Goal: Register for event/course

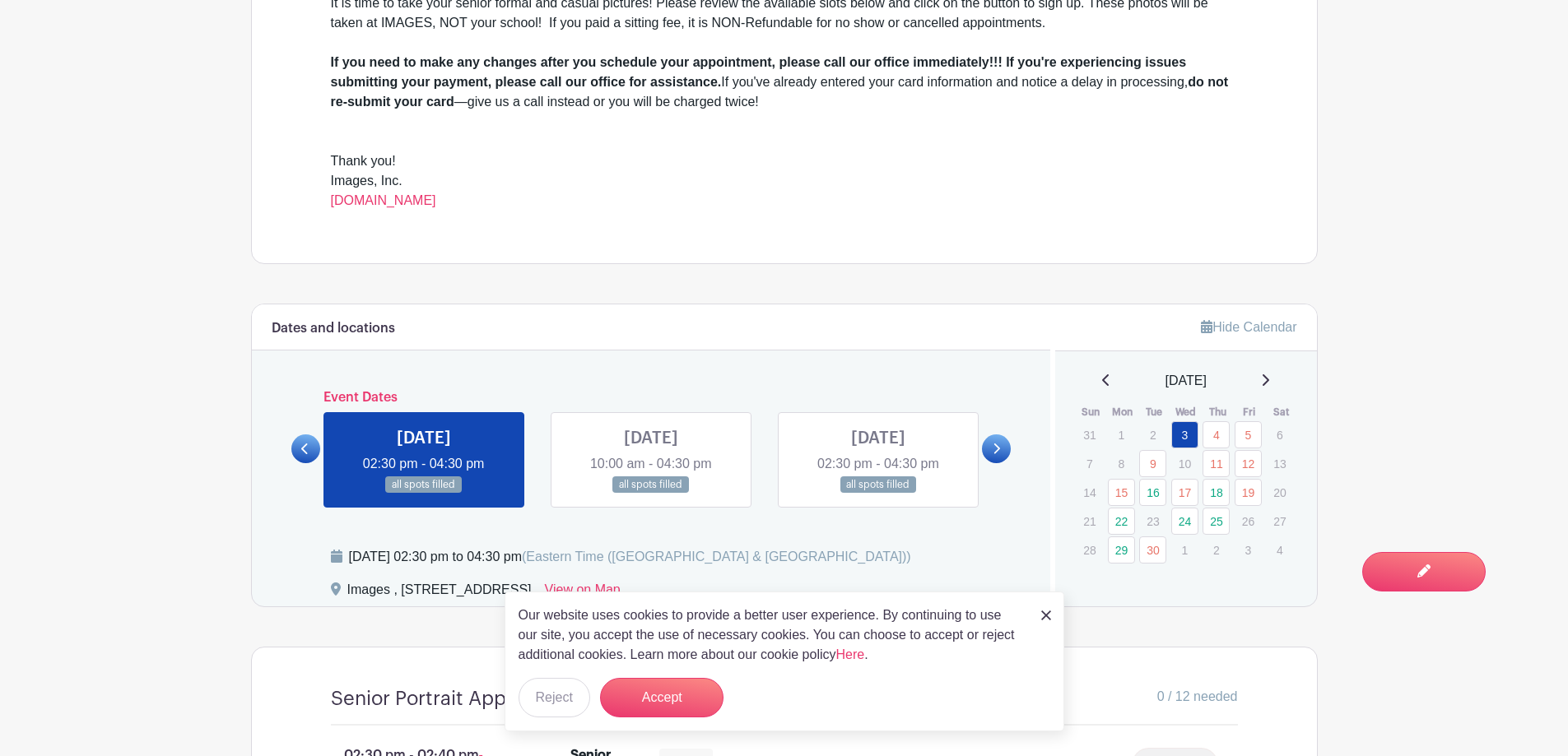
scroll to position [740, 0]
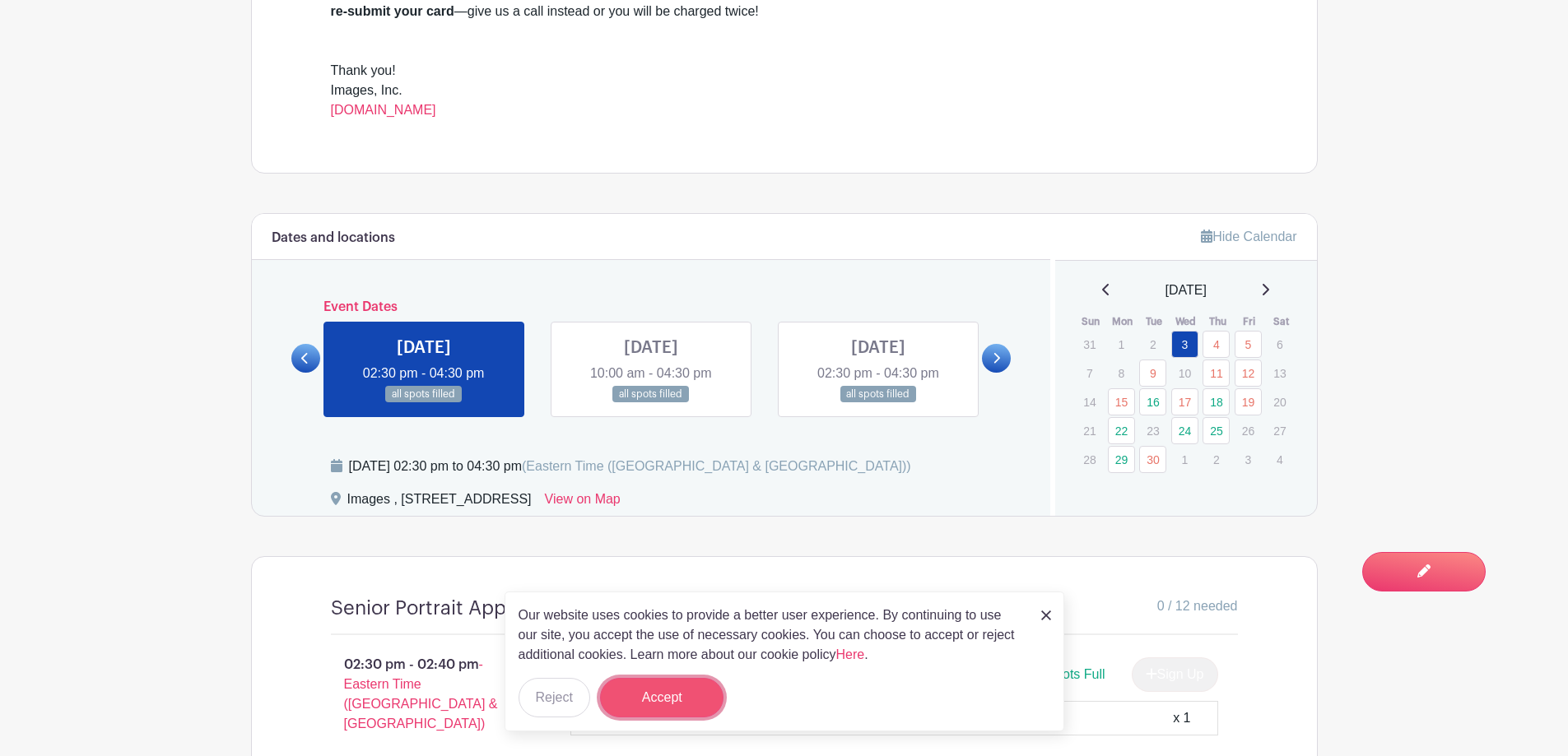
click at [642, 704] on button "Accept" at bounding box center [662, 698] width 124 height 40
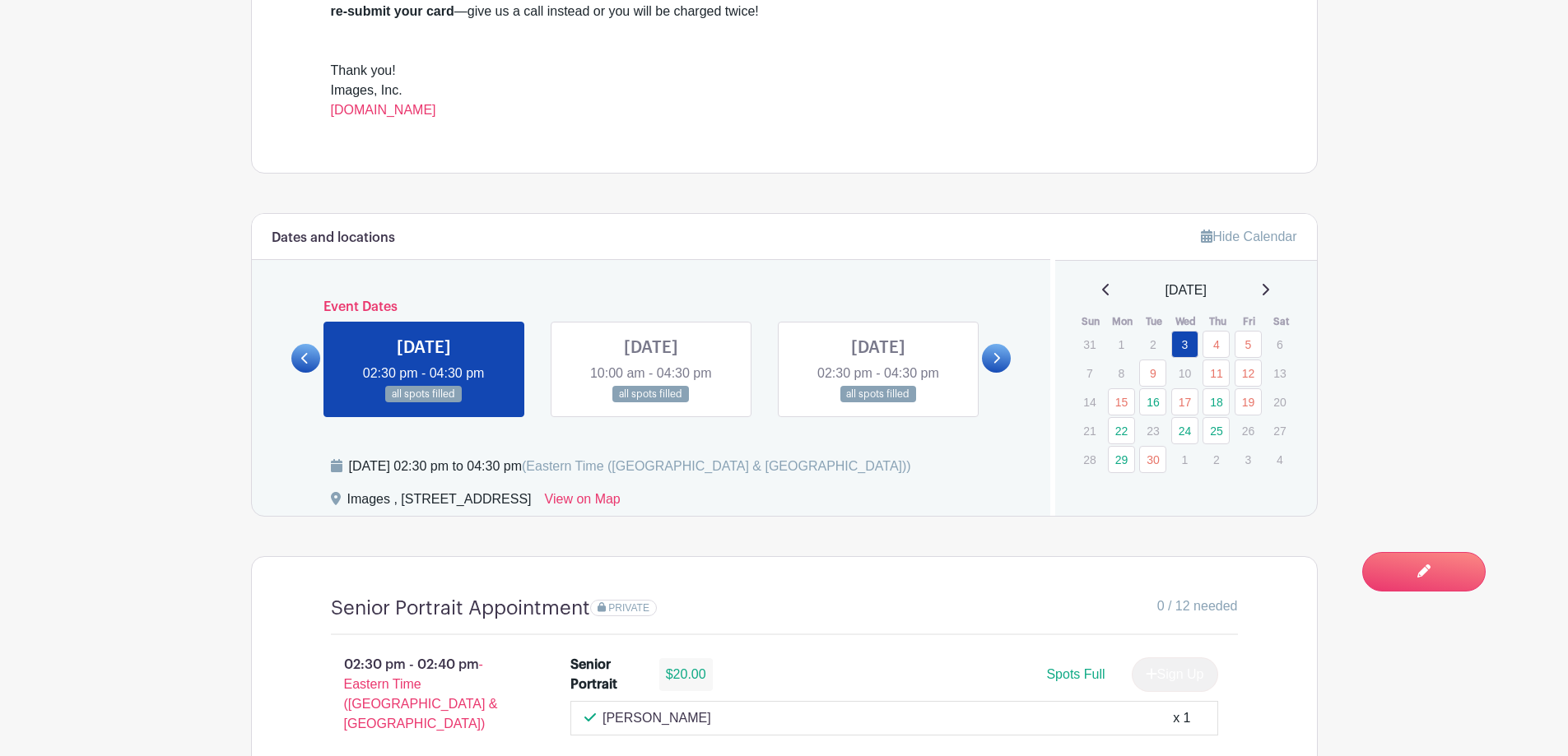
click at [1269, 294] on icon at bounding box center [1265, 290] width 8 height 14
click at [1091, 290] on div "October 2025" at bounding box center [1186, 290] width 222 height 19
click at [1094, 286] on div "October 2025" at bounding box center [1186, 290] width 222 height 19
click at [1102, 292] on icon at bounding box center [1106, 290] width 7 height 12
click at [998, 359] on icon at bounding box center [997, 358] width 7 height 11
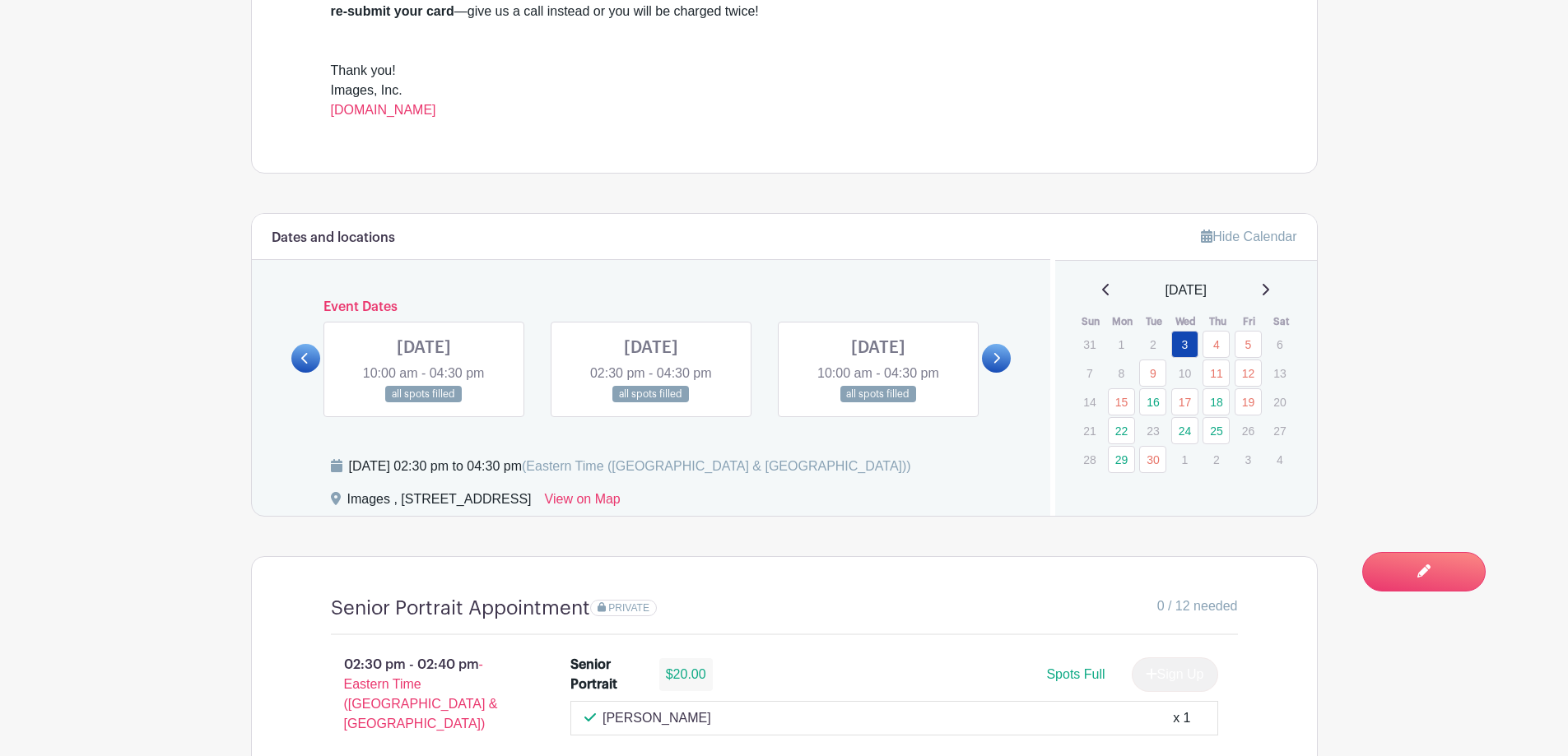
click at [998, 359] on icon at bounding box center [997, 358] width 7 height 11
click at [1184, 431] on link "24" at bounding box center [1185, 431] width 27 height 27
click at [1186, 432] on link "24" at bounding box center [1185, 431] width 27 height 27
click at [993, 367] on link at bounding box center [996, 359] width 29 height 29
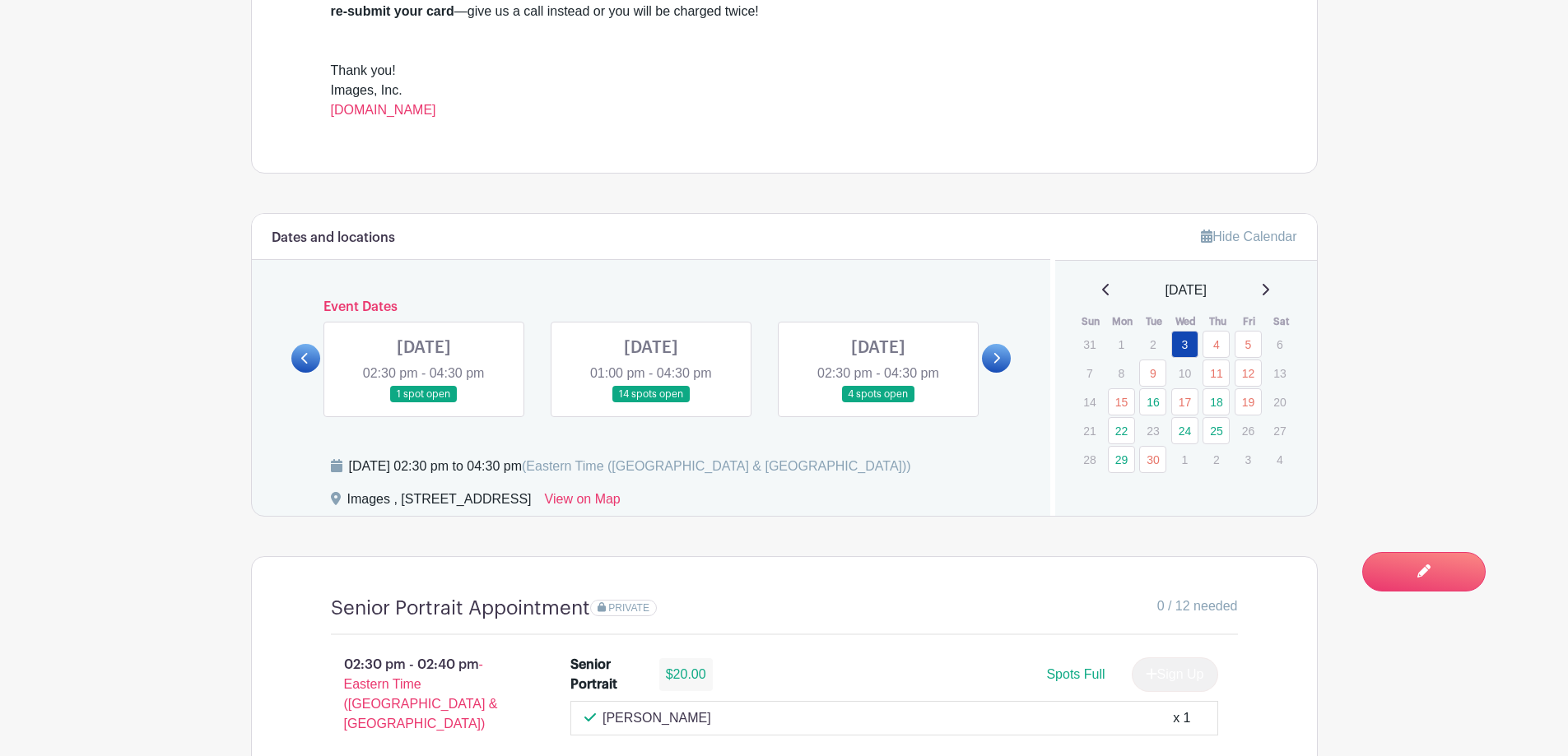
click at [424, 403] on link at bounding box center [424, 403] width 0 height 0
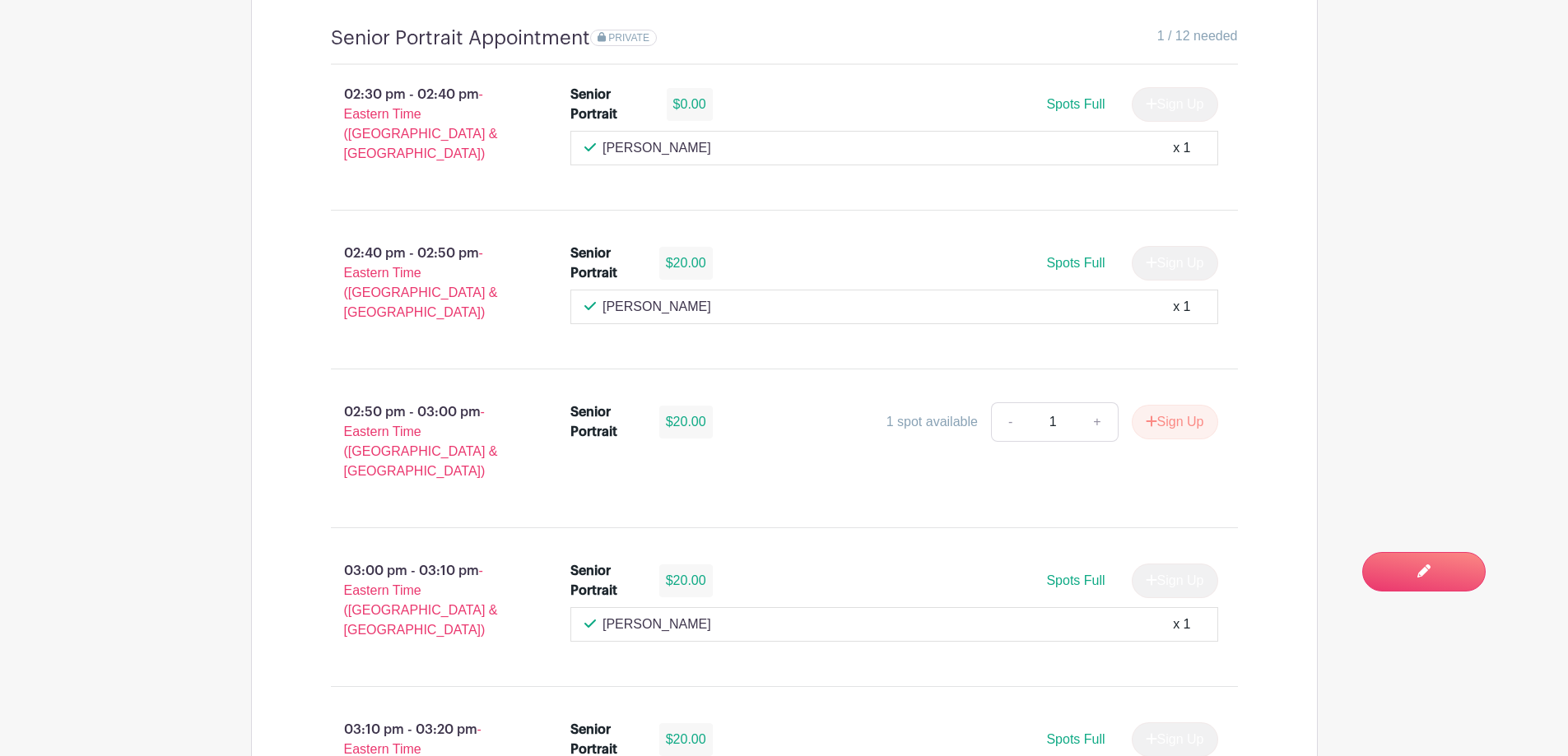
scroll to position [1316, 0]
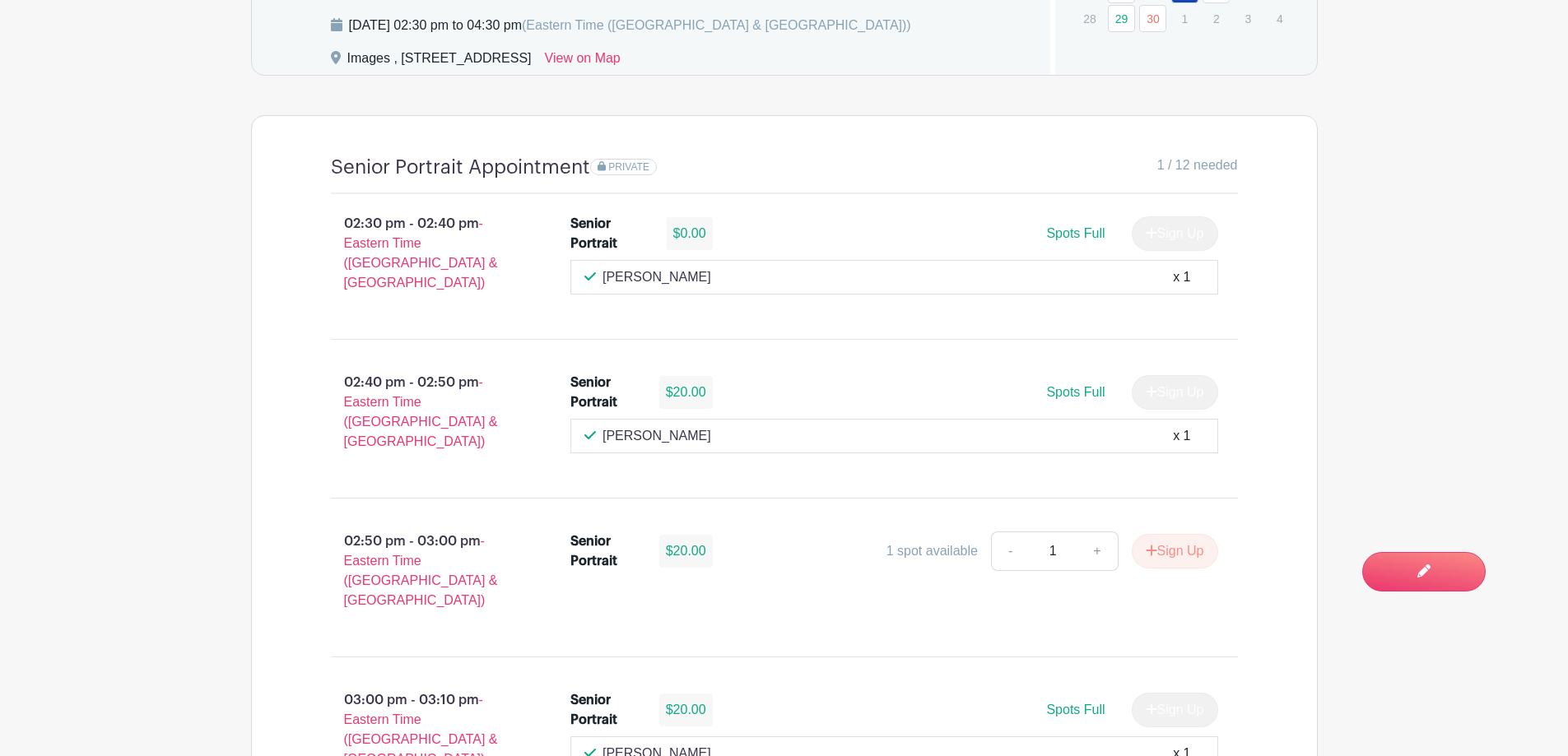
scroll to position [1152, 0]
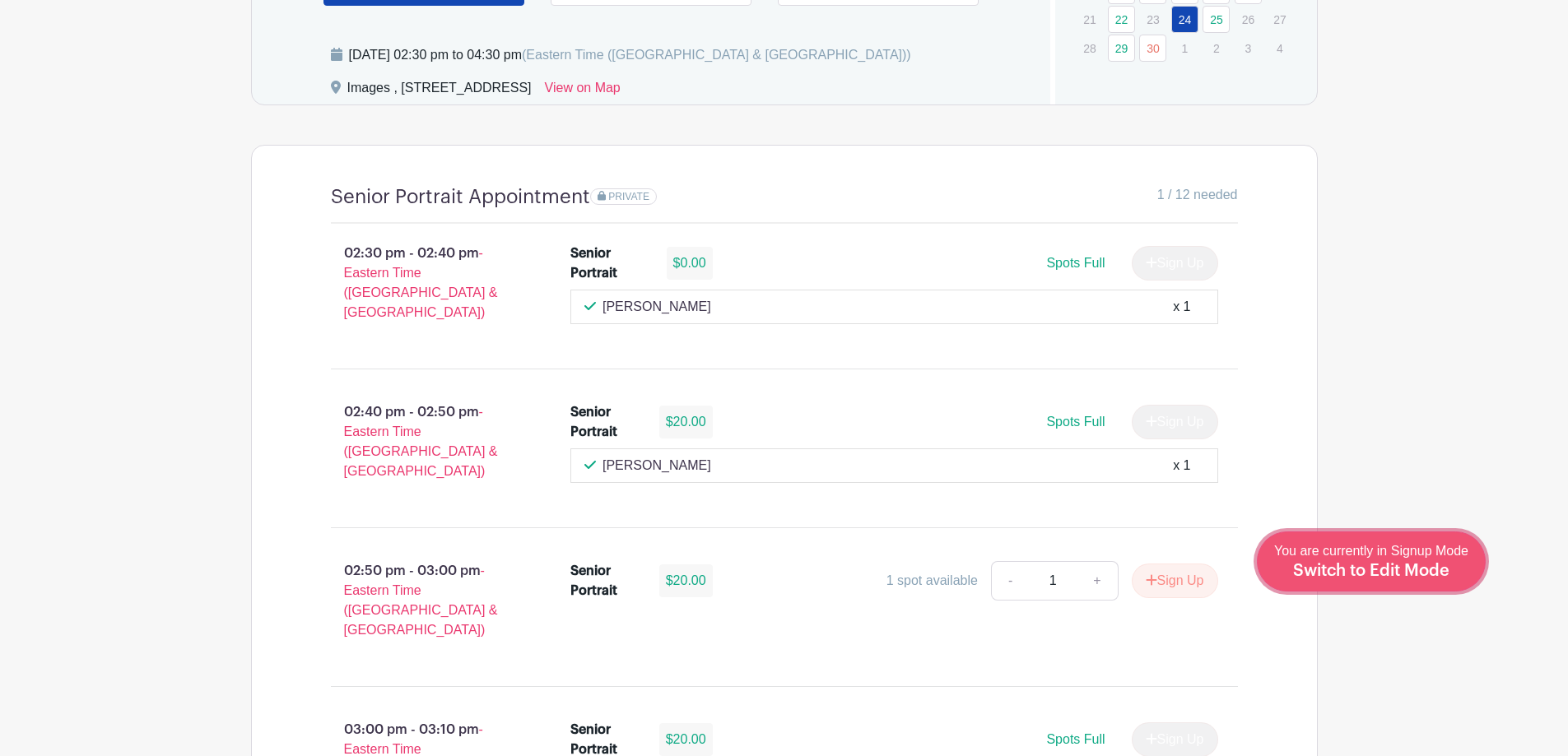
click at [1415, 570] on span "Switch to Edit Mode" at bounding box center [1371, 570] width 156 height 16
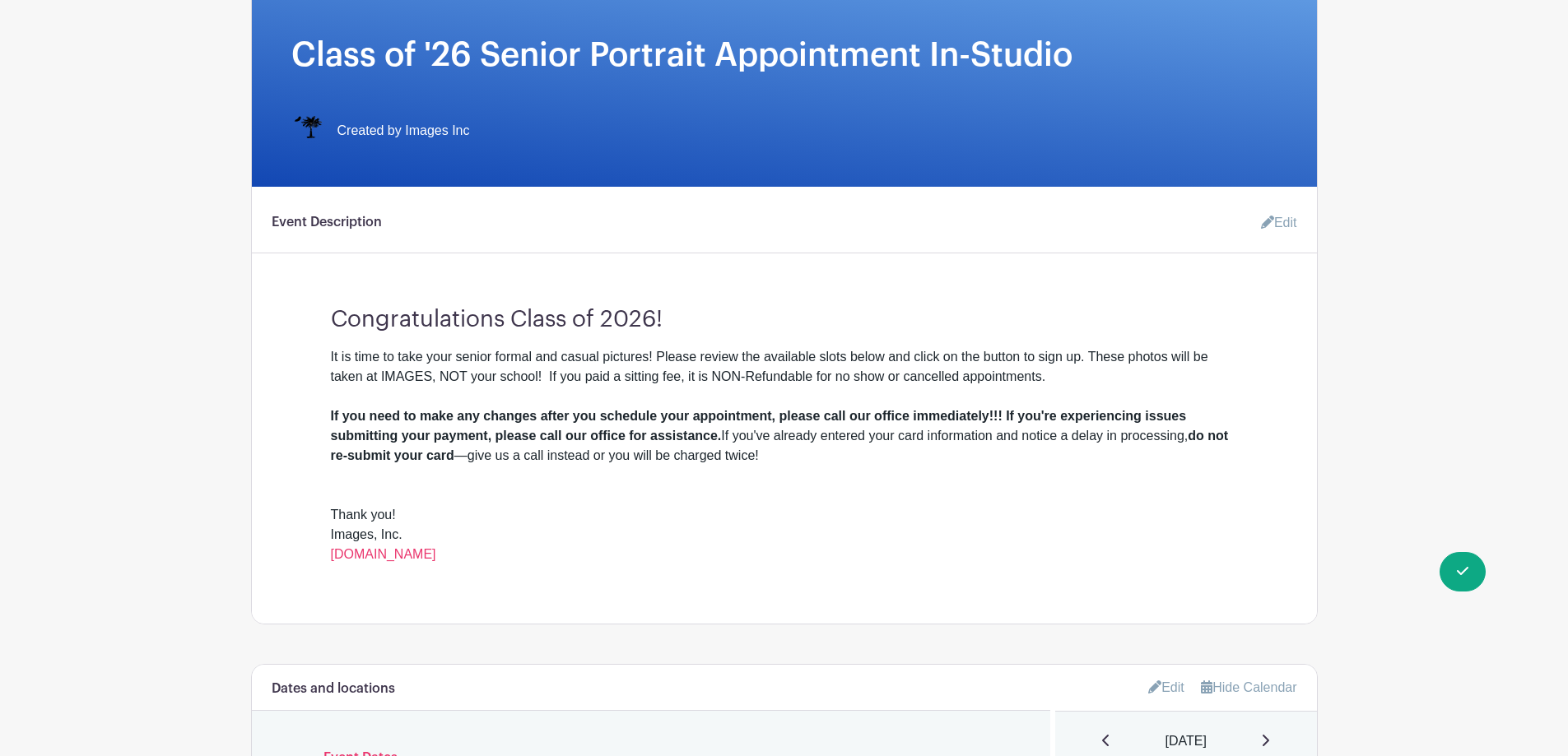
scroll to position [658, 0]
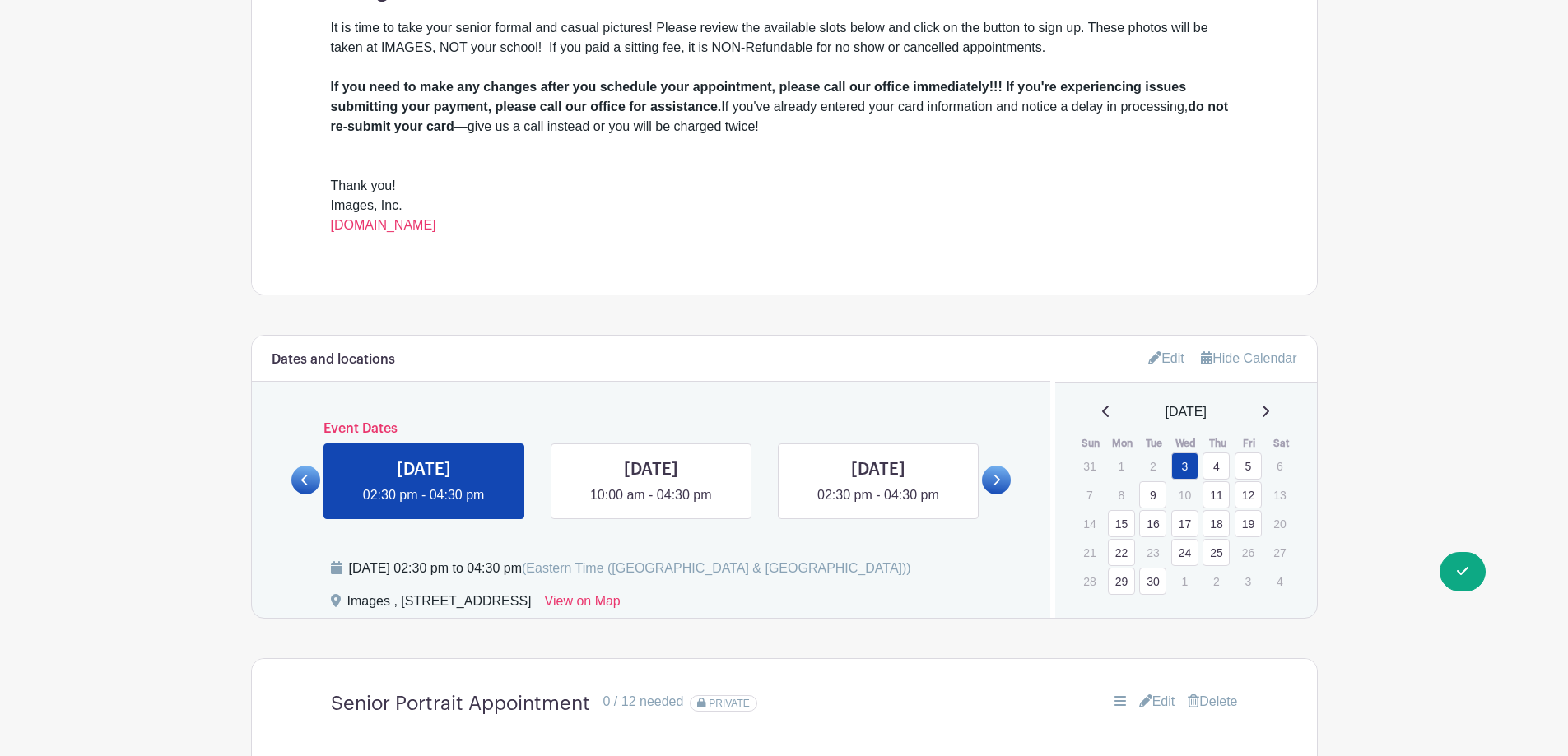
click at [1184, 556] on link "24" at bounding box center [1185, 553] width 27 height 27
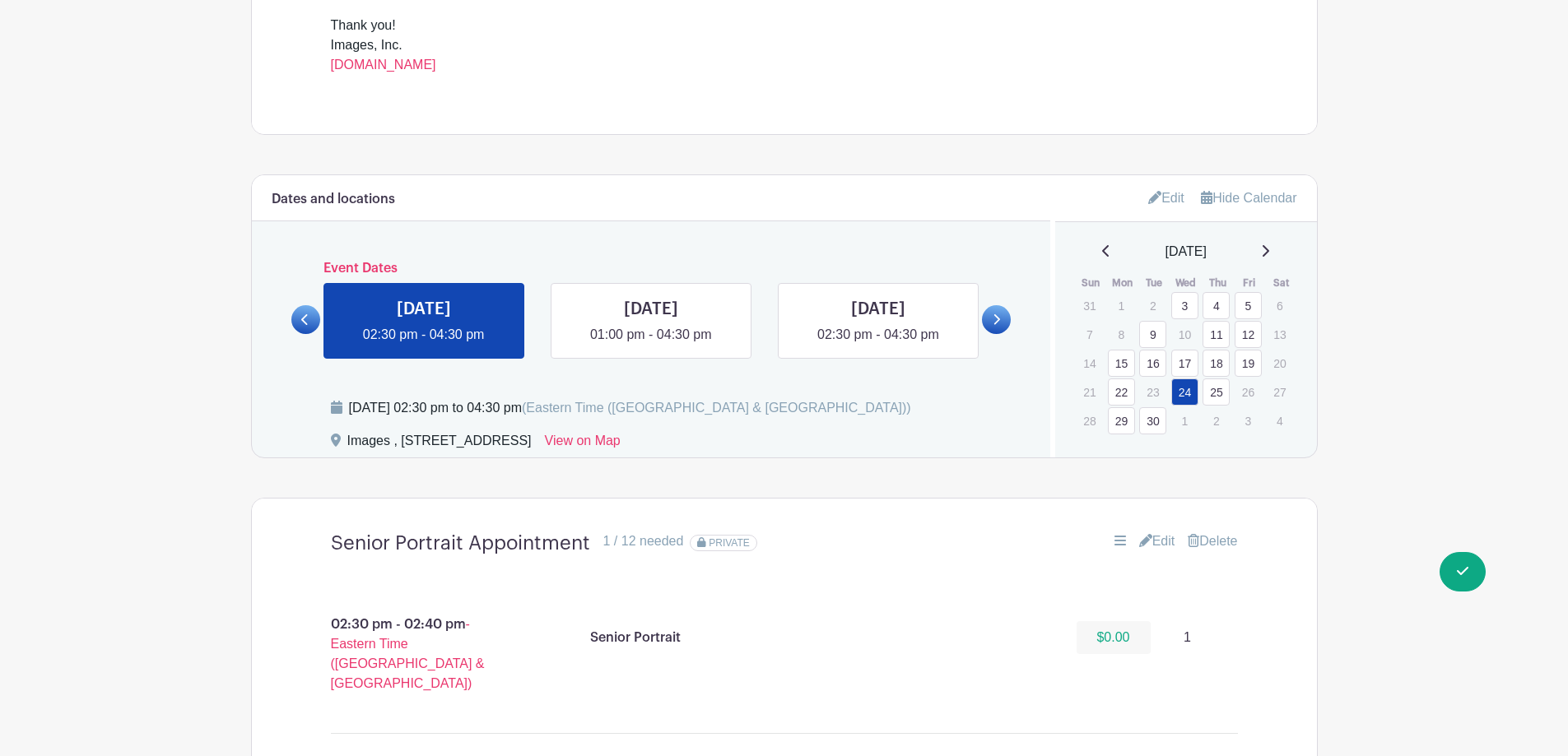
scroll to position [823, 0]
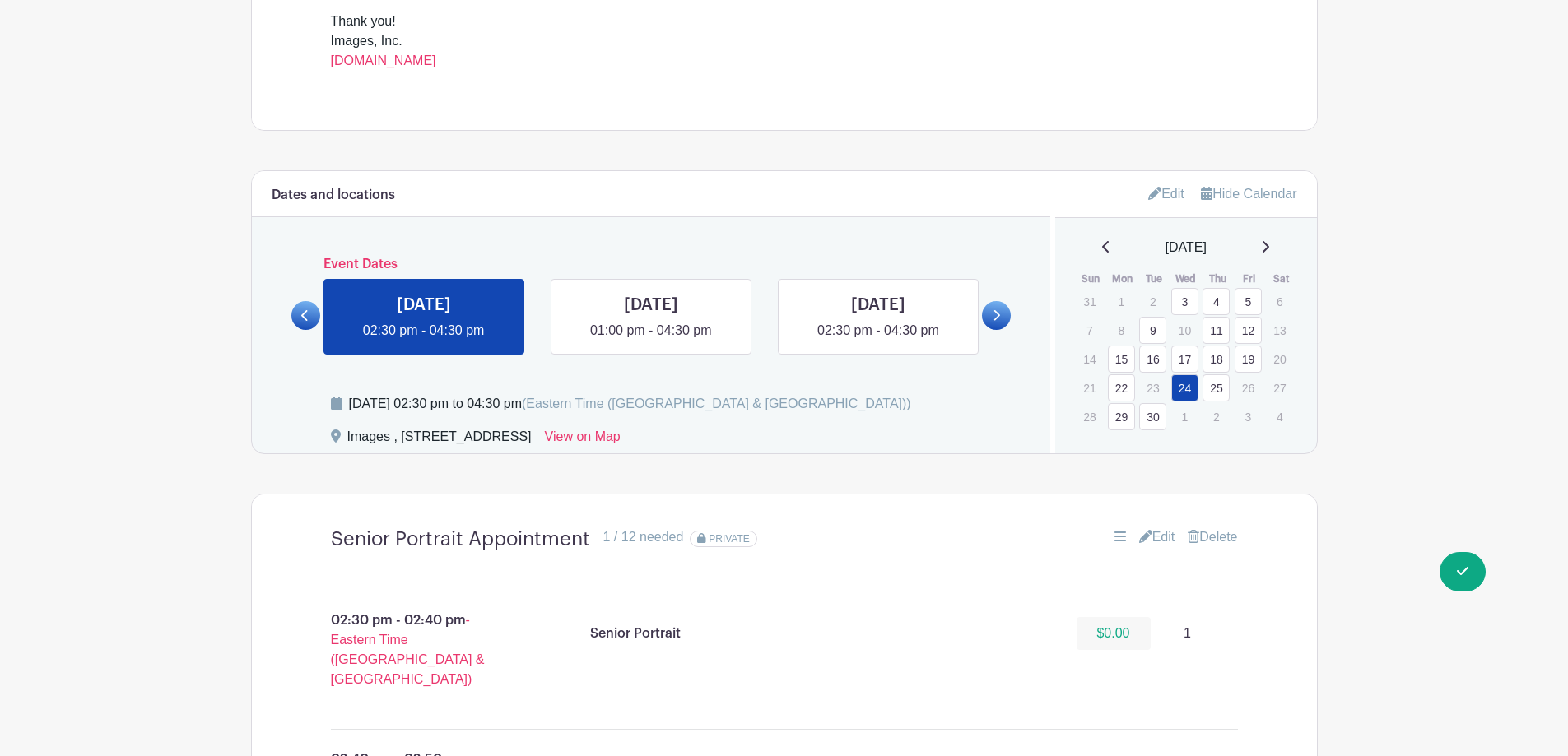
click at [1158, 536] on link "Edit" at bounding box center [1157, 536] width 36 height 19
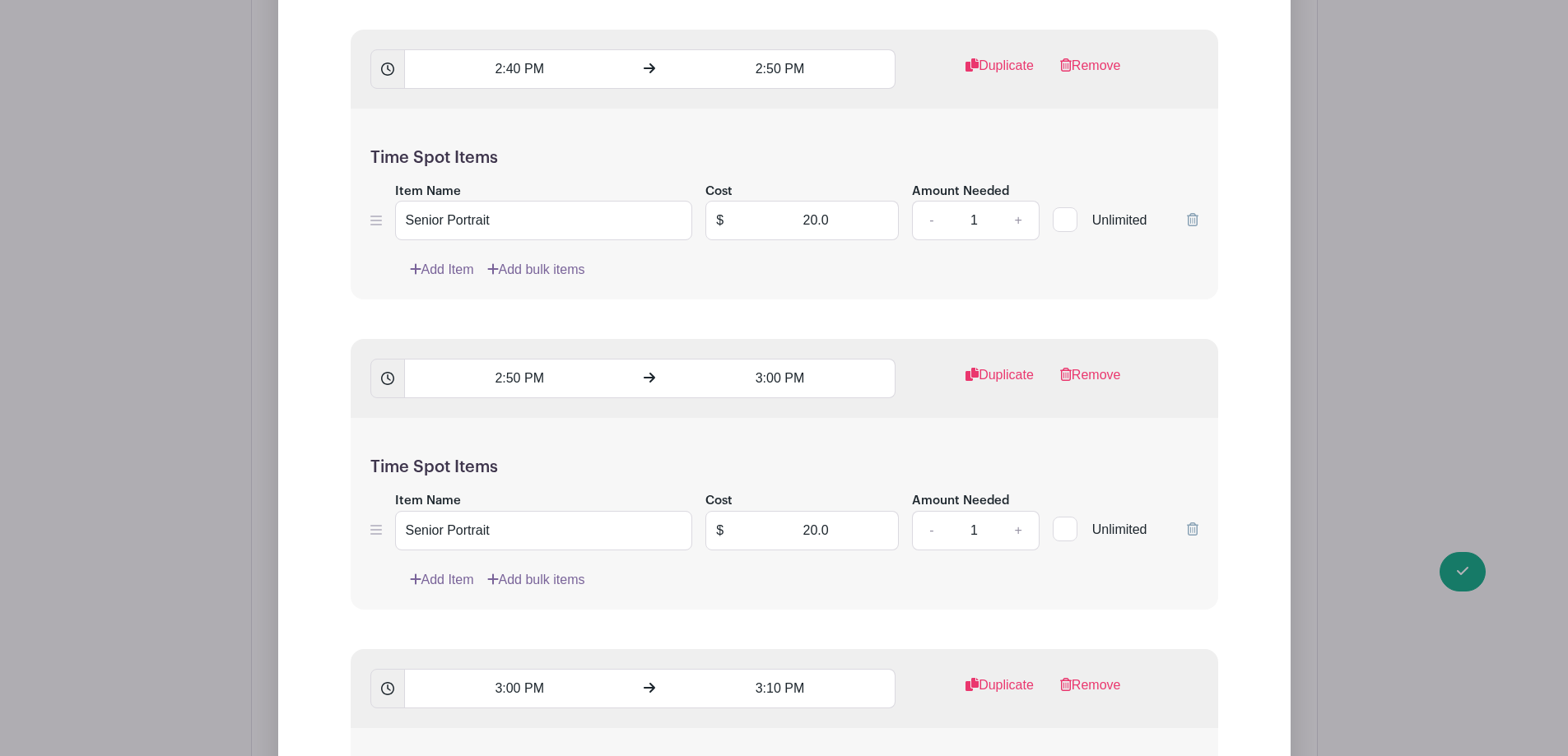
scroll to position [1974, 0]
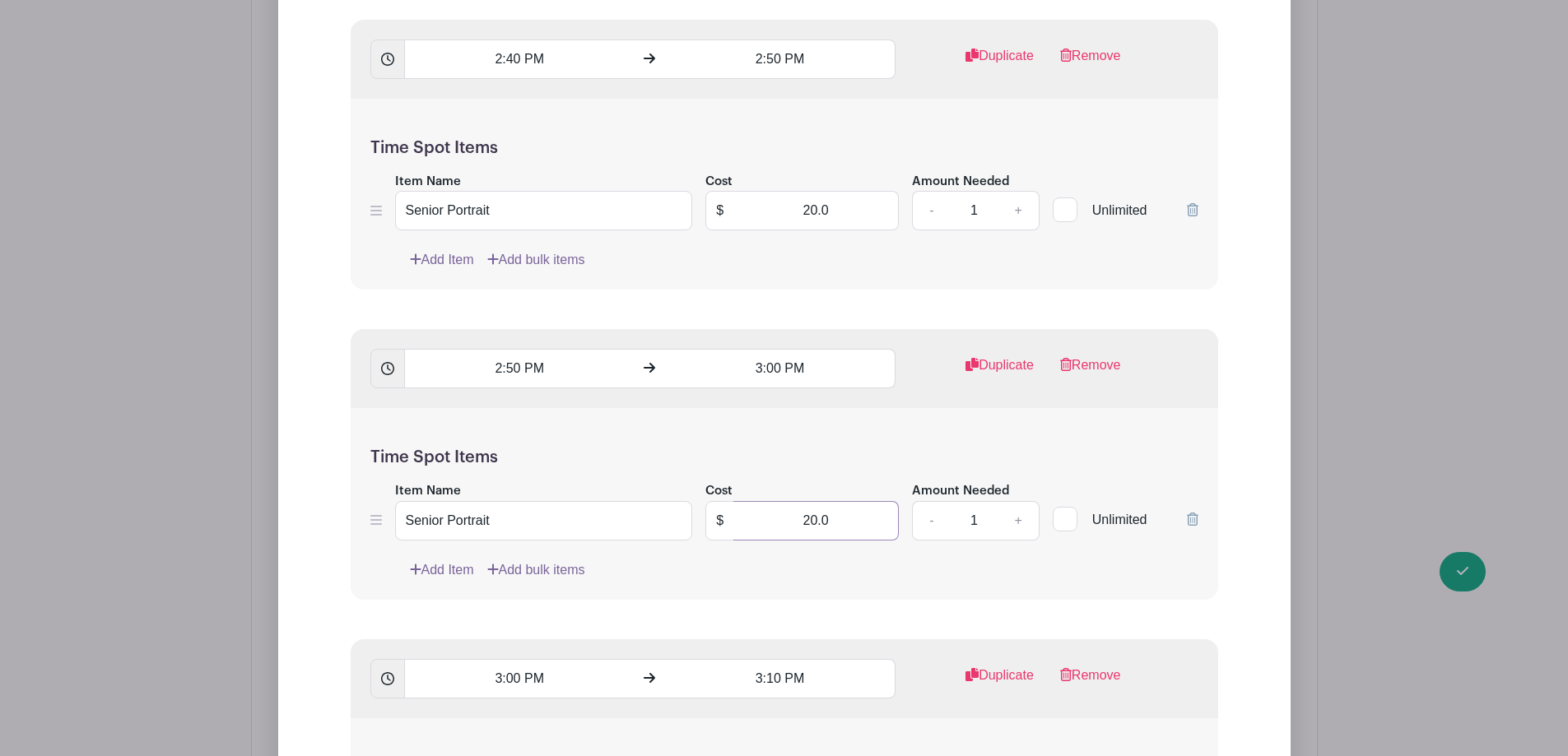
drag, startPoint x: 795, startPoint y: 516, endPoint x: 895, endPoint y: 511, distance: 100.1
click at [895, 511] on input "20.0" at bounding box center [816, 520] width 165 height 40
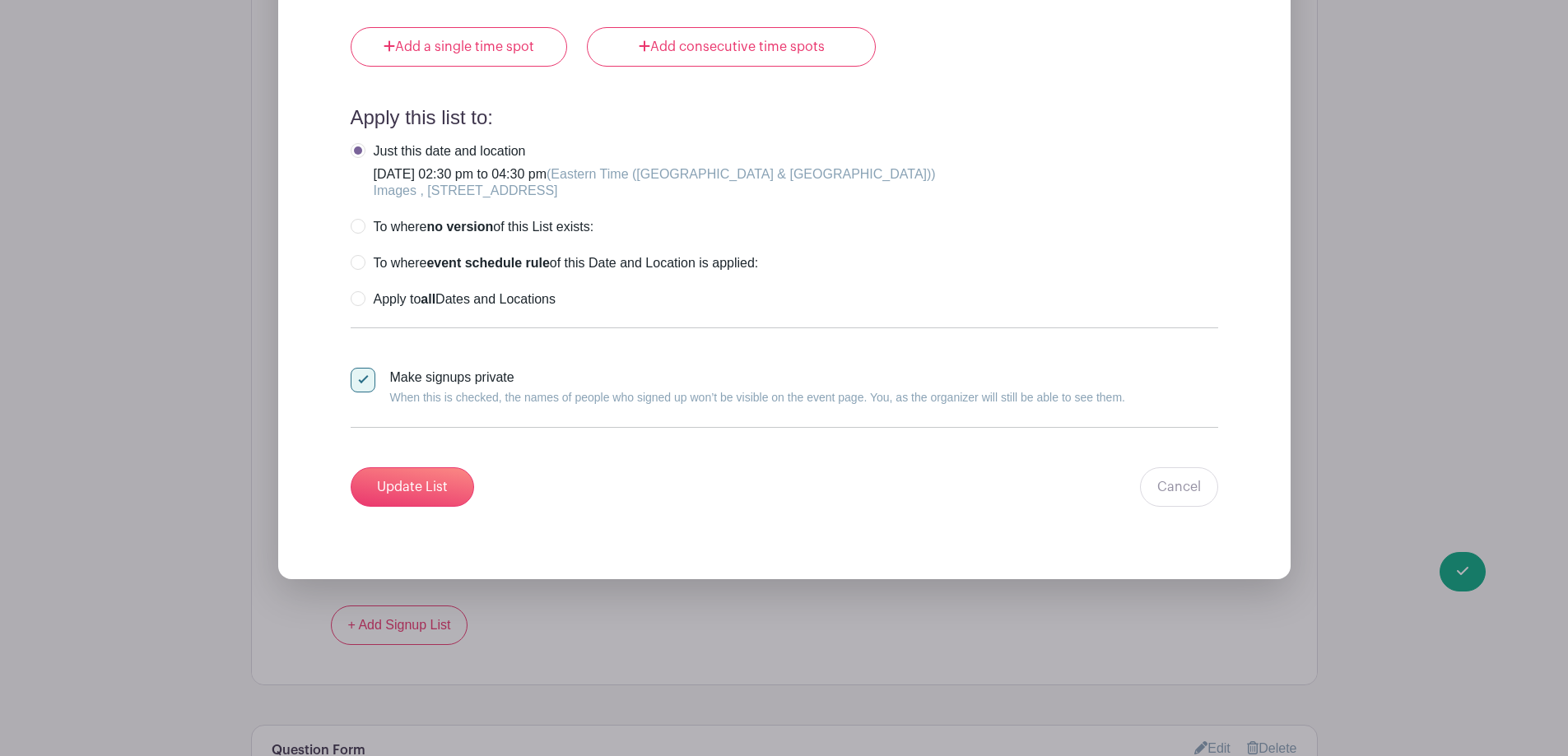
scroll to position [5676, 0]
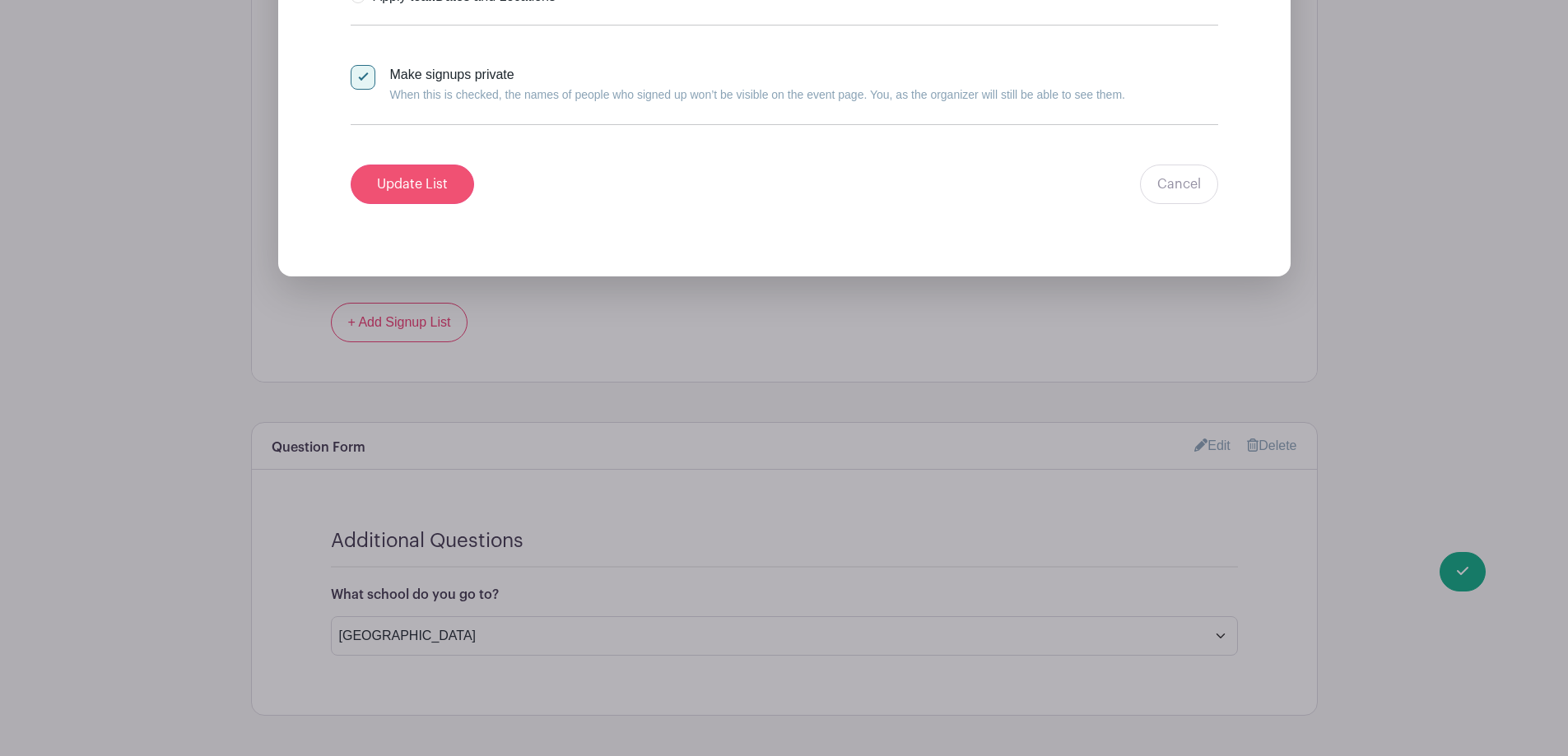
type input "0"
click at [399, 199] on input "Update List" at bounding box center [412, 184] width 124 height 40
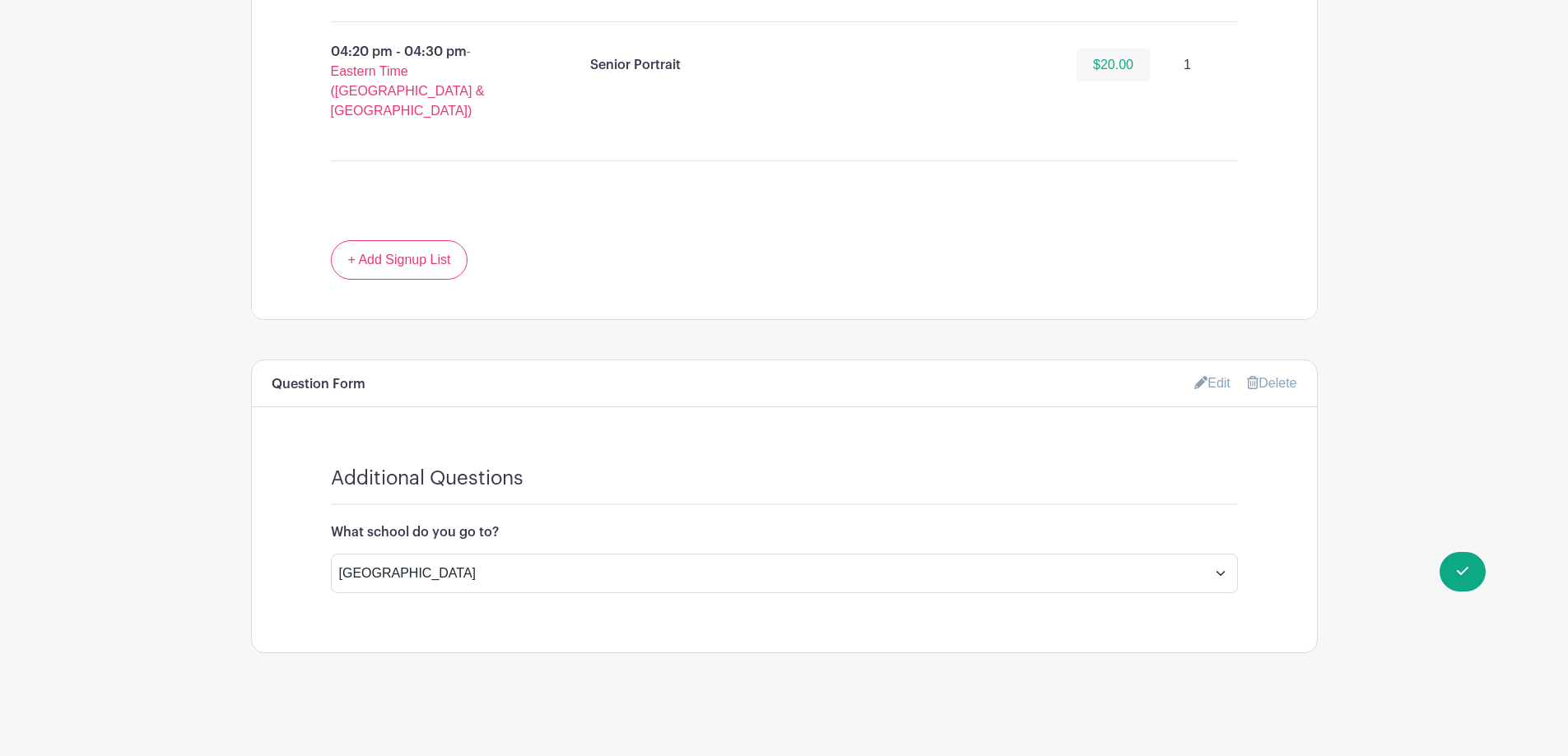
scroll to position [2621, 0]
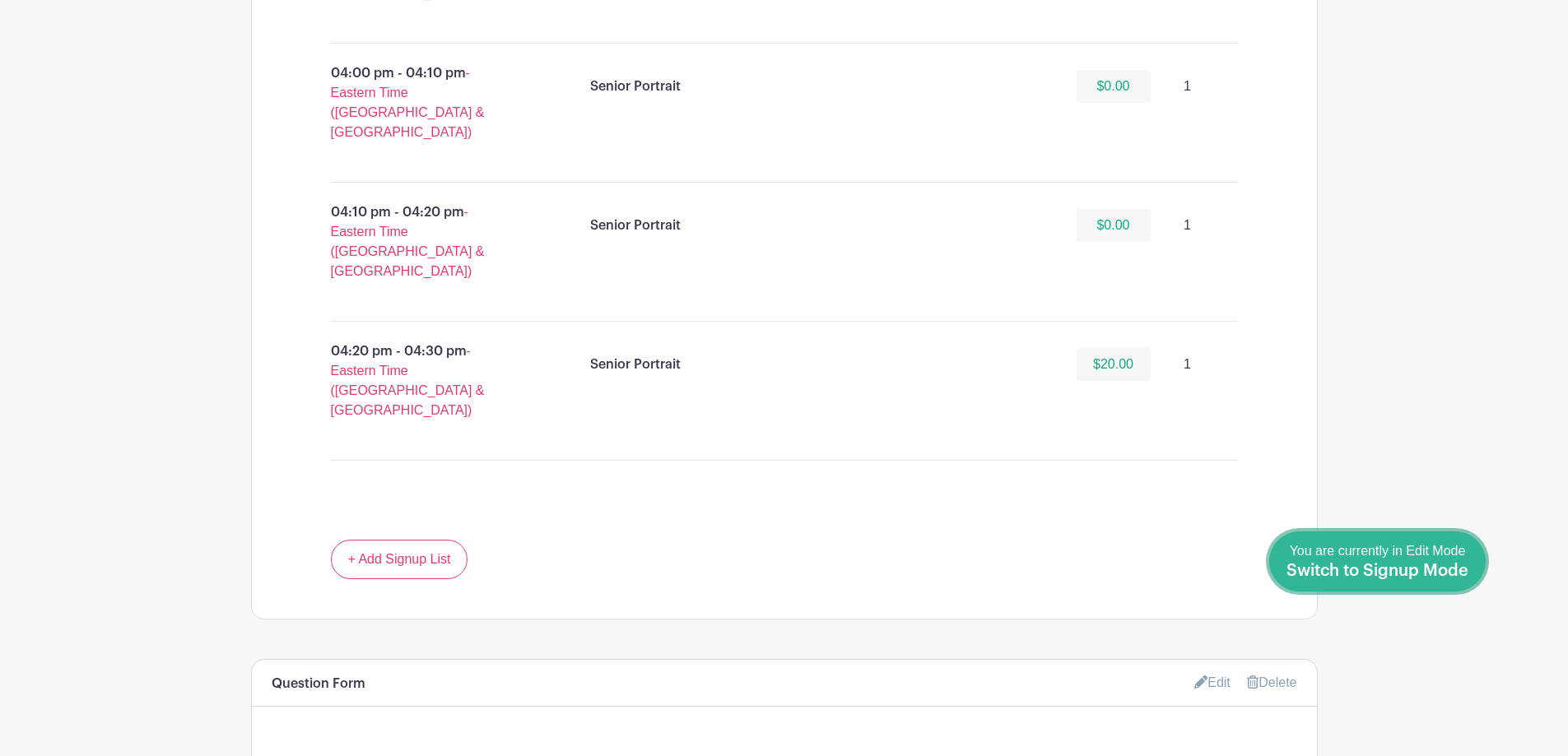
click at [1467, 575] on span "Switch to Signup Mode" at bounding box center [1377, 570] width 181 height 16
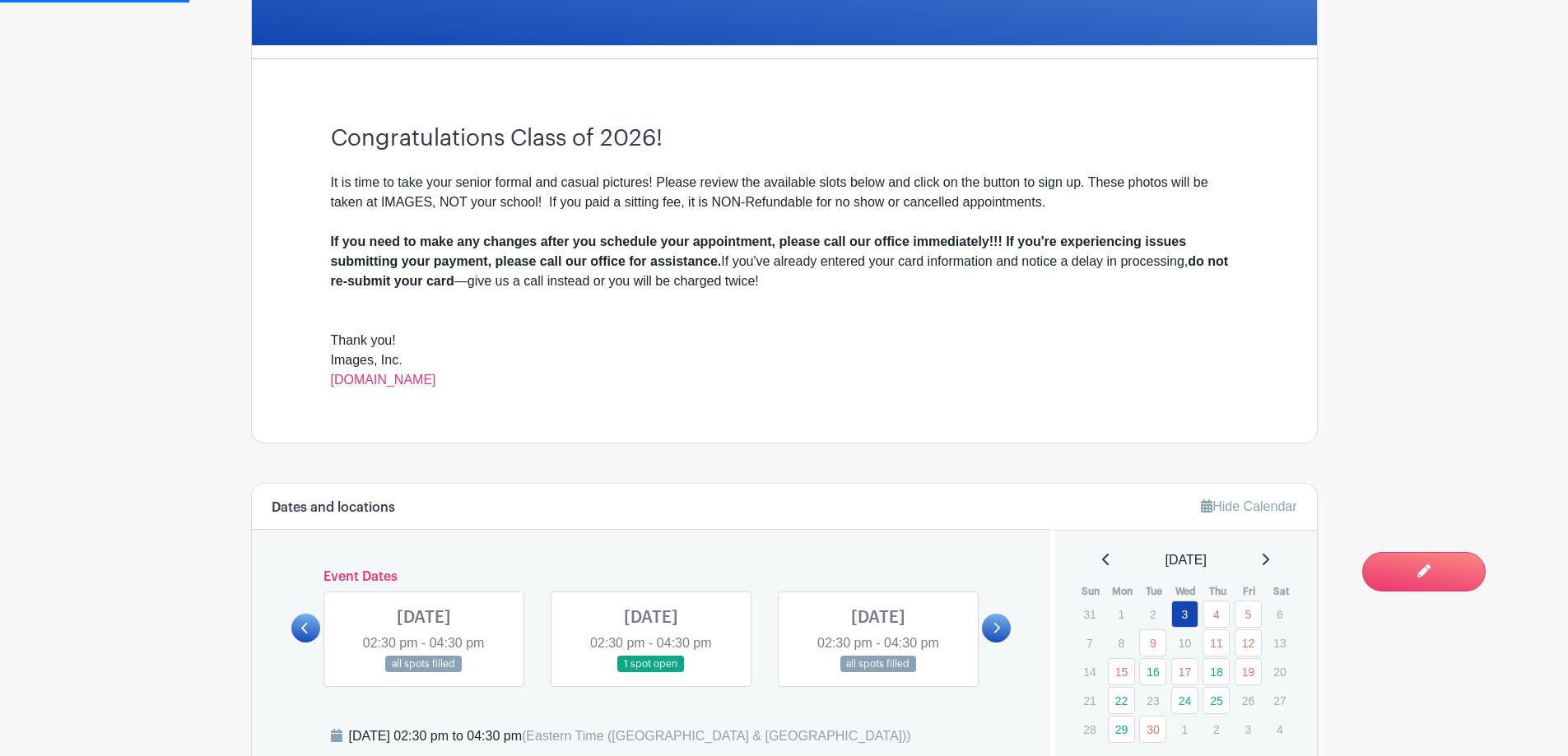
scroll to position [658, 0]
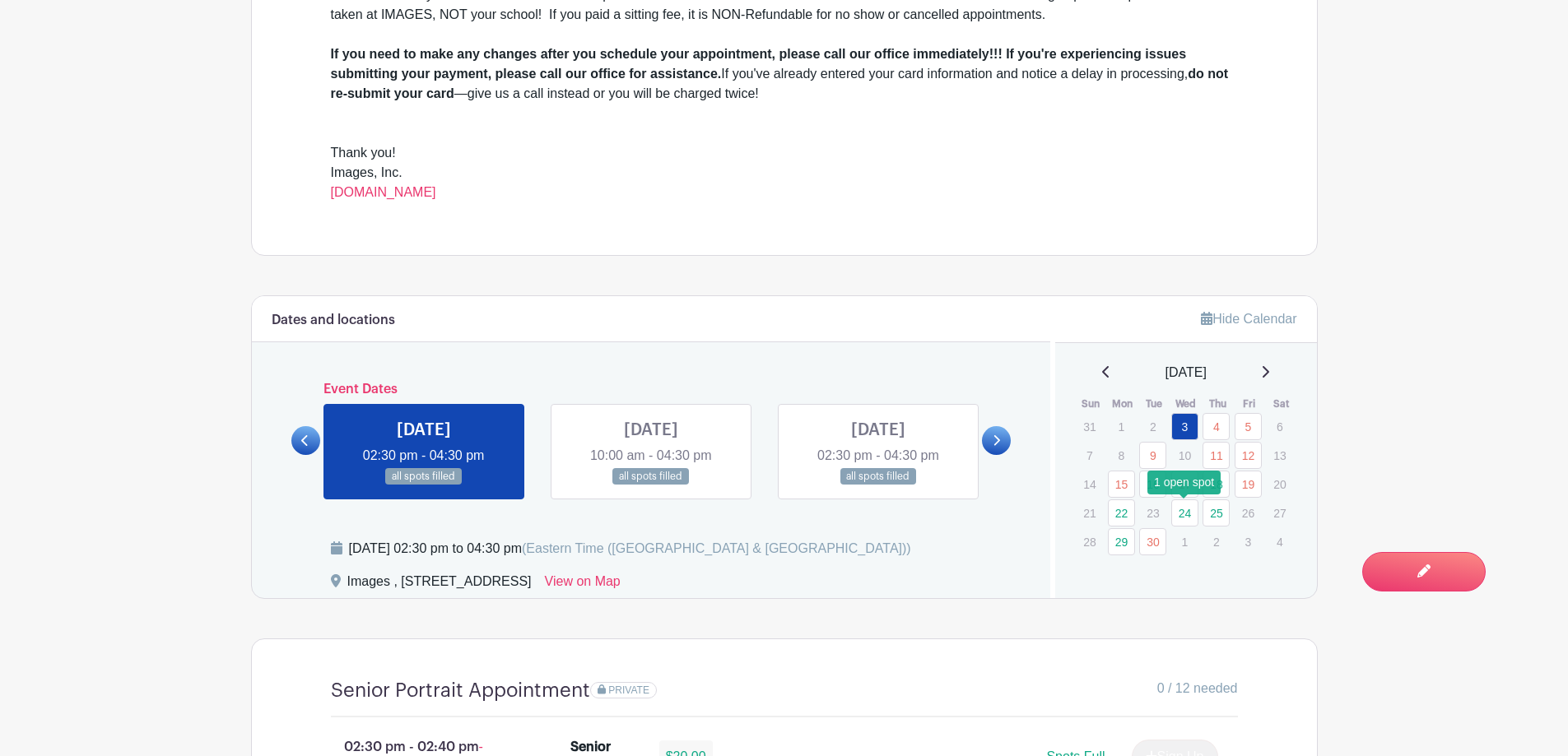
click at [1182, 520] on link "24" at bounding box center [1185, 513] width 27 height 27
click at [1183, 513] on link "24" at bounding box center [1185, 513] width 27 height 27
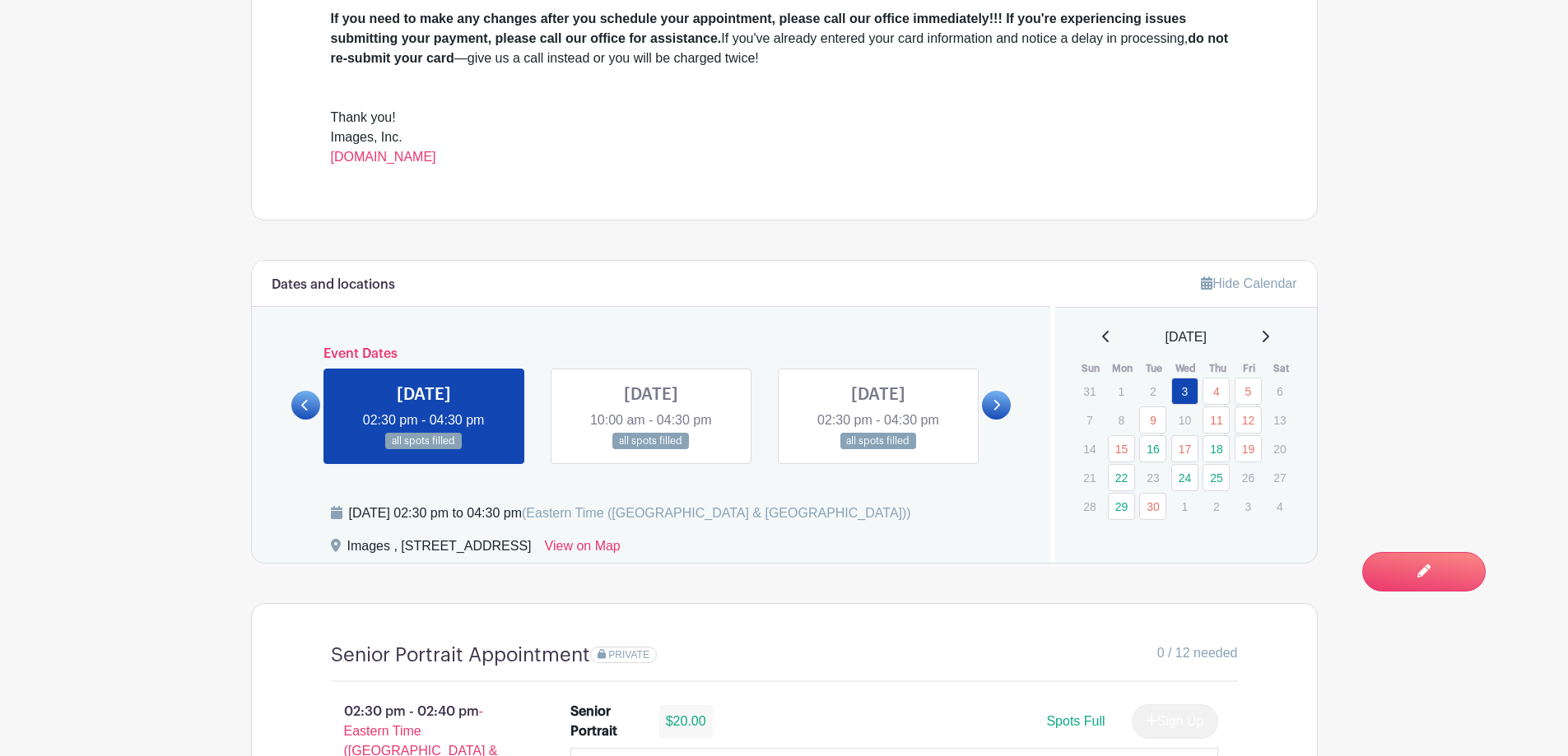
scroll to position [740, 0]
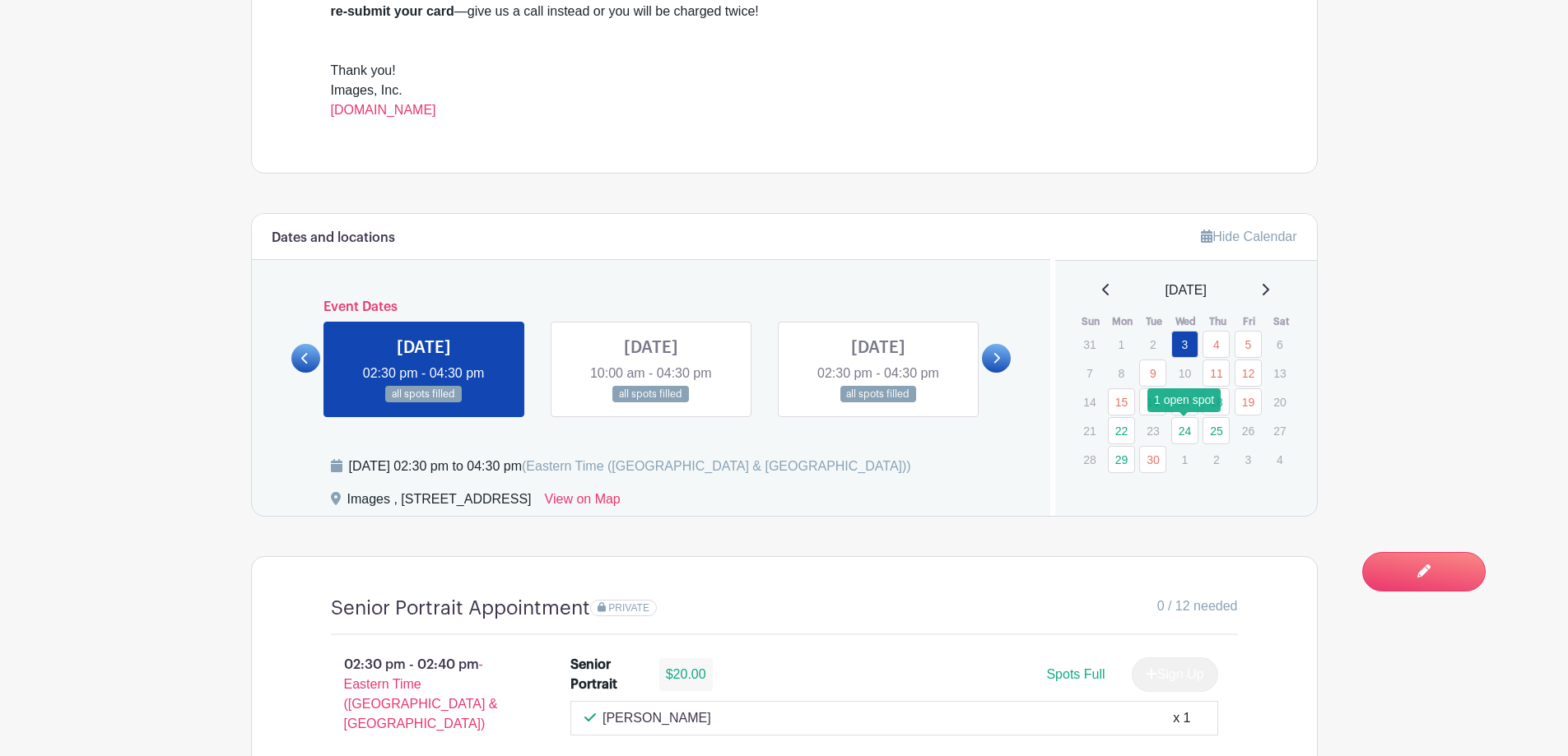
click at [1179, 432] on link "24" at bounding box center [1185, 431] width 27 height 27
click at [996, 367] on link at bounding box center [996, 359] width 29 height 29
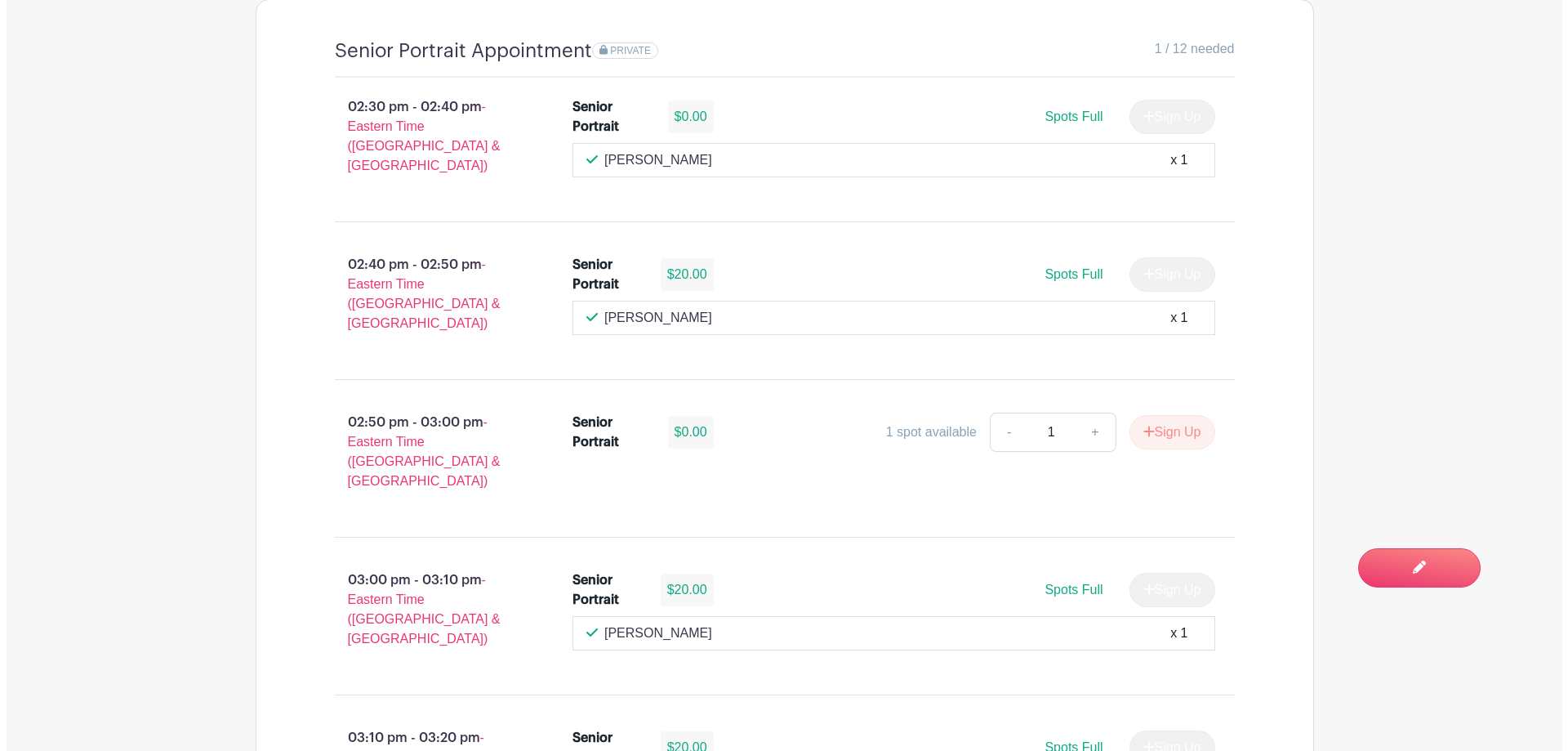
scroll to position [1308, 0]
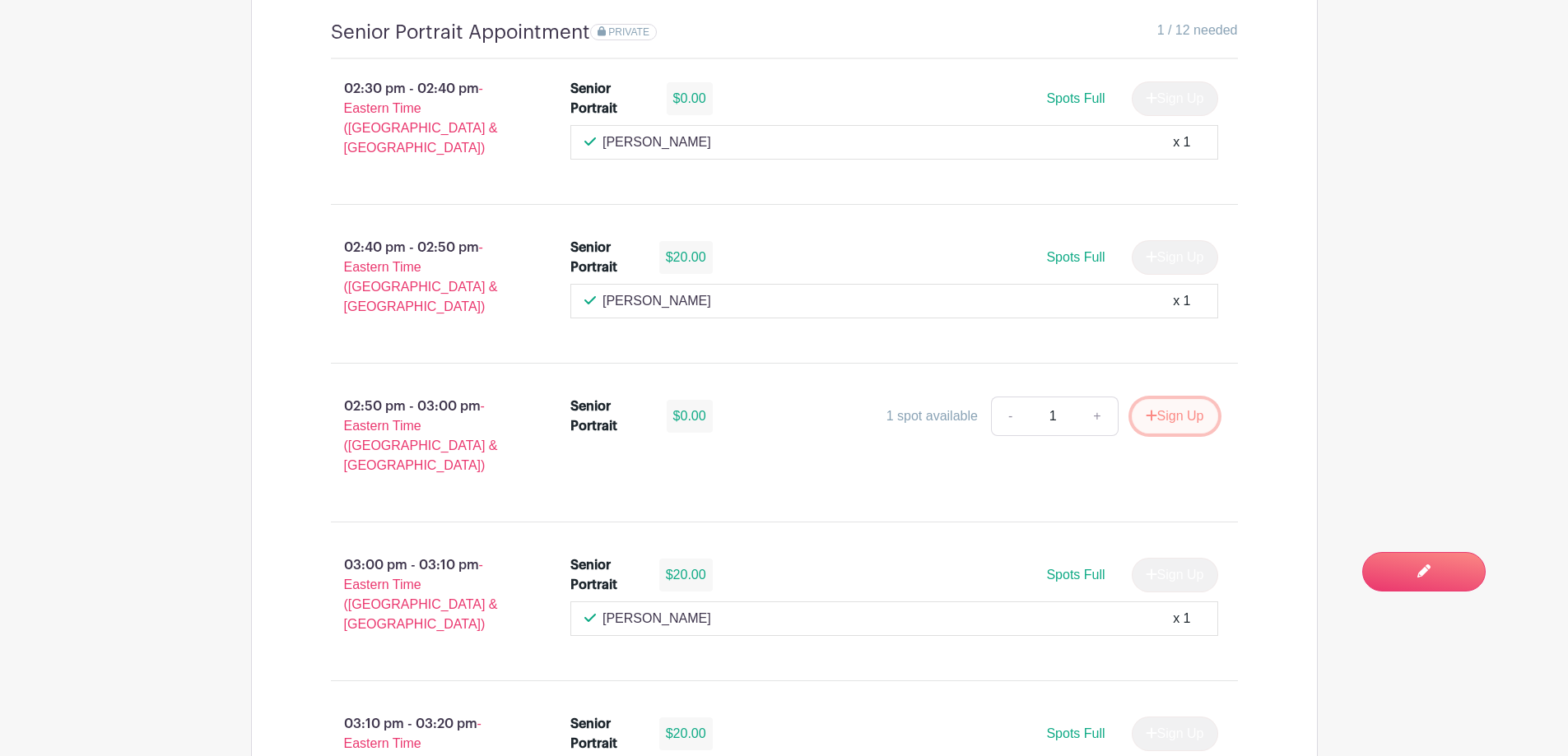
click at [1156, 399] on button "Sign Up" at bounding box center [1175, 416] width 86 height 35
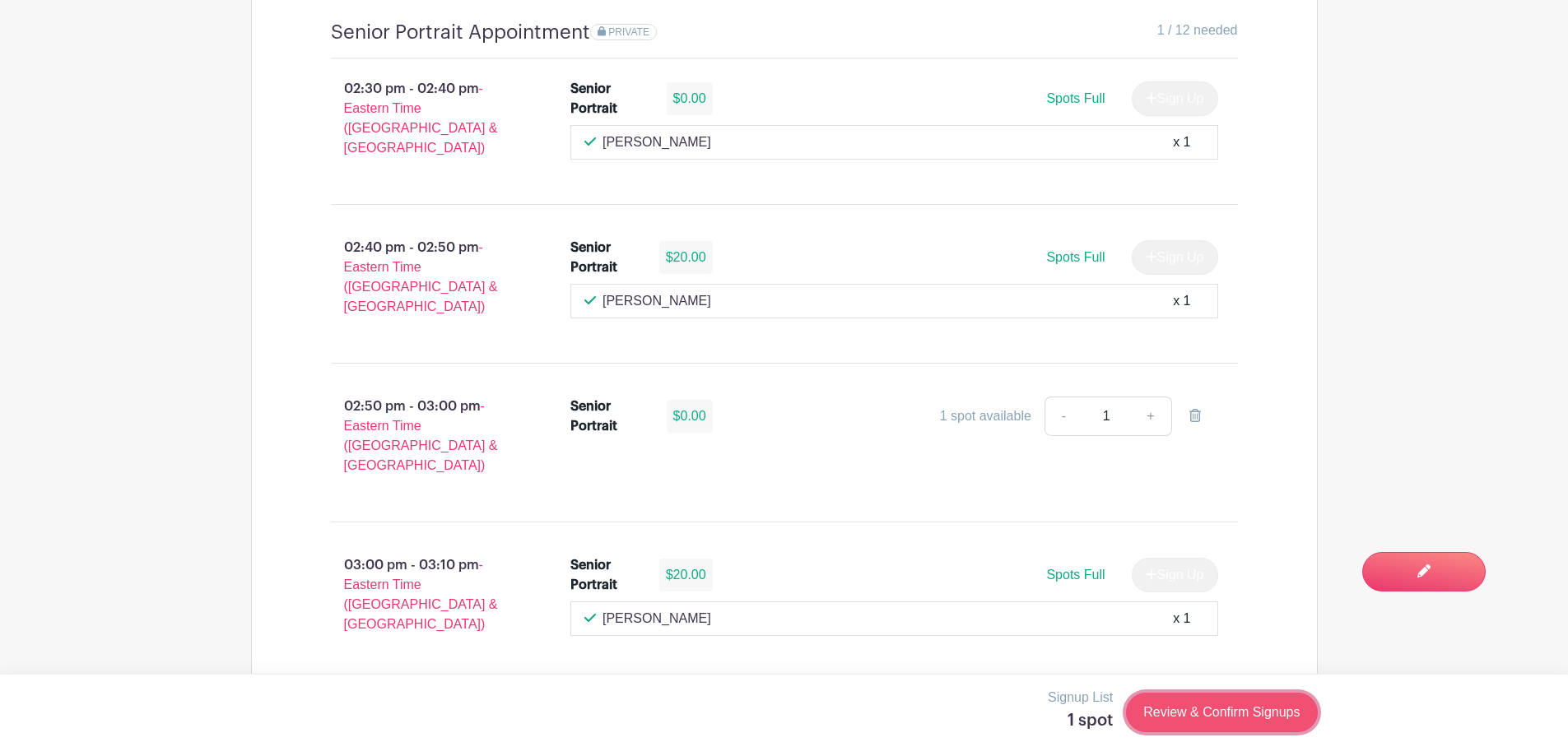
click at [1247, 713] on link "Review & Confirm Signups" at bounding box center [1221, 712] width 191 height 40
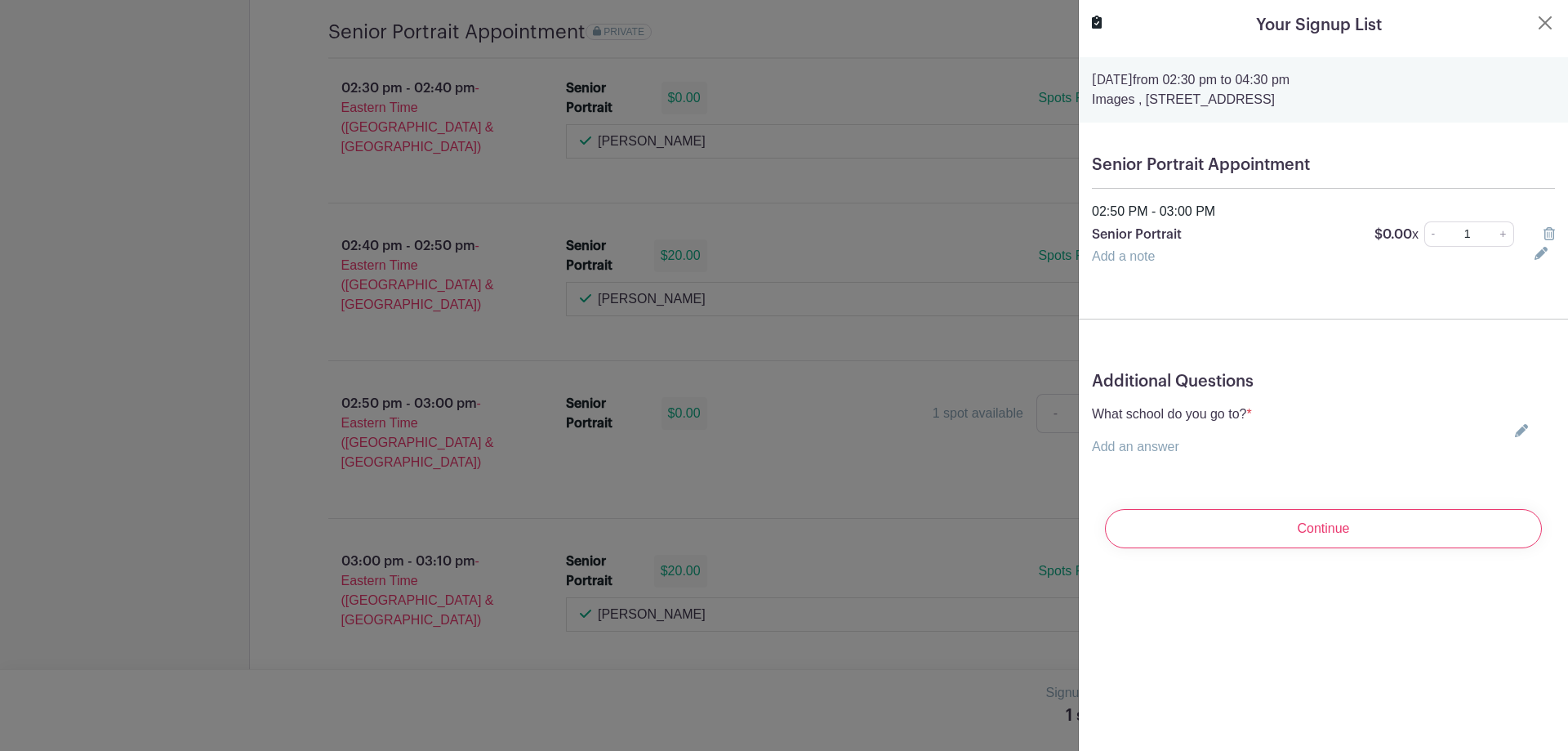
click at [1515, 434] on icon at bounding box center [1522, 431] width 13 height 13
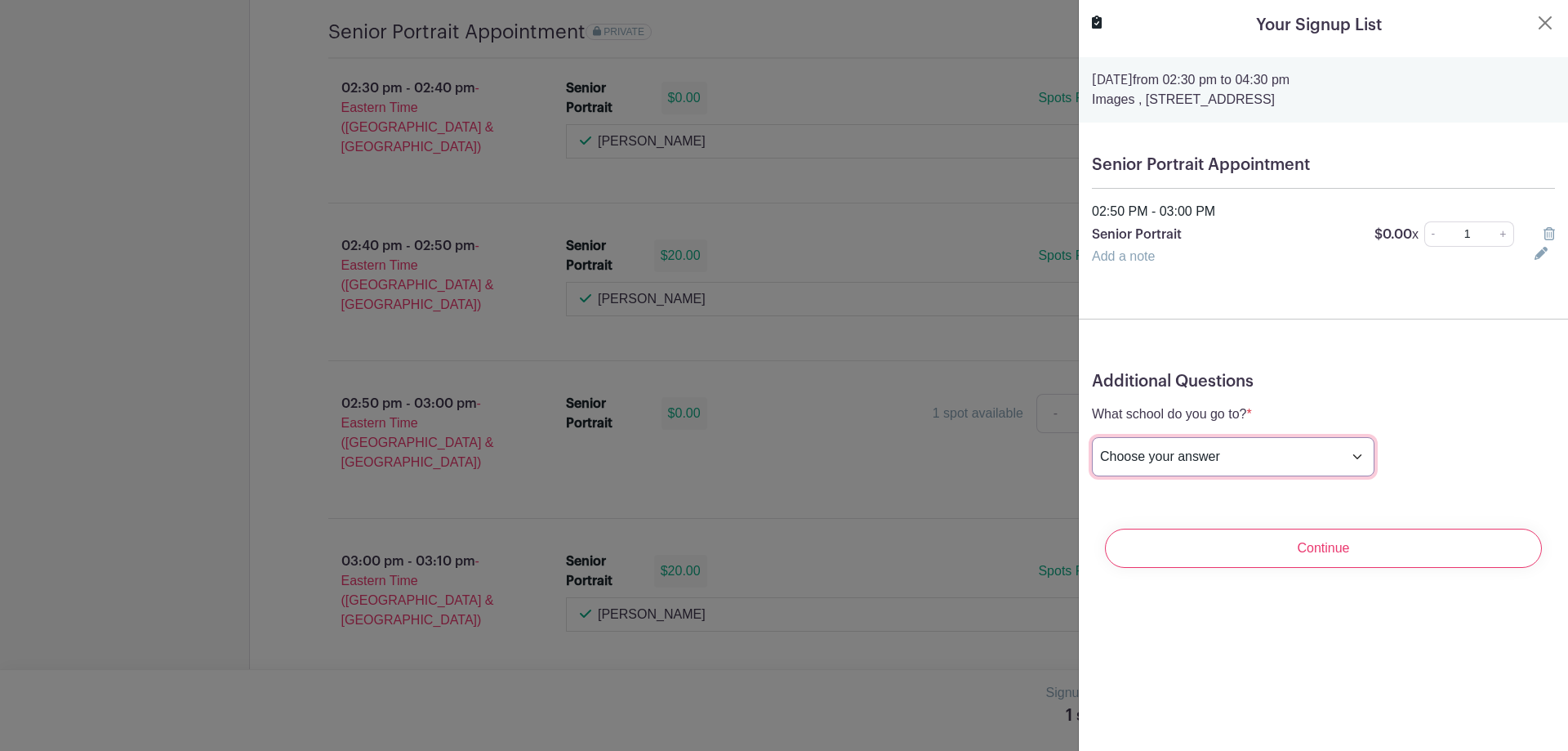
click at [1257, 457] on select "Choose your answer Boiling Springs High Broome High Byrnes High Chesnee High Cl…" at bounding box center [1234, 456] width 283 height 40
select select "3936"
click at [1092, 437] on select "Choose your answer Boiling Springs High Broome High Byrnes High Chesnee High Cl…" at bounding box center [1234, 456] width 283 height 40
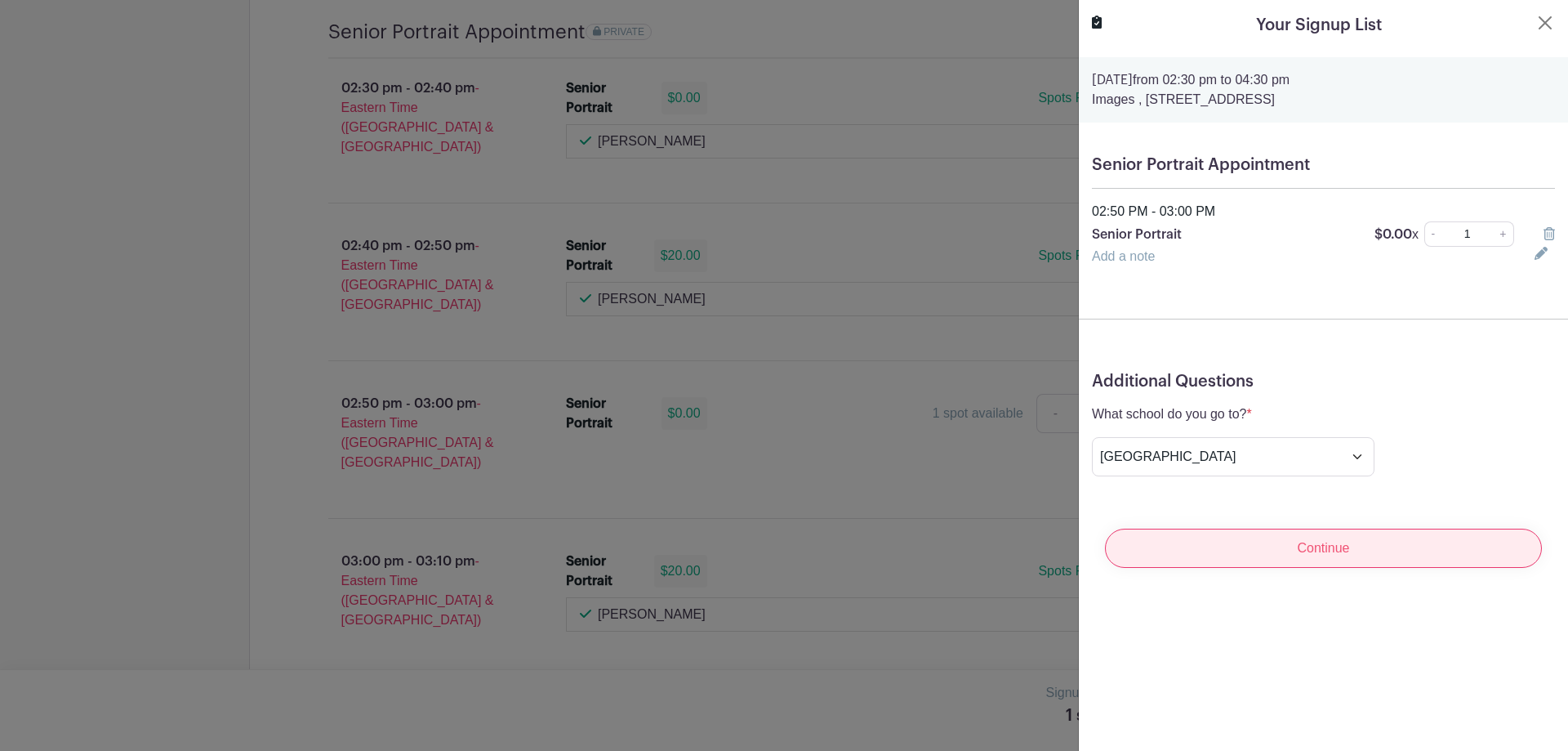
click at [1292, 552] on input "Continue" at bounding box center [1323, 548] width 437 height 40
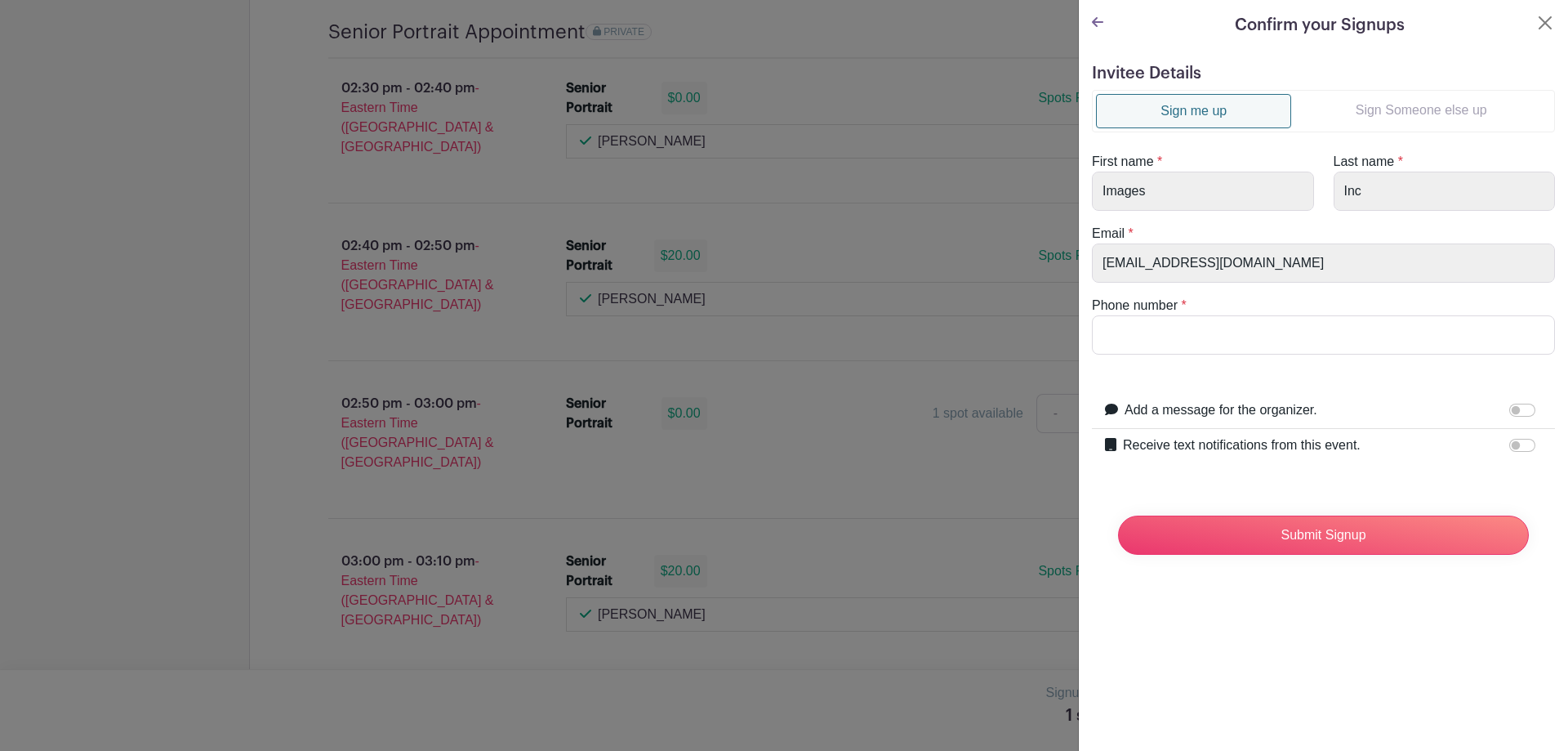
click at [1401, 116] on link "Sign Someone else up" at bounding box center [1421, 110] width 260 height 33
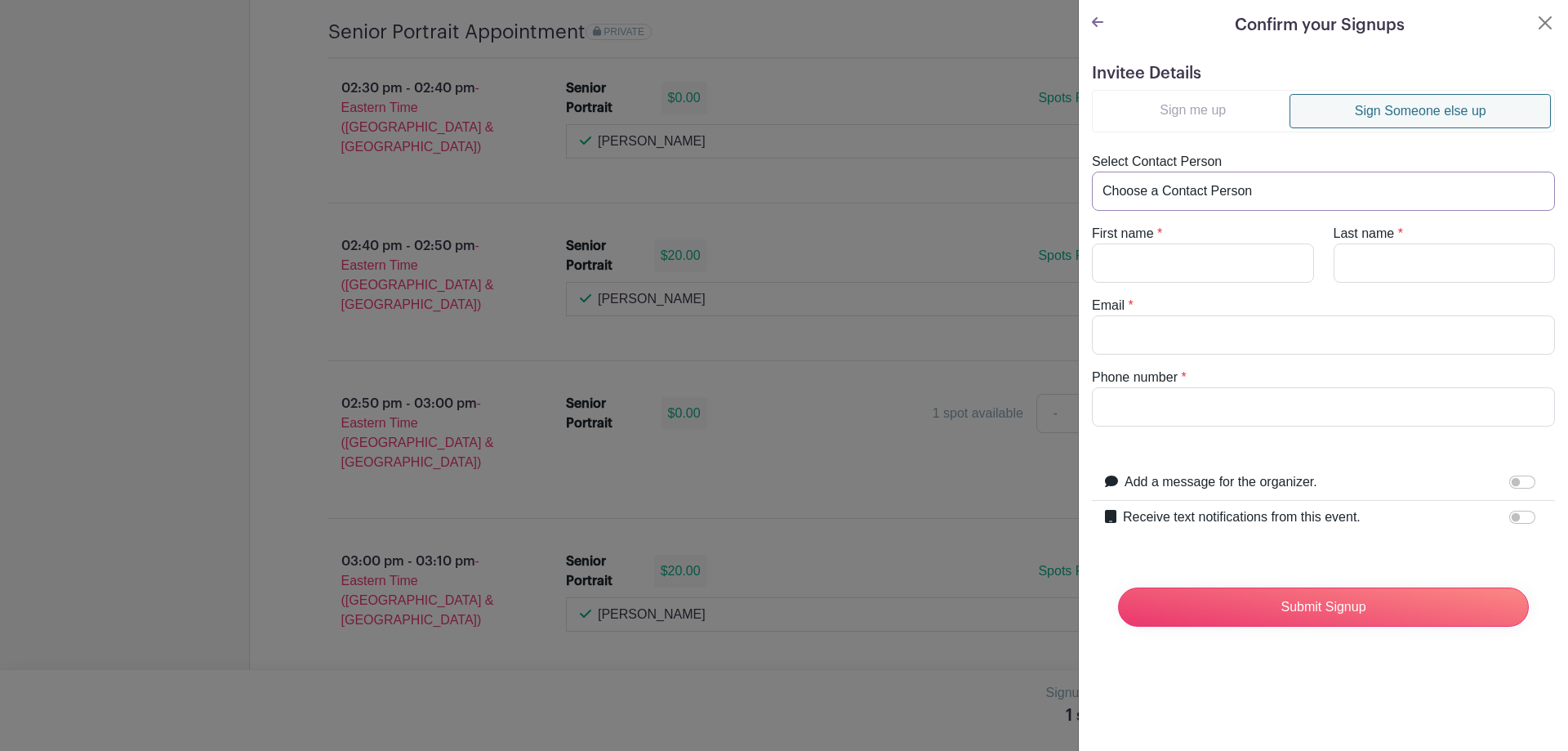
click at [1156, 194] on select "Choose a Contact Person Aaron Whitner (aaronwhitner42@gmail.com) Abby Herringto…" at bounding box center [1324, 191] width 463 height 40
select select "heatherrice488@gmail.com"
click at [1092, 172] on select "Choose a Contact Person Aaron Whitner (aaronwhitner42@gmail.com) Abby Herringto…" at bounding box center [1324, 191] width 463 height 40
type input "Haydon"
type input "Rice"
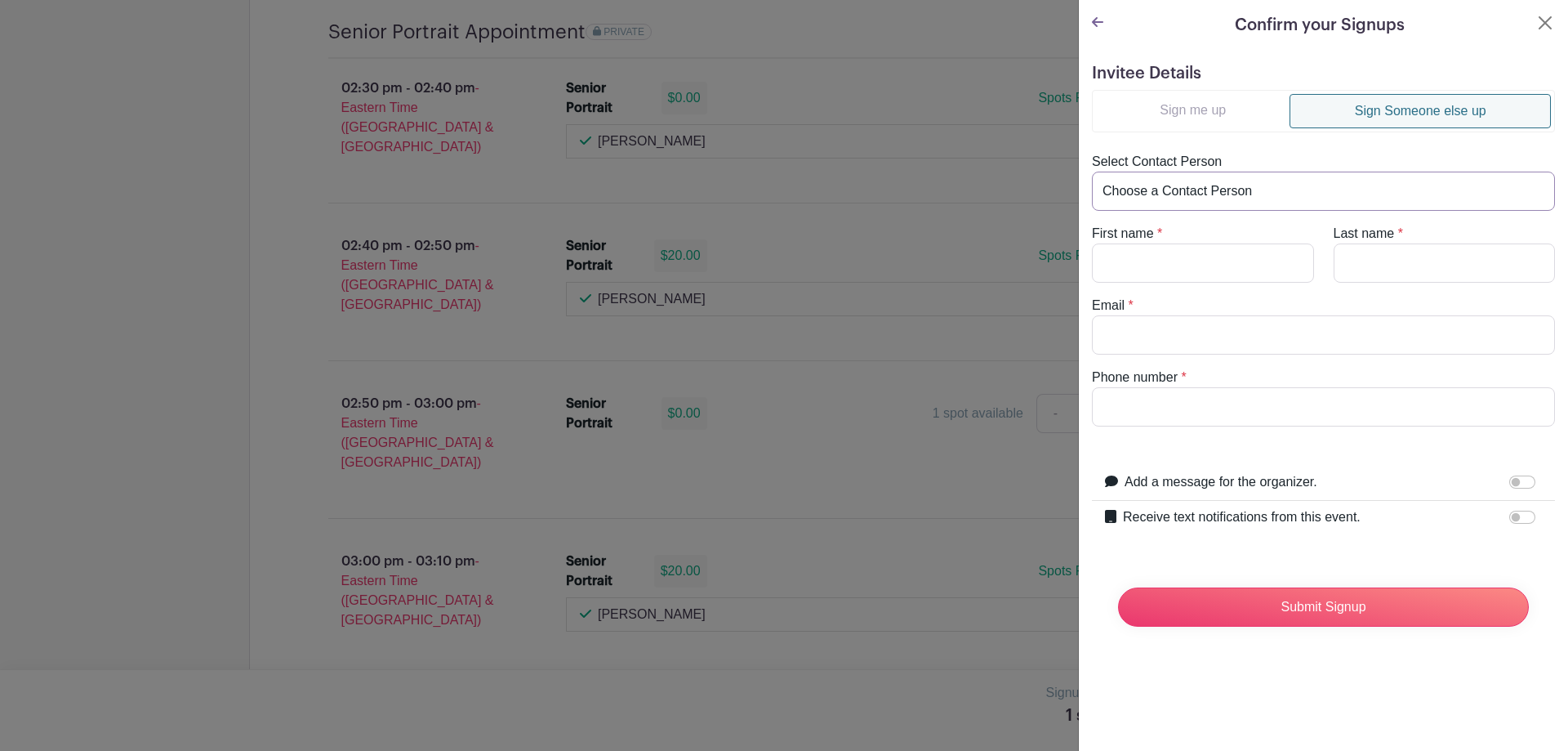
type input "heatherrice488@gmail.com"
type input "8649215826"
click at [1510, 521] on input "Receive text notifications from this event." at bounding box center [1523, 518] width 26 height 13
checkbox input "true"
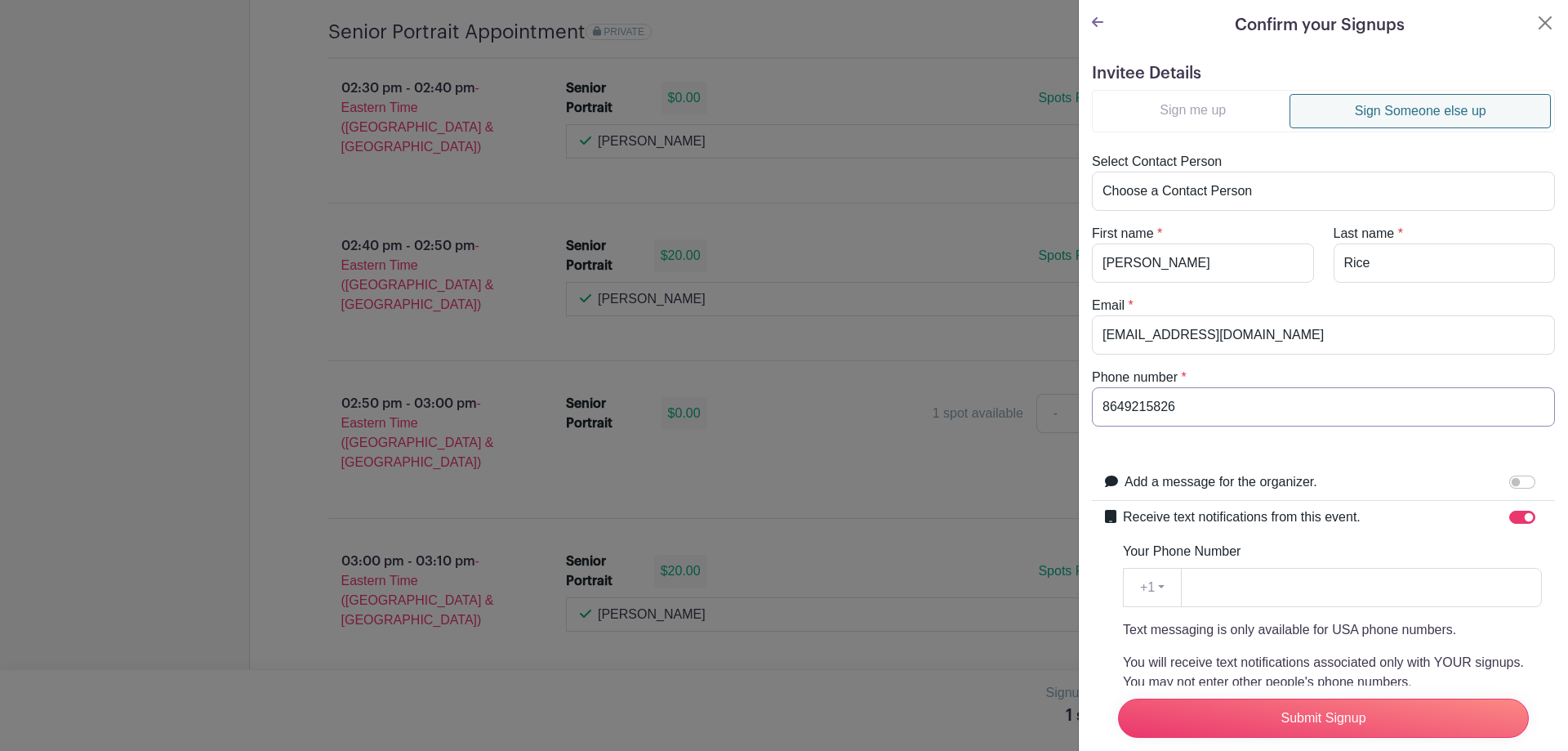
click at [1212, 403] on input "8649215826" at bounding box center [1324, 407] width 463 height 40
drag, startPoint x: 1080, startPoint y: 412, endPoint x: 1066, endPoint y: 409, distance: 14.3
paste input "8649215826"
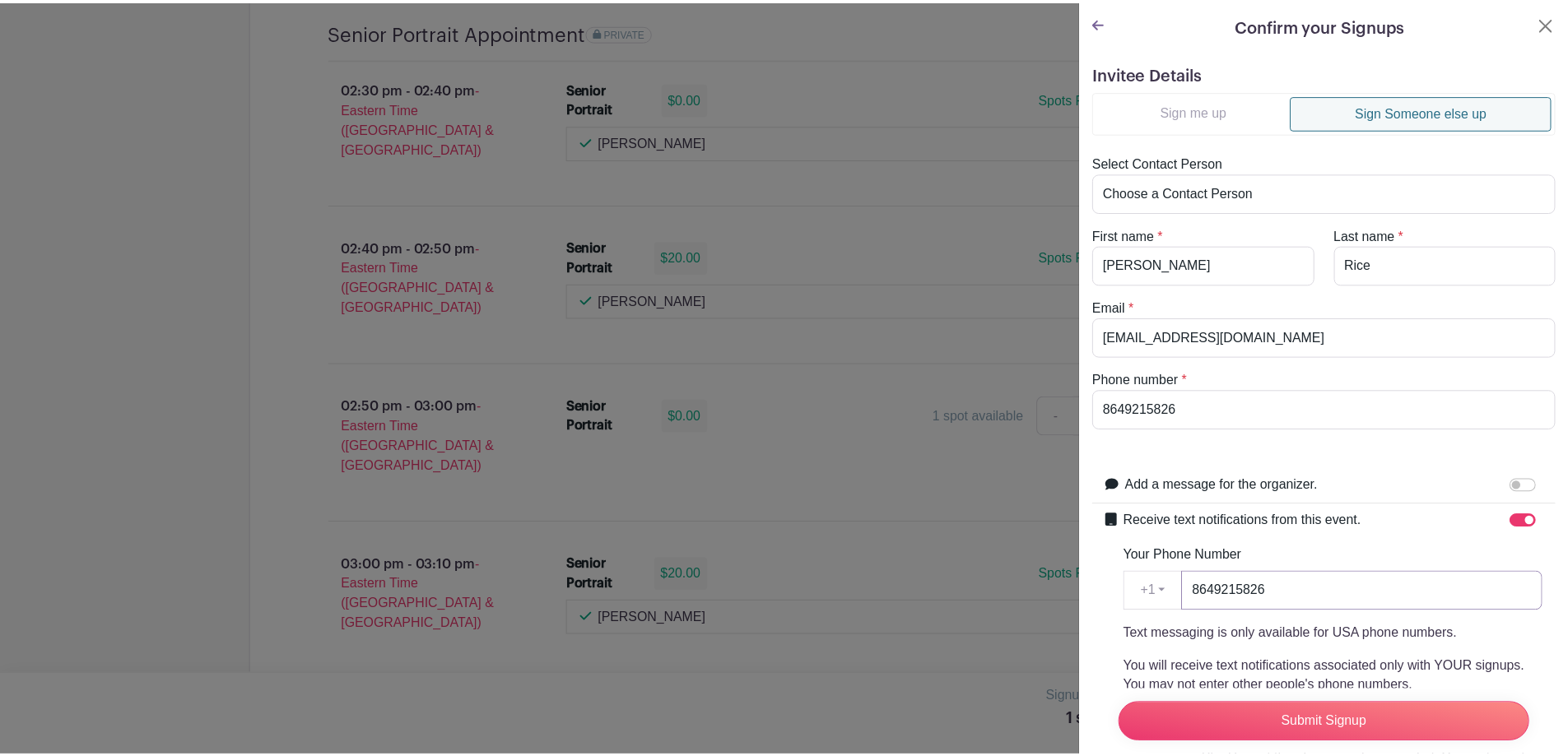
scroll to position [236, 0]
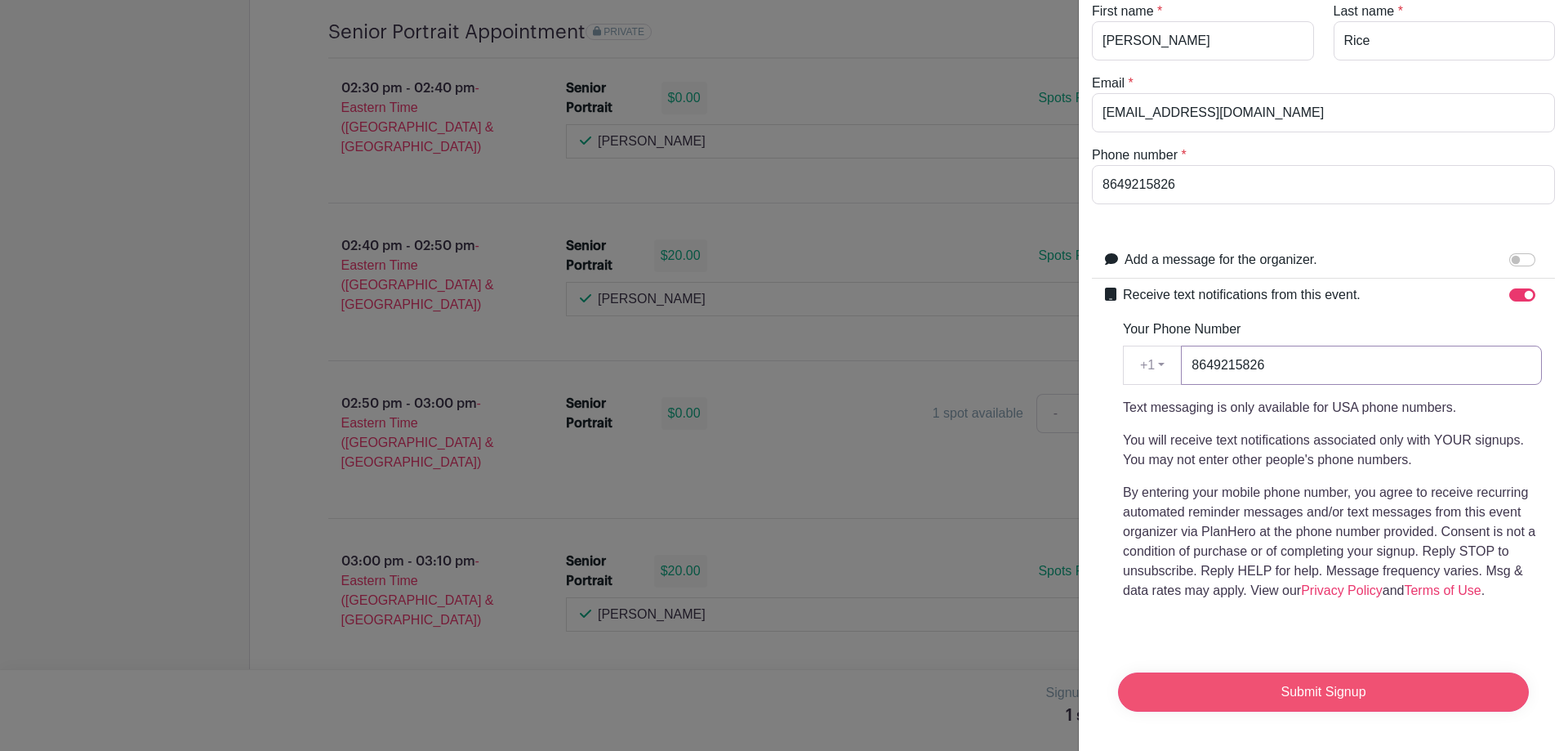
type input "8649215826"
click at [1292, 684] on input "Submit Signup" at bounding box center [1324, 692] width 411 height 40
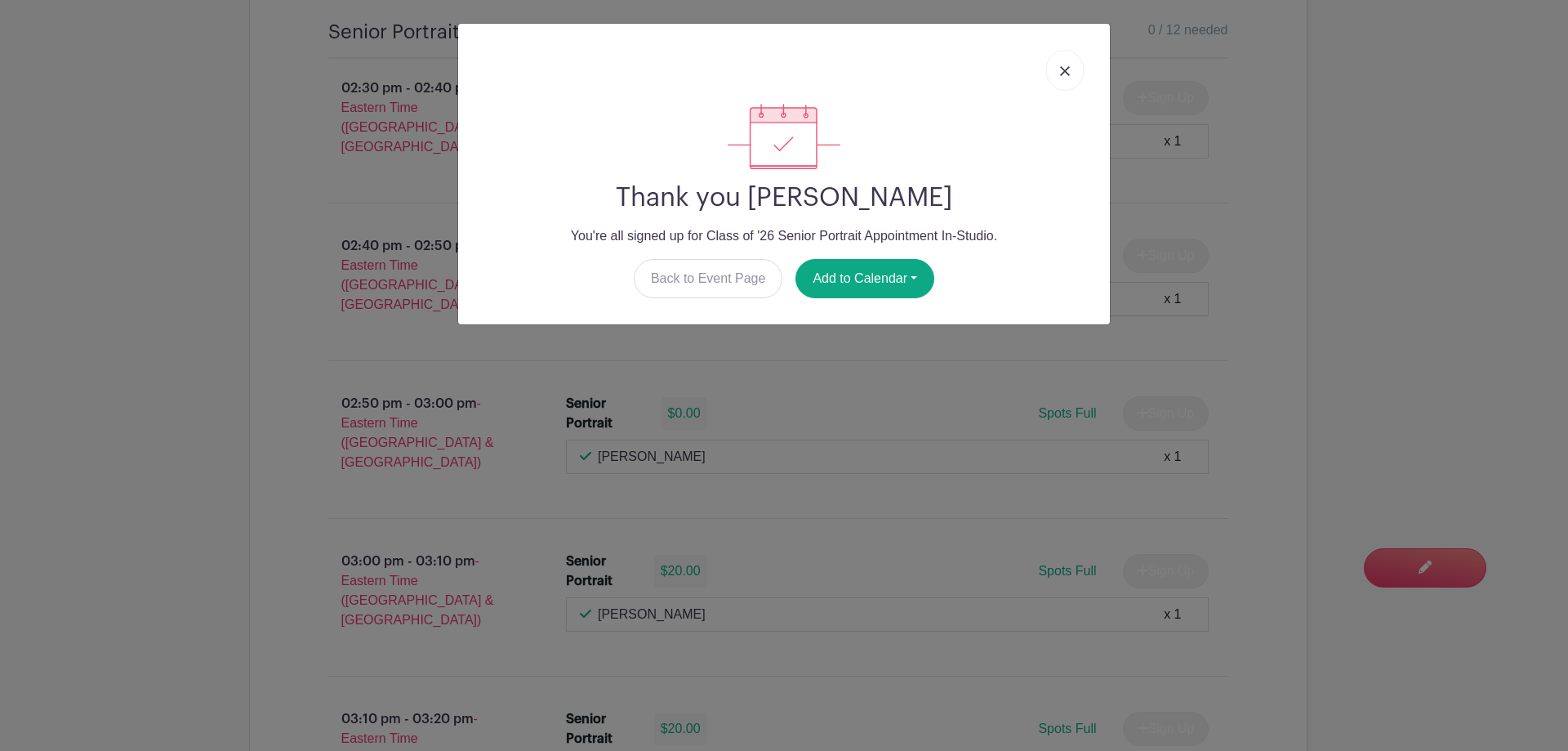
click at [1065, 76] on link at bounding box center [1065, 70] width 38 height 41
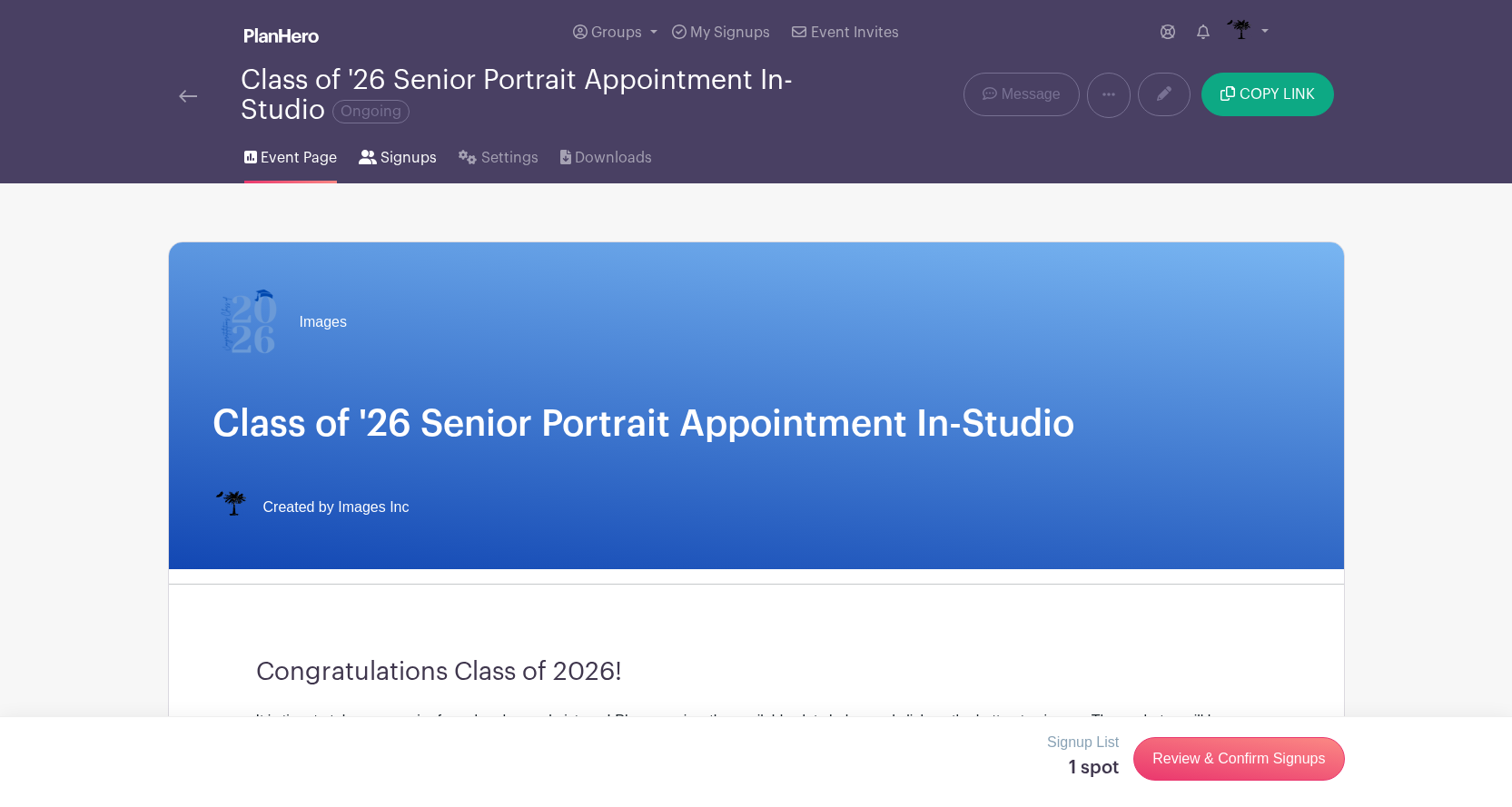
click at [415, 152] on span "Signups" at bounding box center [409, 157] width 56 height 22
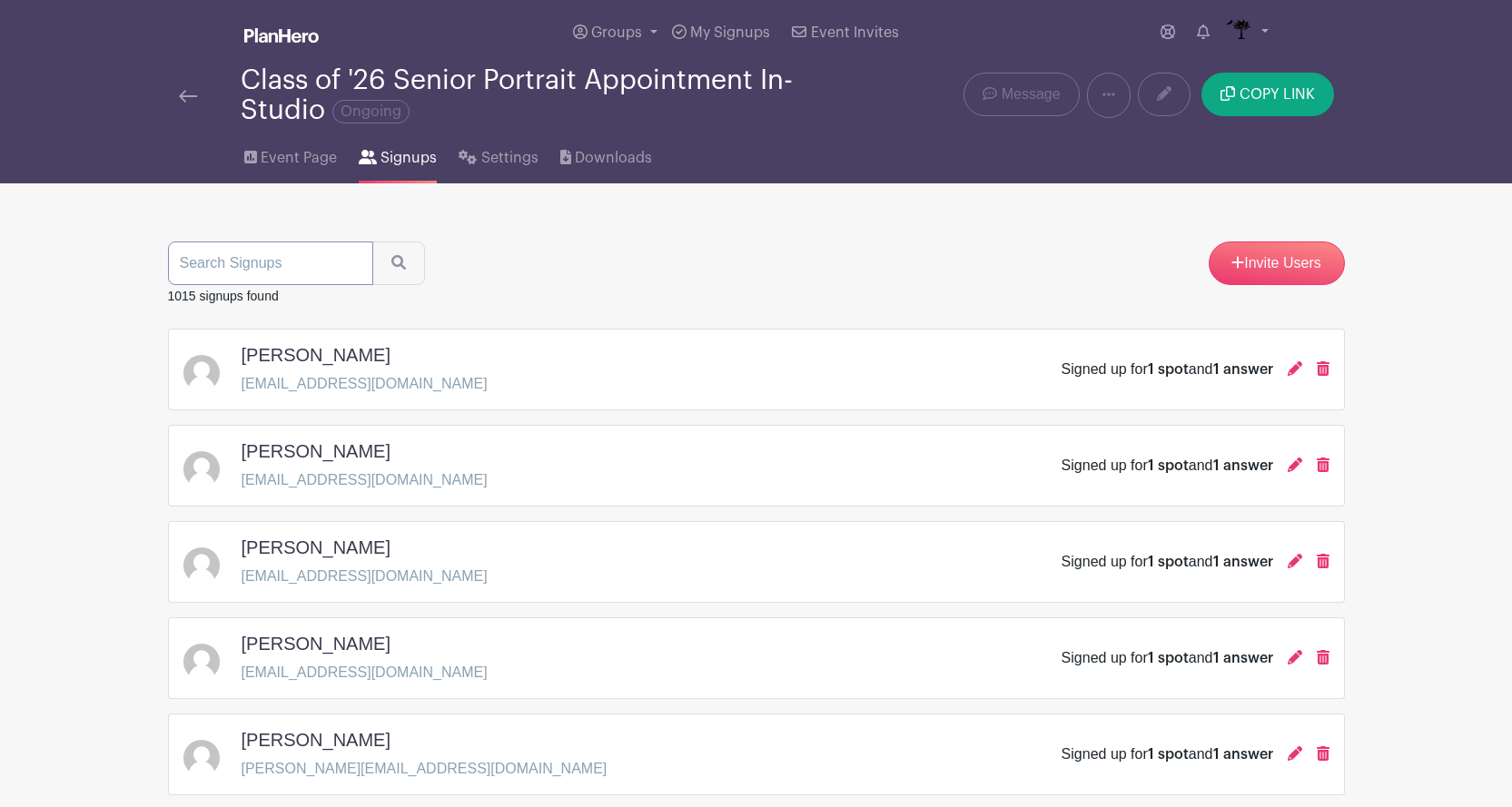
click at [204, 266] on input "search" at bounding box center [270, 263] width 205 height 44
type input "rice"
click at [391, 268] on icon "submit" at bounding box center [399, 263] width 15 height 15
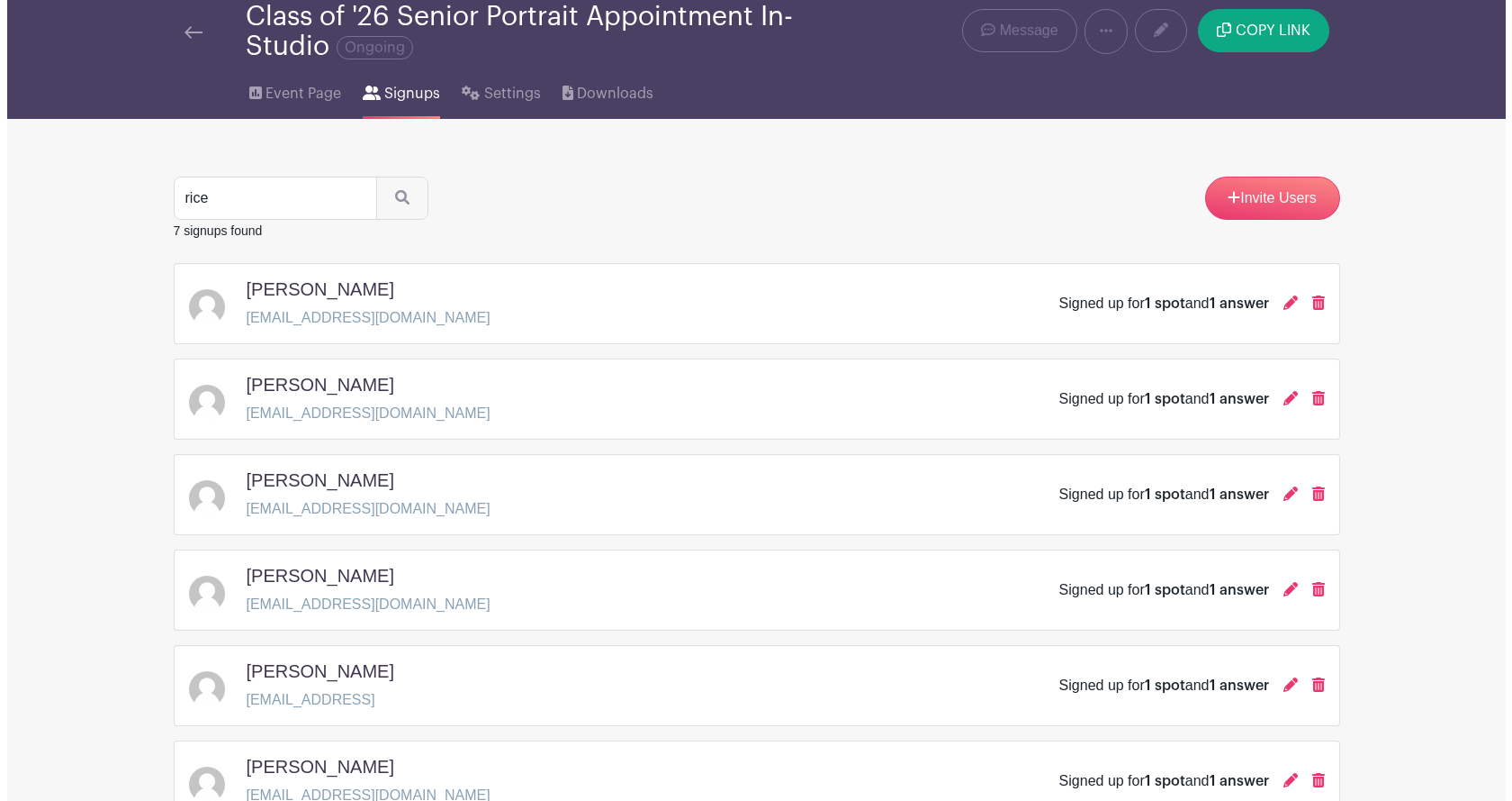
scroll to position [90, 0]
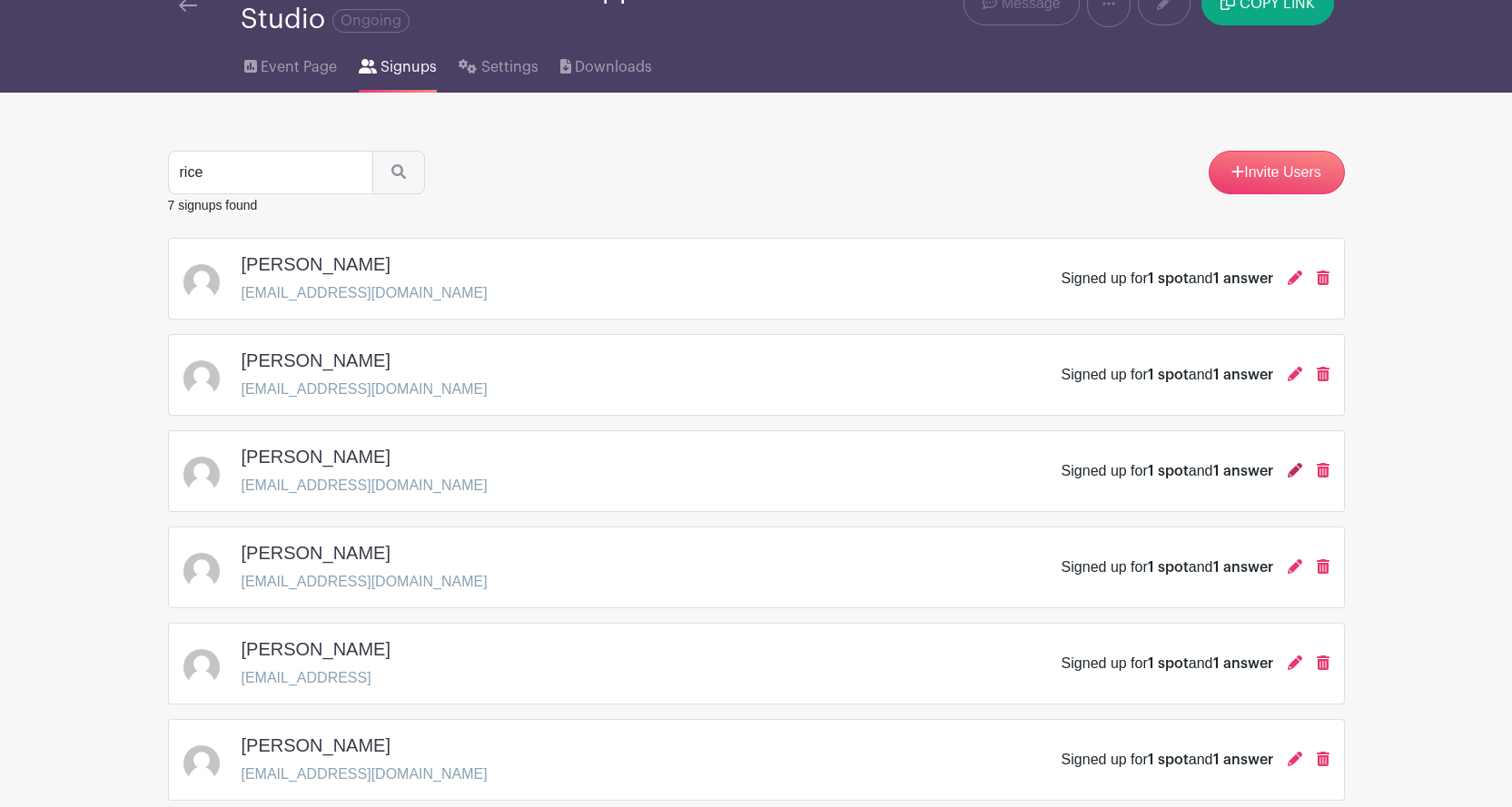
click at [1290, 477] on icon at bounding box center [1295, 470] width 15 height 15
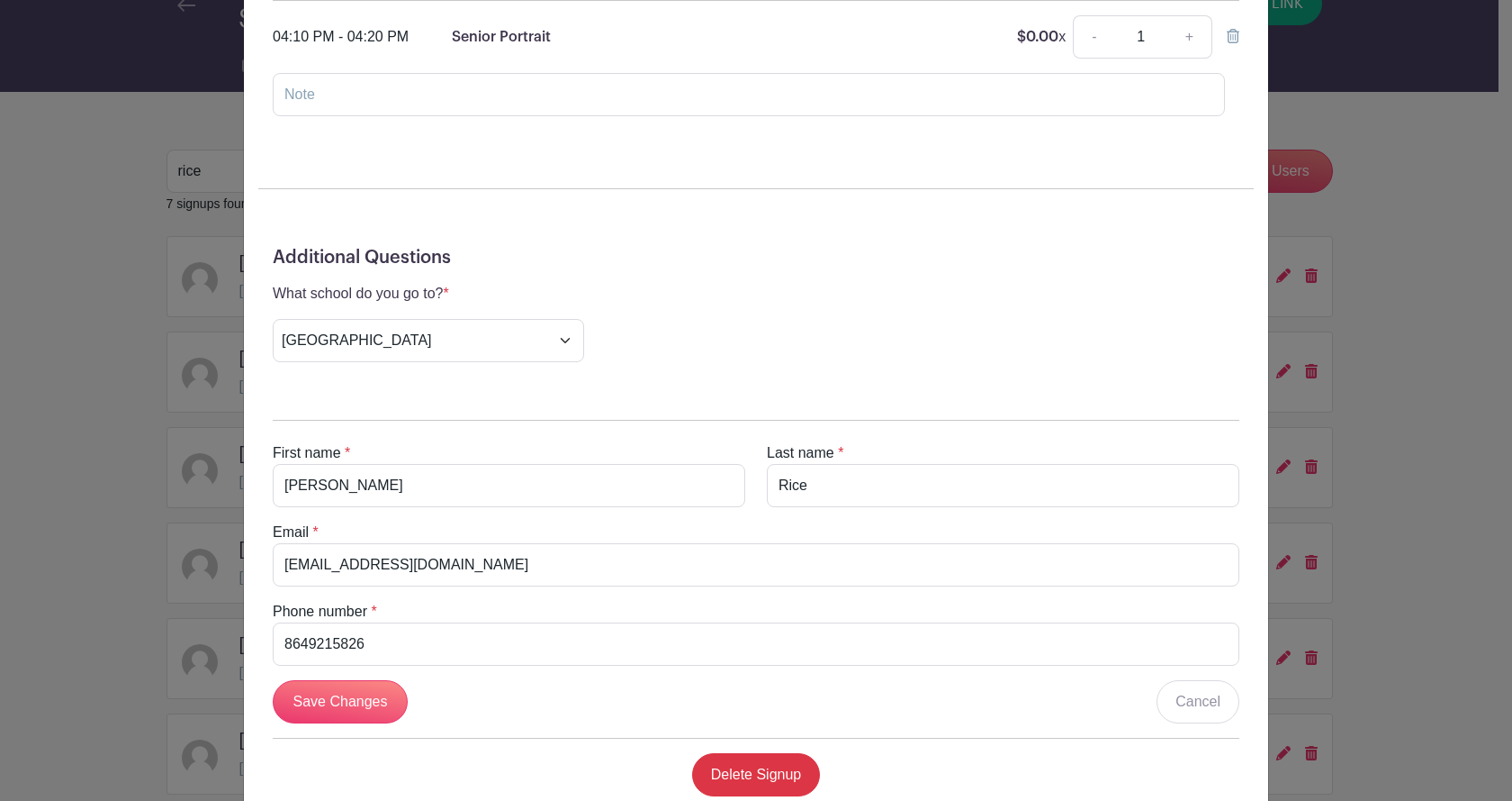
scroll to position [329, 0]
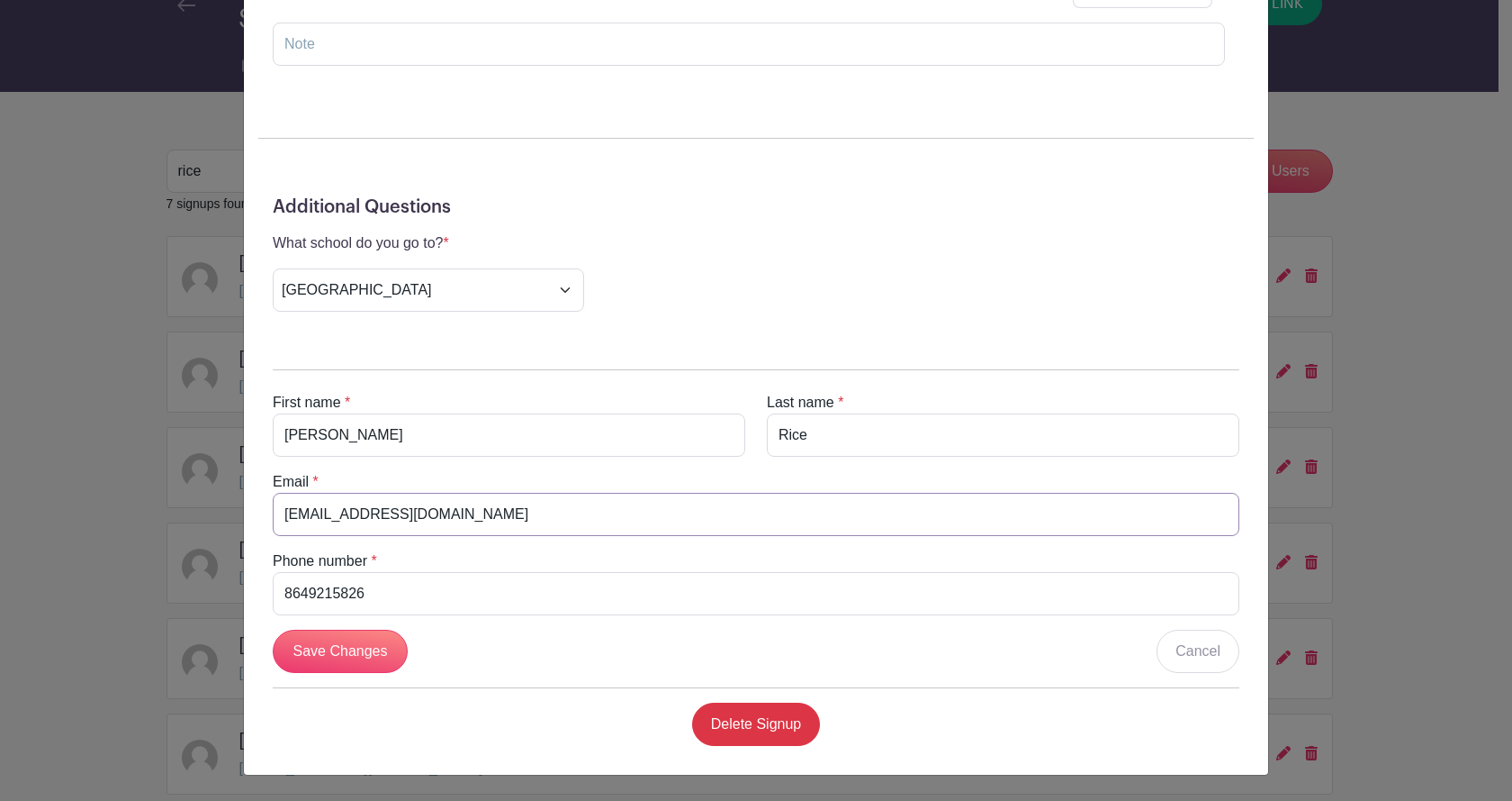
drag, startPoint x: 502, startPoint y: 520, endPoint x: 271, endPoint y: 512, distance: 231.1
click at [273, 512] on input "[EMAIL_ADDRESS][DOMAIN_NAME]" at bounding box center [756, 514] width 967 height 44
click at [372, 180] on form "Wednesday, September 03, 2025 from 02:30 pm to 04:30 pm Images , 405 West Poins…" at bounding box center [756, 282] width 995 height 955
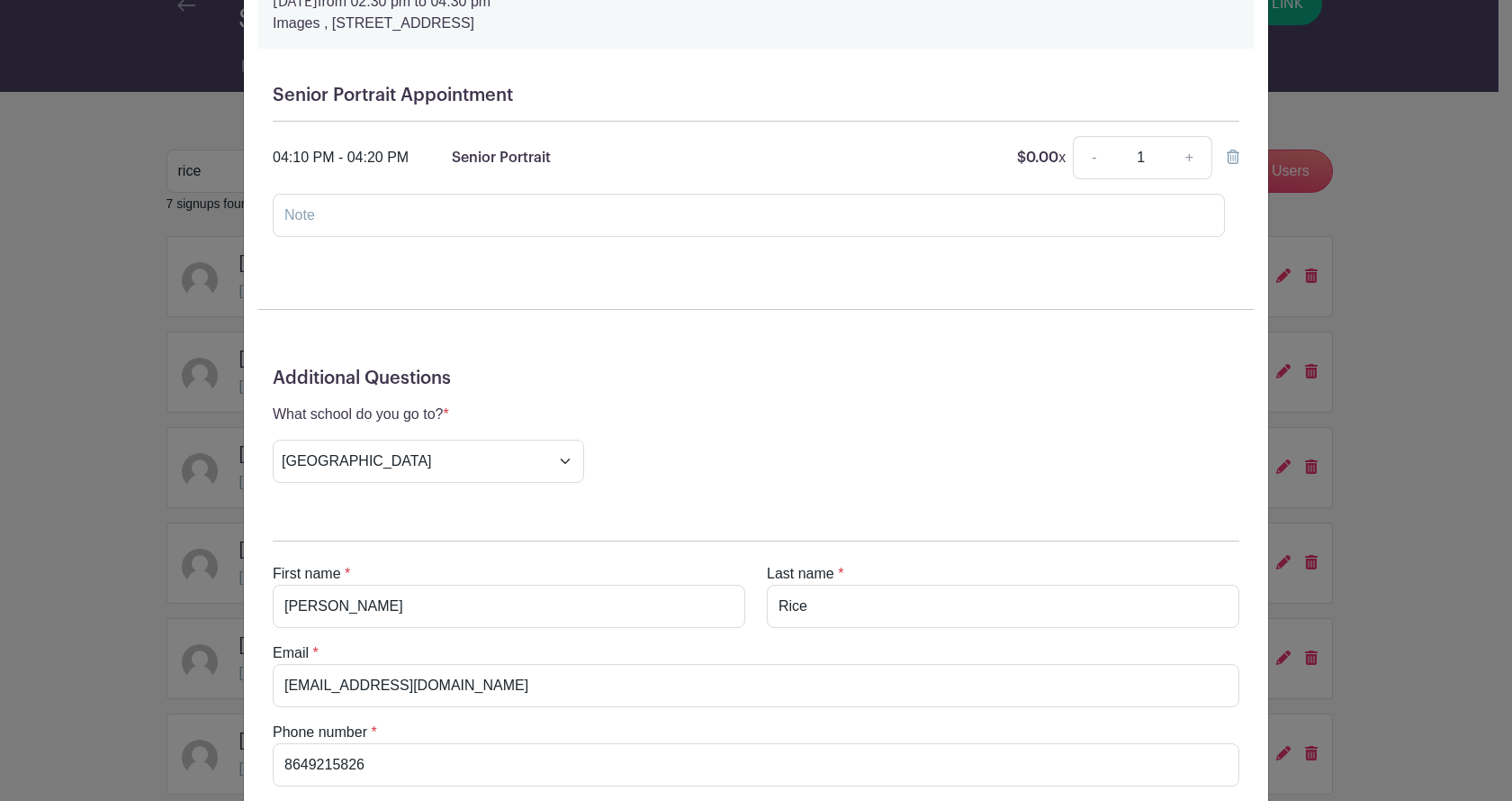
scroll to position [0, 0]
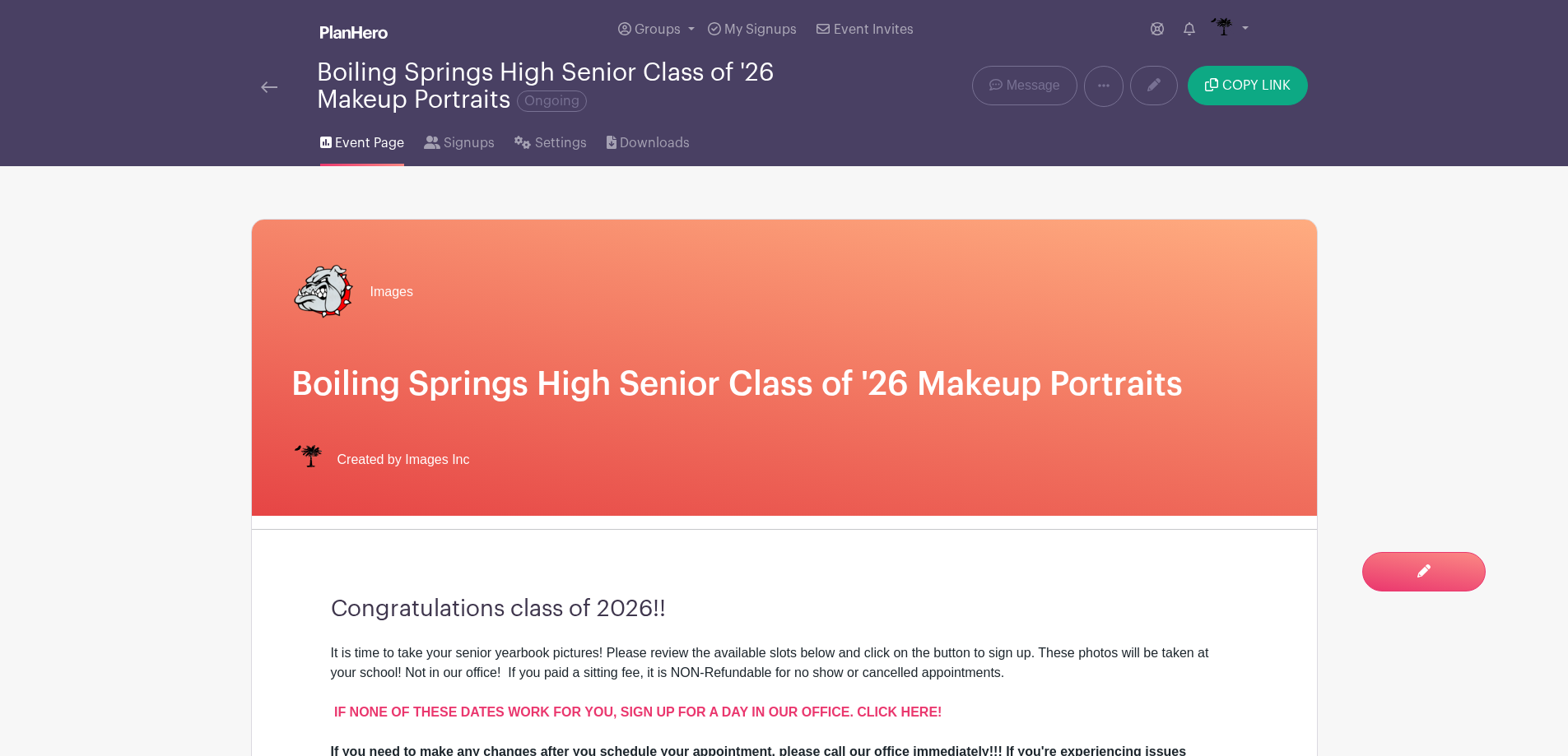
click at [483, 142] on span "Signups" at bounding box center [469, 142] width 51 height 19
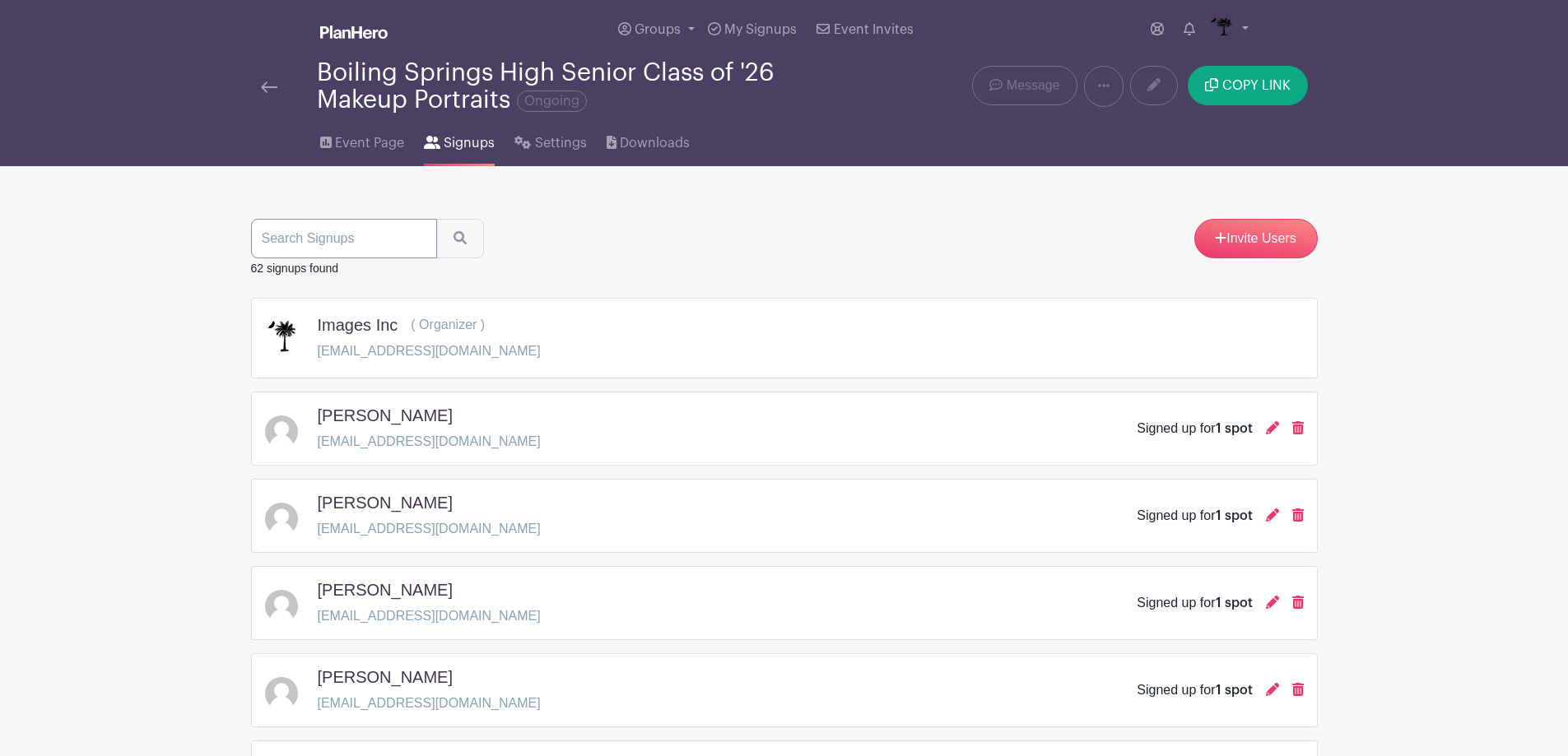
click at [403, 224] on input "search" at bounding box center [343, 238] width 186 height 40
type input "dant"
click at [463, 245] on button "submit" at bounding box center [460, 238] width 47 height 40
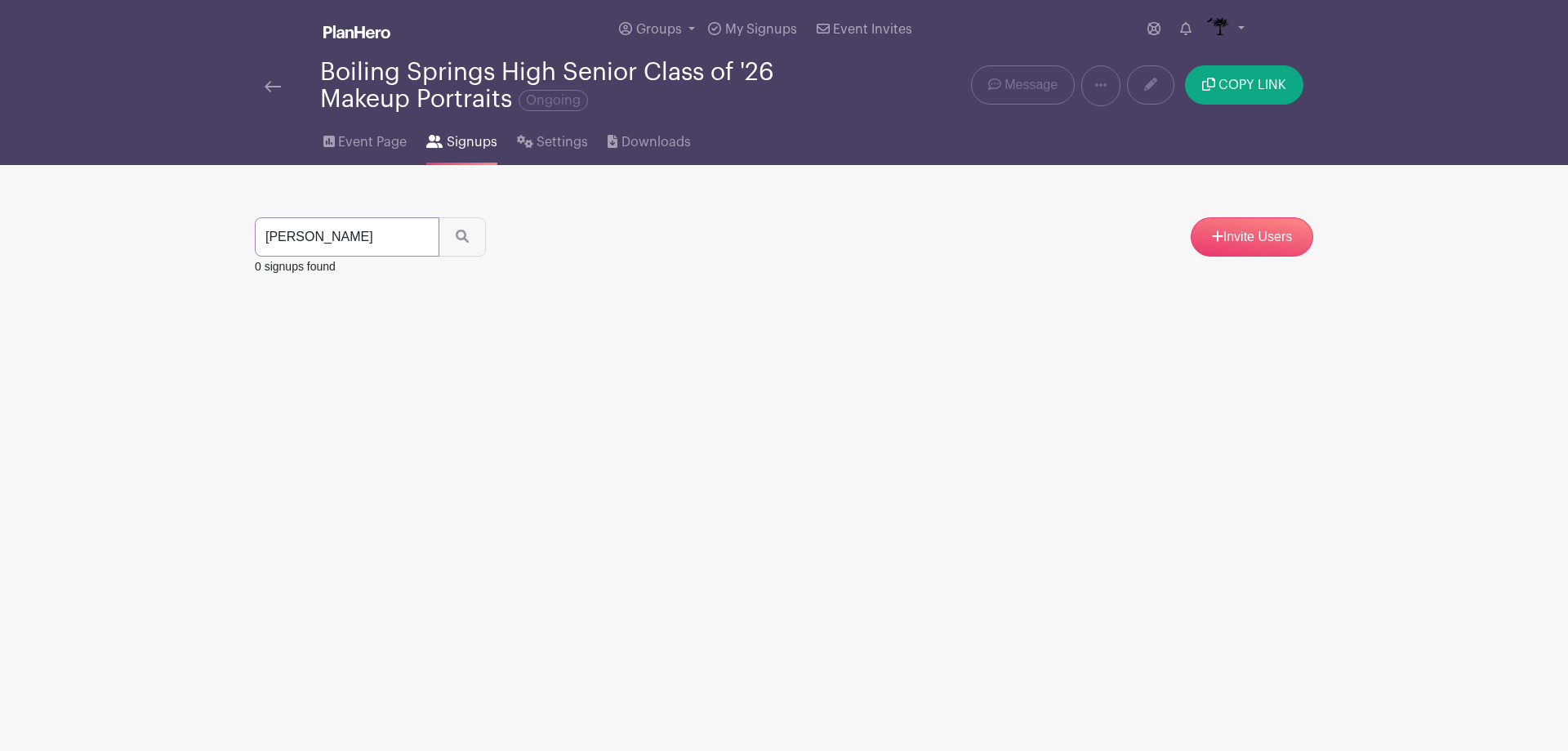
click at [377, 246] on input "dant" at bounding box center [347, 237] width 184 height 40
type input "dan"
click at [463, 242] on icon "submit" at bounding box center [463, 237] width 13 height 13
click at [276, 84] on img at bounding box center [272, 87] width 16 height 12
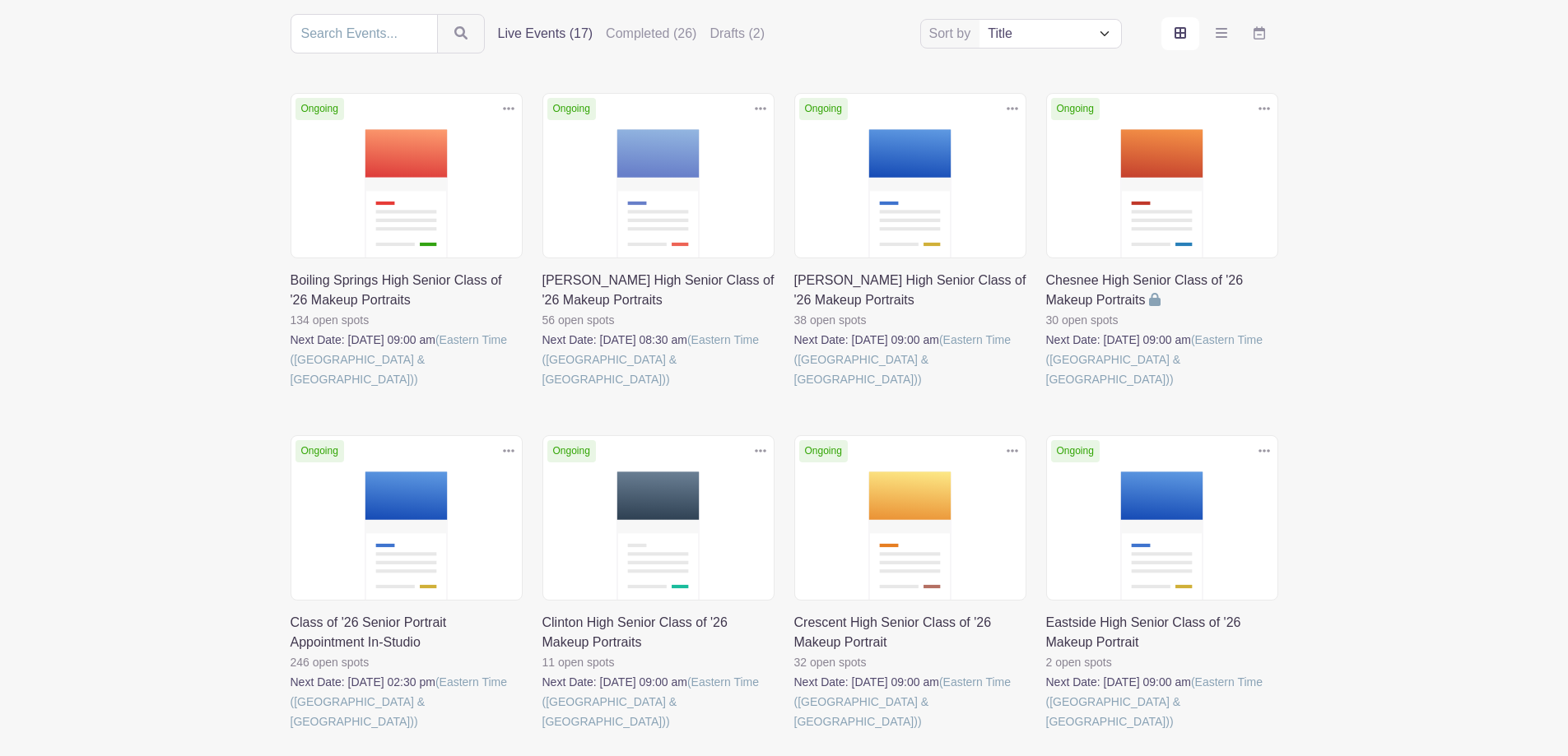
scroll to position [247, 0]
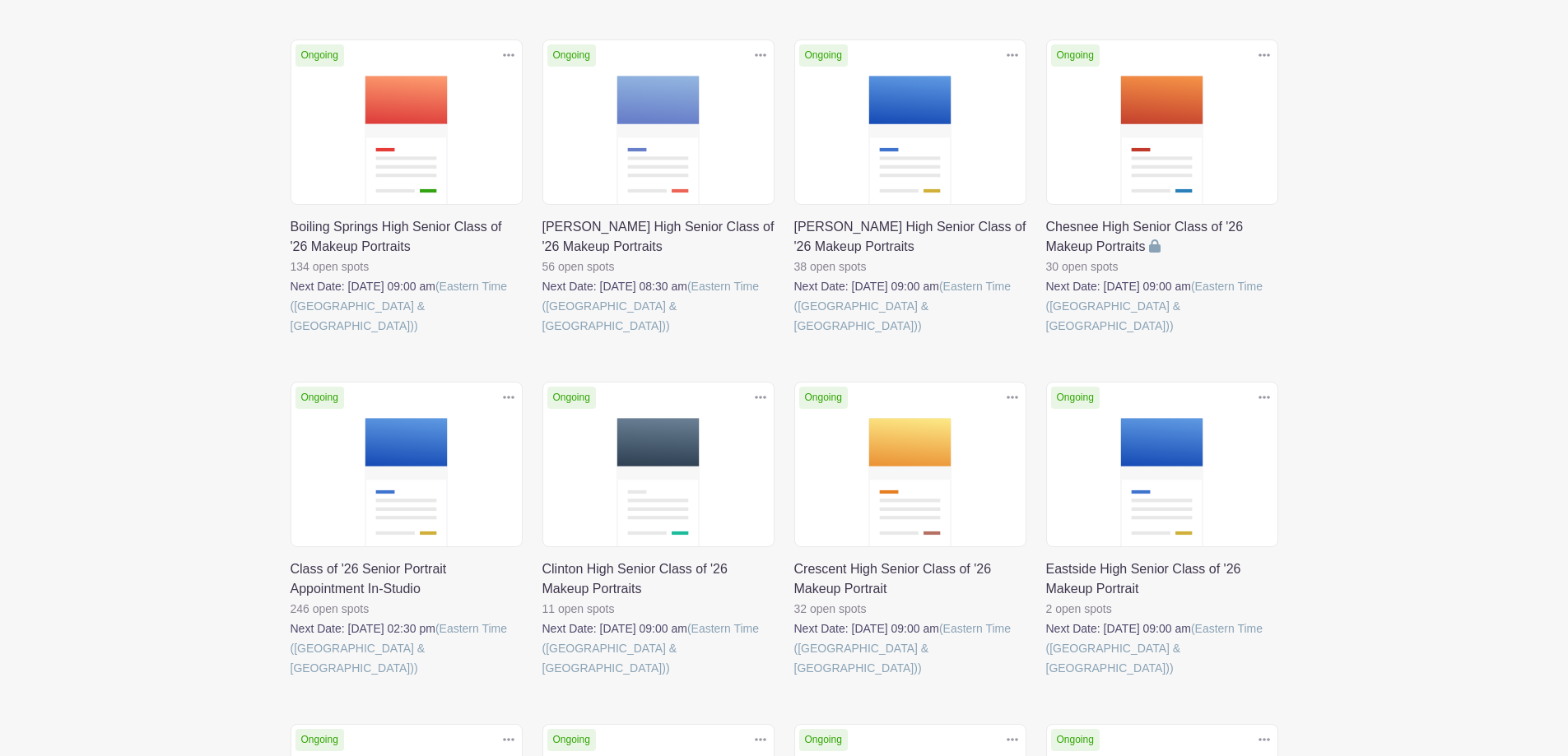
click at [291, 678] on link at bounding box center [291, 678] width 0 height 0
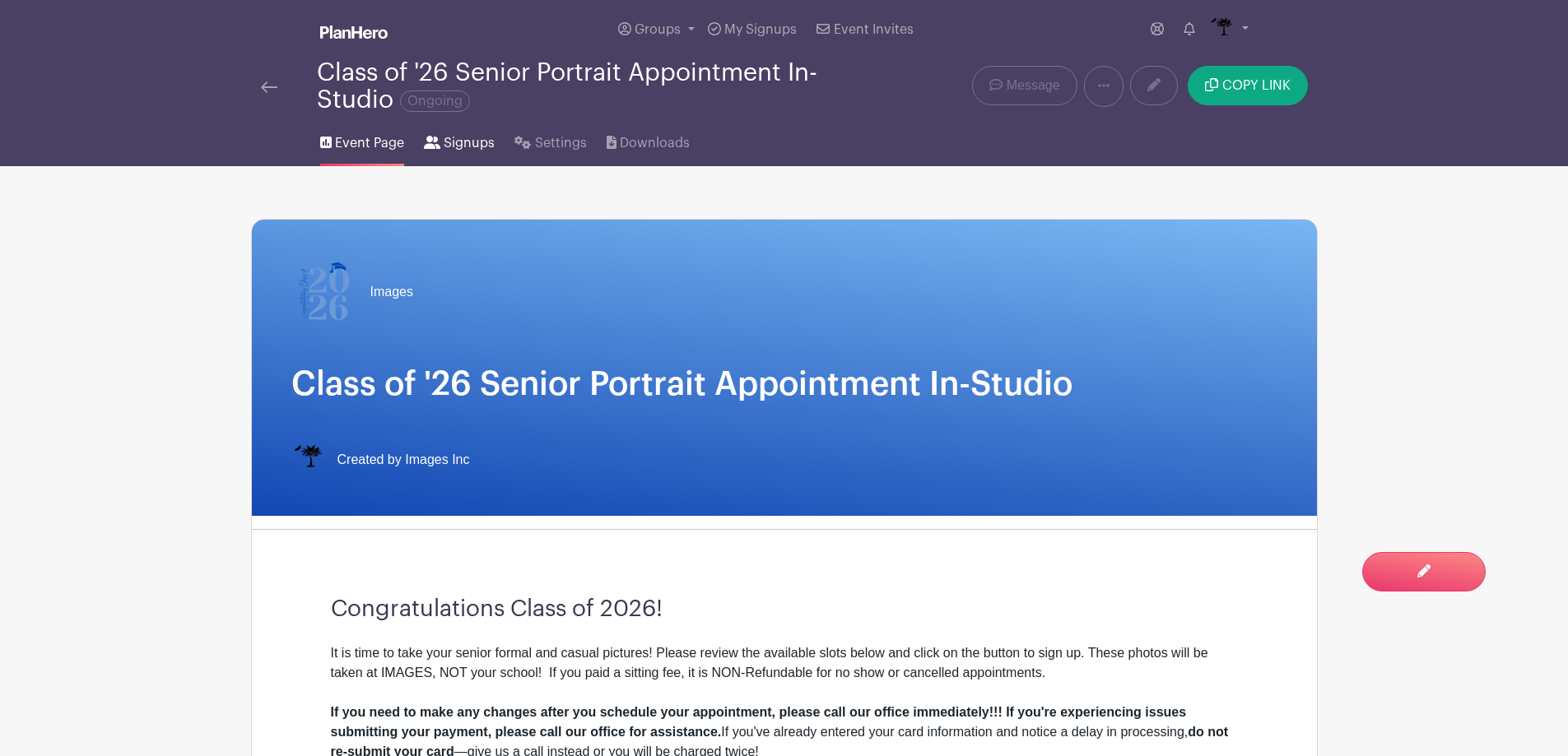
click at [475, 142] on span "Signups" at bounding box center [469, 142] width 51 height 19
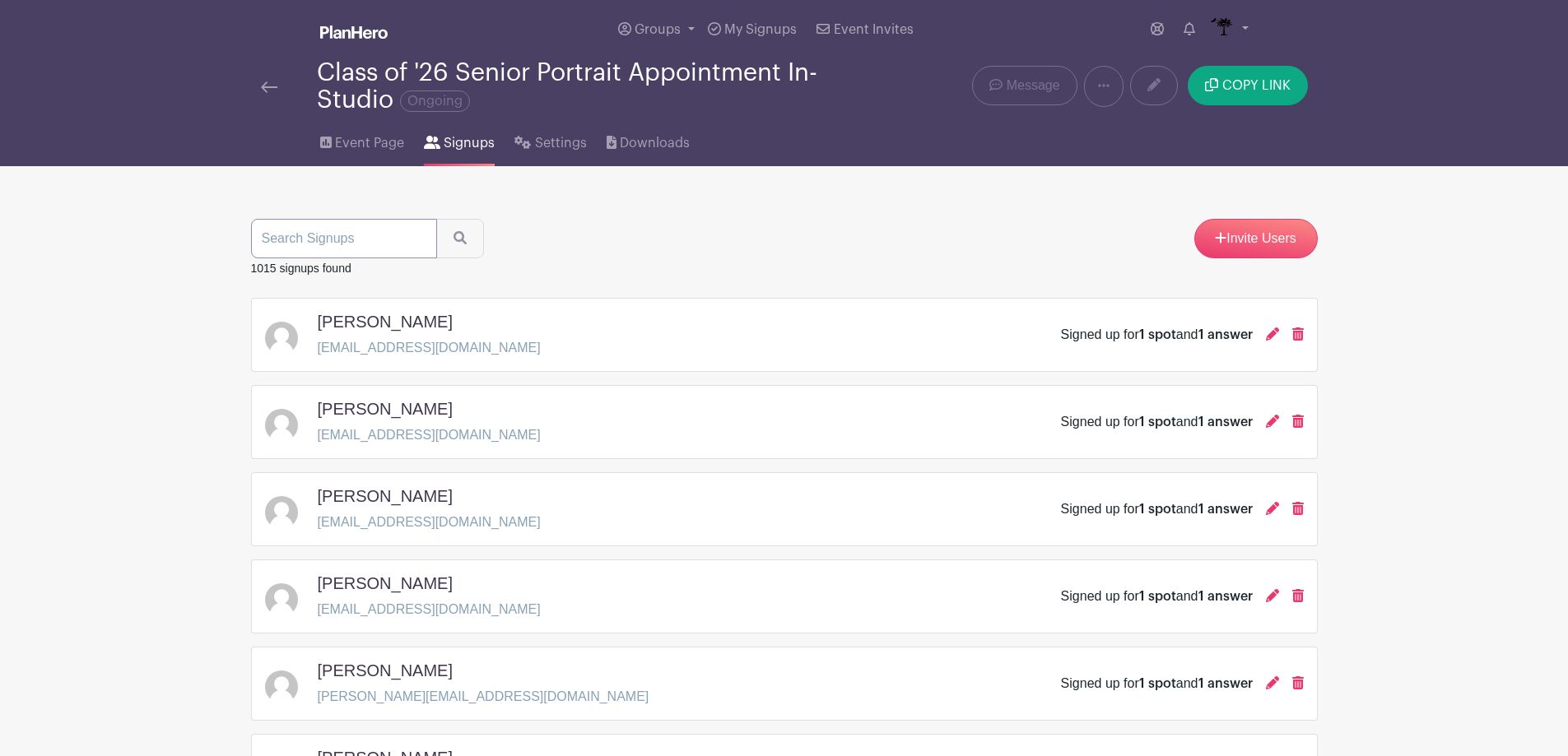
paste input "Dantzler"
type input "Dantzler"
click at [456, 235] on icon "submit" at bounding box center [460, 238] width 14 height 14
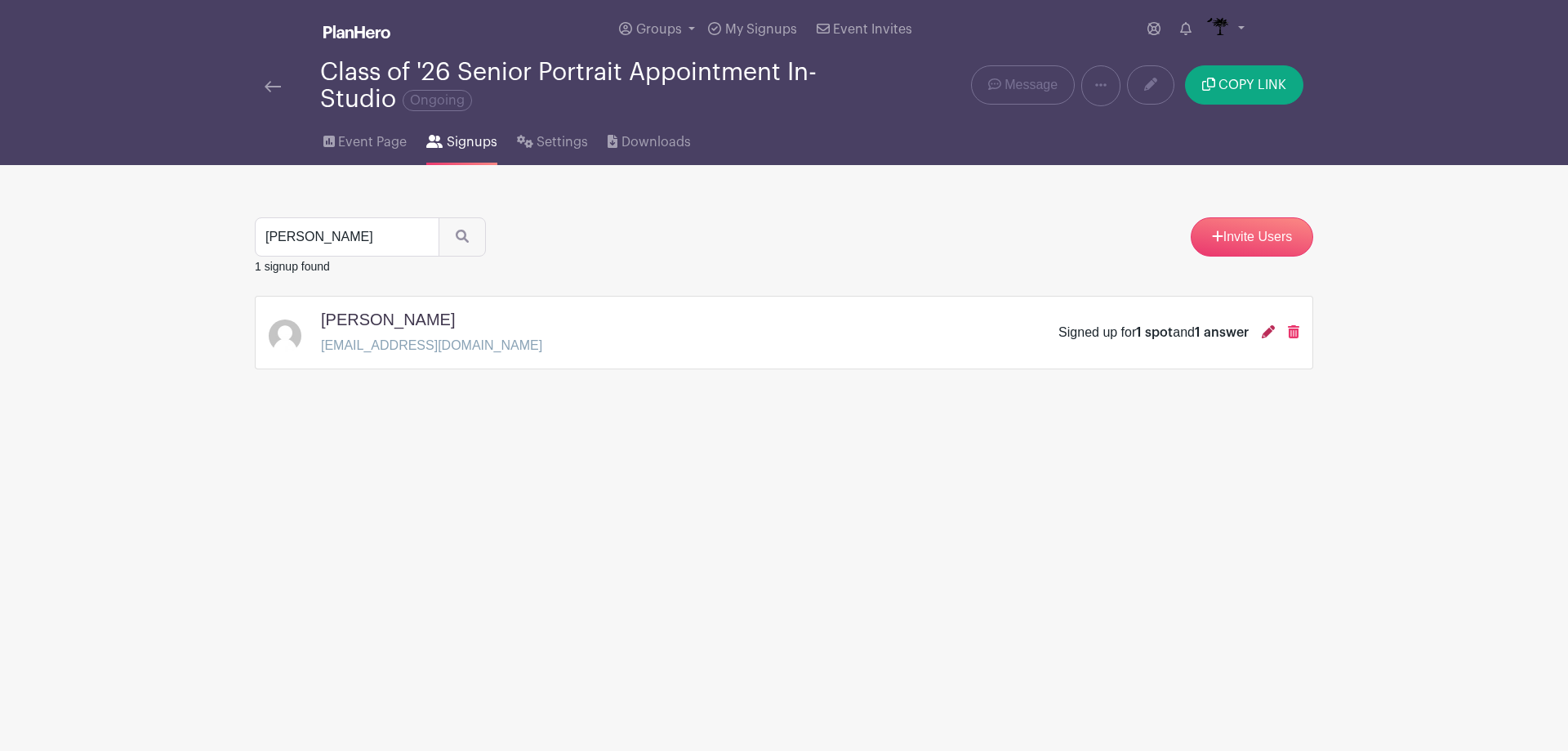
click at [1262, 328] on icon at bounding box center [1268, 332] width 13 height 13
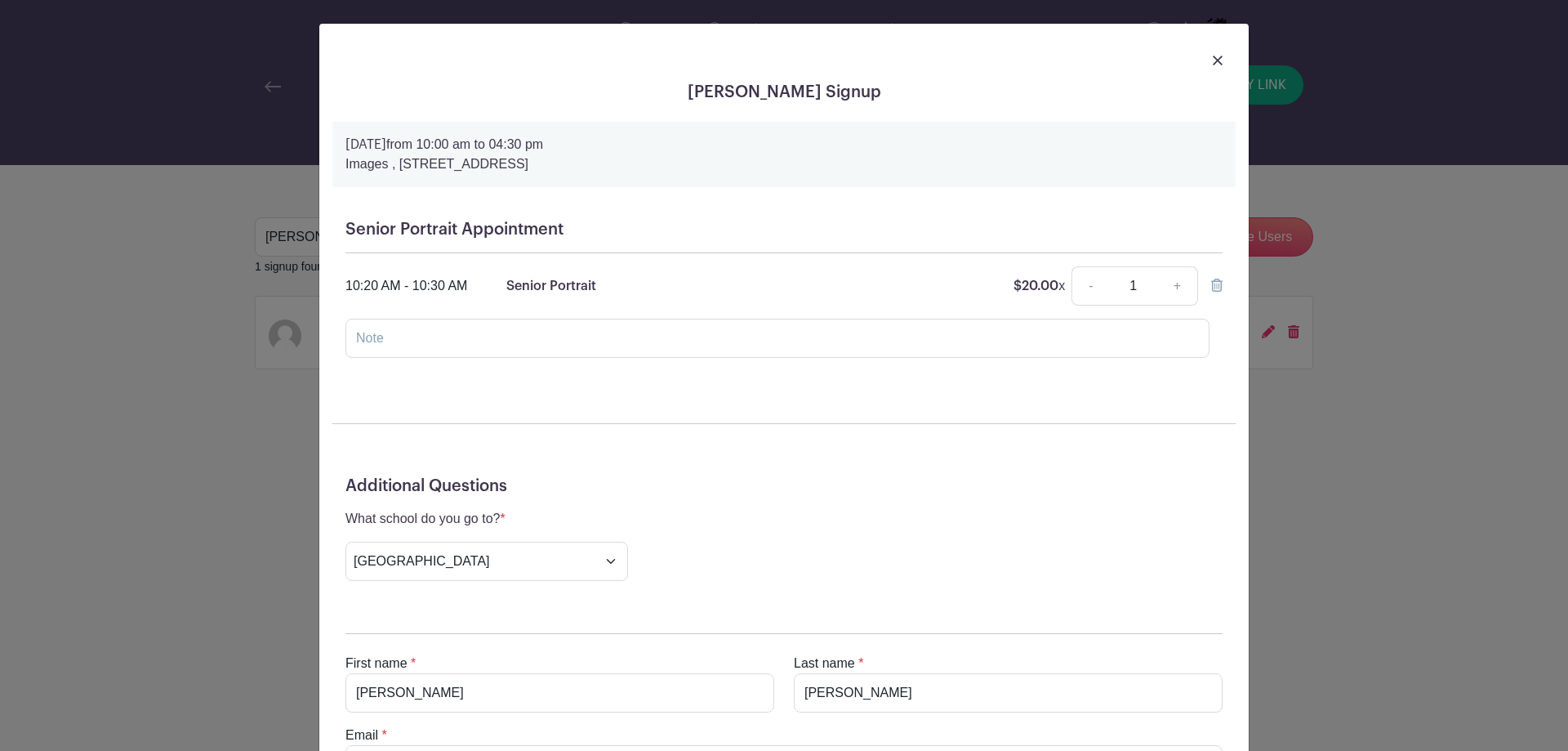
click at [1213, 60] on img at bounding box center [1218, 61] width 10 height 10
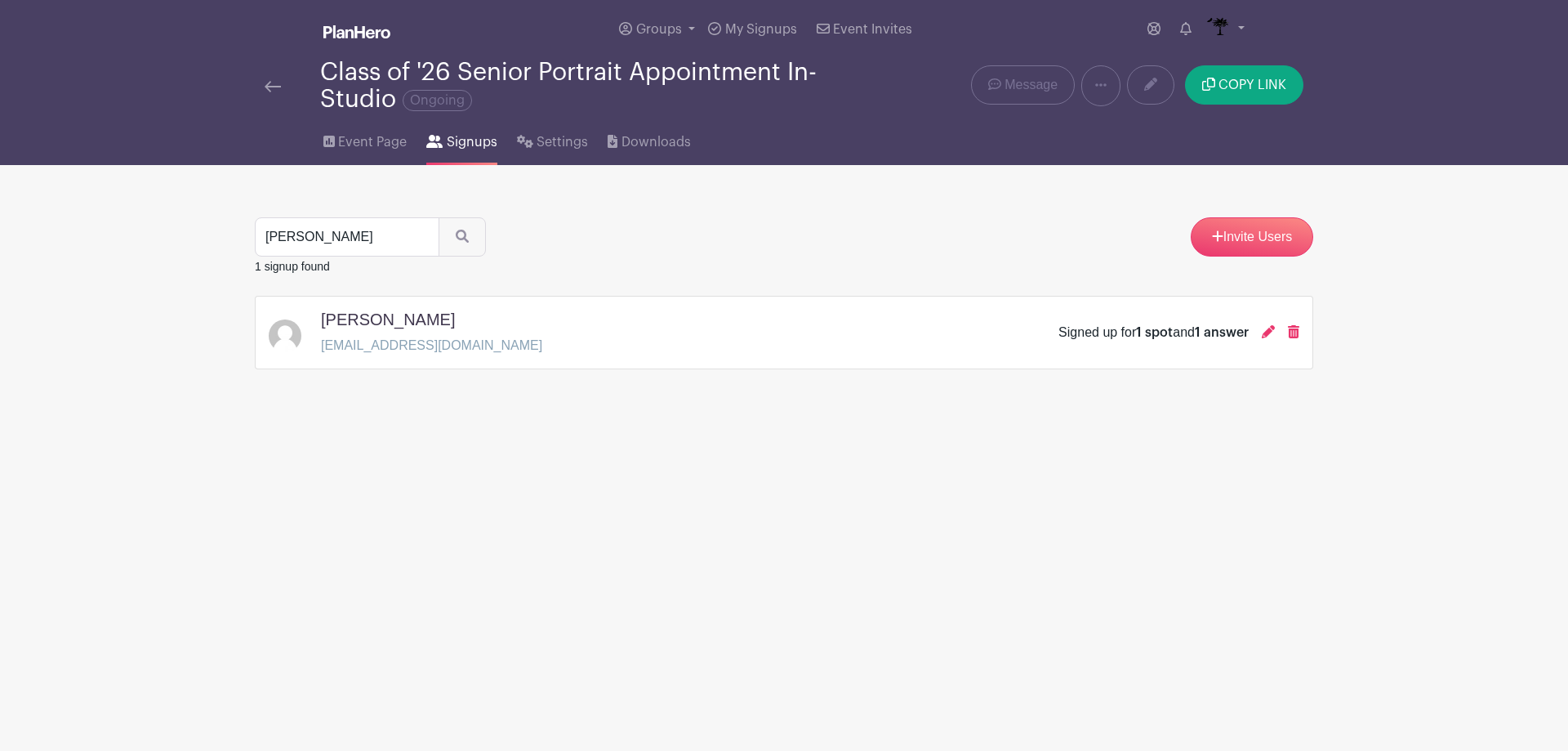
click at [274, 85] on img at bounding box center [272, 87] width 16 height 12
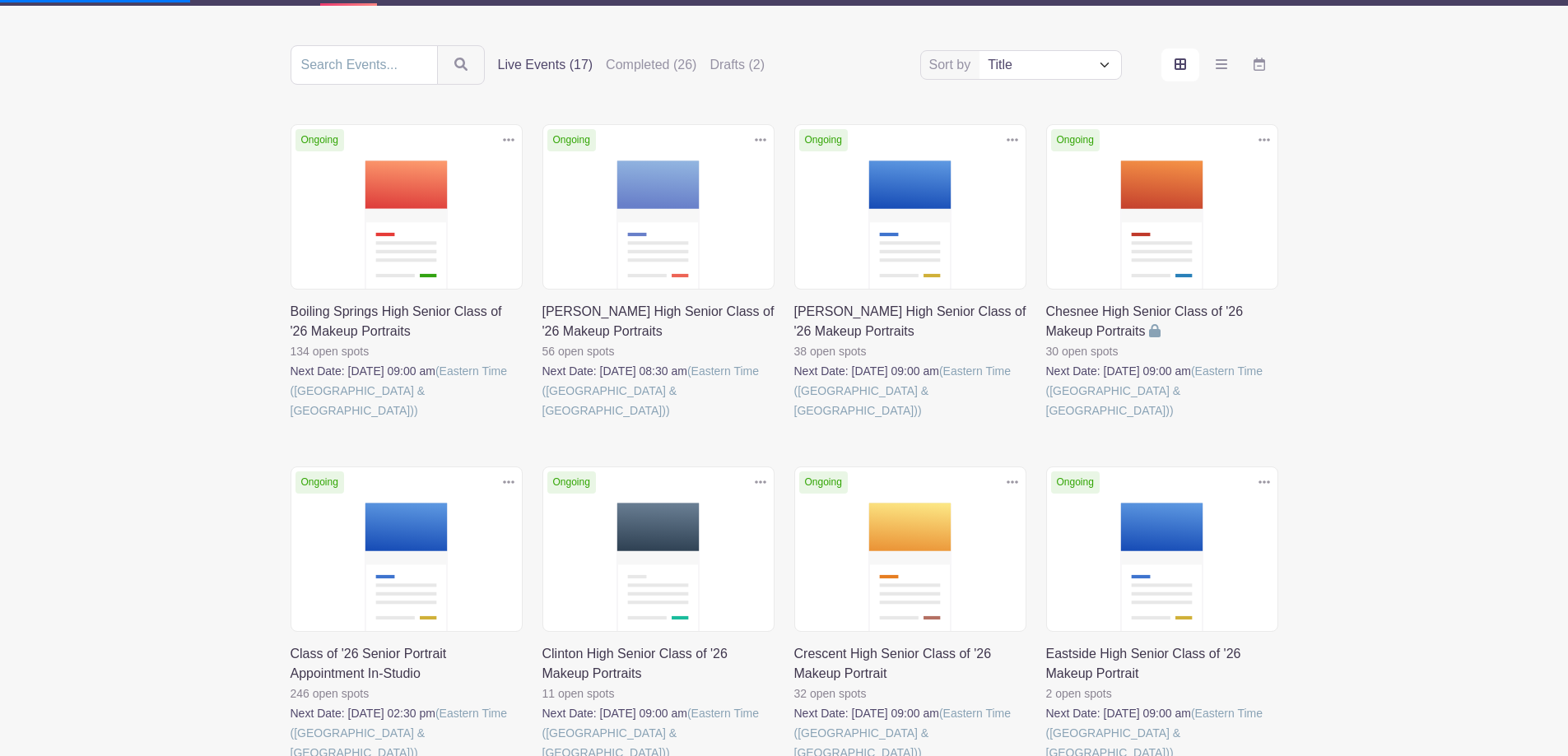
scroll to position [164, 0]
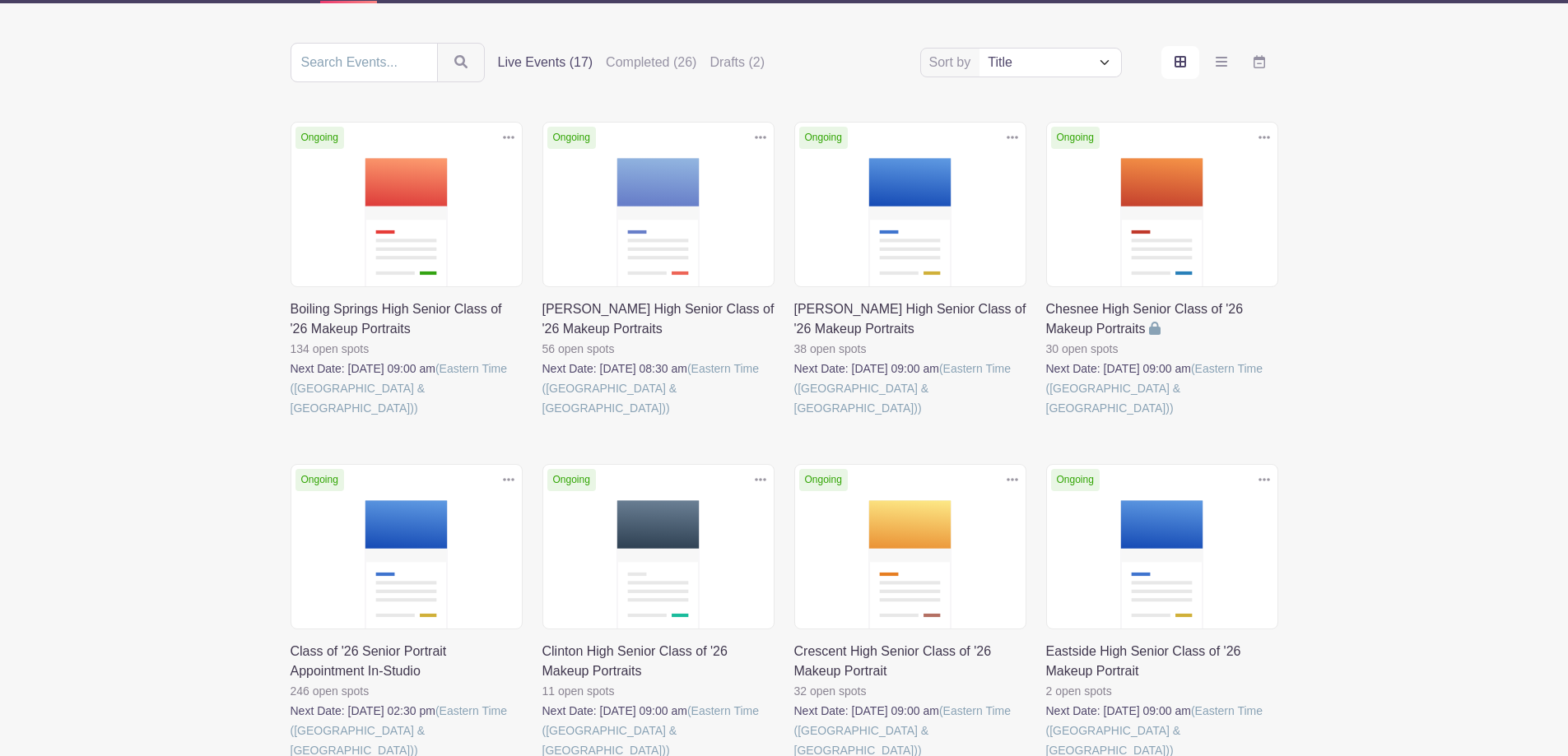
click at [291, 755] on link at bounding box center [291, 760] width 0 height 0
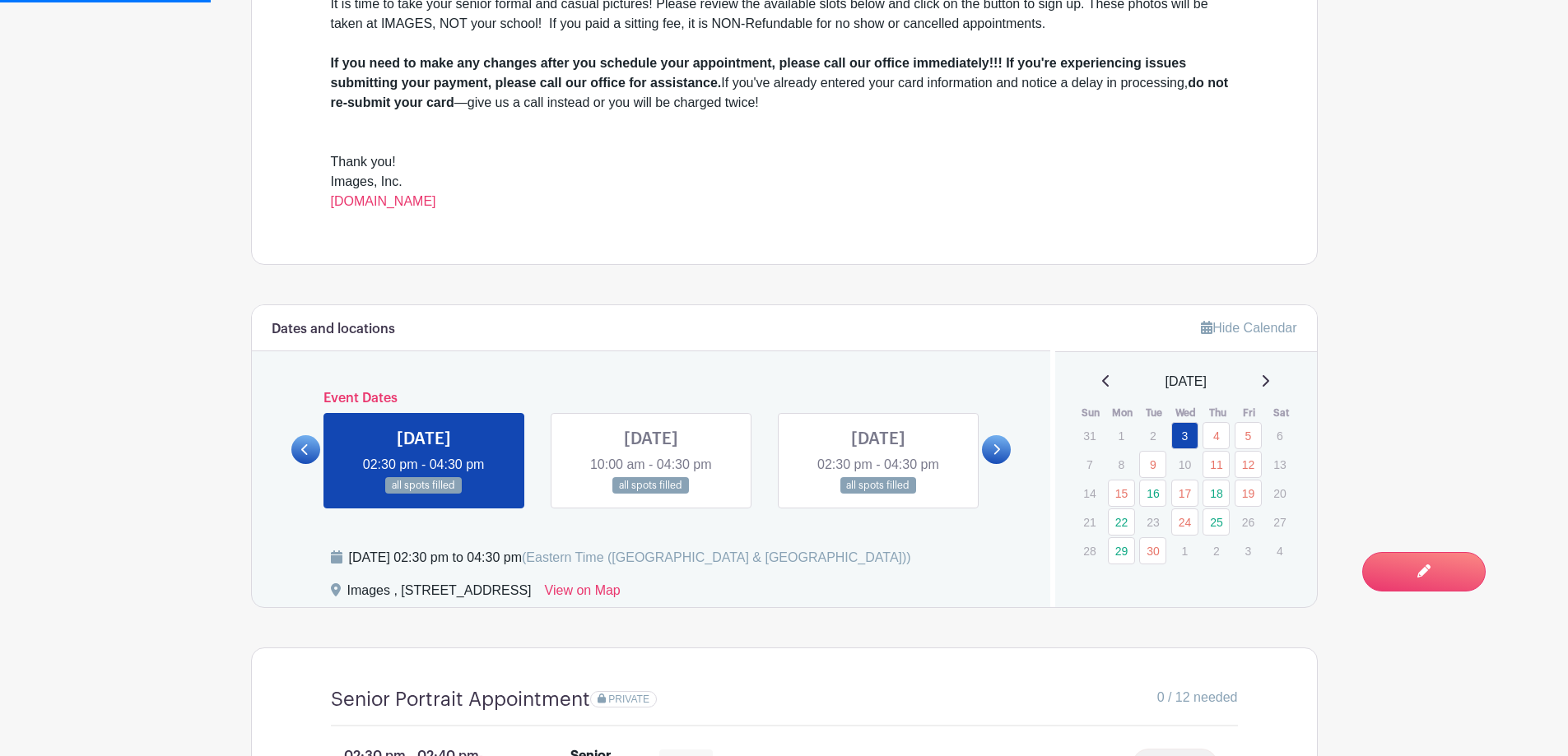
scroll to position [658, 0]
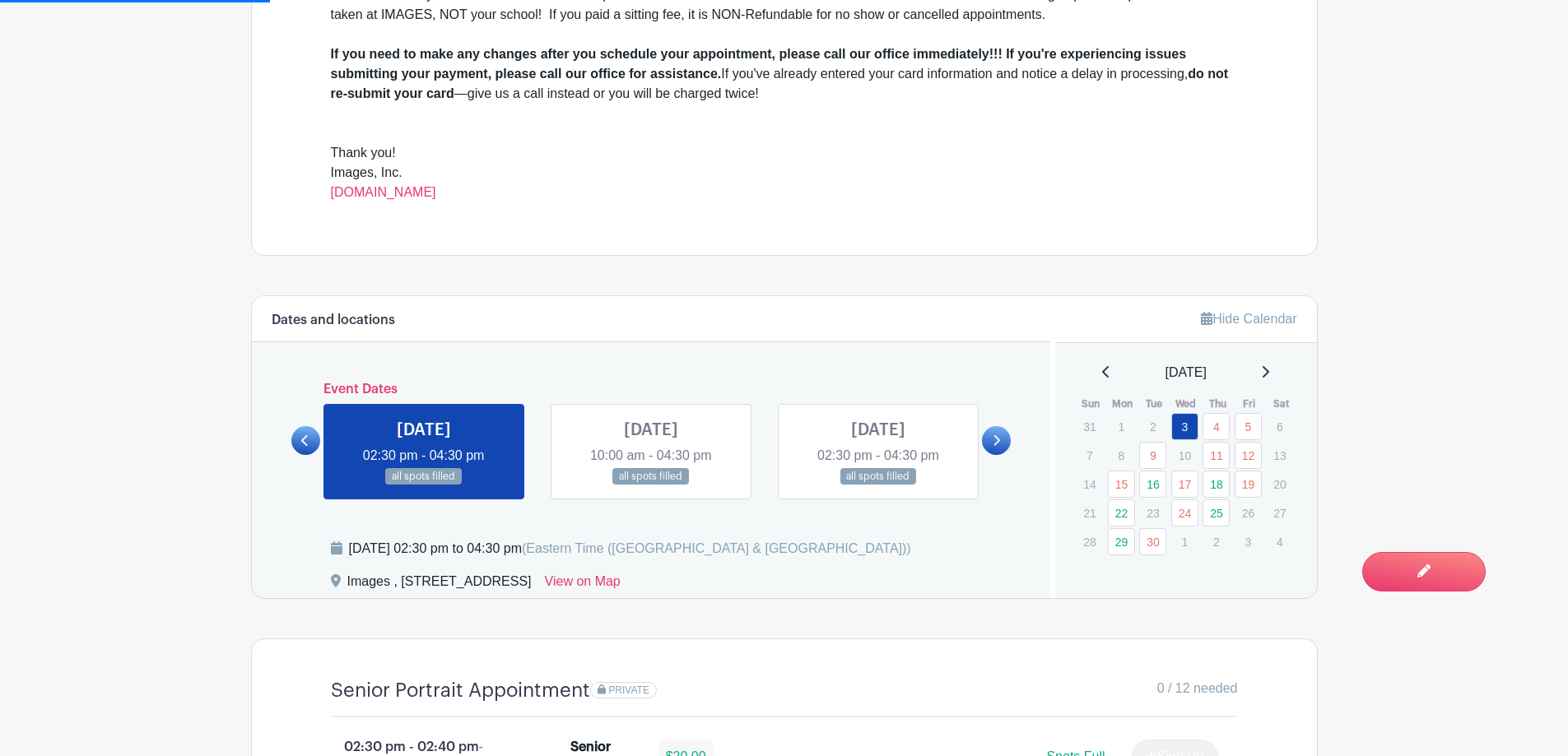
click at [1269, 375] on icon at bounding box center [1265, 372] width 8 height 14
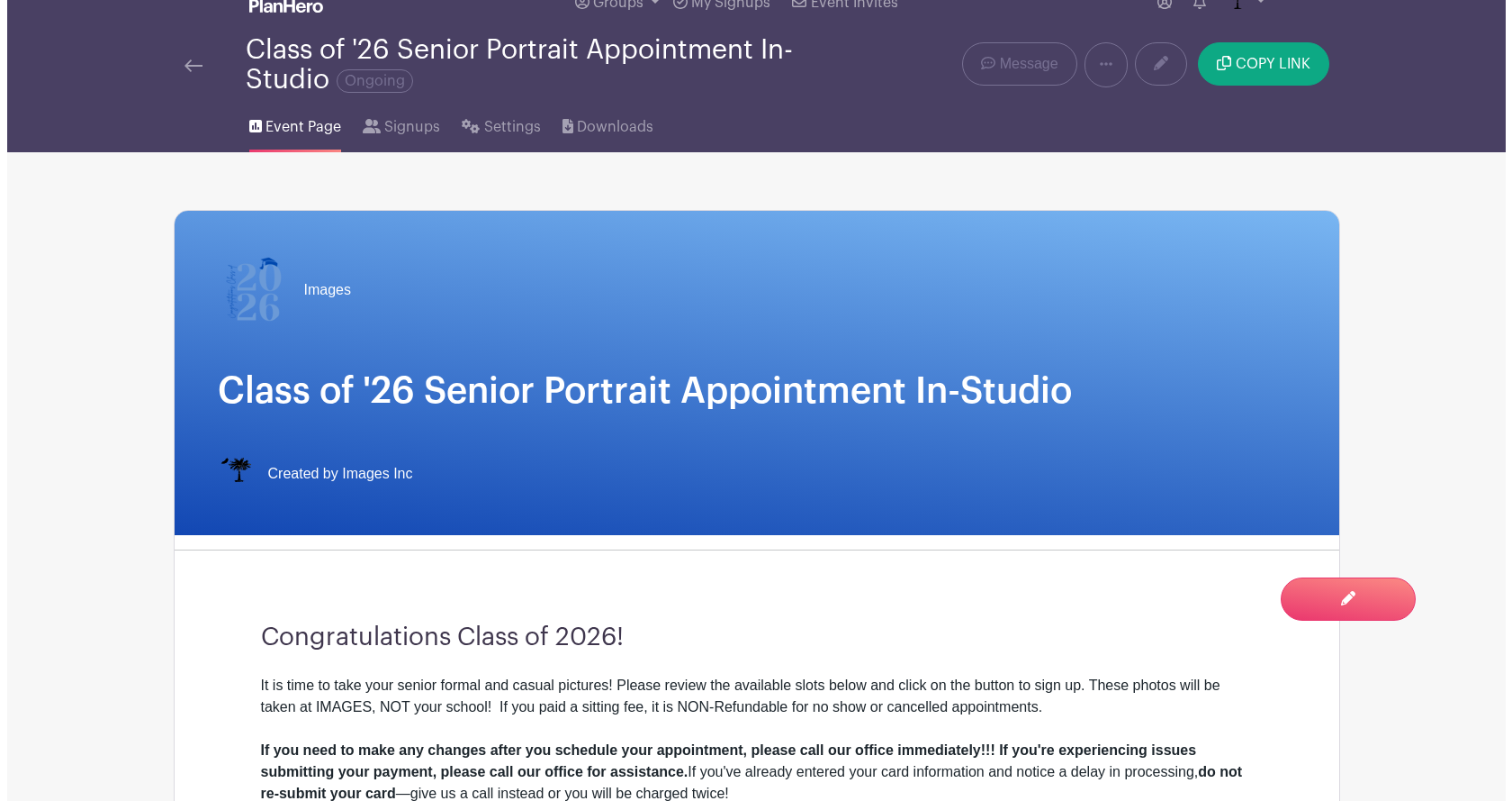
scroll to position [0, 0]
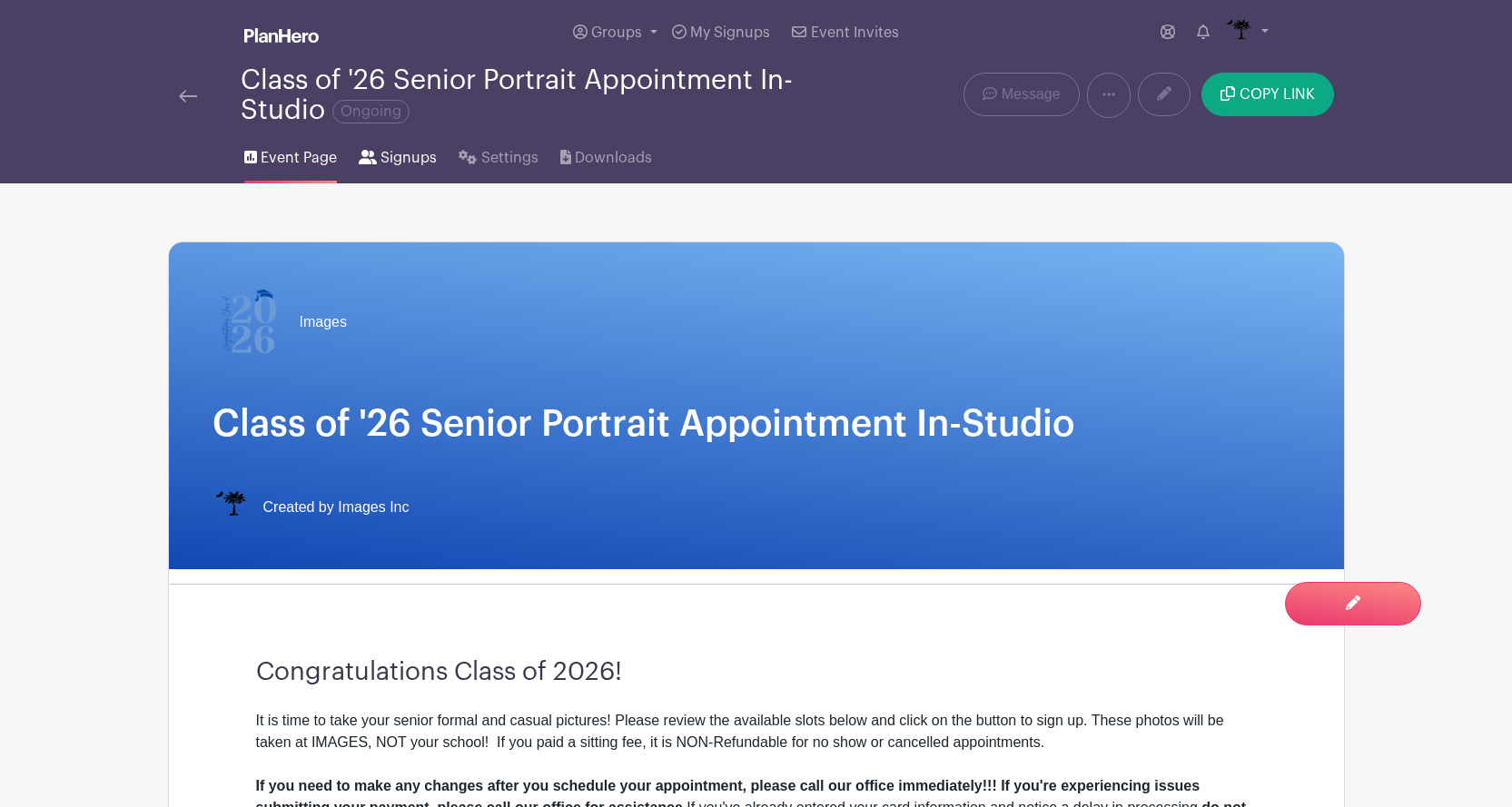
click at [393, 167] on span "Signups" at bounding box center [409, 157] width 56 height 22
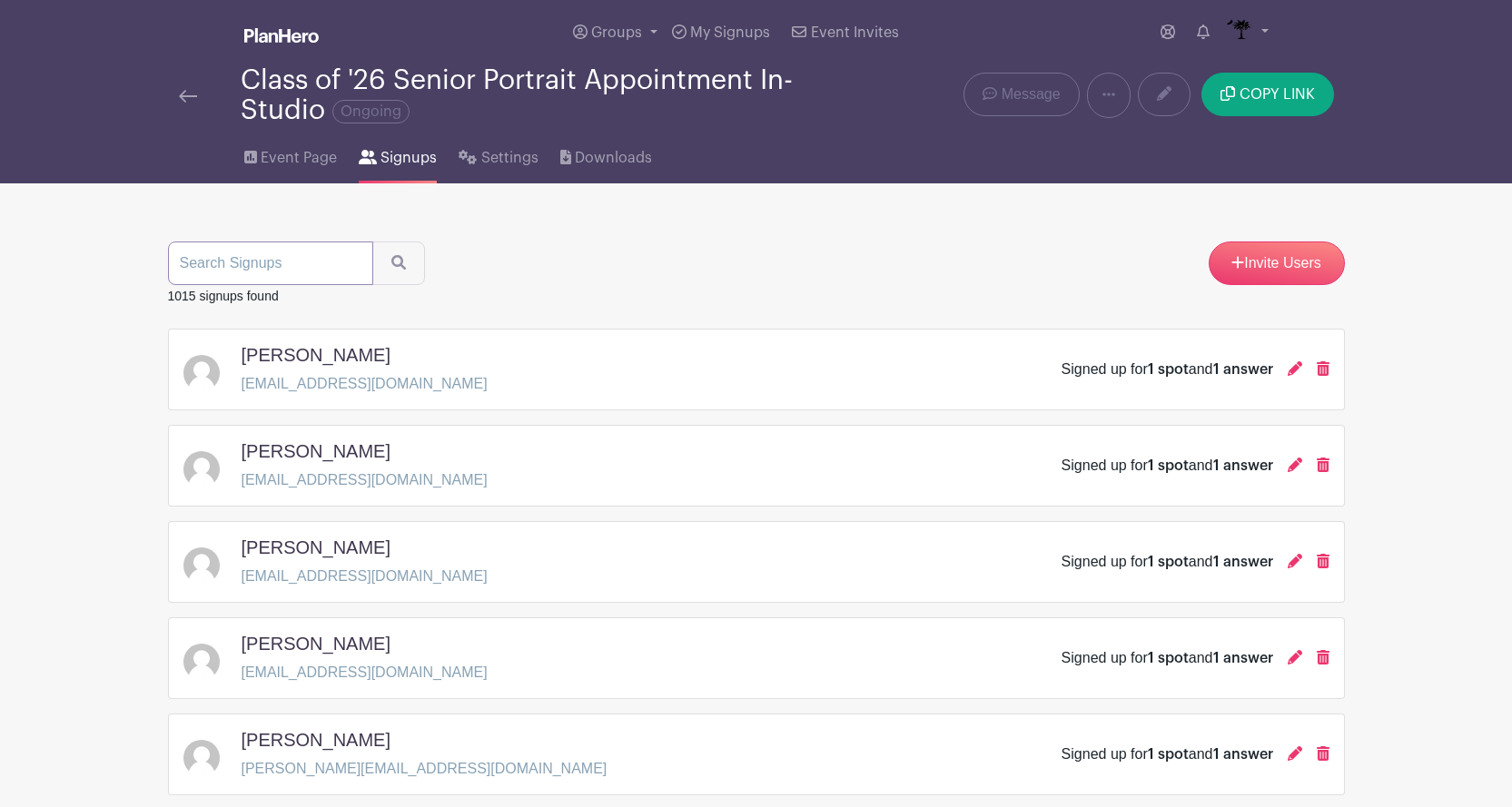
click at [304, 272] on input "search" at bounding box center [270, 263] width 205 height 44
type input "parr"
click at [372, 241] on button "submit" at bounding box center [399, 263] width 52 height 44
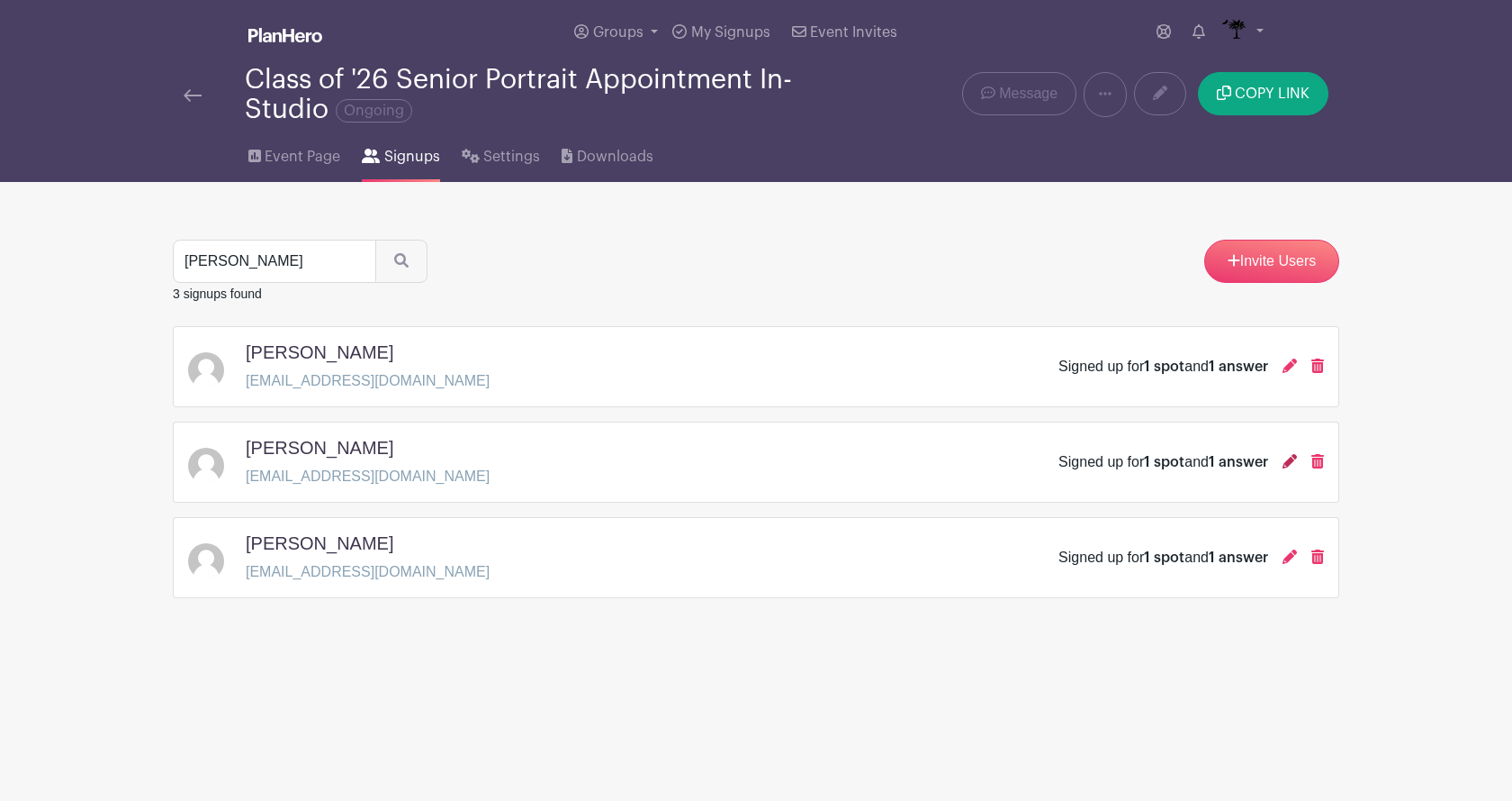
click at [1293, 460] on icon at bounding box center [1290, 461] width 15 height 15
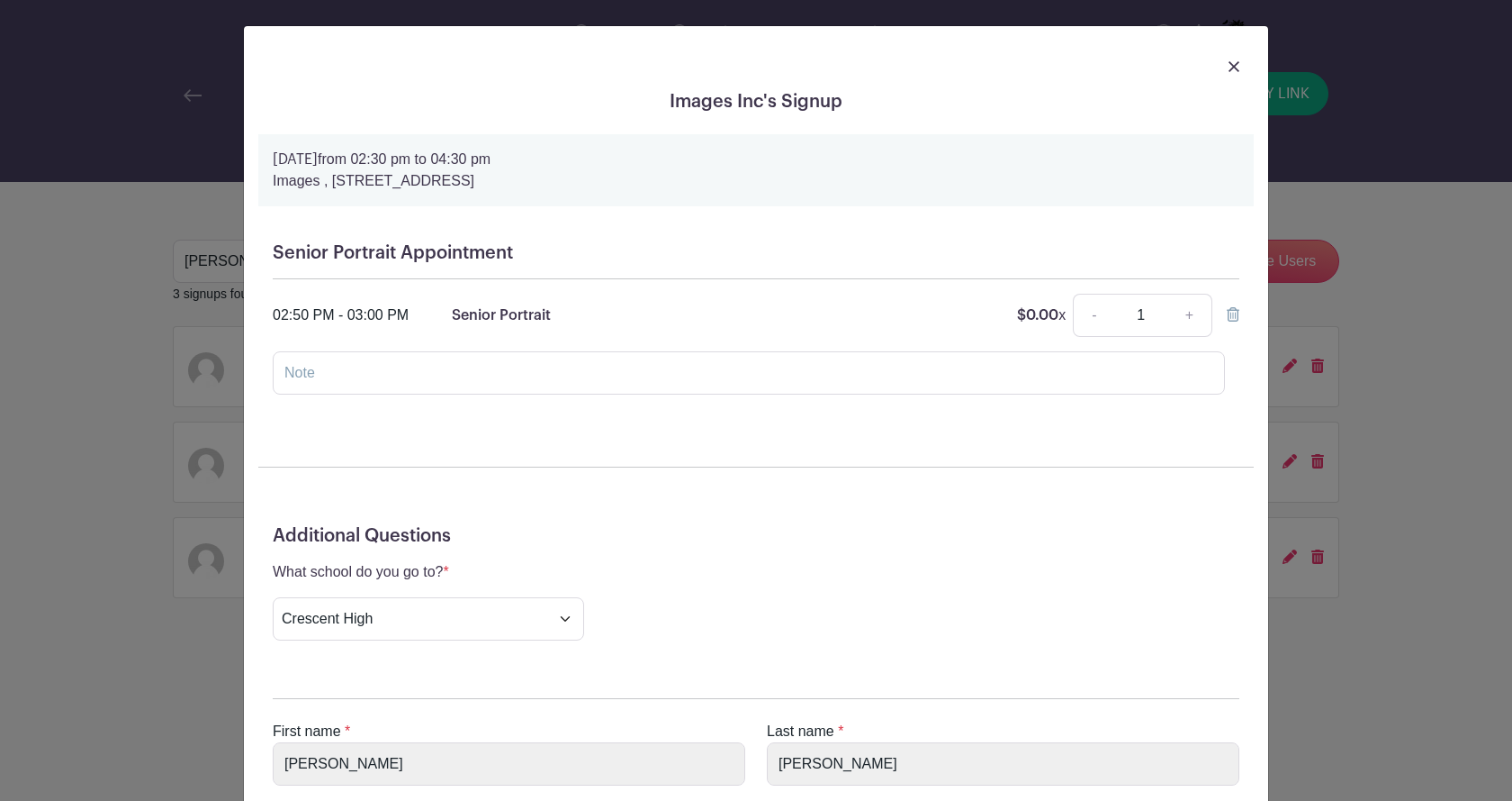
scroll to position [250, 0]
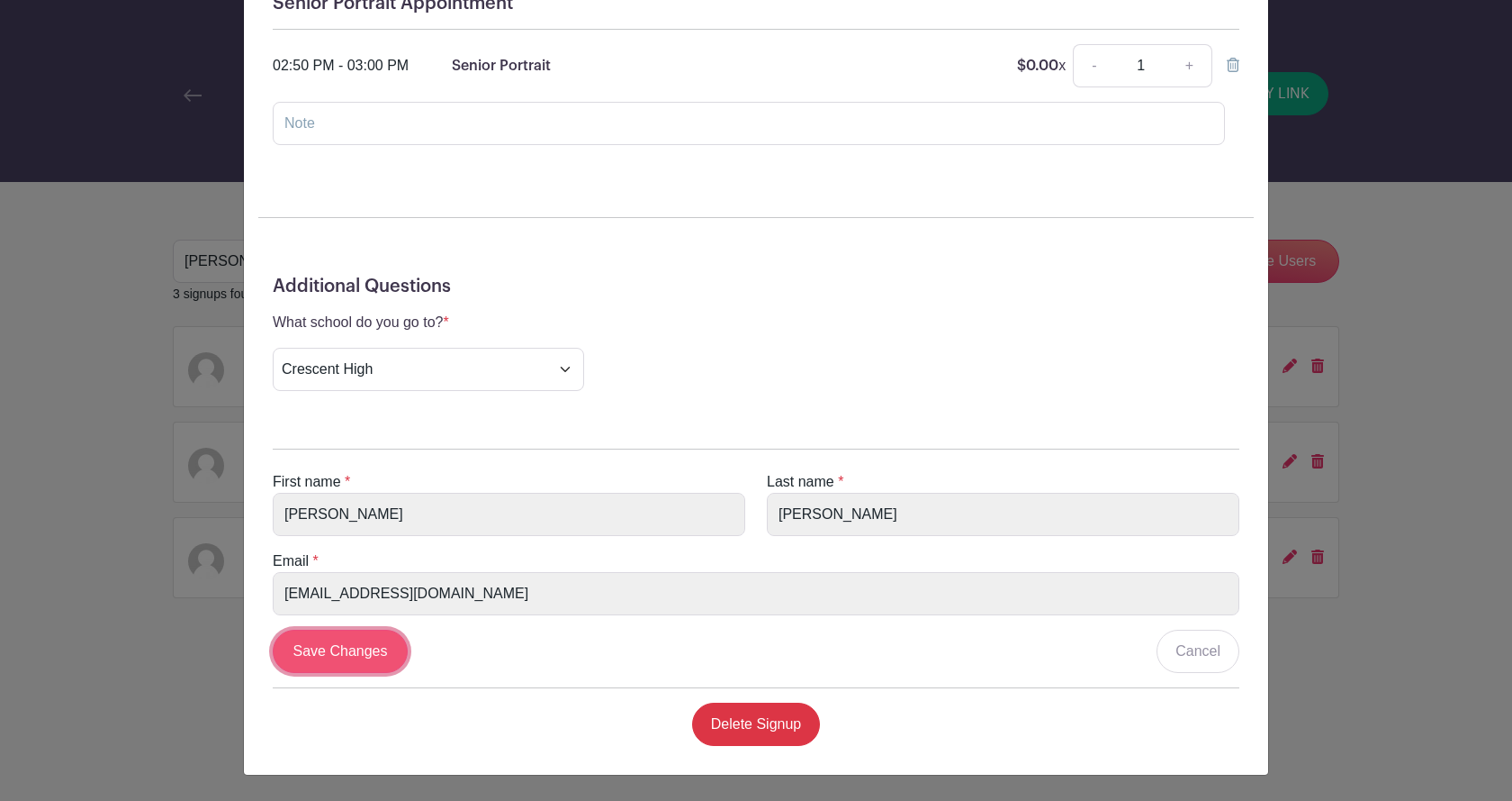
click at [359, 638] on input "Save Changes" at bounding box center [340, 651] width 135 height 44
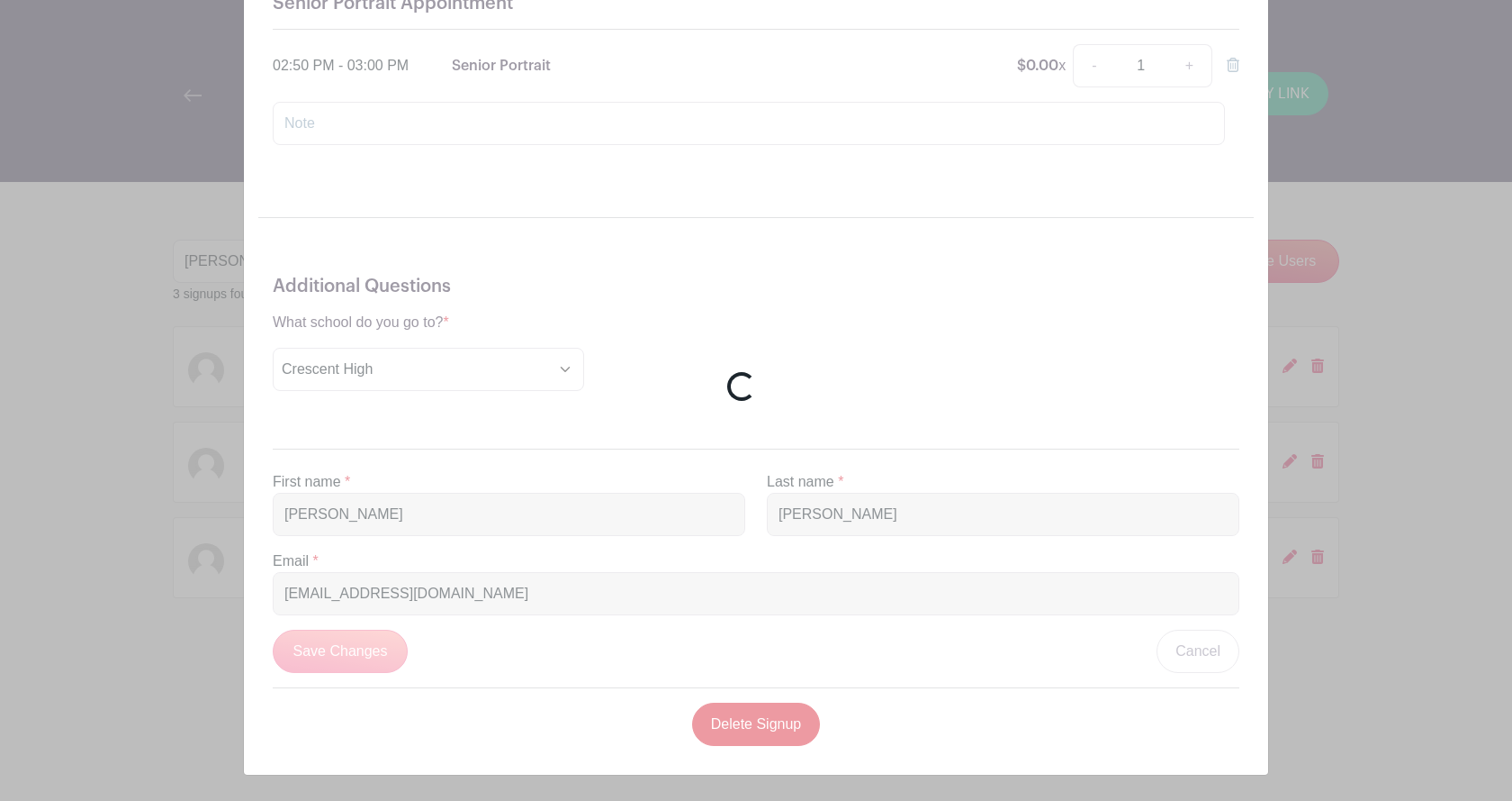
scroll to position [163, 0]
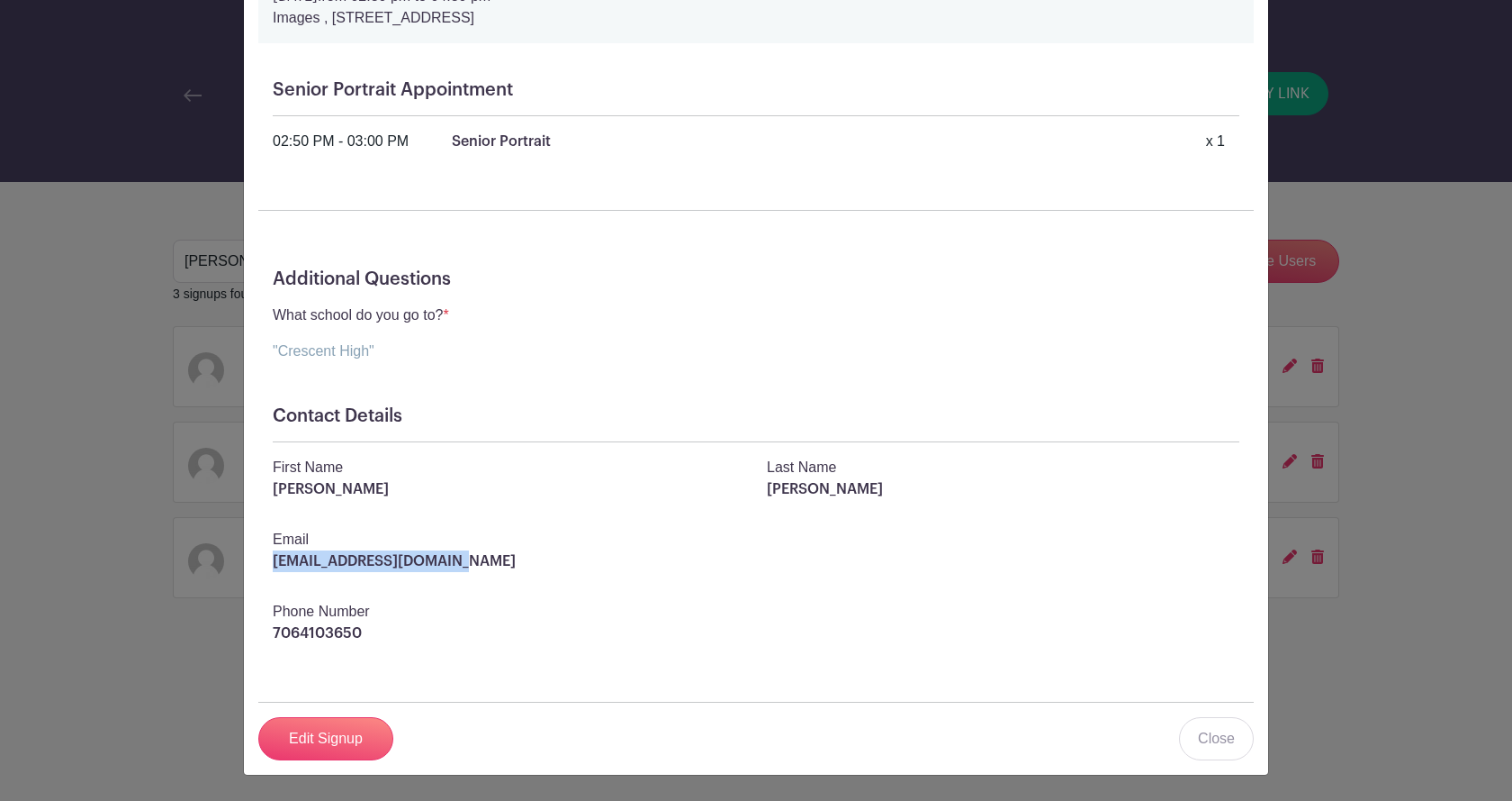
drag, startPoint x: 468, startPoint y: 559, endPoint x: 261, endPoint y: 575, distance: 207.6
click at [262, 575] on div "Email gracievparrrr@gmail.com" at bounding box center [756, 558] width 989 height 58
copy p "gracievparrrr@gmail.com"
drag, startPoint x: 398, startPoint y: 635, endPoint x: 258, endPoint y: 646, distance: 140.4
click at [262, 646] on div "Phone Number 7064103650" at bounding box center [756, 629] width 989 height 58
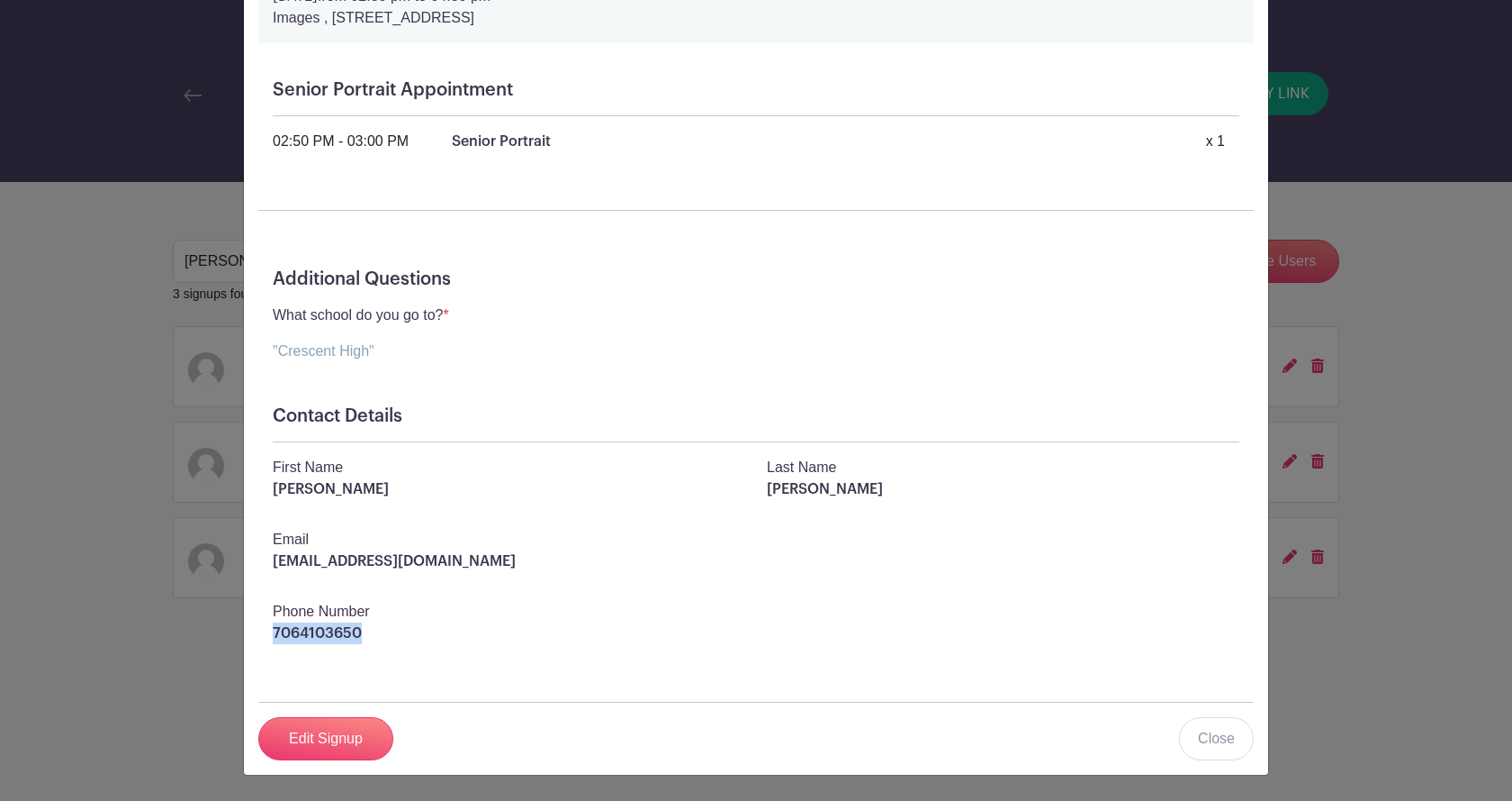
copy p "7064103650"
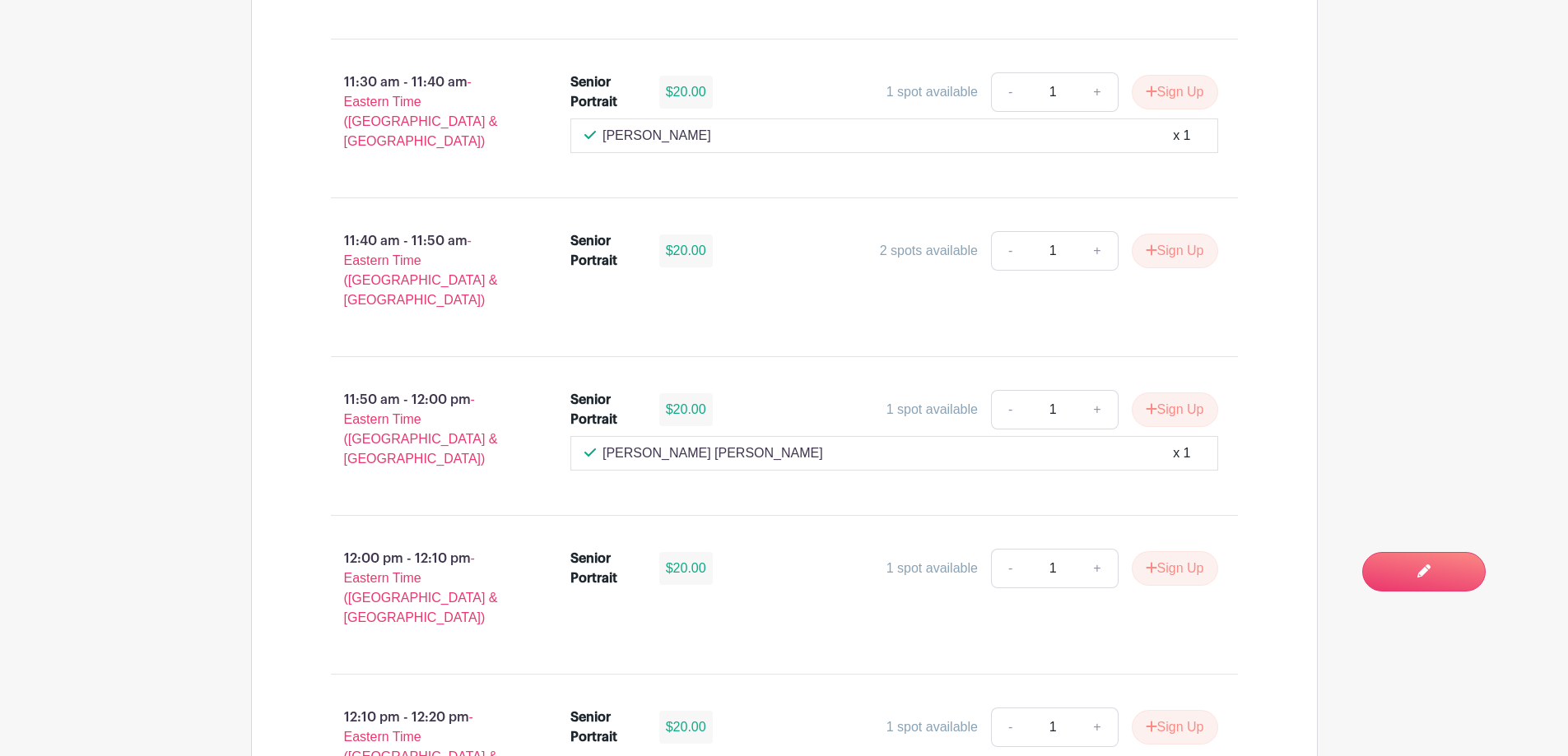
scroll to position [3912, 0]
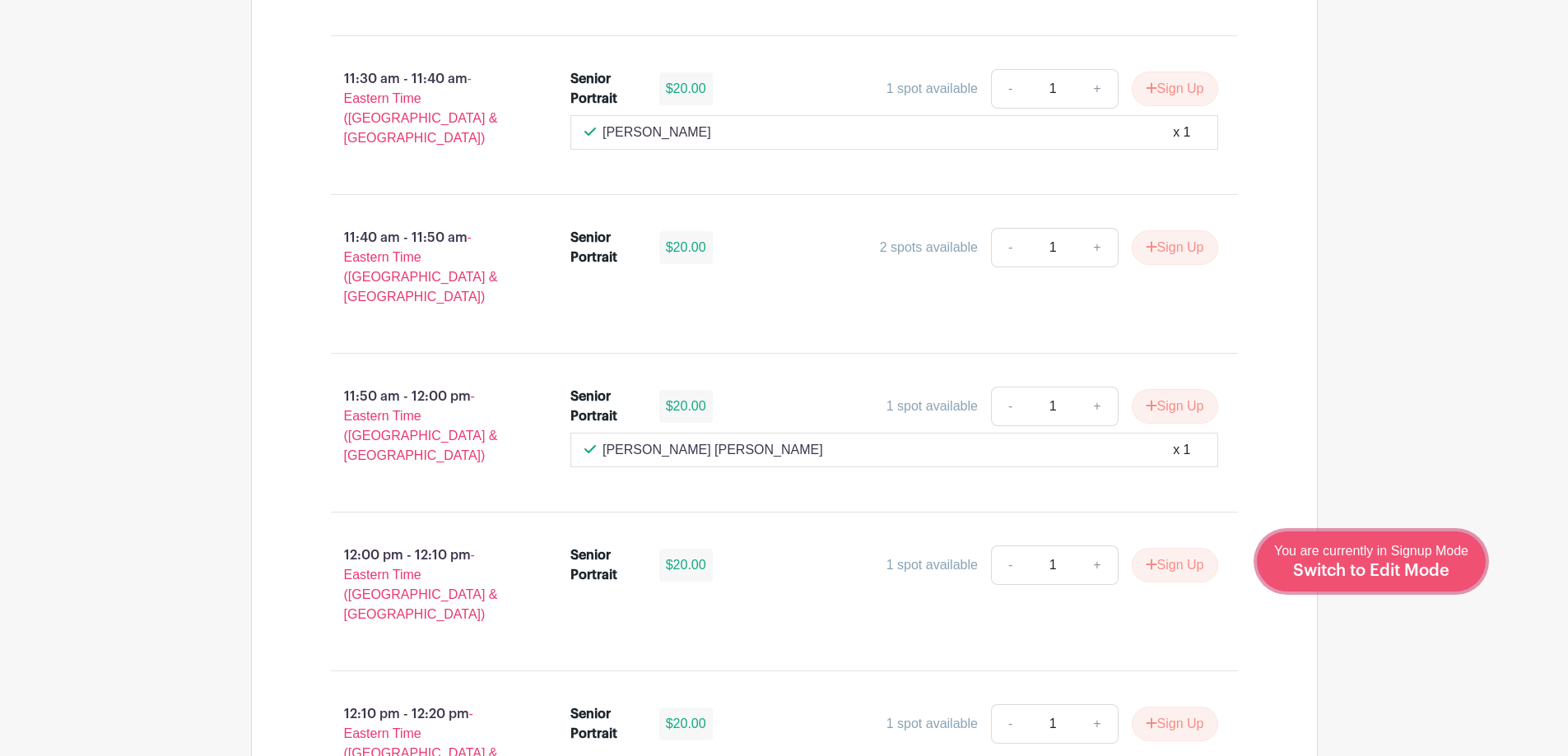
click at [1406, 574] on span "Switch to Edit Mode" at bounding box center [1371, 570] width 156 height 16
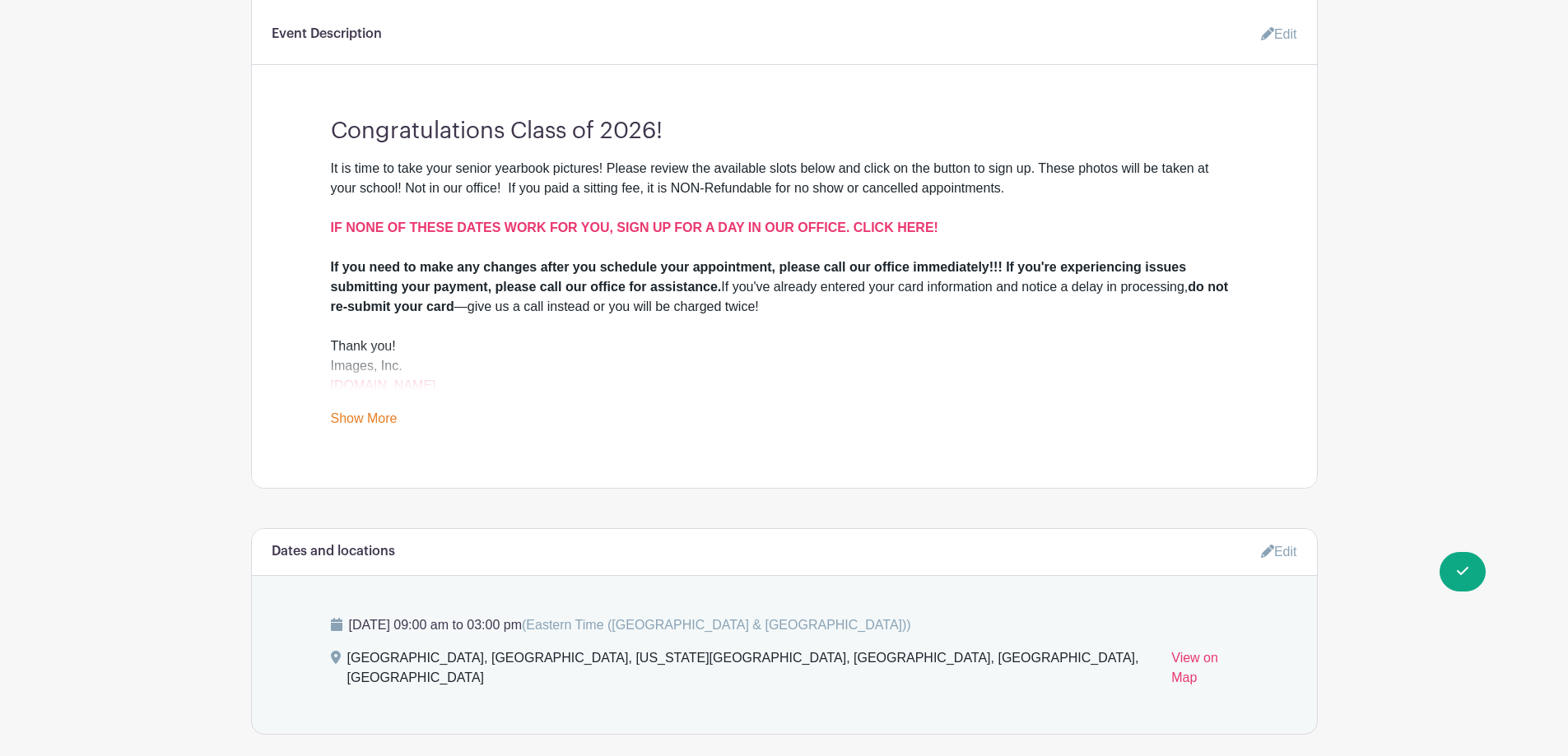
scroll to position [740, 0]
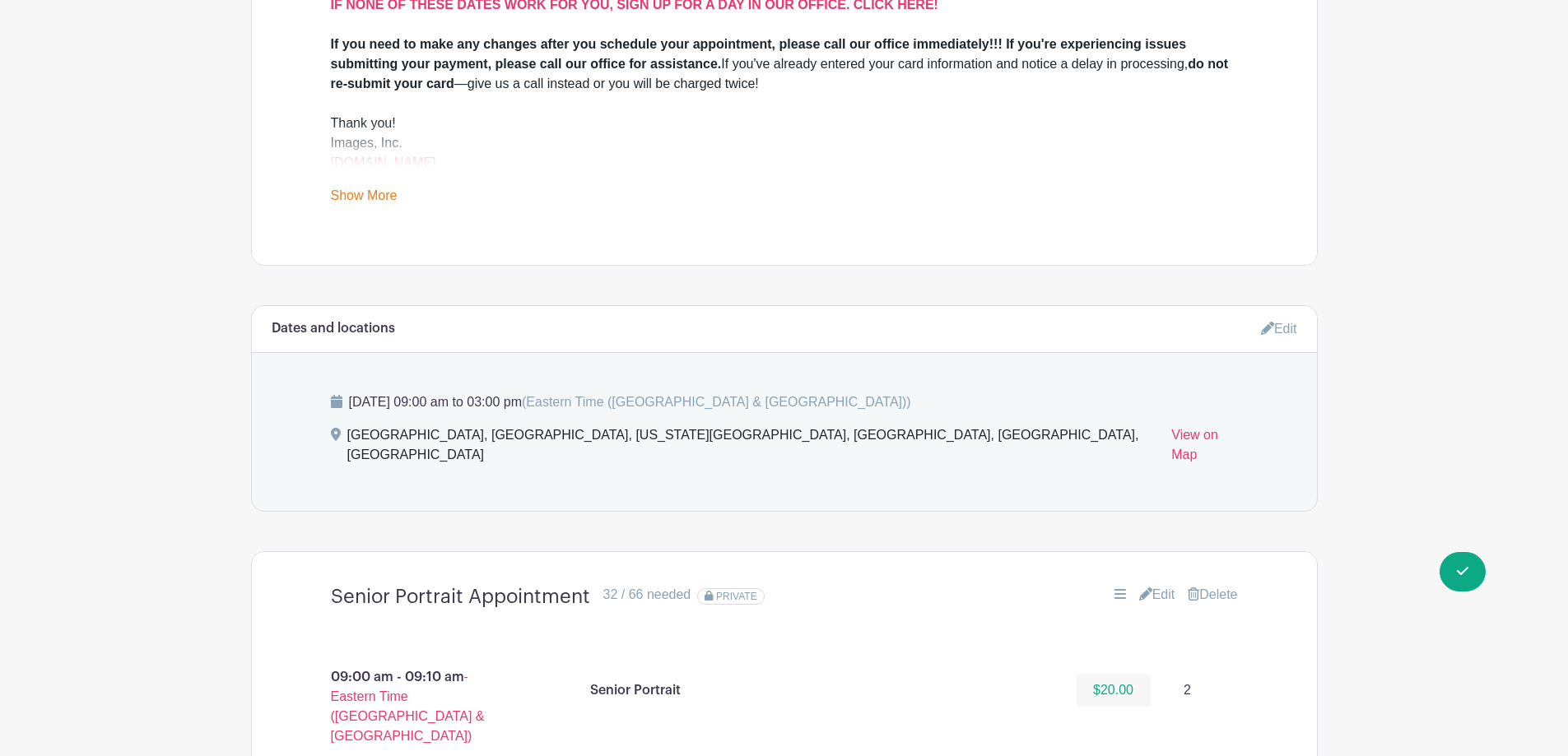
click at [1154, 585] on link "Edit" at bounding box center [1157, 594] width 36 height 19
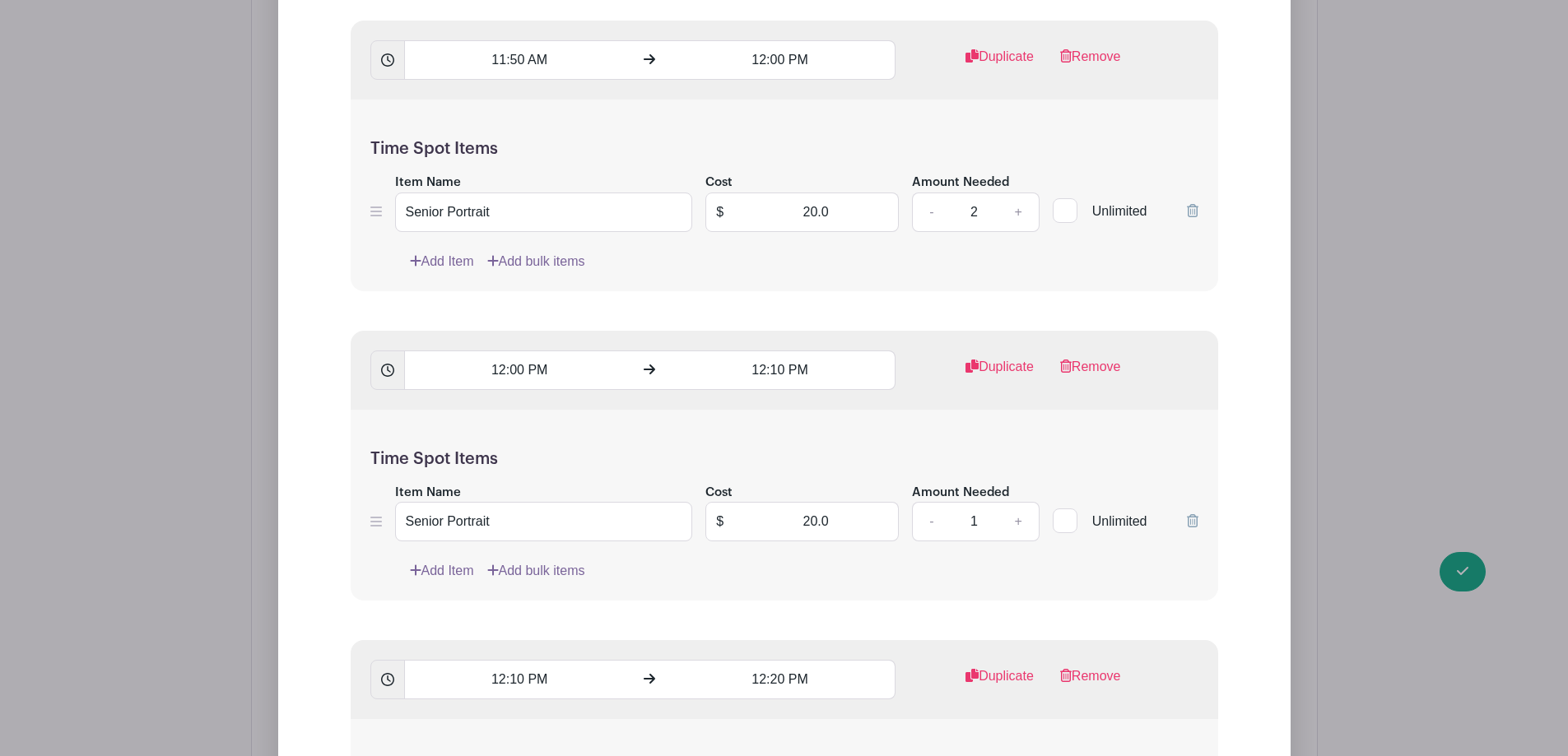
scroll to position [6909, 0]
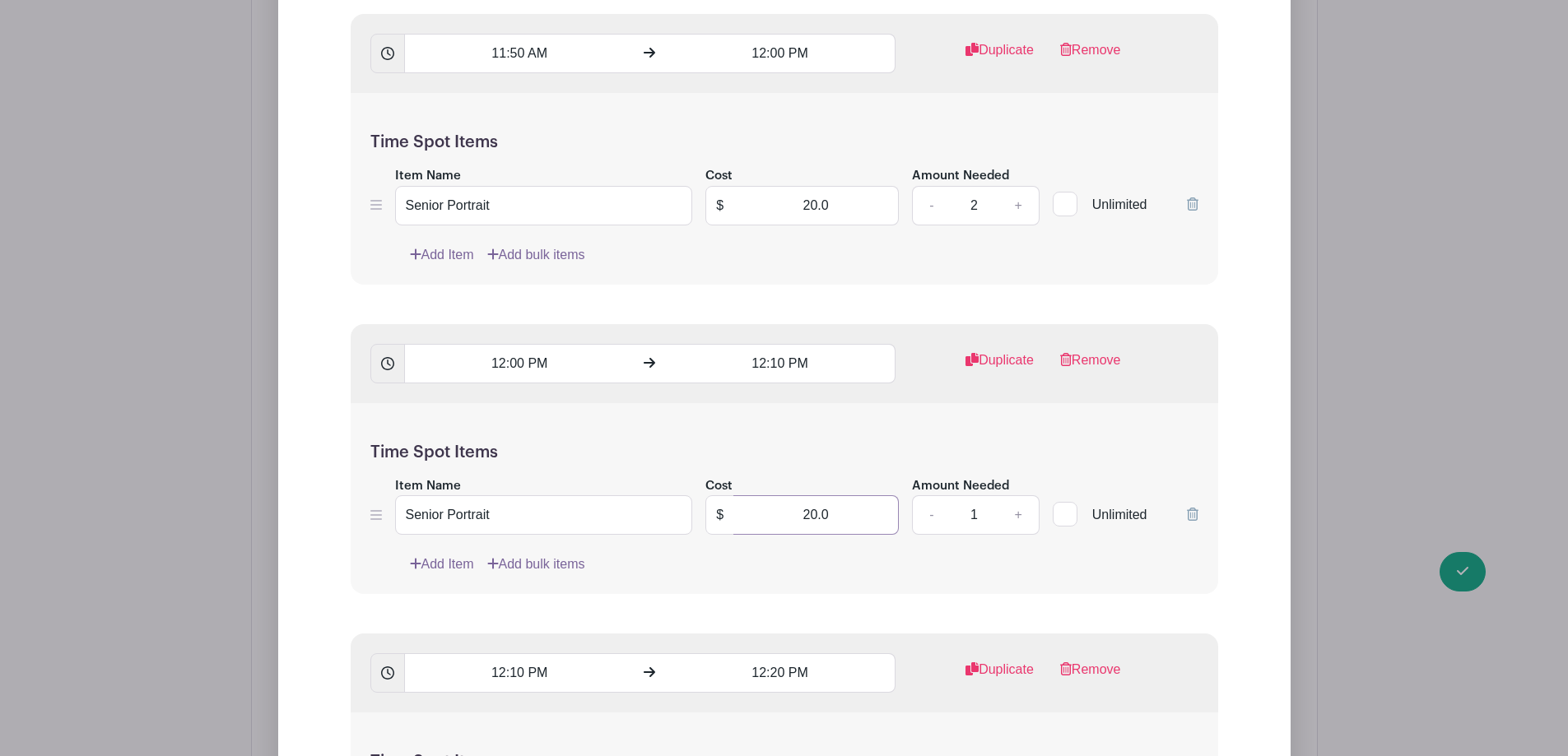
drag, startPoint x: 771, startPoint y: 494, endPoint x: 862, endPoint y: 485, distance: 91.4
click at [862, 495] on input "20.0" at bounding box center [816, 514] width 165 height 40
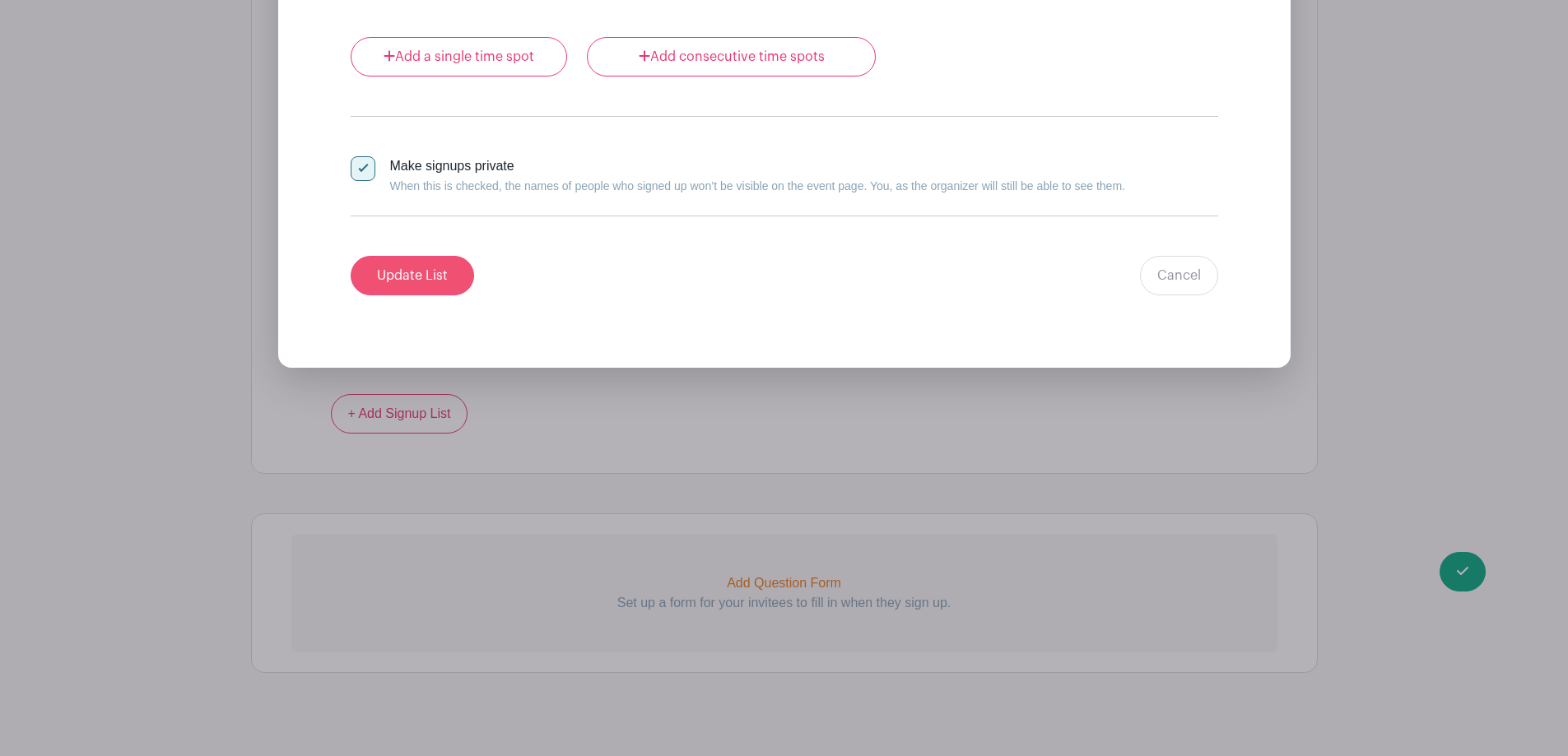
type input "0"
click at [393, 261] on input "Update List" at bounding box center [412, 275] width 124 height 40
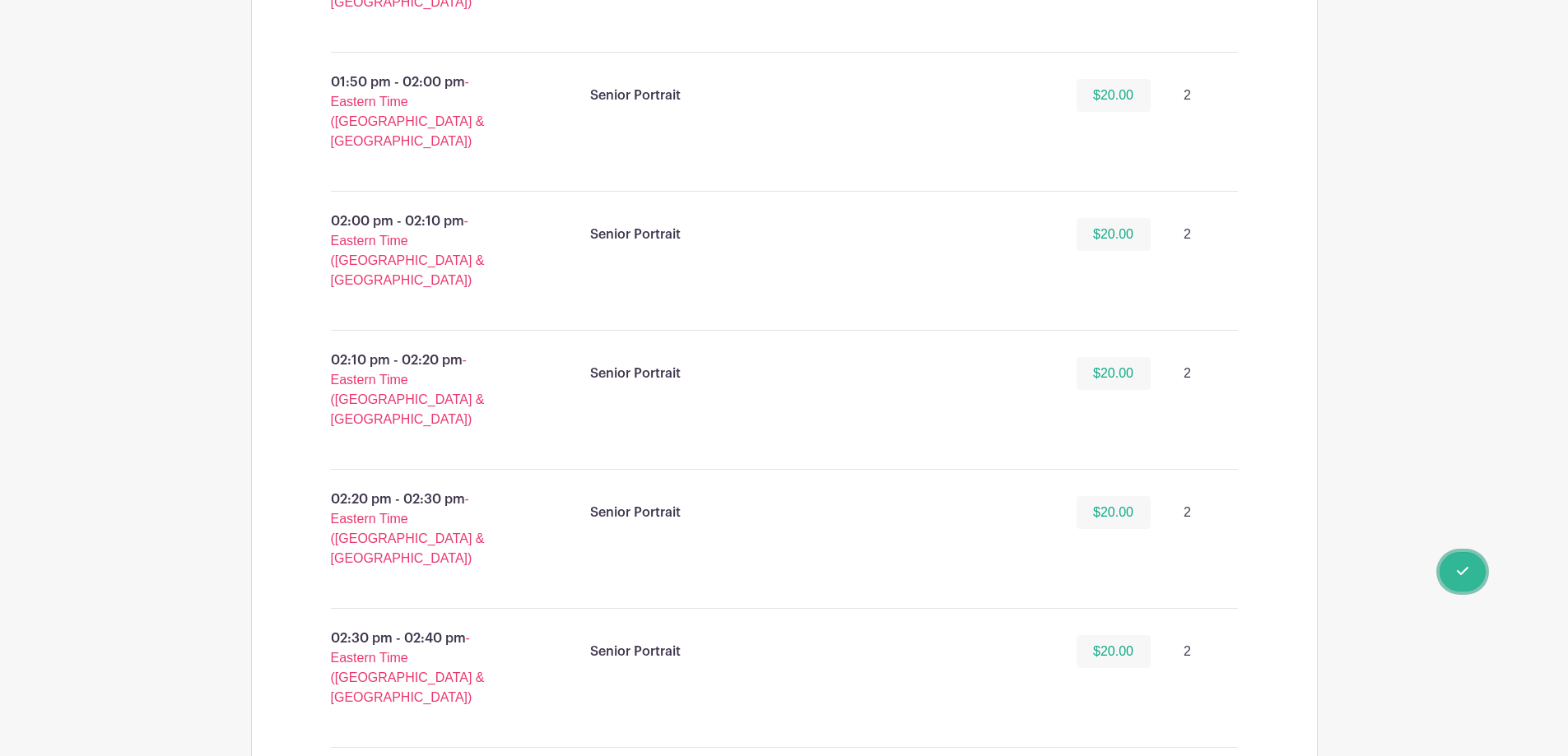
click at [0, 0] on span "Switch to Signup Mode" at bounding box center [0, 0] width 0 height 0
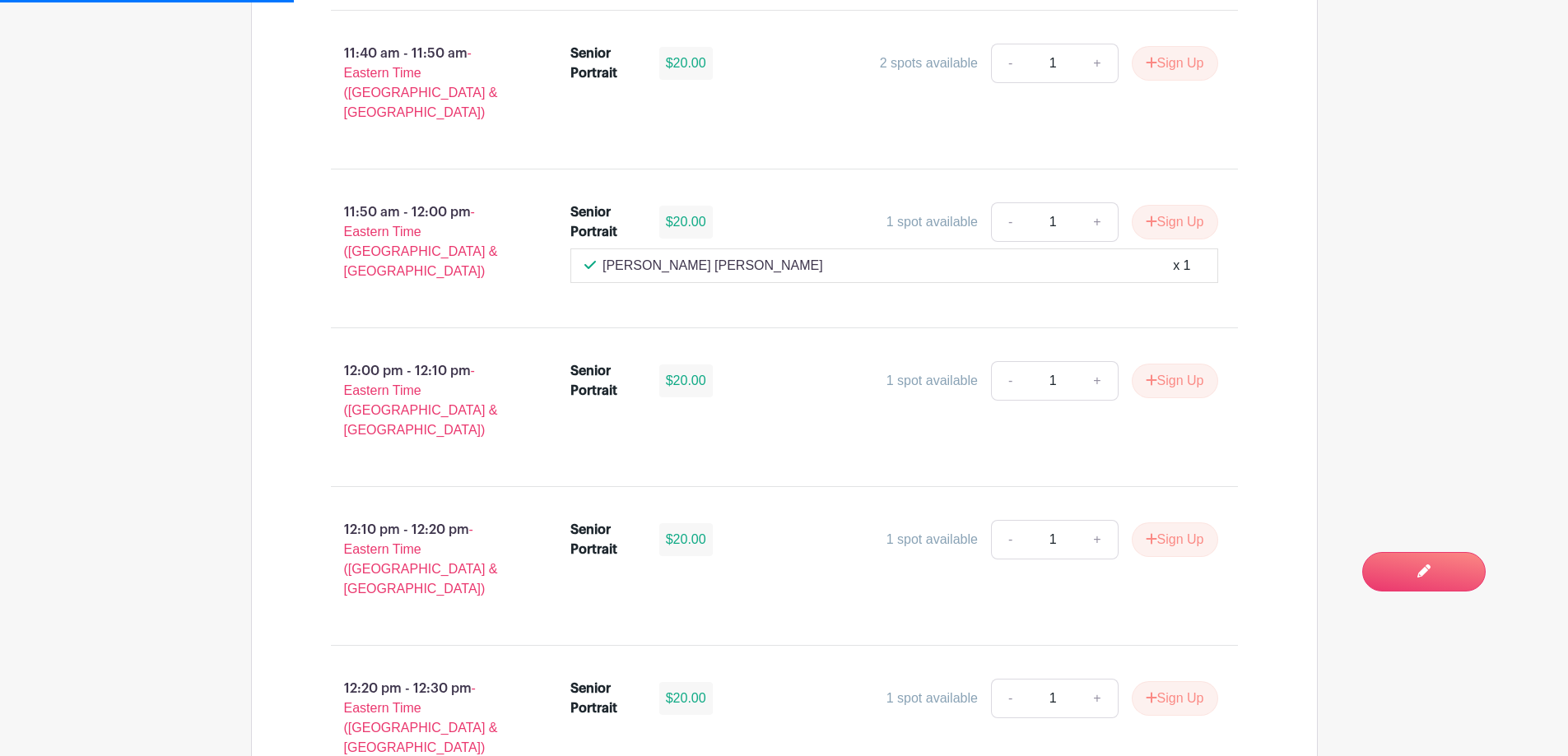
scroll to position [4113, 0]
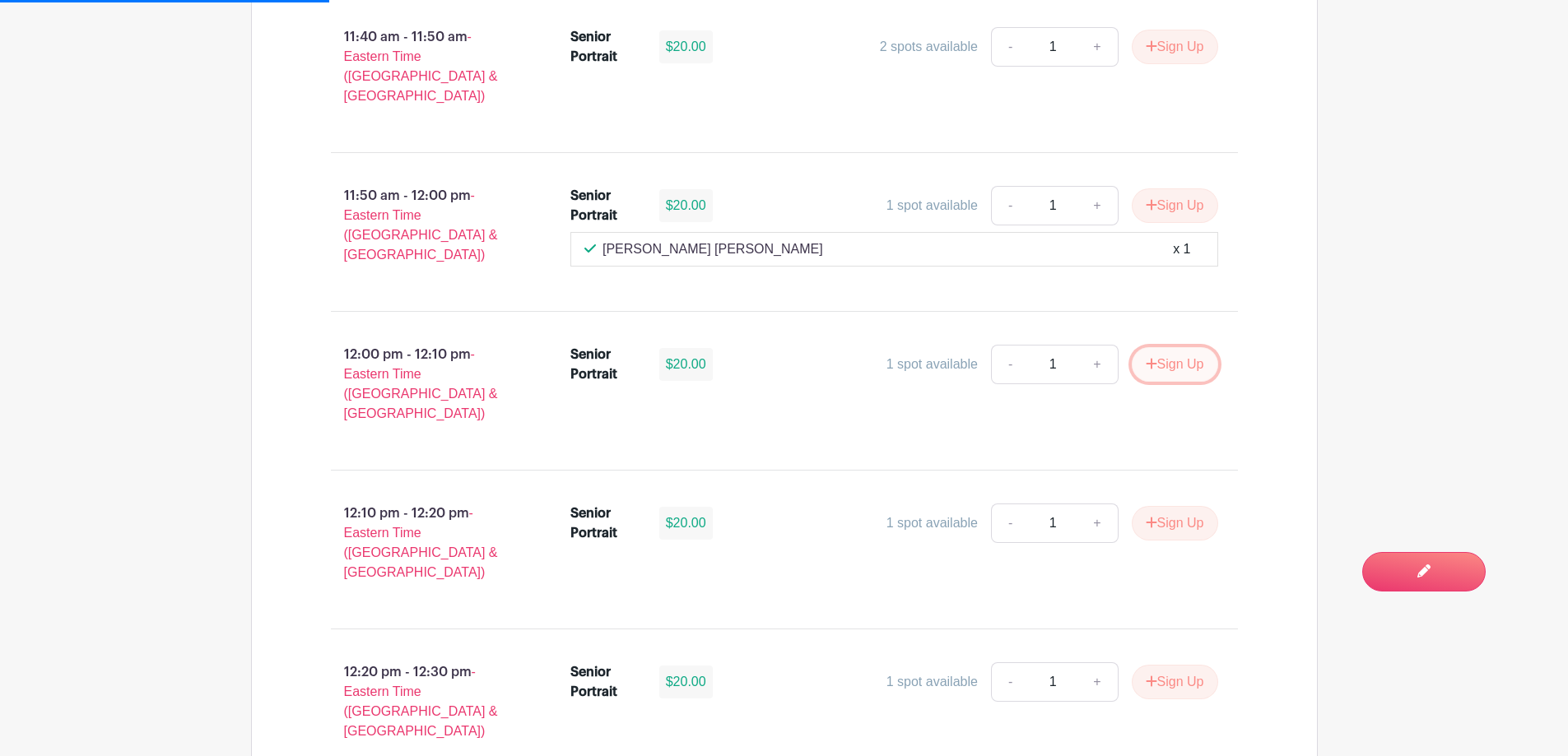
click at [1157, 347] on button "Sign Up" at bounding box center [1175, 364] width 86 height 35
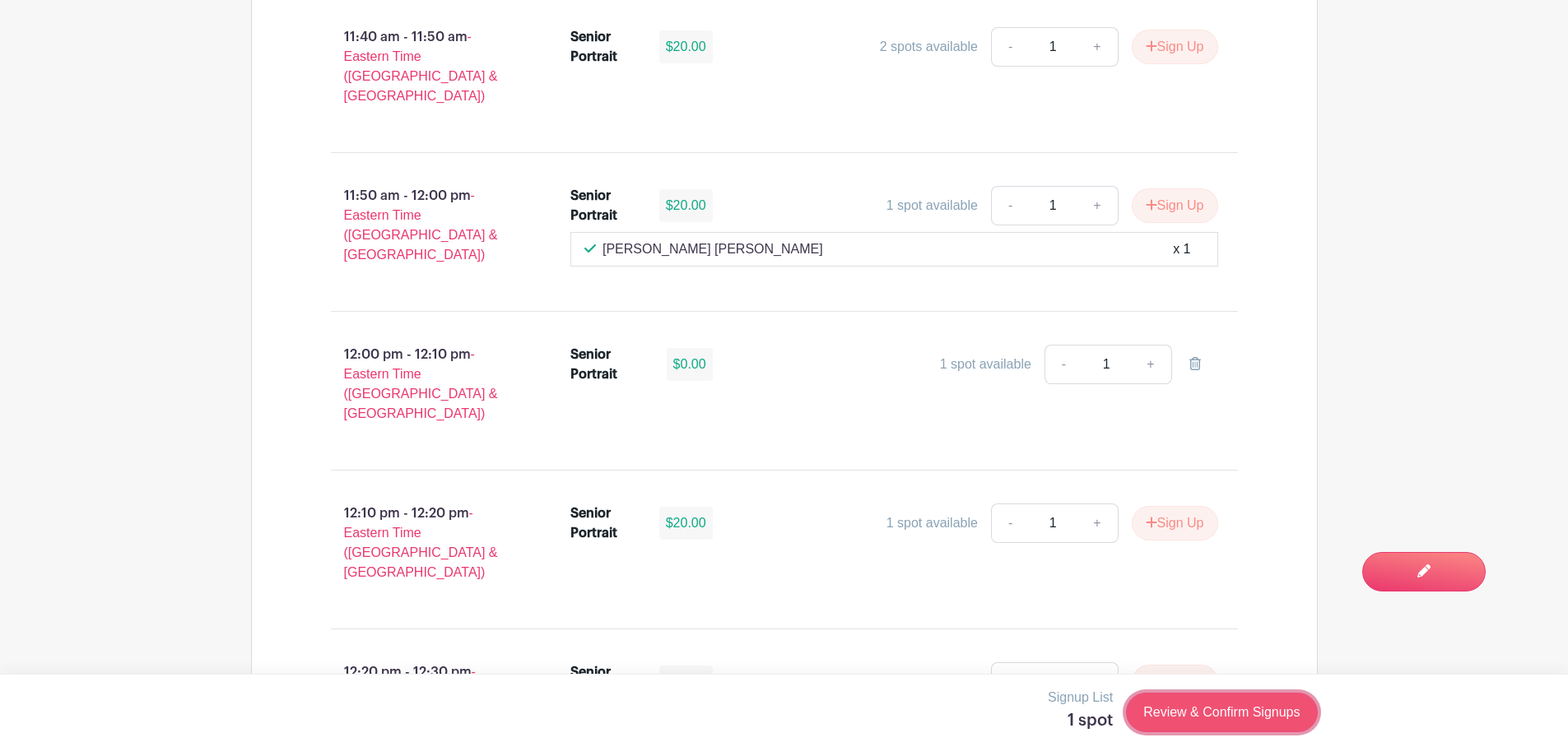
click at [1250, 706] on link "Review & Confirm Signups" at bounding box center [1221, 712] width 191 height 40
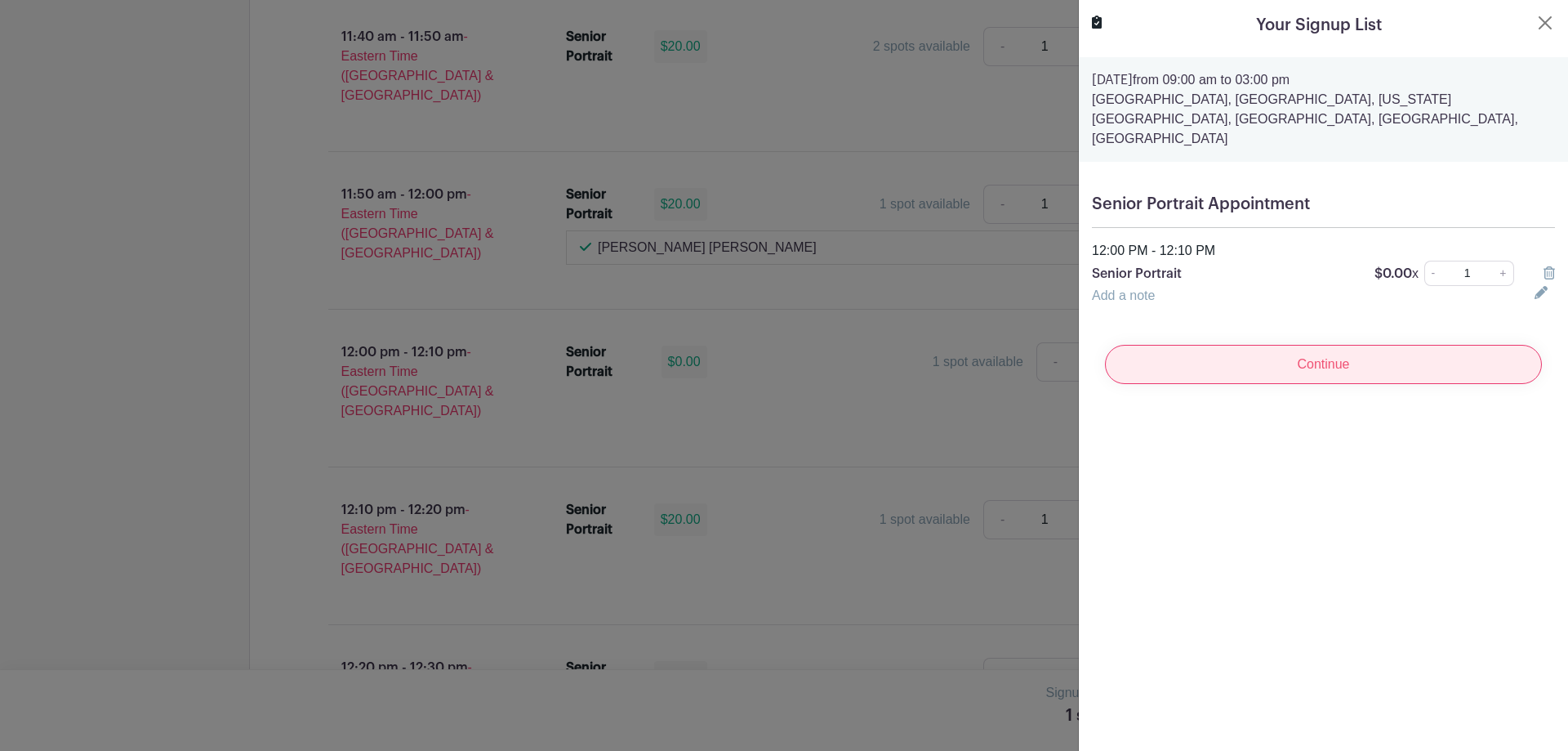
click at [1307, 356] on input "Continue" at bounding box center [1323, 365] width 437 height 40
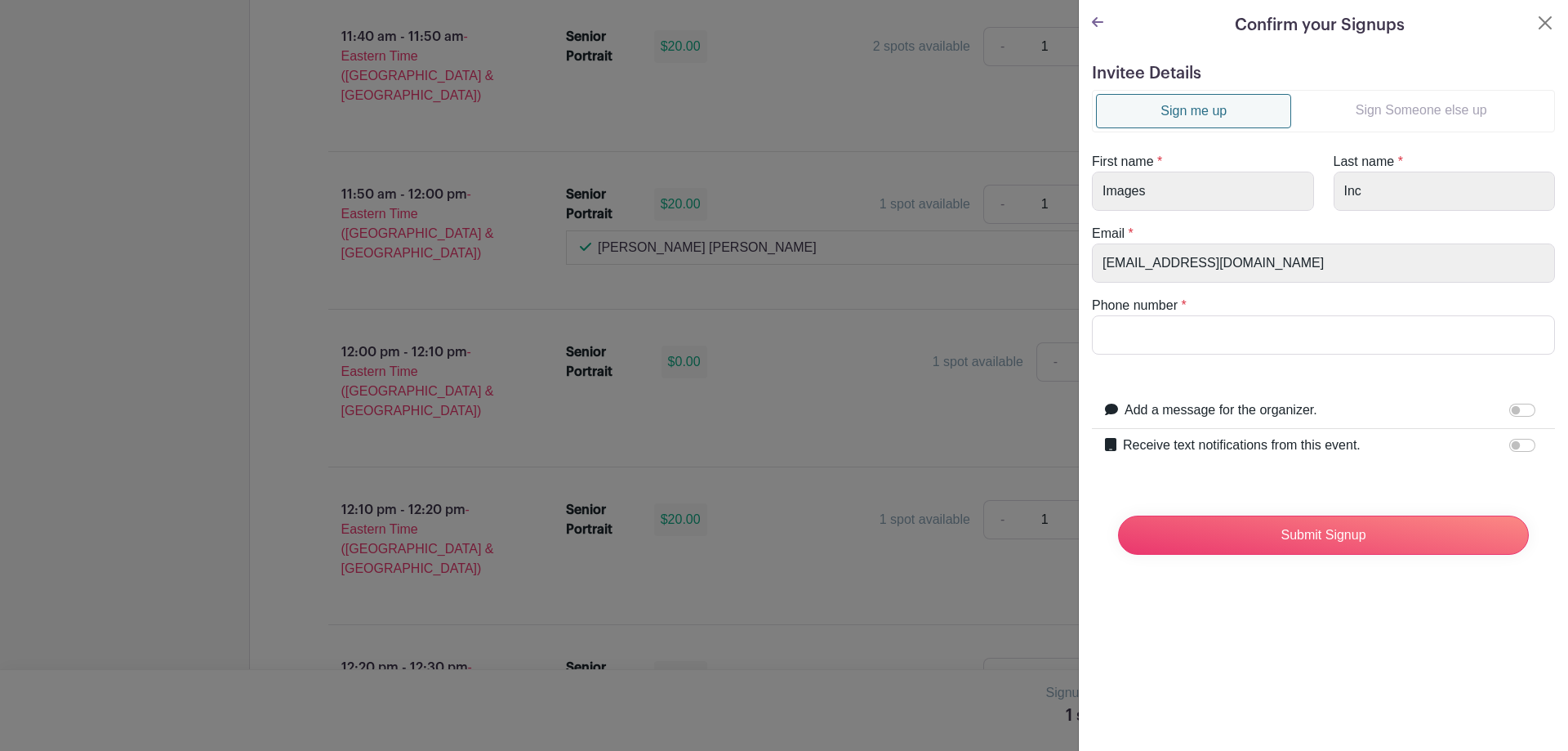
click at [1398, 120] on link "Sign Someone else up" at bounding box center [1421, 110] width 260 height 33
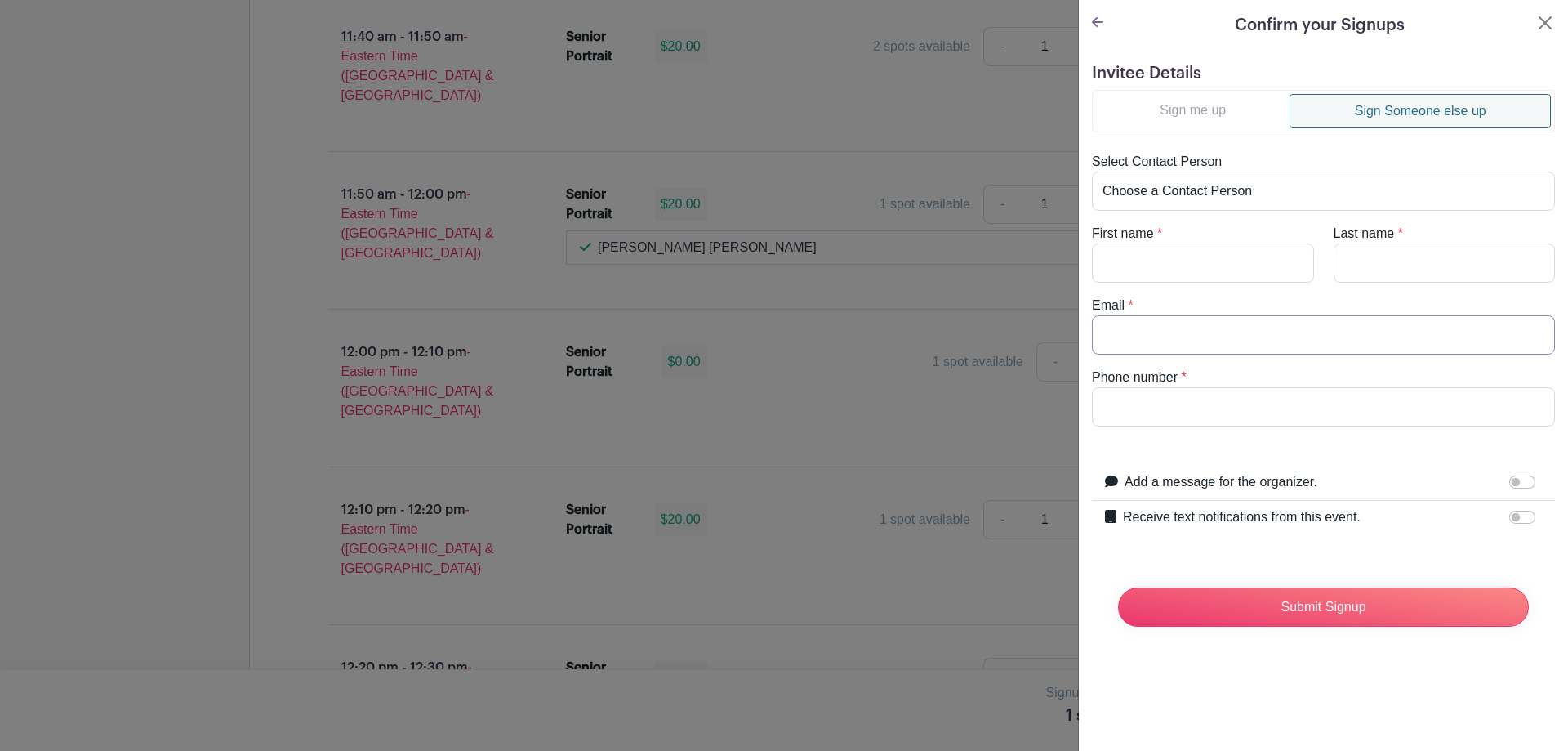
paste input "[EMAIL_ADDRESS][DOMAIN_NAME]"
type input "[EMAIL_ADDRESS][DOMAIN_NAME]"
click at [1521, 509] on div at bounding box center [1526, 517] width 33 height 19
click at [1516, 517] on input "Receive text notifications from this event." at bounding box center [1523, 518] width 26 height 13
checkbox input "true"
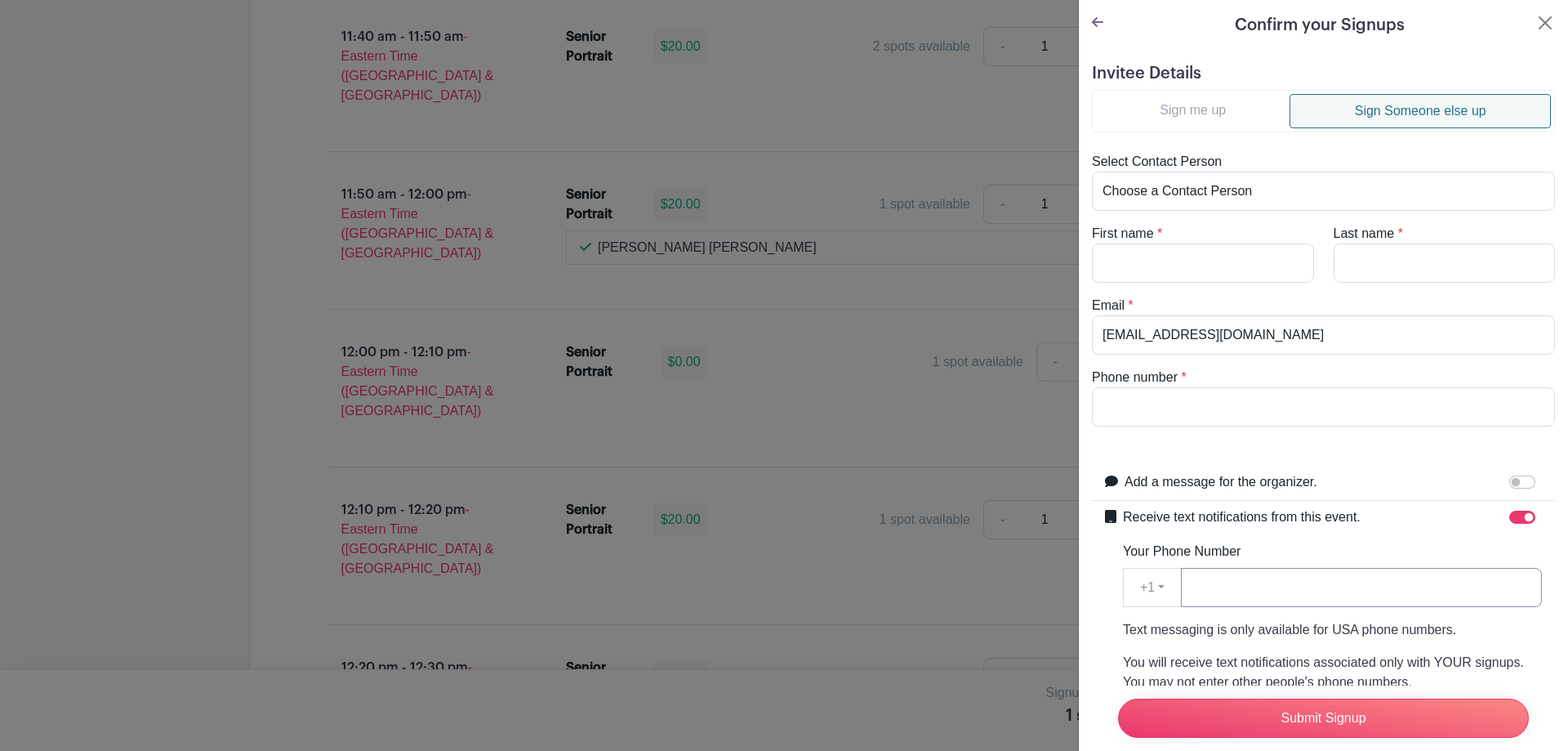
paste input "7064103650"
type input "7064103650"
paste input "7064103650"
type input "7064103650"
click at [1151, 271] on input "First name" at bounding box center [1204, 263] width 222 height 40
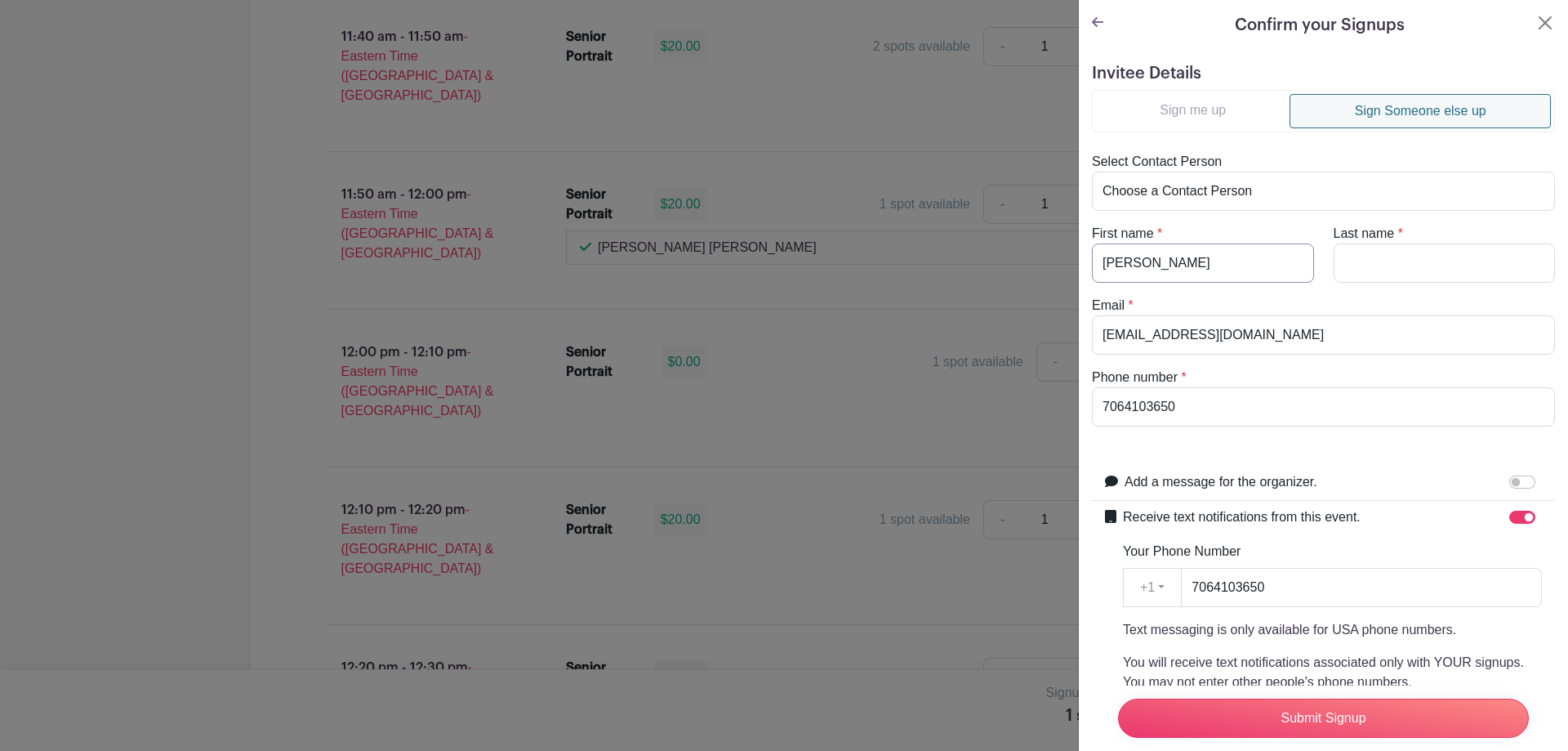
type input "Gracie"
type input "Parr"
click at [1324, 449] on form "Invitee Details Sign me up Sign Someone else up Select Contact Person Choose a …" at bounding box center [1324, 505] width 463 height 883
click at [1308, 711] on input "Submit Signup" at bounding box center [1324, 718] width 411 height 40
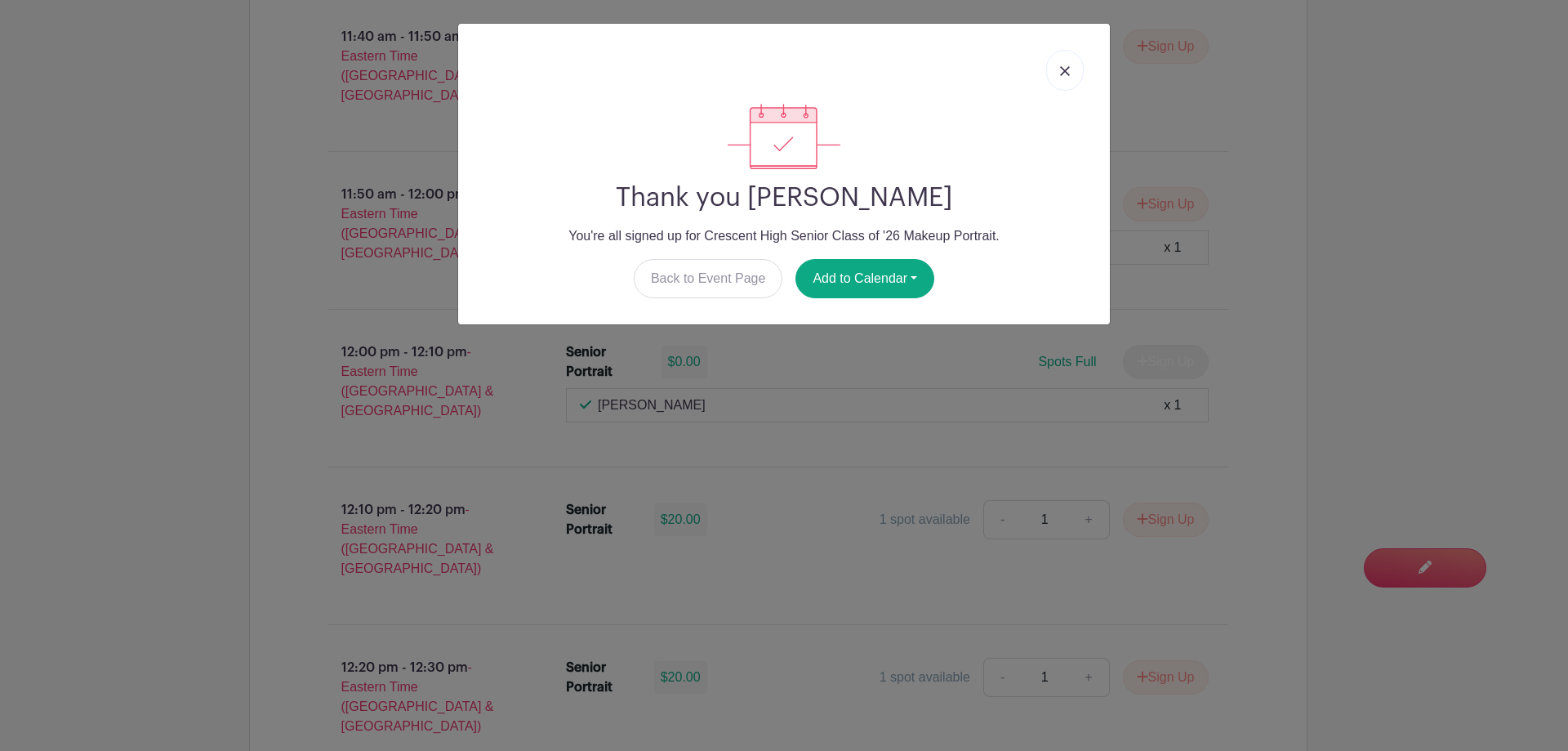
click at [1072, 73] on link at bounding box center [1065, 70] width 38 height 41
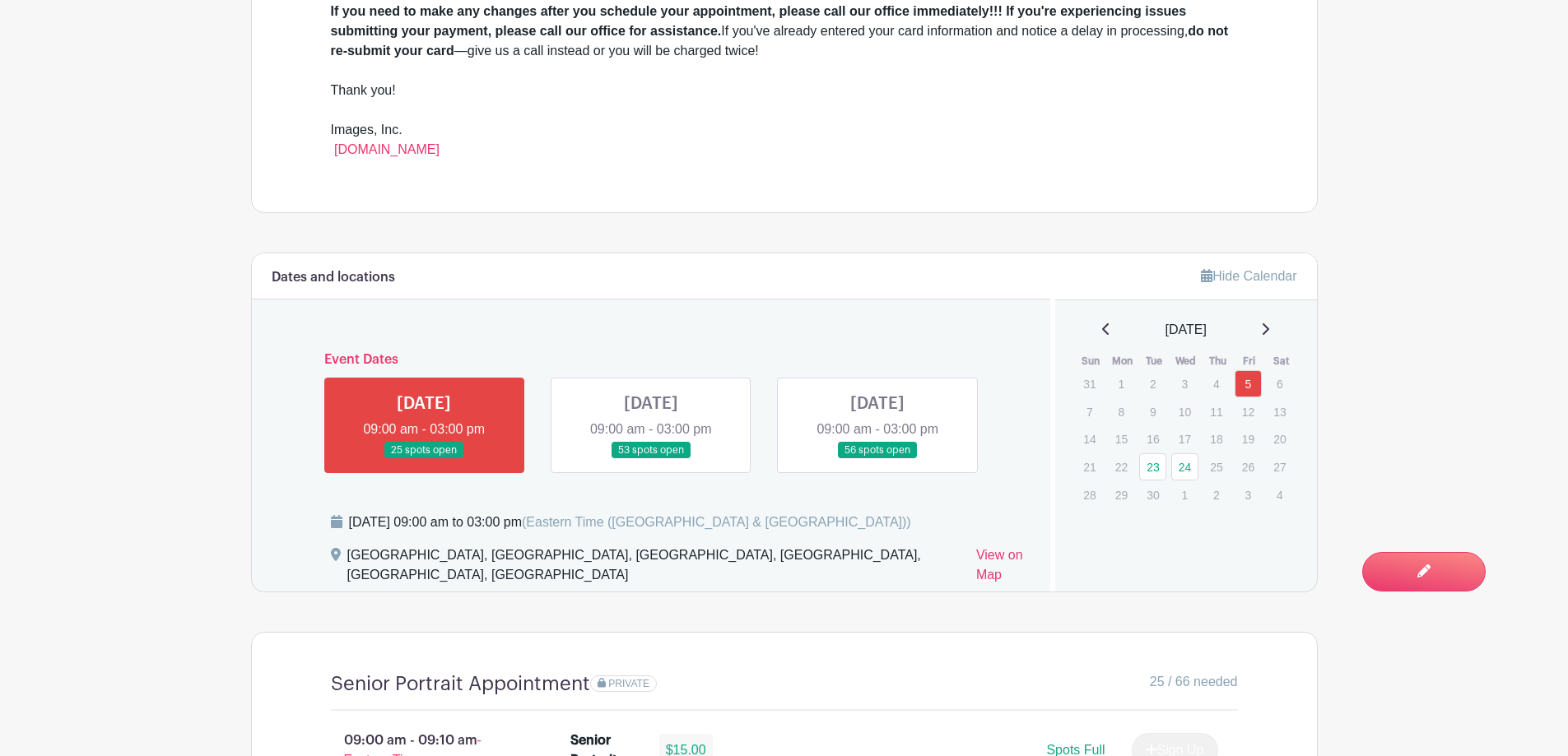
scroll to position [823, 0]
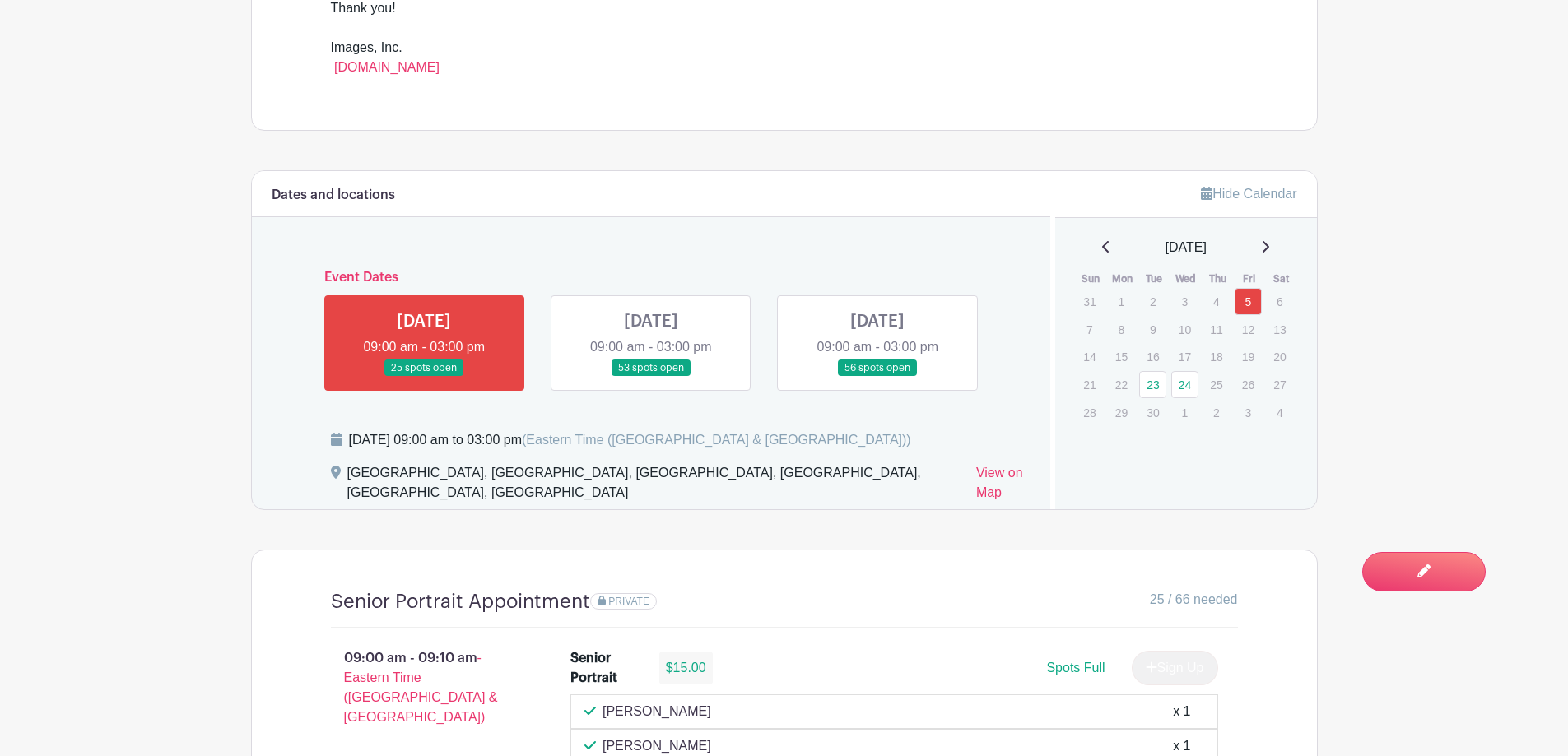
click at [878, 376] on link at bounding box center [878, 376] width 0 height 0
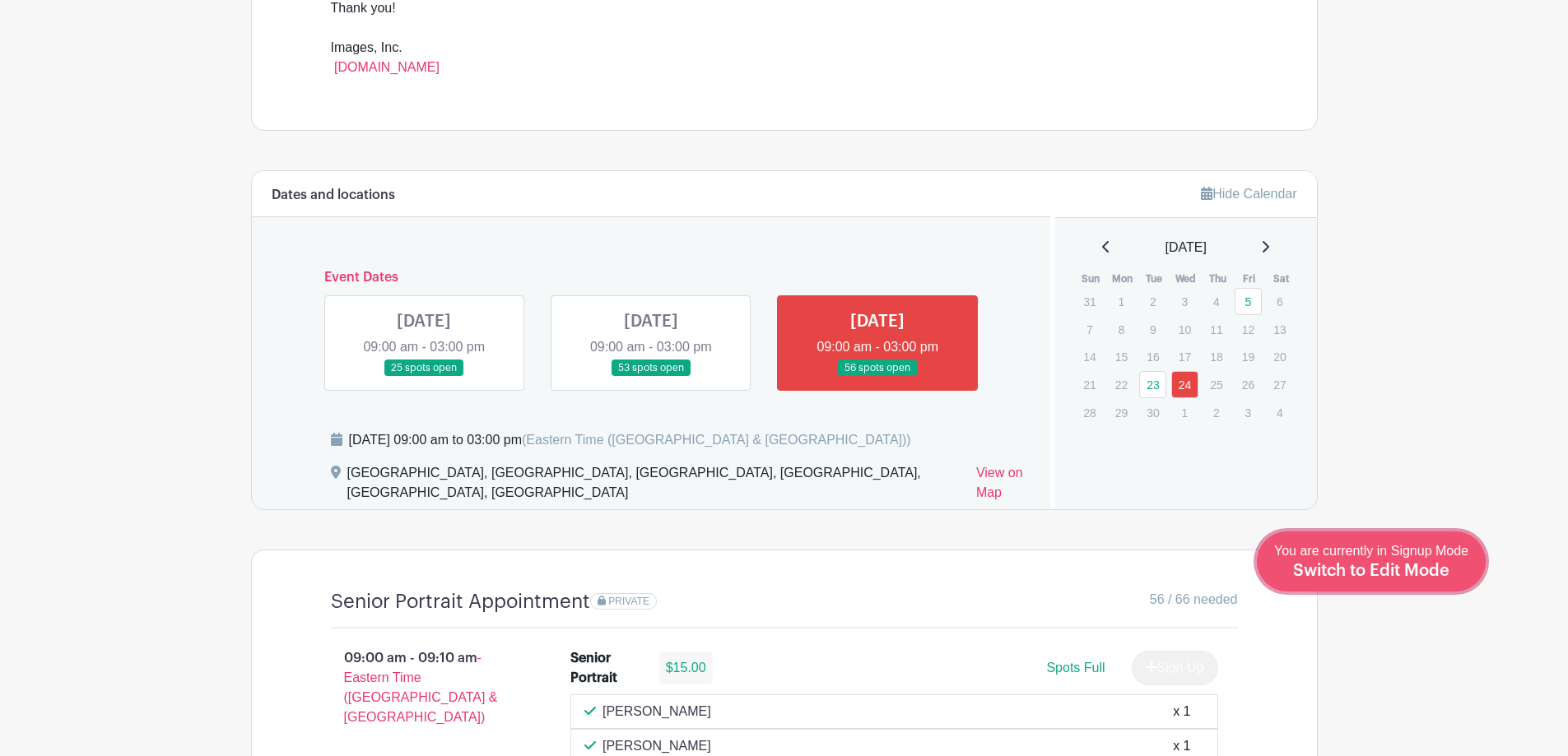
click at [1411, 578] on span "Switch to Edit Mode" at bounding box center [1371, 570] width 156 height 16
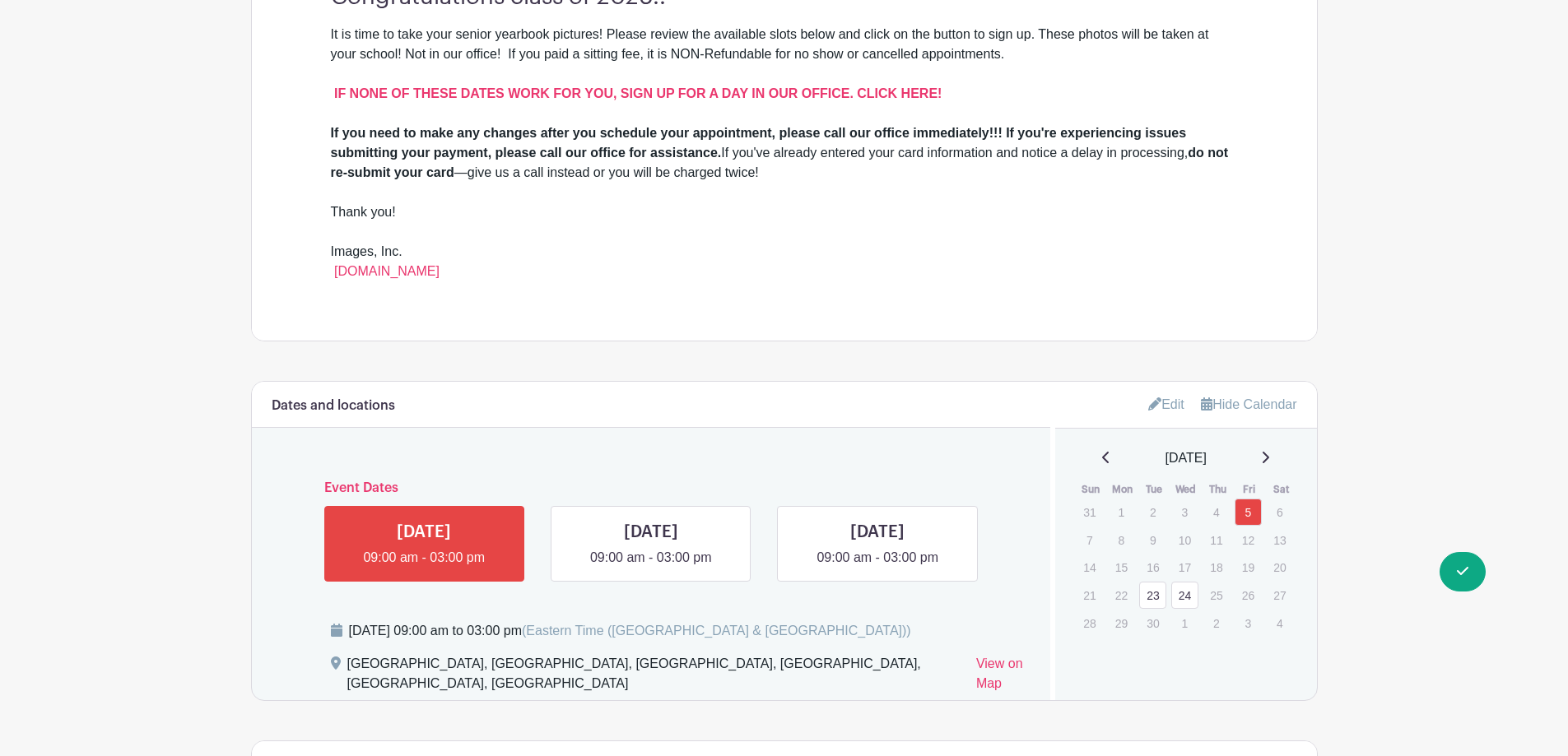
scroll to position [658, 0]
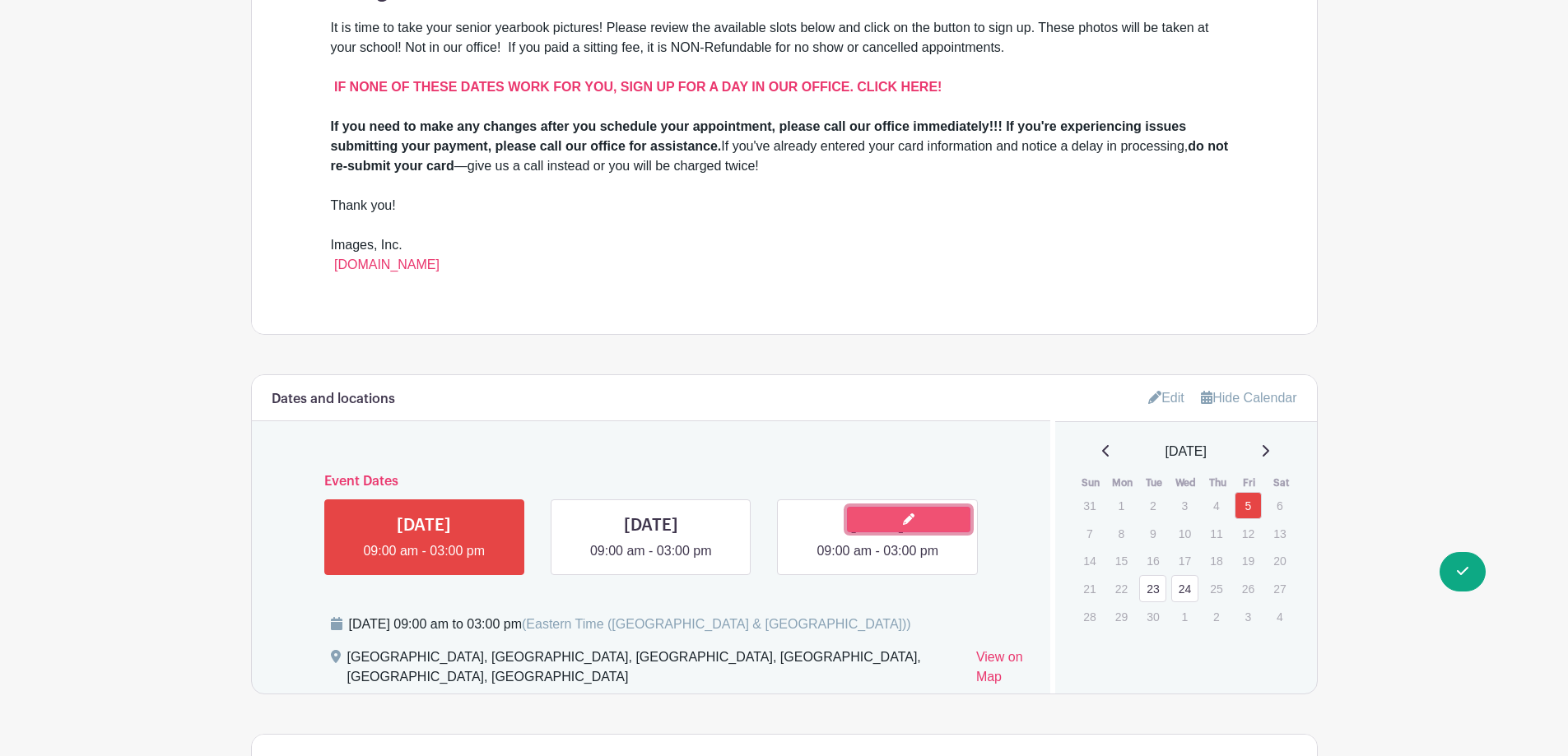
click at [953, 509] on link at bounding box center [909, 520] width 124 height 25
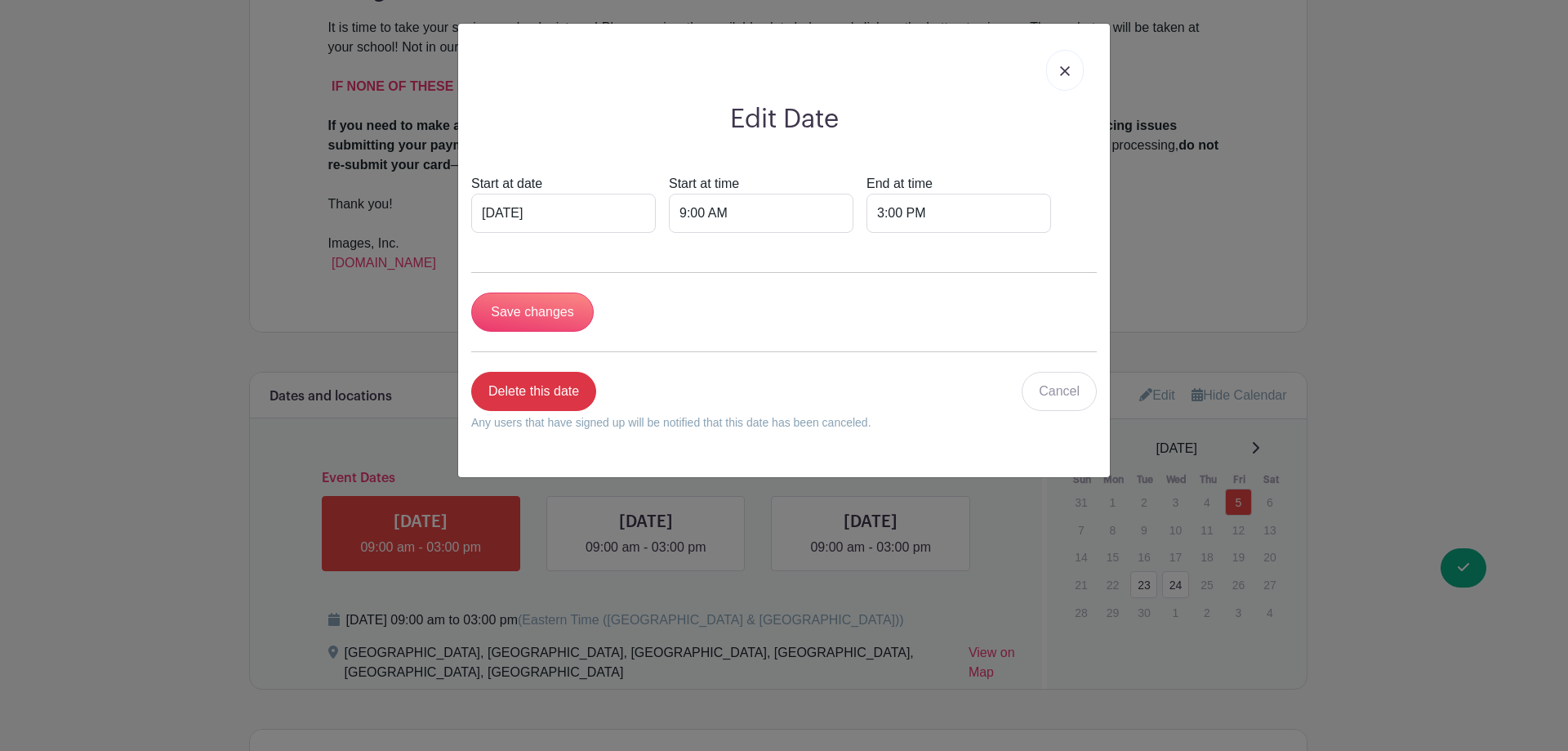
click at [1058, 80] on link at bounding box center [1065, 70] width 38 height 41
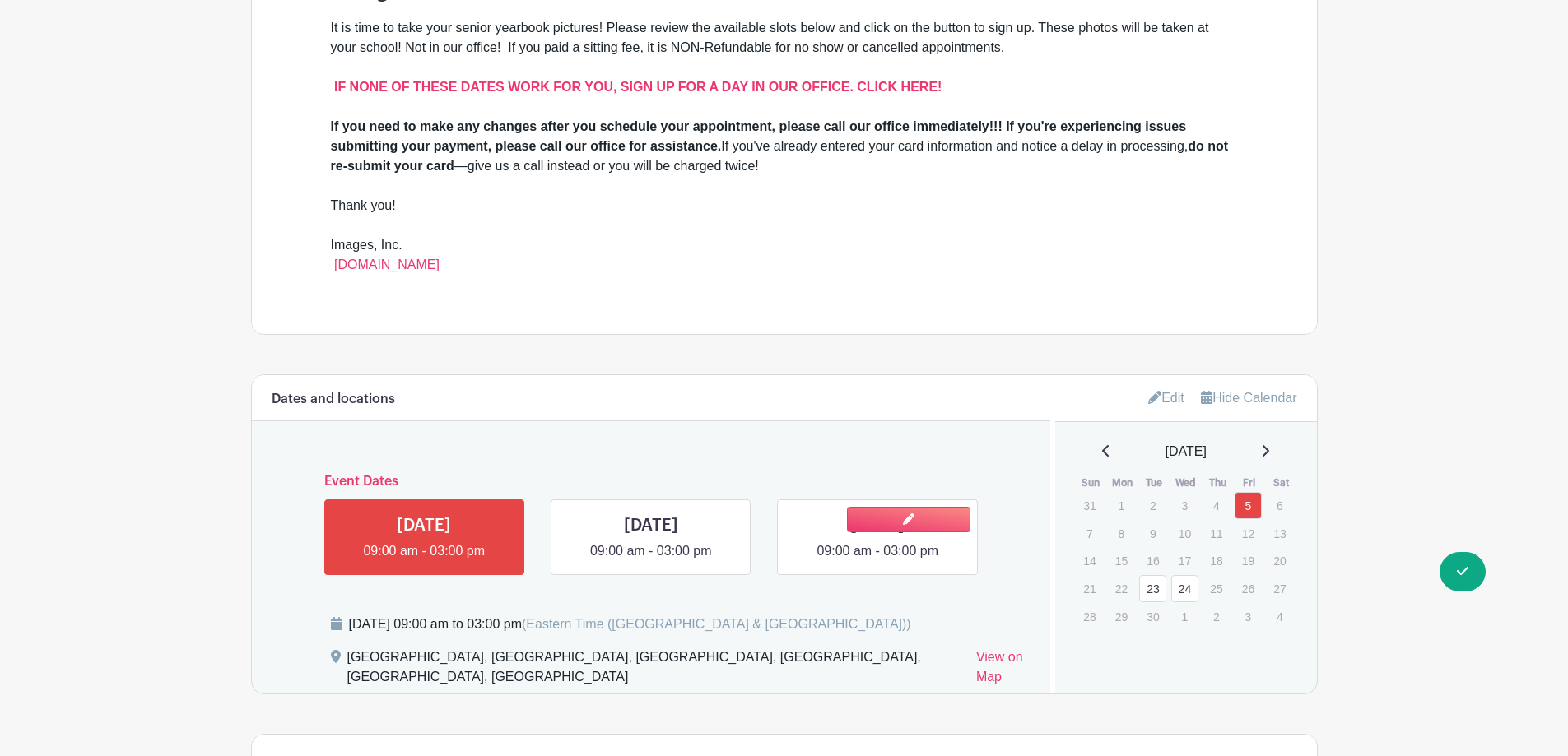
click at [878, 561] on link at bounding box center [878, 561] width 0 height 0
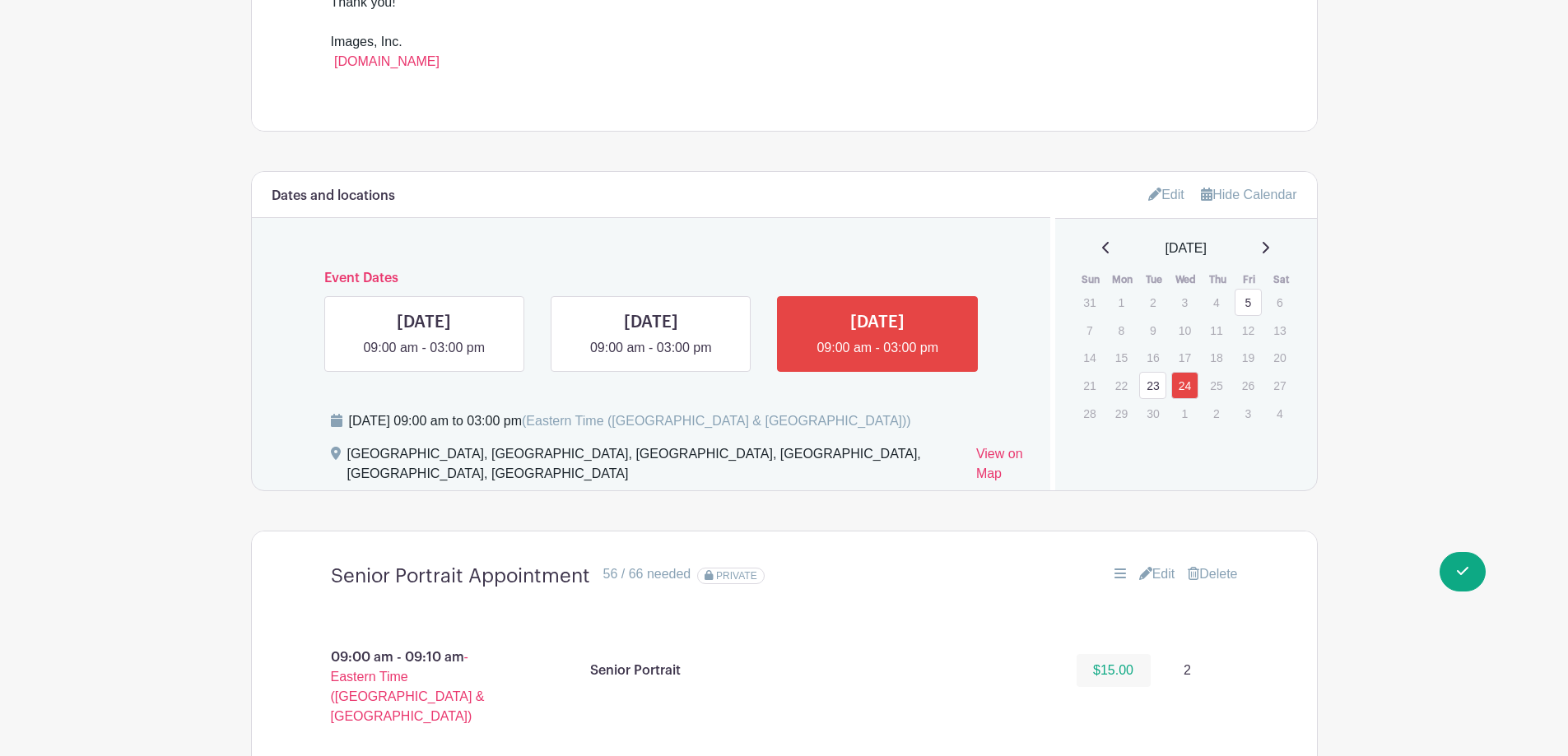
scroll to position [905, 0]
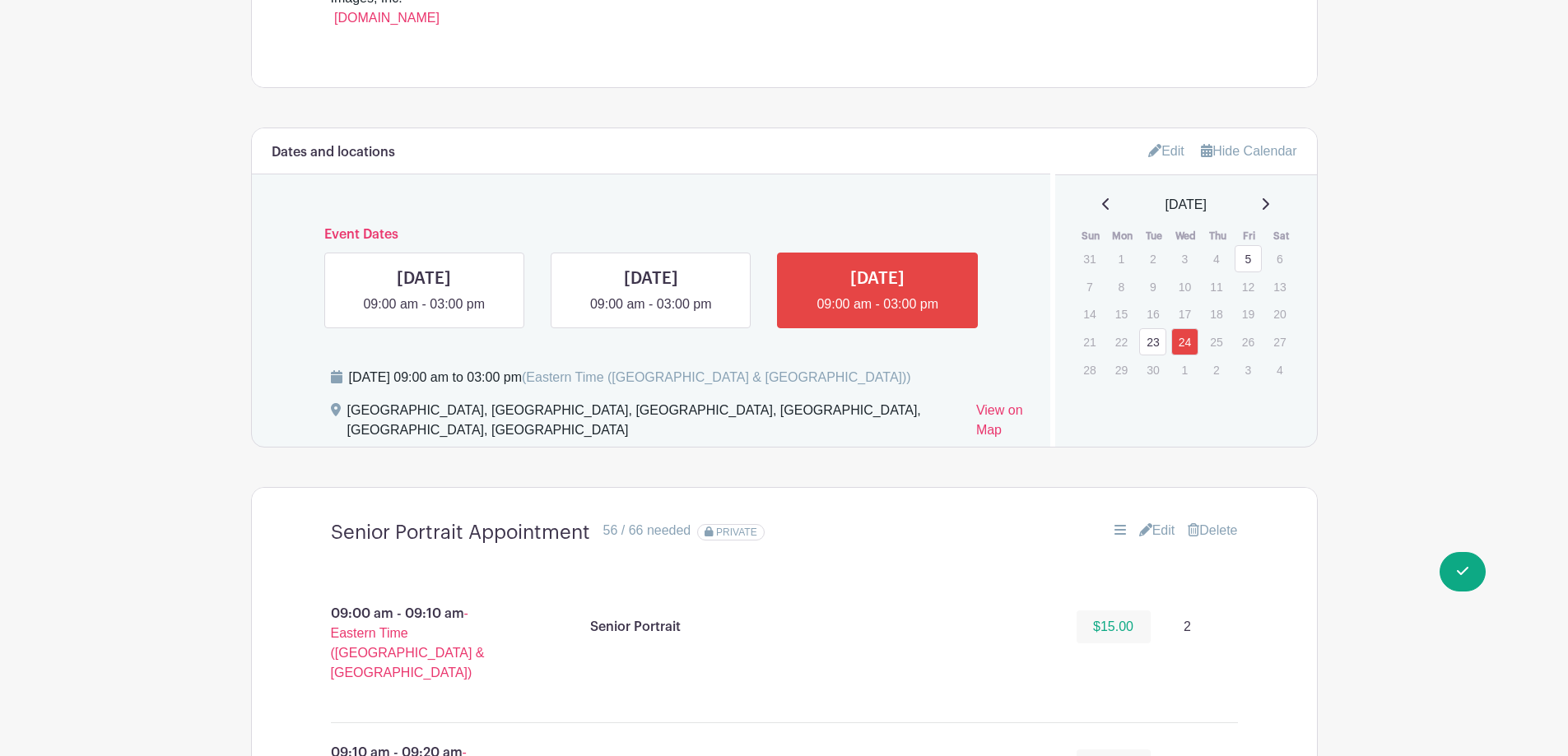
click at [1156, 529] on link "Edit" at bounding box center [1157, 530] width 36 height 19
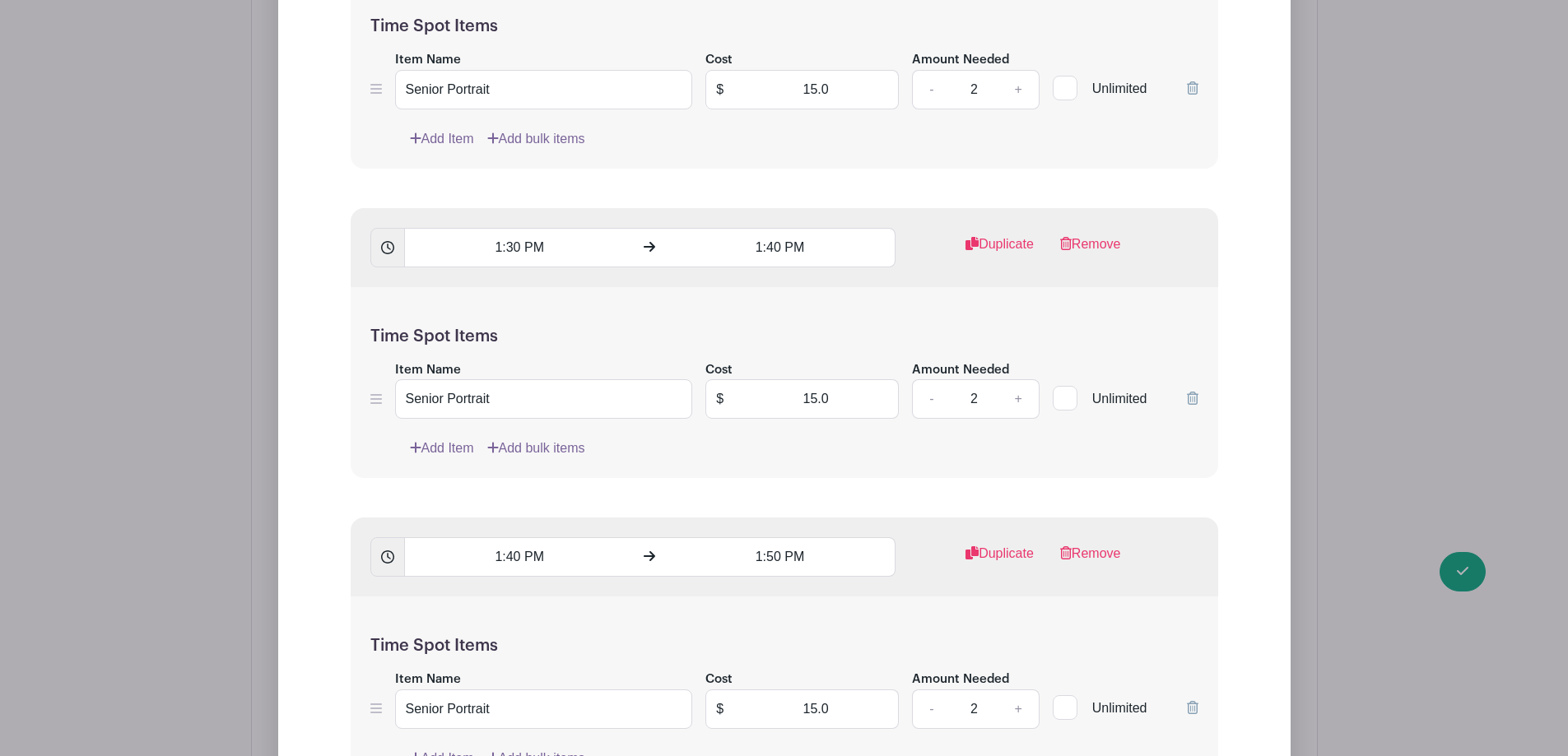
scroll to position [9953, 0]
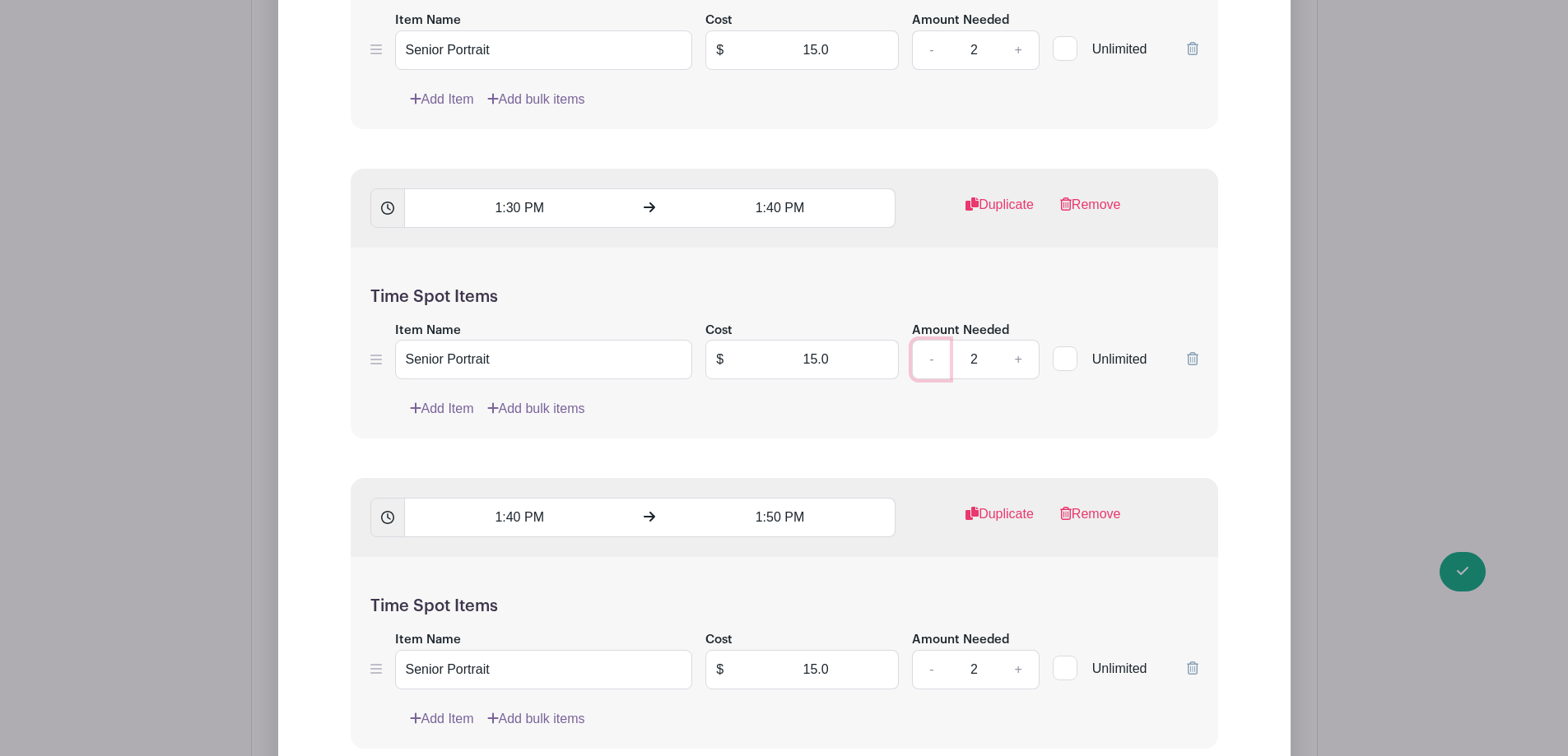
click at [931, 361] on link "-" at bounding box center [930, 359] width 38 height 40
type input "1"
click at [460, 403] on link "Add Item" at bounding box center [442, 409] width 64 height 19
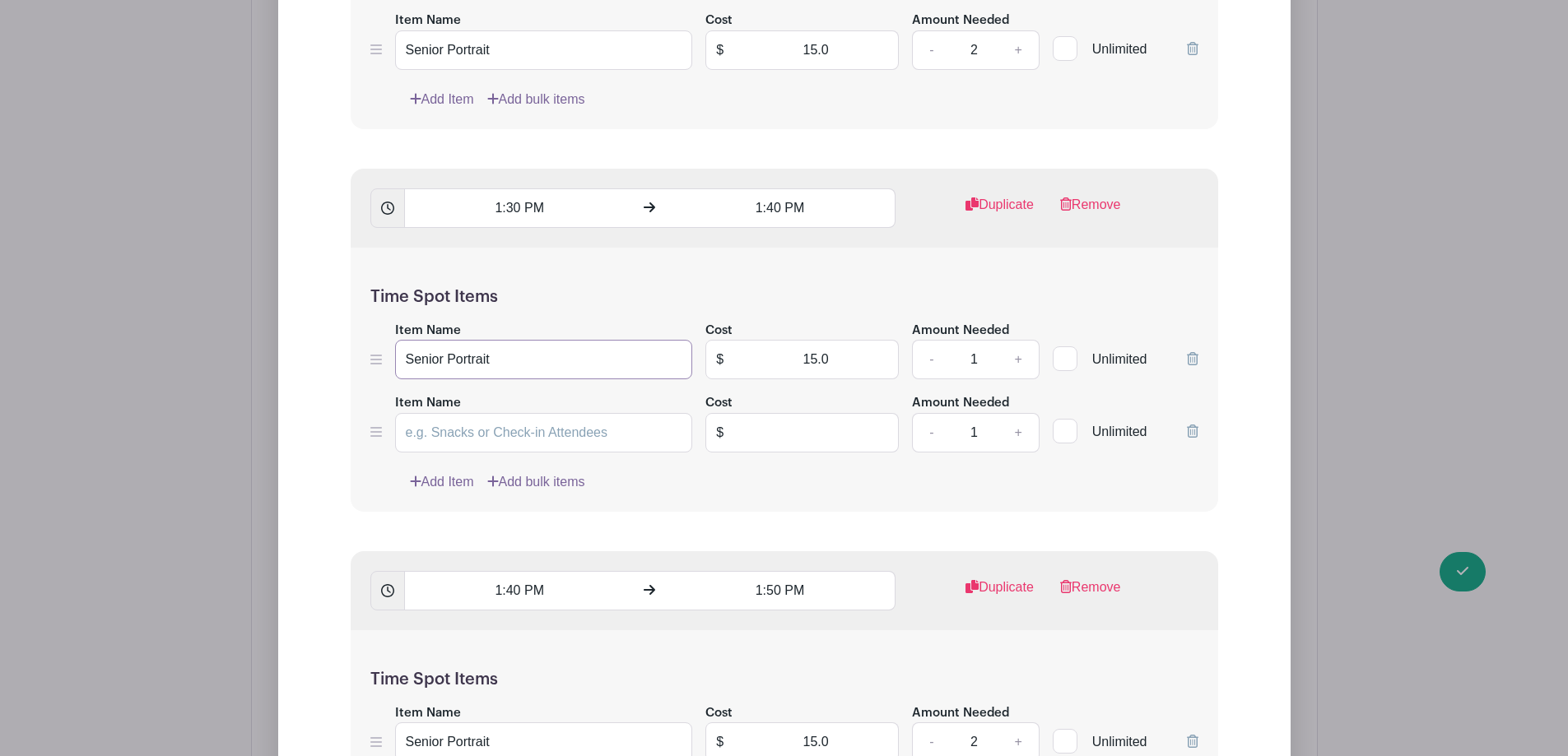
drag, startPoint x: 527, startPoint y: 364, endPoint x: 399, endPoint y: 366, distance: 128.0
click at [399, 366] on input "Senior Portrait" at bounding box center [544, 359] width 298 height 40
paste input "Senior Portrait"
type input "Senior Portrait"
click at [808, 432] on input "text" at bounding box center [816, 432] width 165 height 40
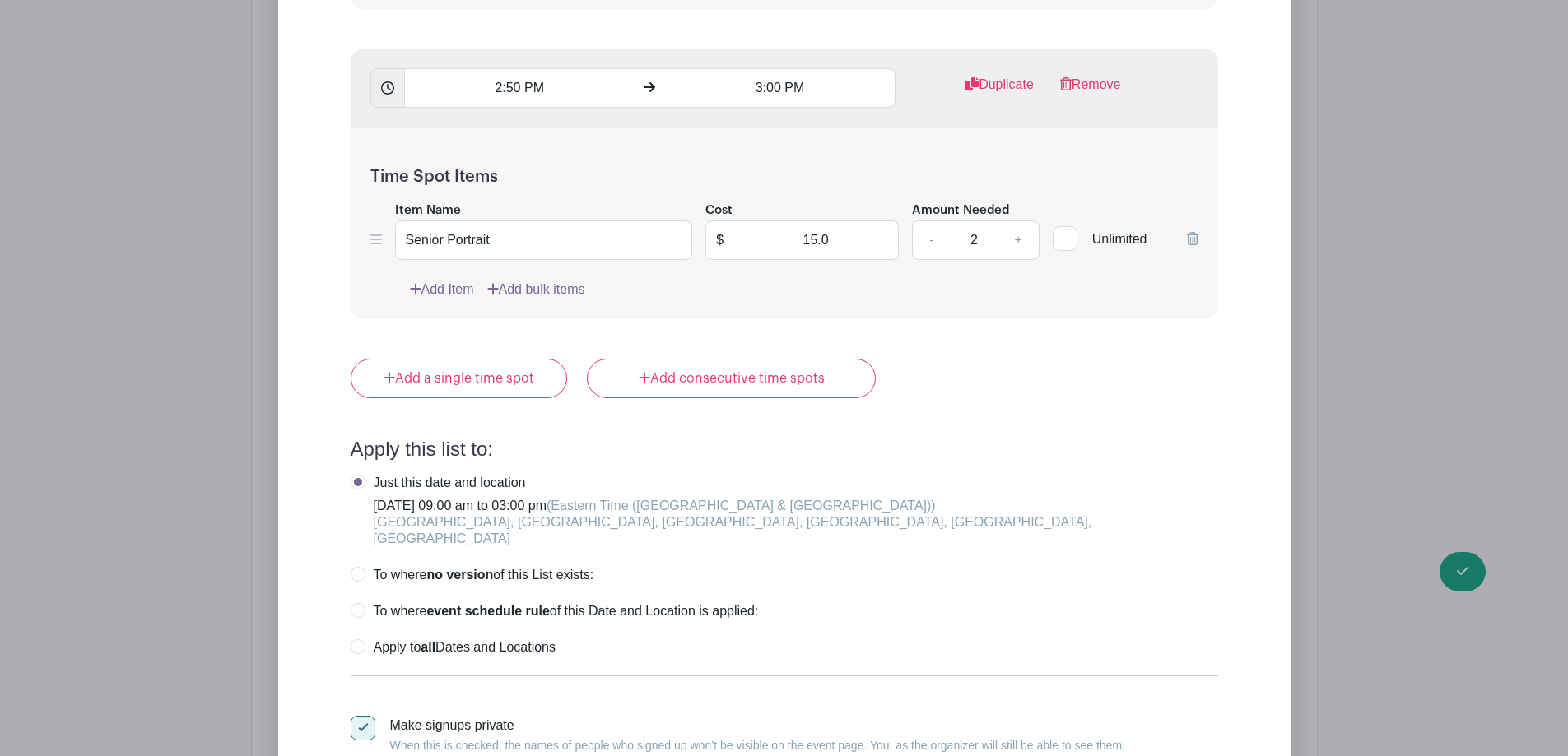
scroll to position [12914, 0]
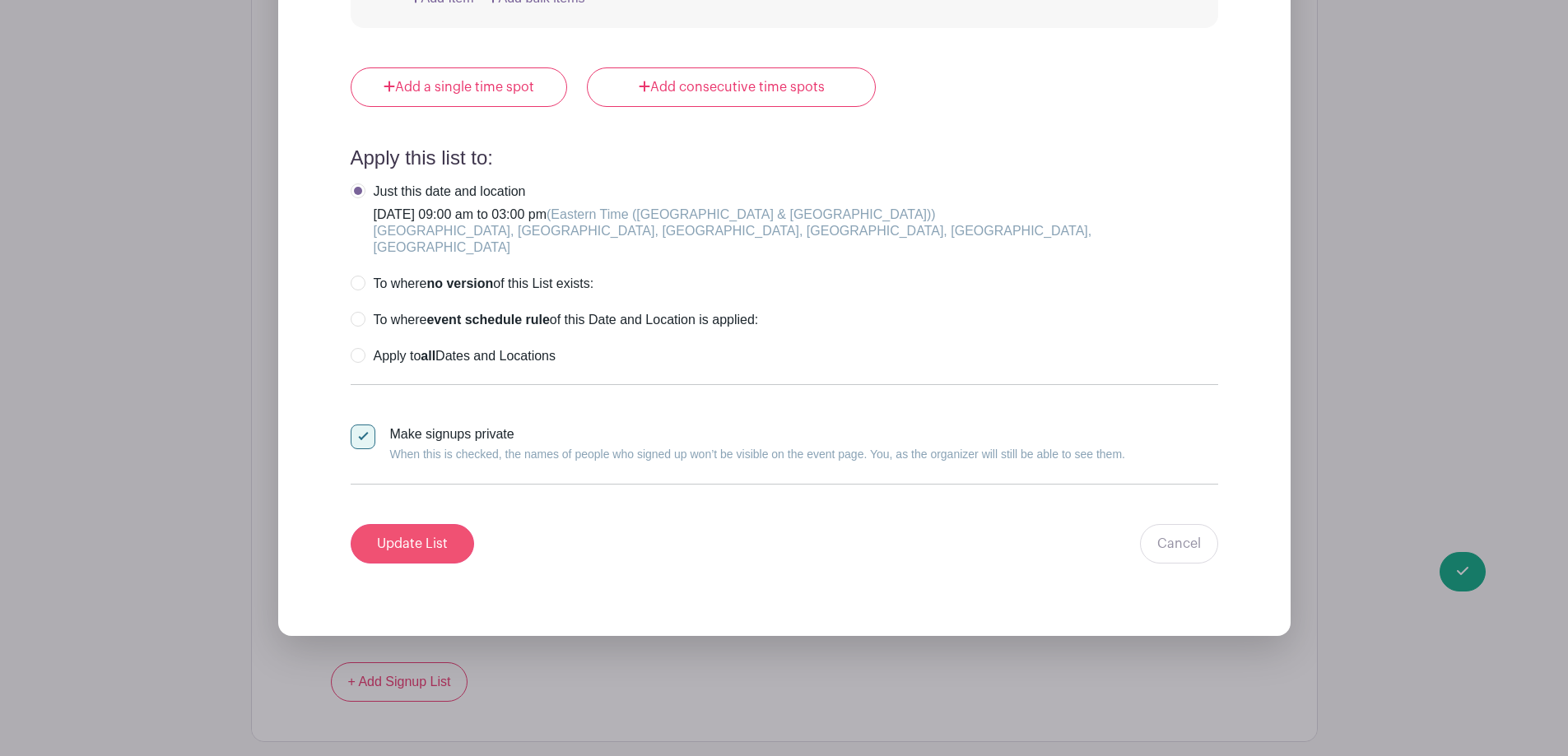
type input "0"
click at [453, 534] on input "Update List" at bounding box center [412, 543] width 124 height 40
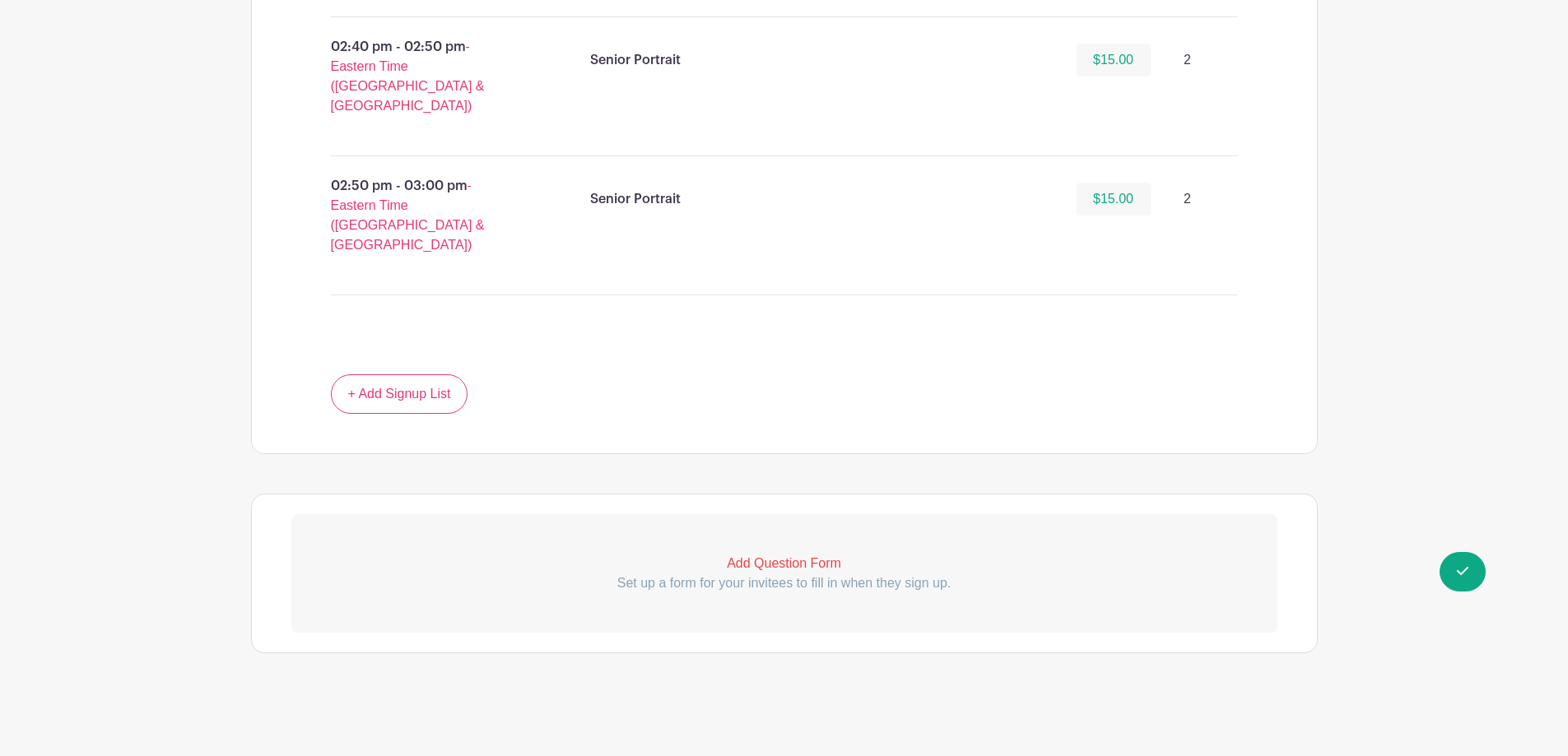
scroll to position [5521, 0]
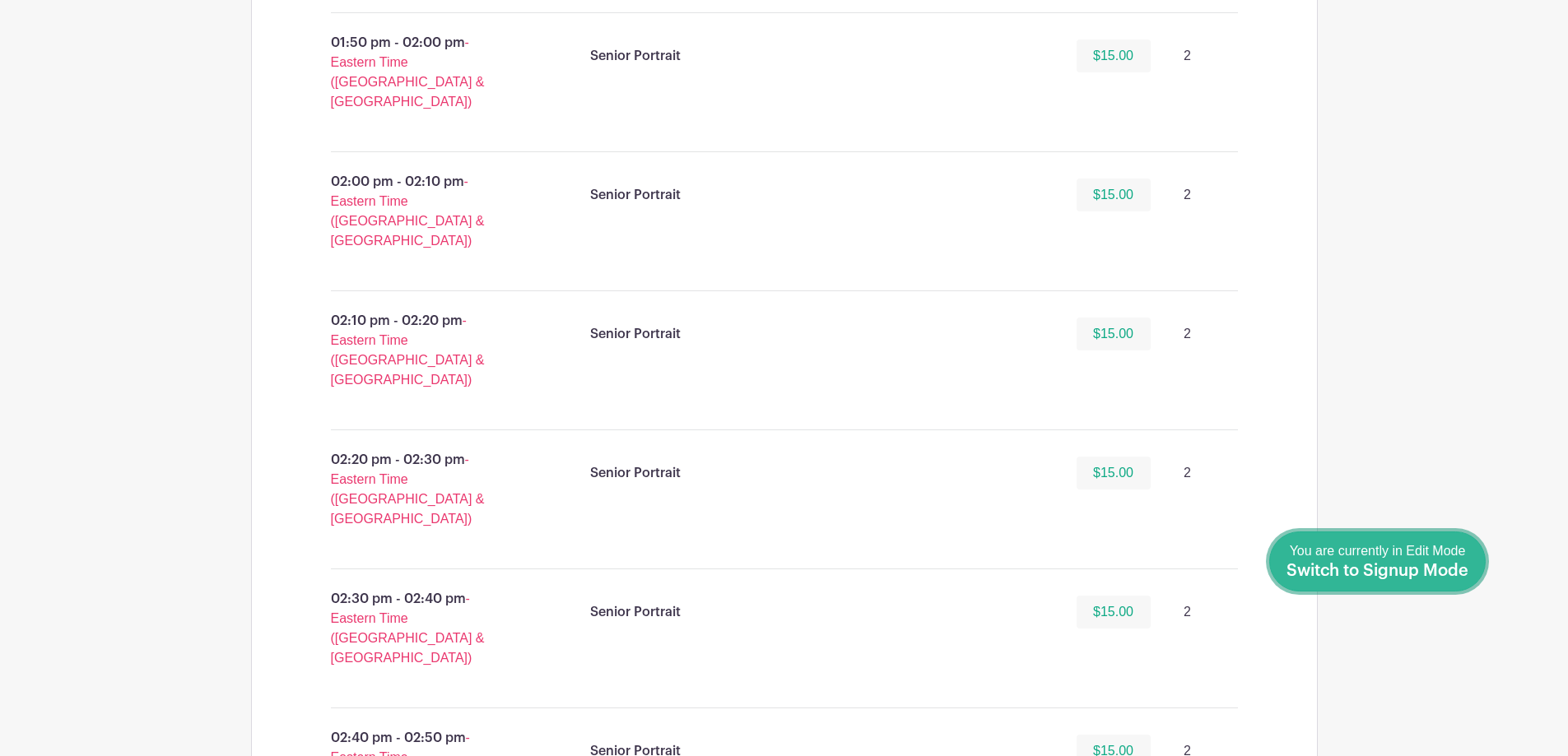
click at [1465, 577] on span "Switch to Signup Mode" at bounding box center [1377, 570] width 181 height 16
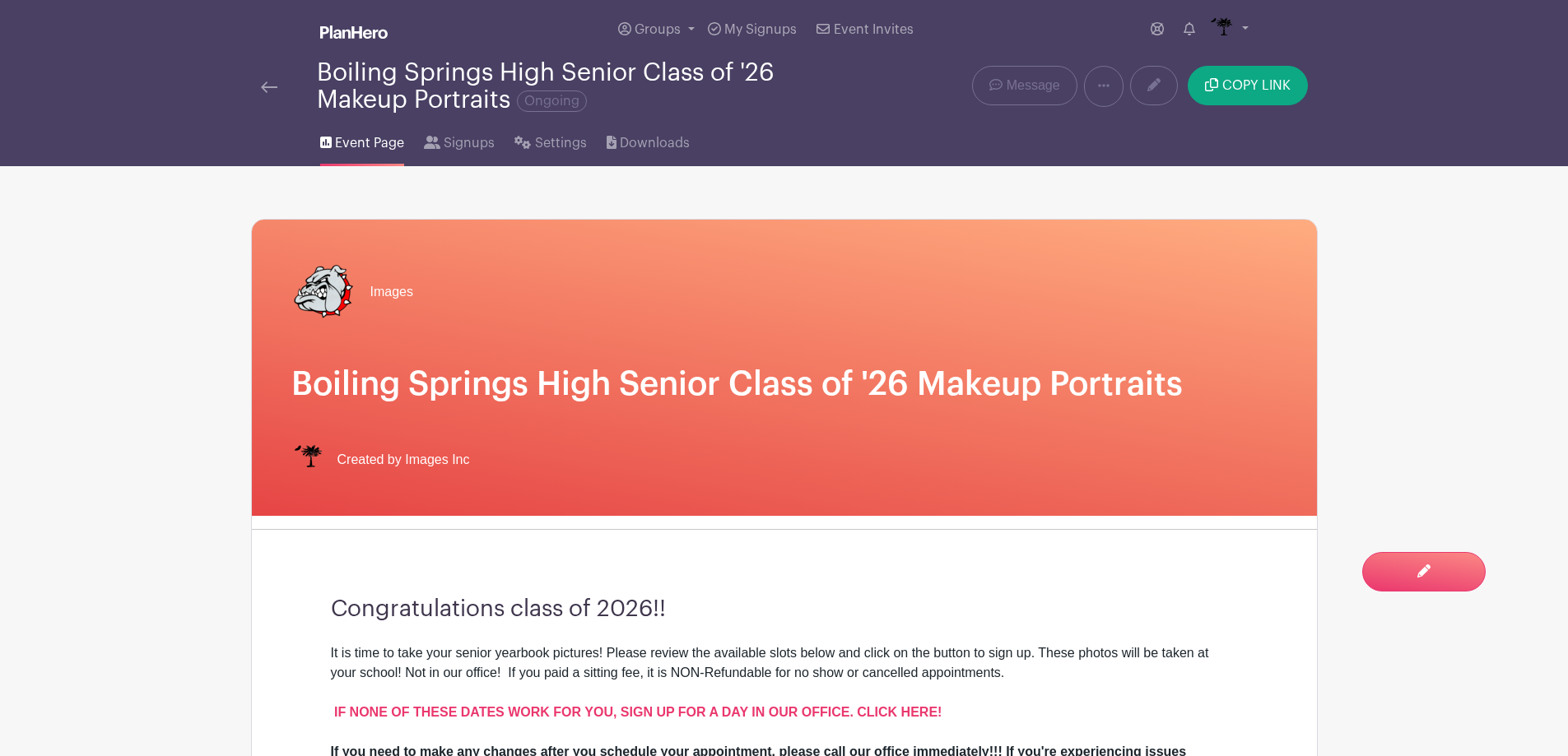
scroll to position [493, 0]
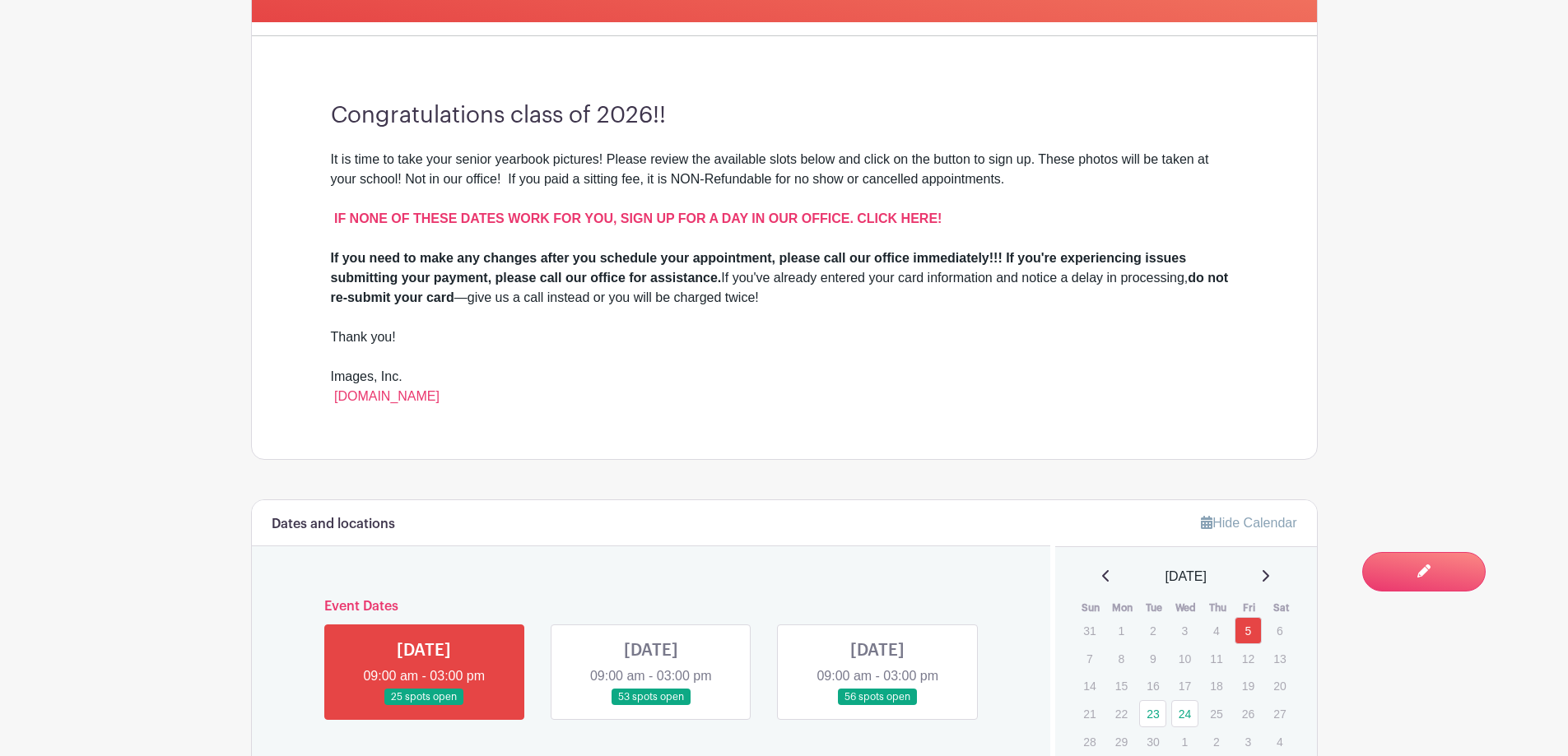
click at [878, 706] on link at bounding box center [878, 706] width 0 height 0
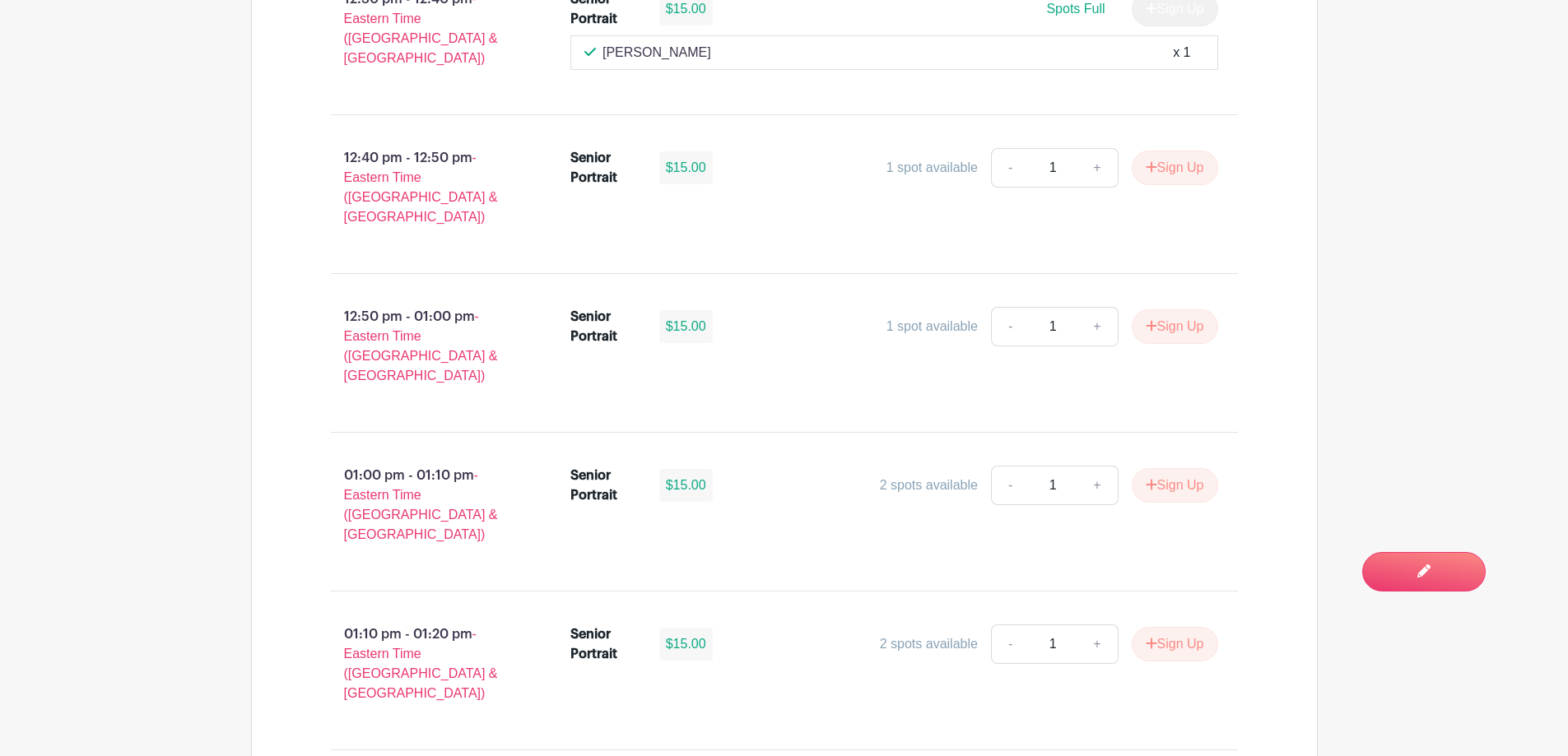
scroll to position [4935, 0]
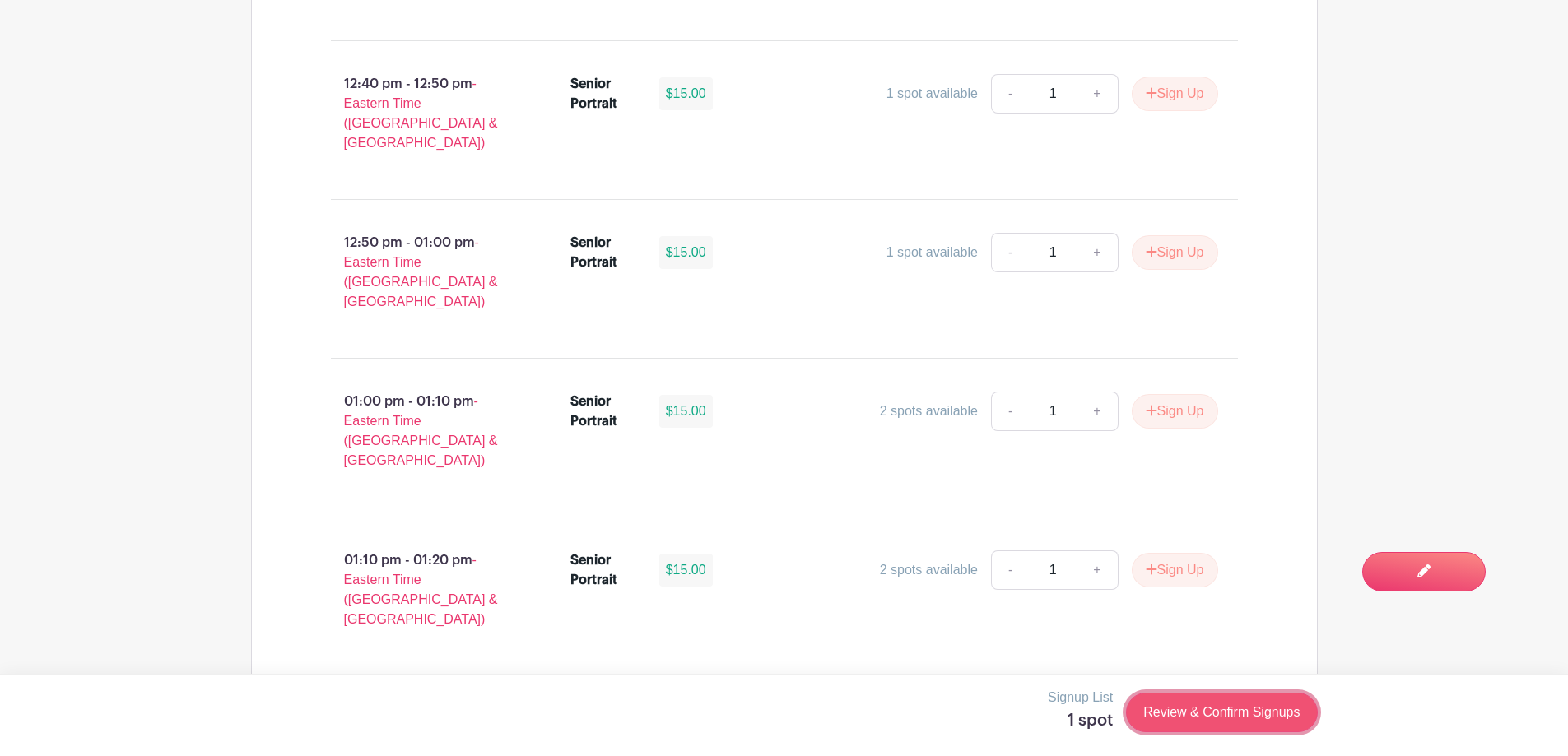
click at [1249, 722] on link "Review & Confirm Signups" at bounding box center [1221, 712] width 191 height 40
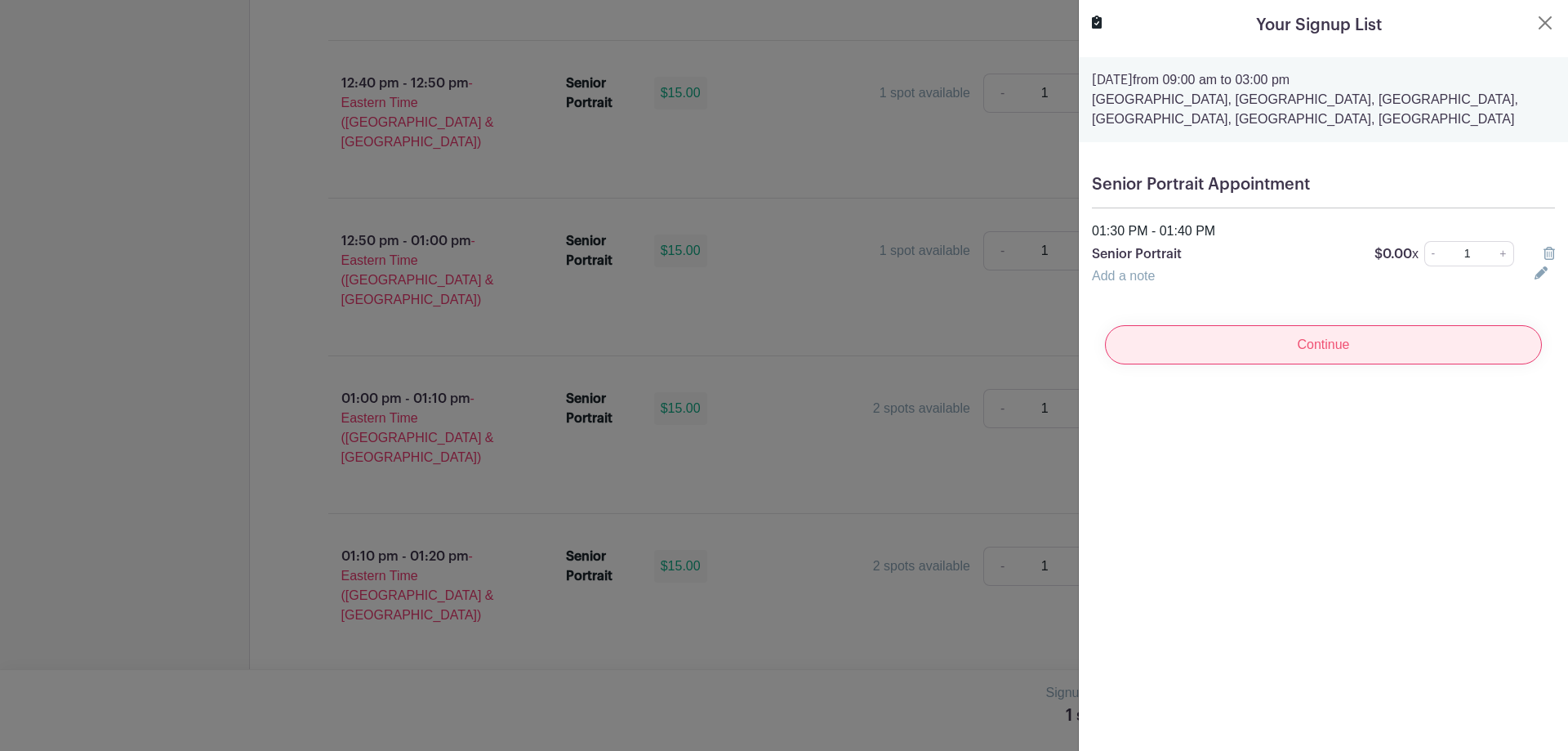
click at [1316, 344] on input "Continue" at bounding box center [1323, 344] width 437 height 40
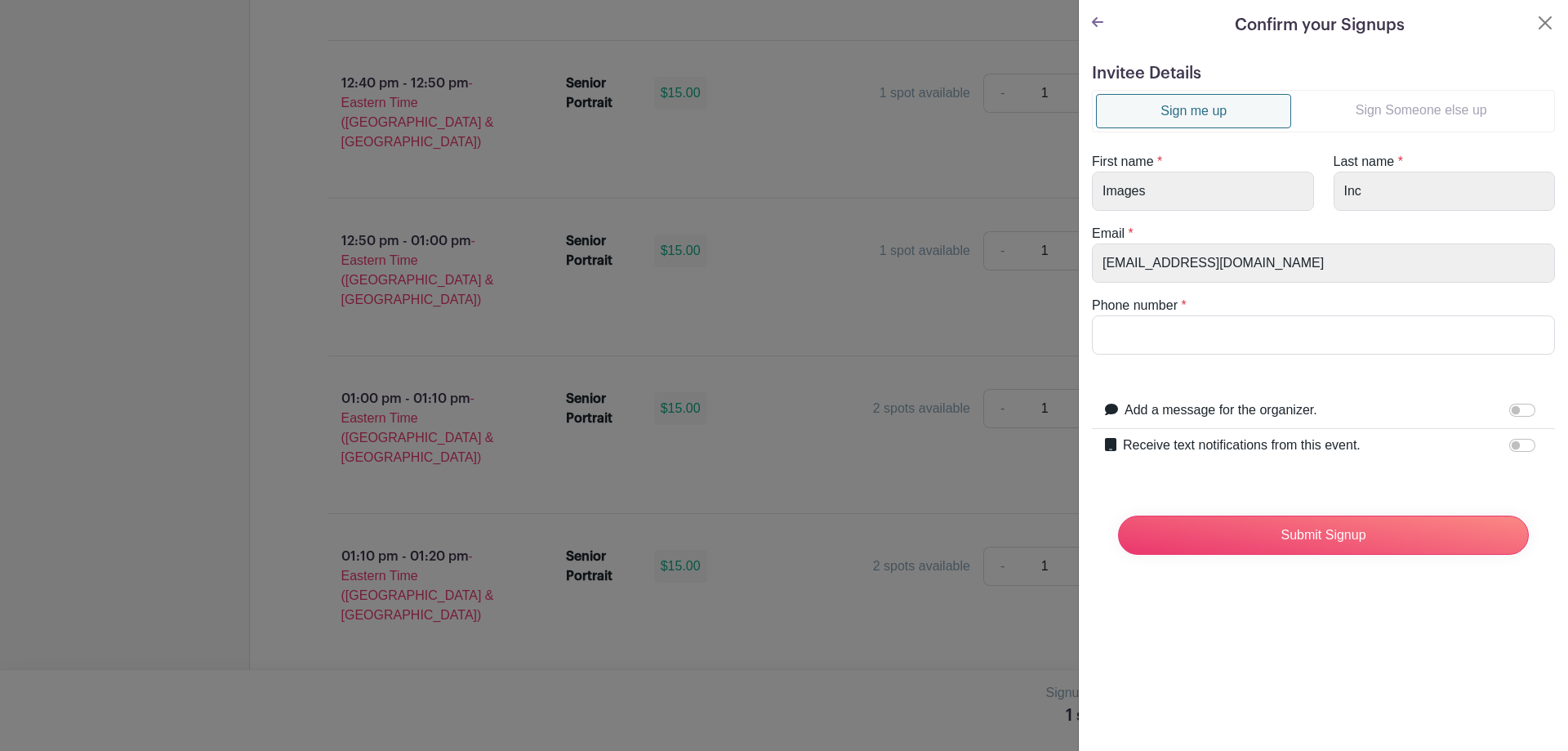
click at [1344, 123] on link "Sign Someone else up" at bounding box center [1421, 110] width 260 height 33
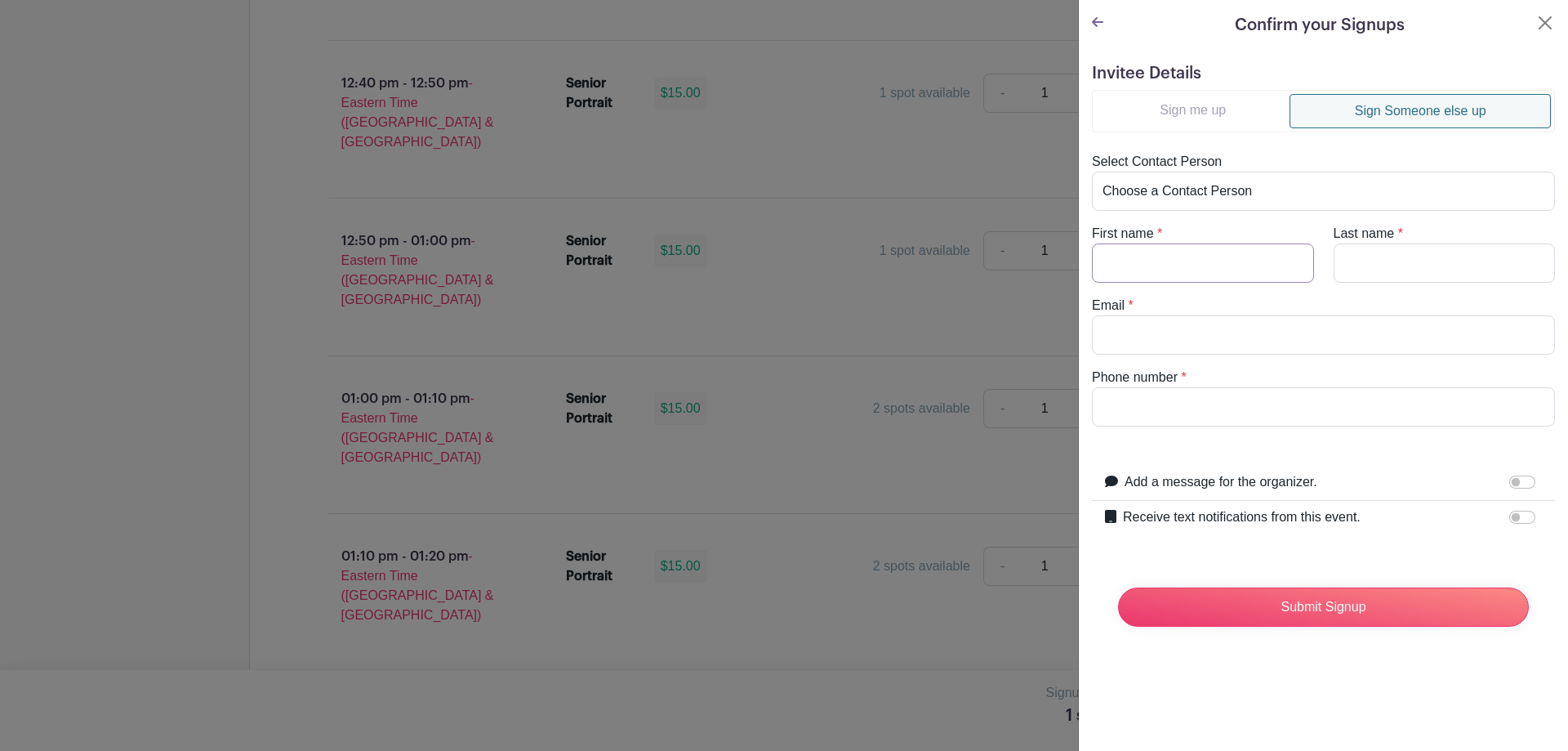
click at [1233, 270] on input "First name" at bounding box center [1204, 263] width 222 height 40
type input "o"
type input "[PERSON_NAME]"
paste input "[EMAIL_ADDRESS][DOMAIN_NAME]"
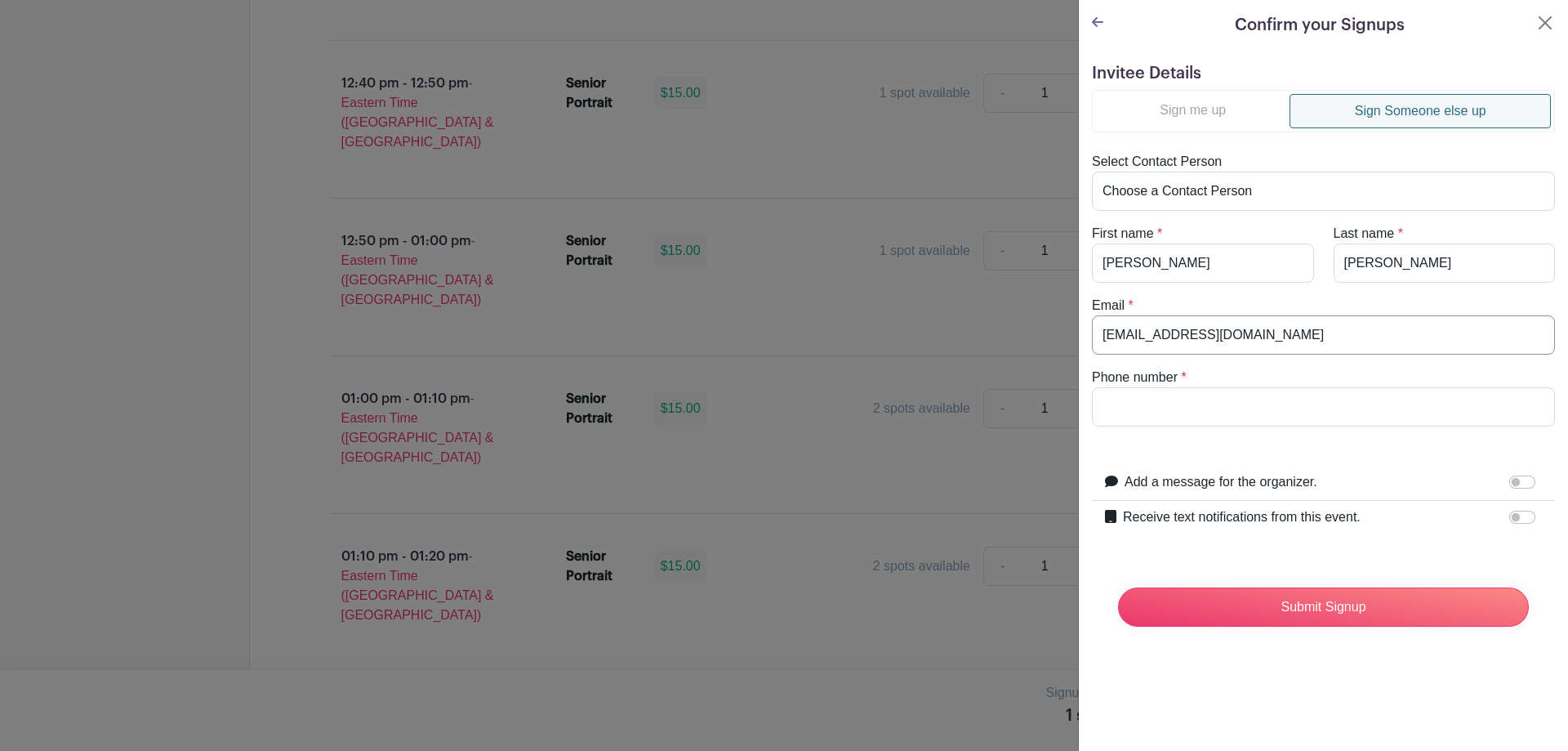
type input "[EMAIL_ADDRESS][DOMAIN_NAME]"
click at [1514, 514] on input "Receive text notifications from this event." at bounding box center [1523, 518] width 26 height 13
checkbox input "true"
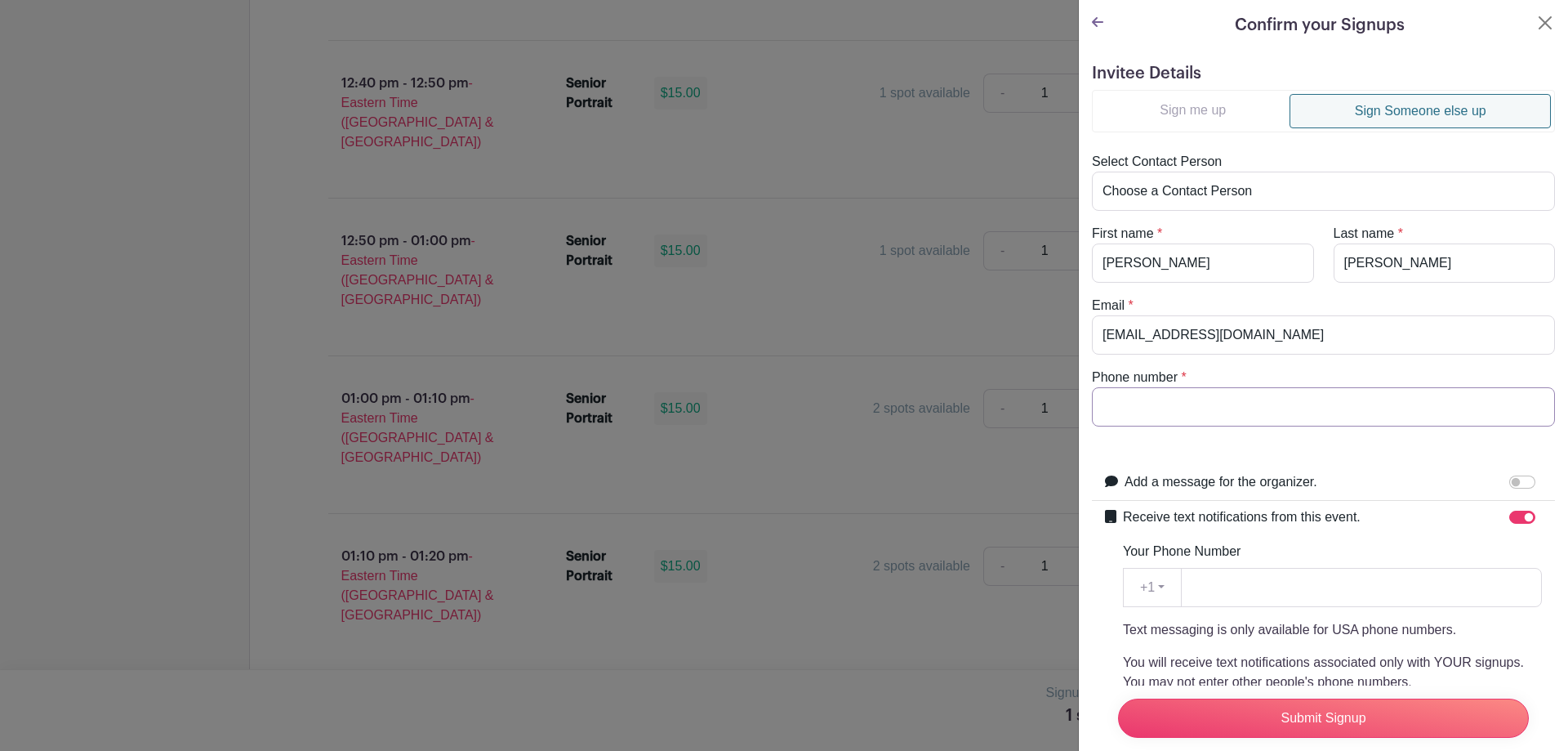
paste input "[PHONE_NUMBER]"
type input "[PHONE_NUMBER]"
paste input "[PHONE_NUMBER]"
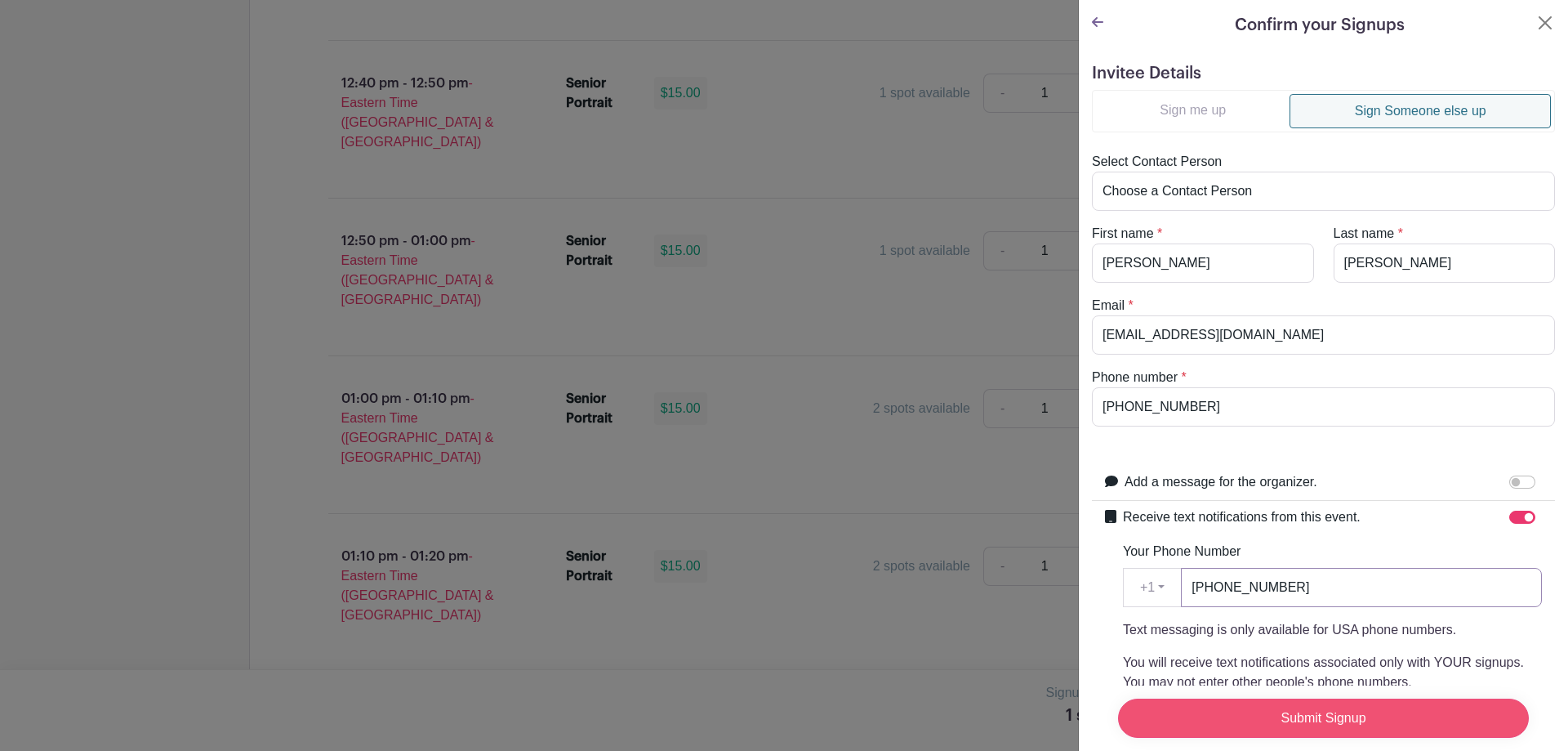
type input "[PHONE_NUMBER]"
click at [1309, 702] on input "Submit Signup" at bounding box center [1324, 718] width 411 height 40
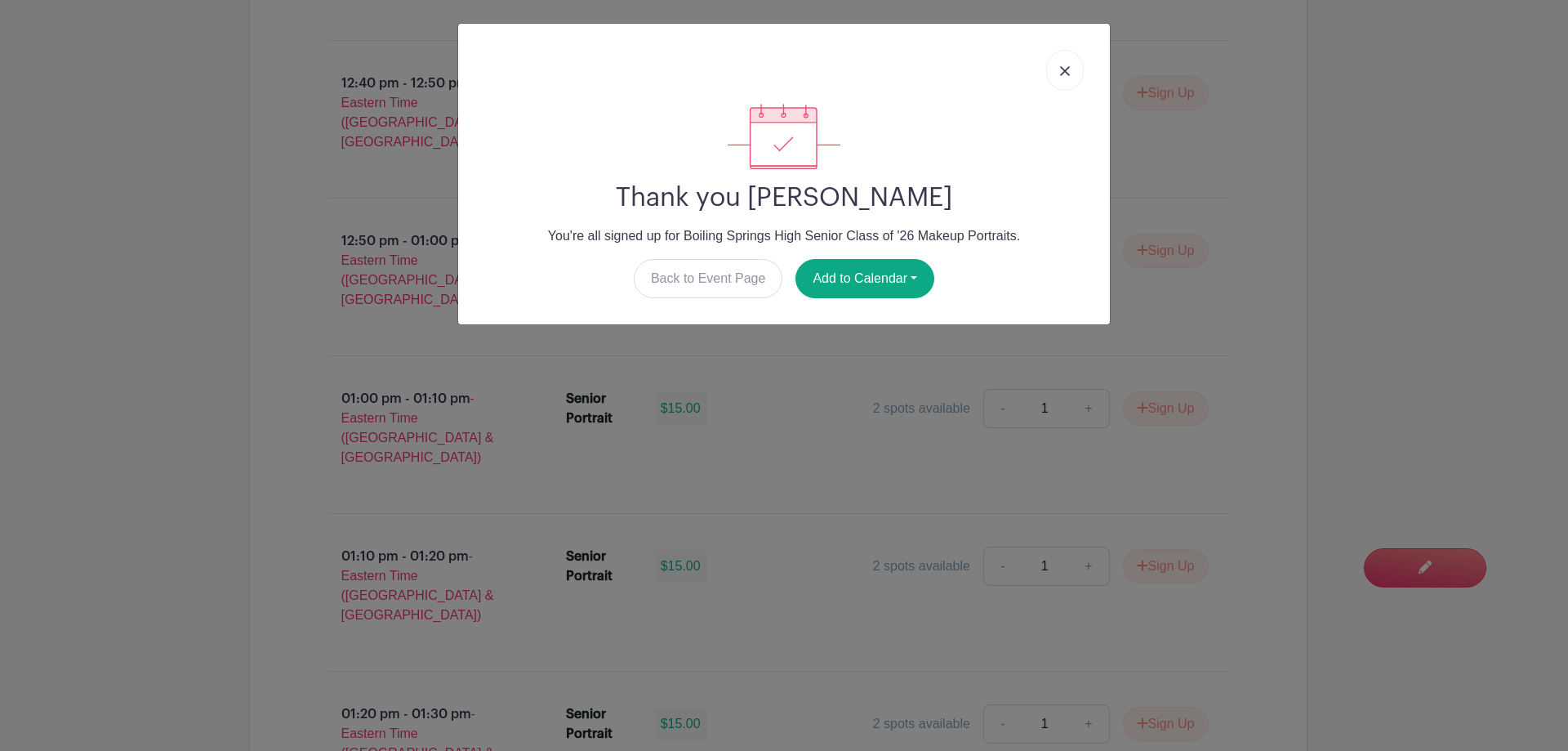
click at [1071, 76] on link at bounding box center [1065, 70] width 38 height 41
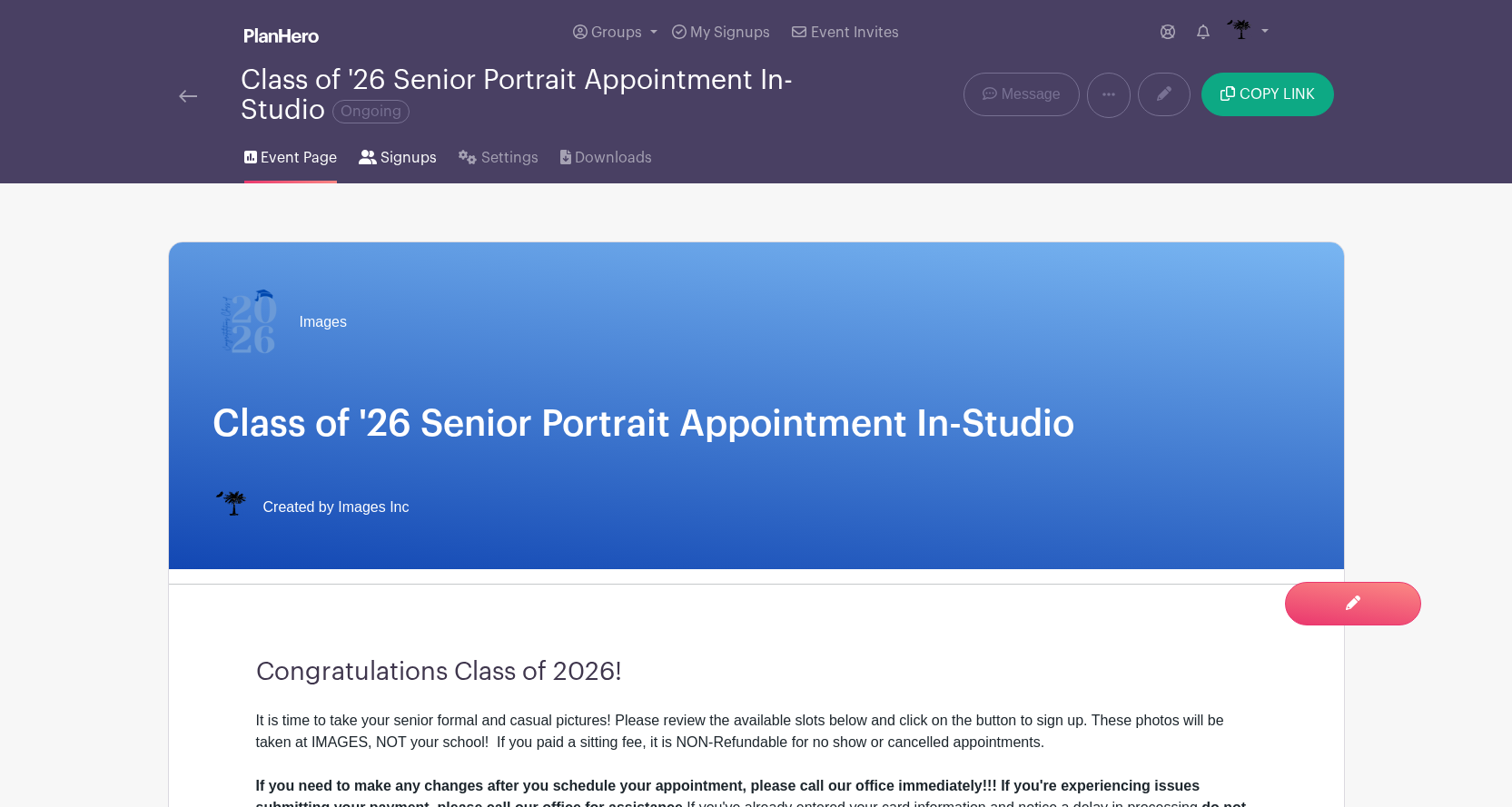
click at [394, 169] on link "Signups" at bounding box center [397, 154] width 78 height 58
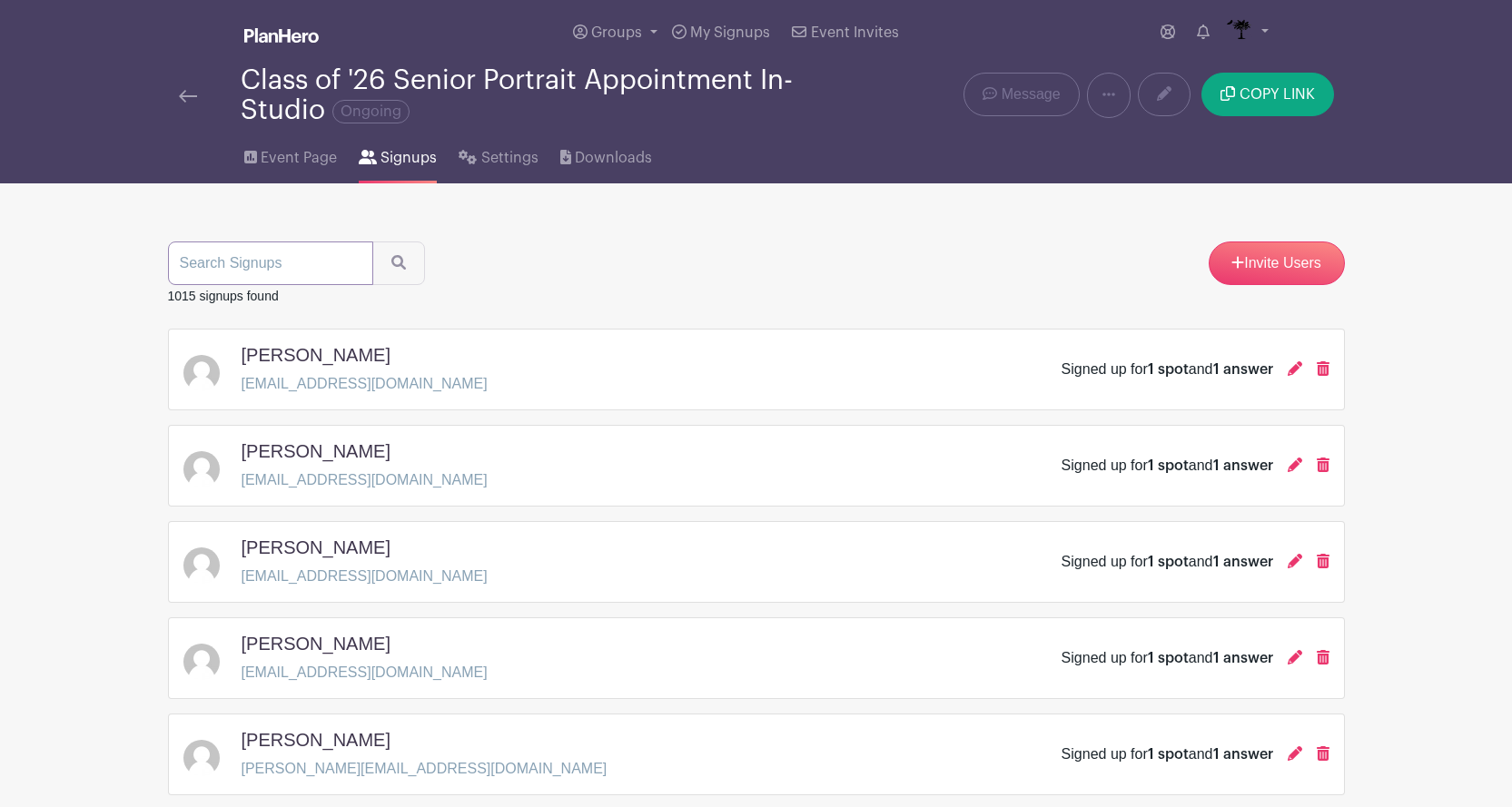
click at [325, 275] on input "search" at bounding box center [270, 263] width 205 height 44
type input "[PERSON_NAME]"
click at [372, 241] on button "submit" at bounding box center [399, 263] width 52 height 44
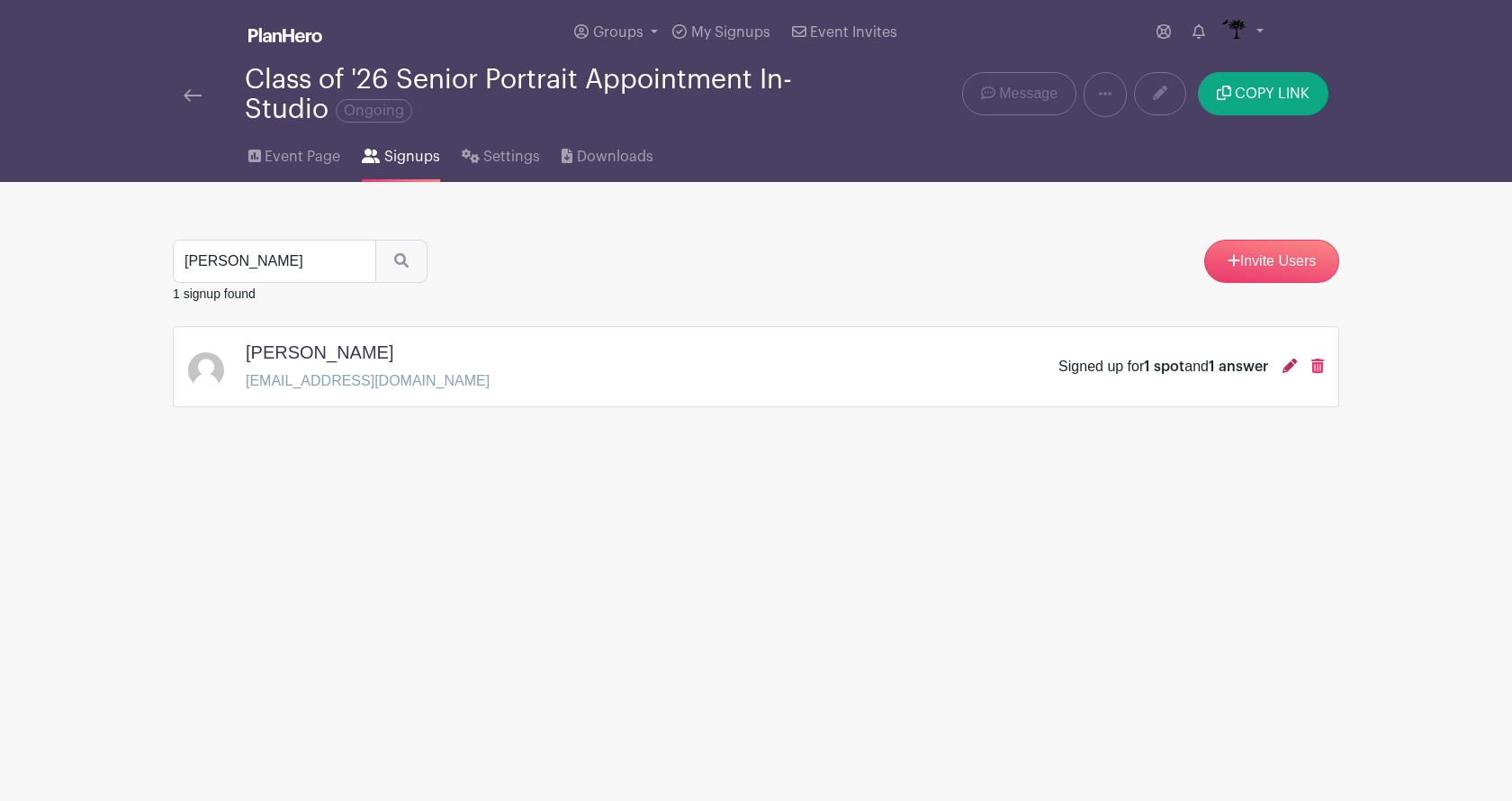
click at [1292, 371] on icon at bounding box center [1290, 366] width 15 height 15
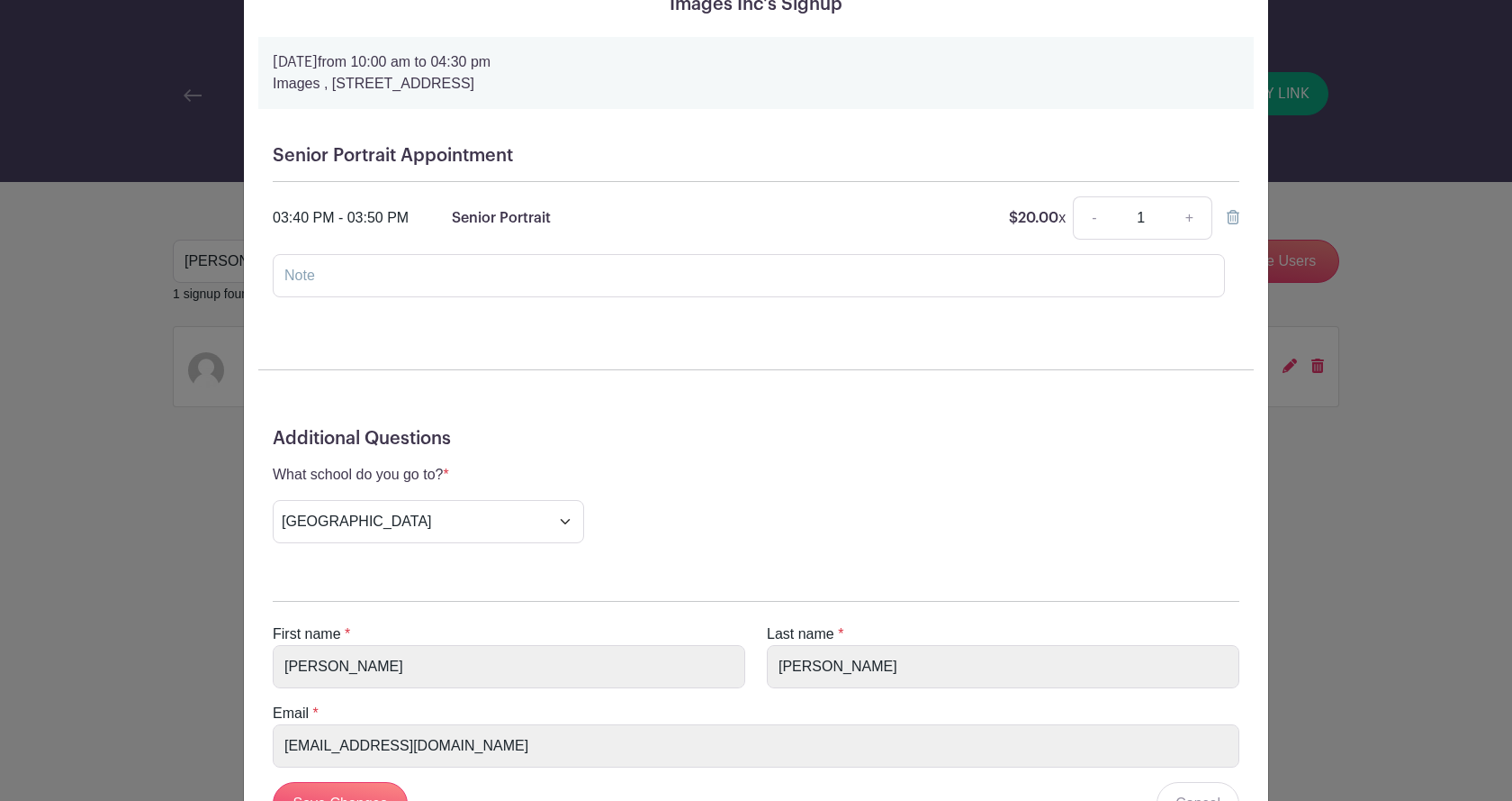
scroll to position [250, 0]
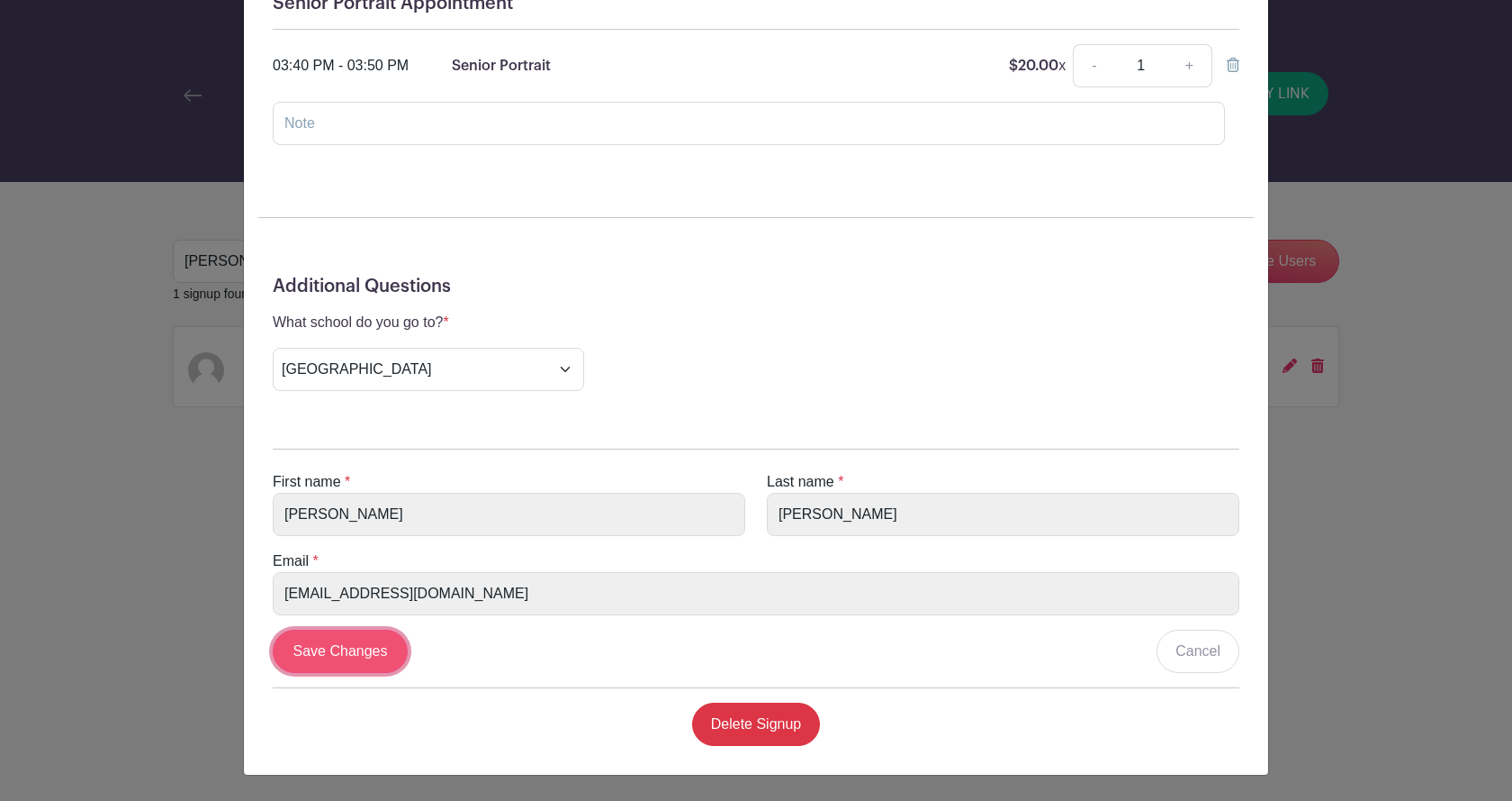
click at [335, 660] on input "Save Changes" at bounding box center [340, 651] width 135 height 44
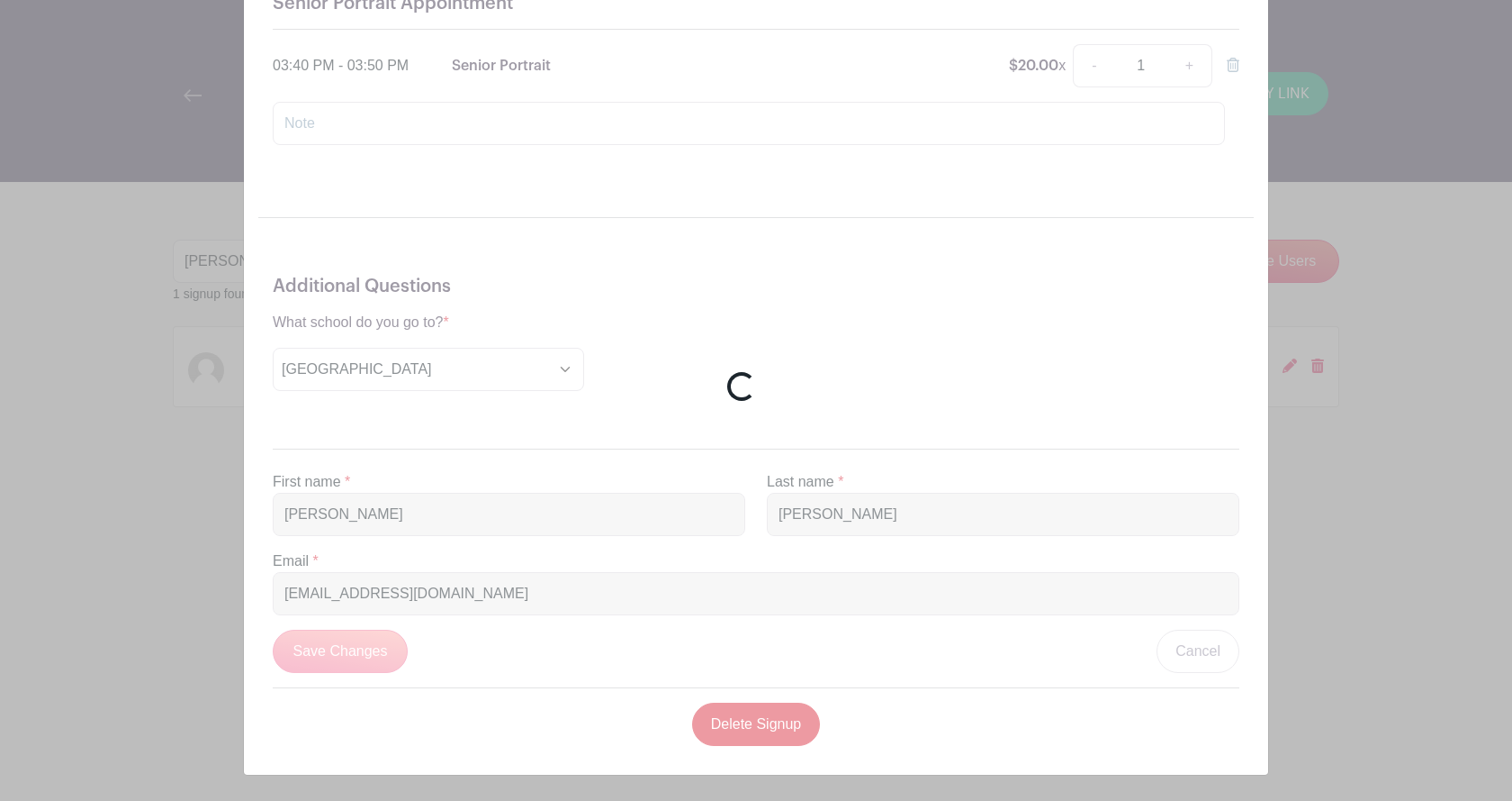
scroll to position [163, 0]
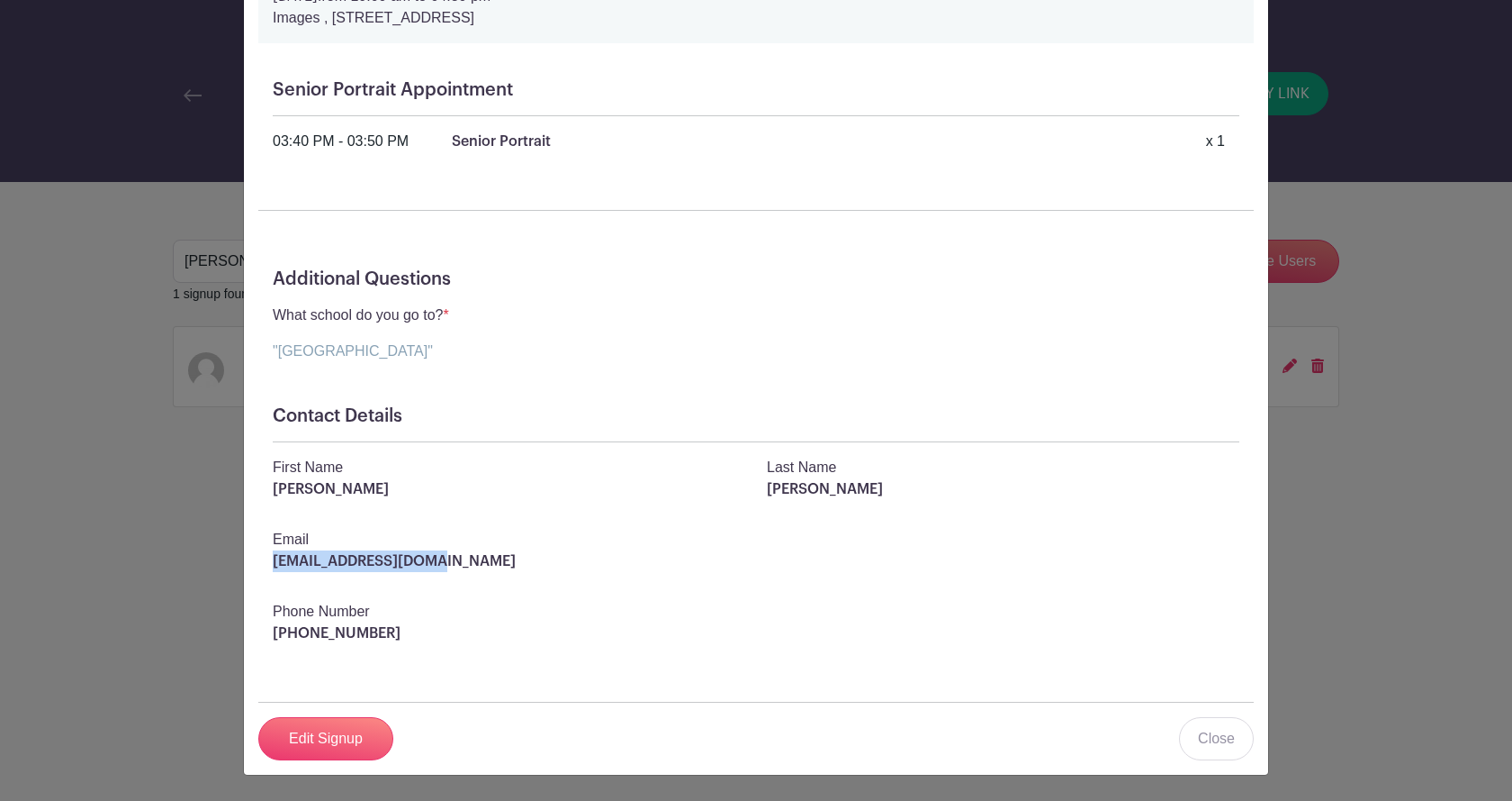
drag, startPoint x: 455, startPoint y: 569, endPoint x: 260, endPoint y: 565, distance: 195.0
click at [262, 565] on div "Email [EMAIL_ADDRESS][DOMAIN_NAME]" at bounding box center [756, 558] width 989 height 58
copy p "[EMAIL_ADDRESS][DOMAIN_NAME]"
drag, startPoint x: 378, startPoint y: 640, endPoint x: 262, endPoint y: 630, distance: 116.4
click at [262, 630] on div "Phone Number [PHONE_NUMBER]" at bounding box center [756, 629] width 989 height 58
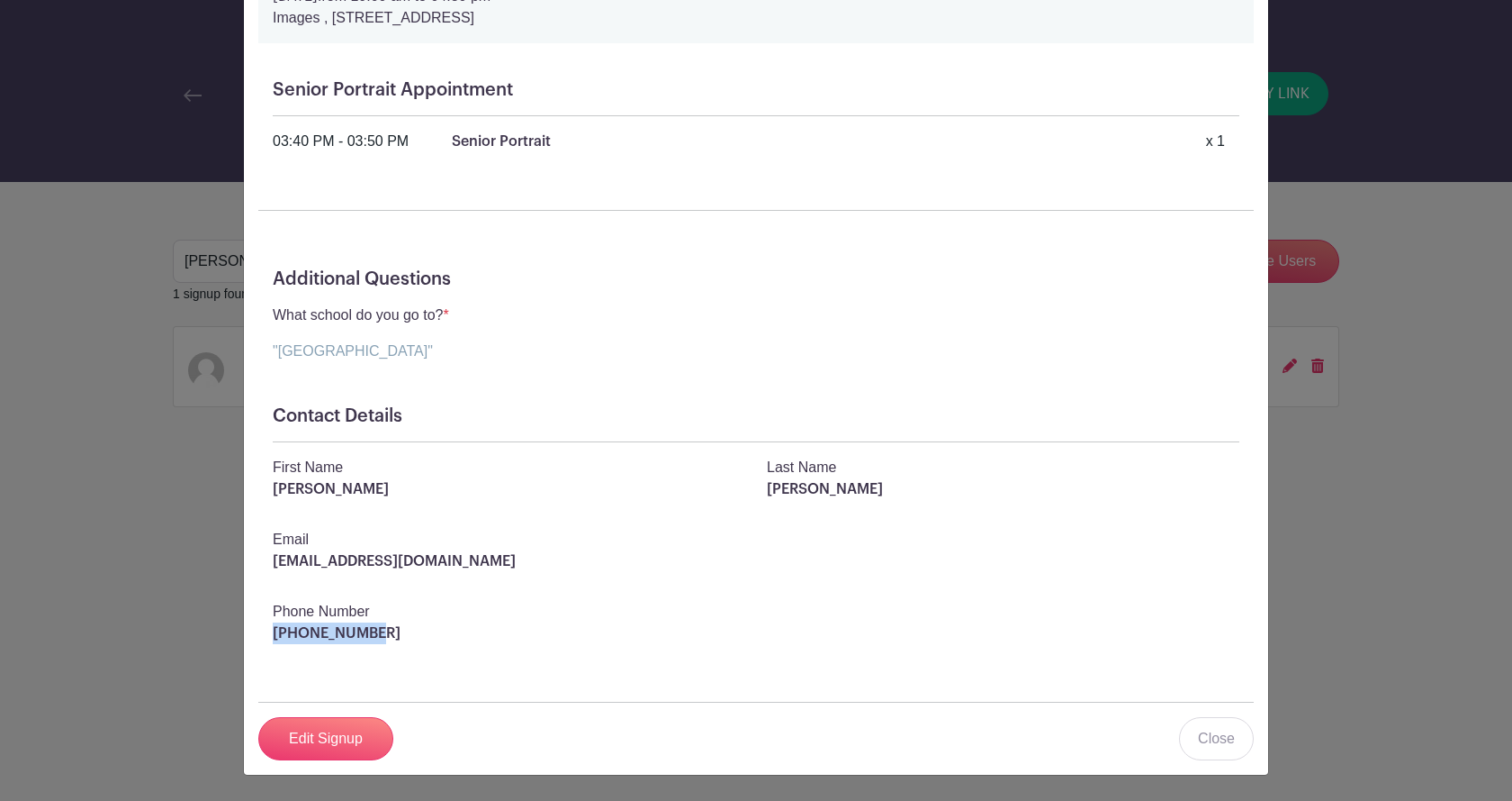
copy p "[PHONE_NUMBER]"
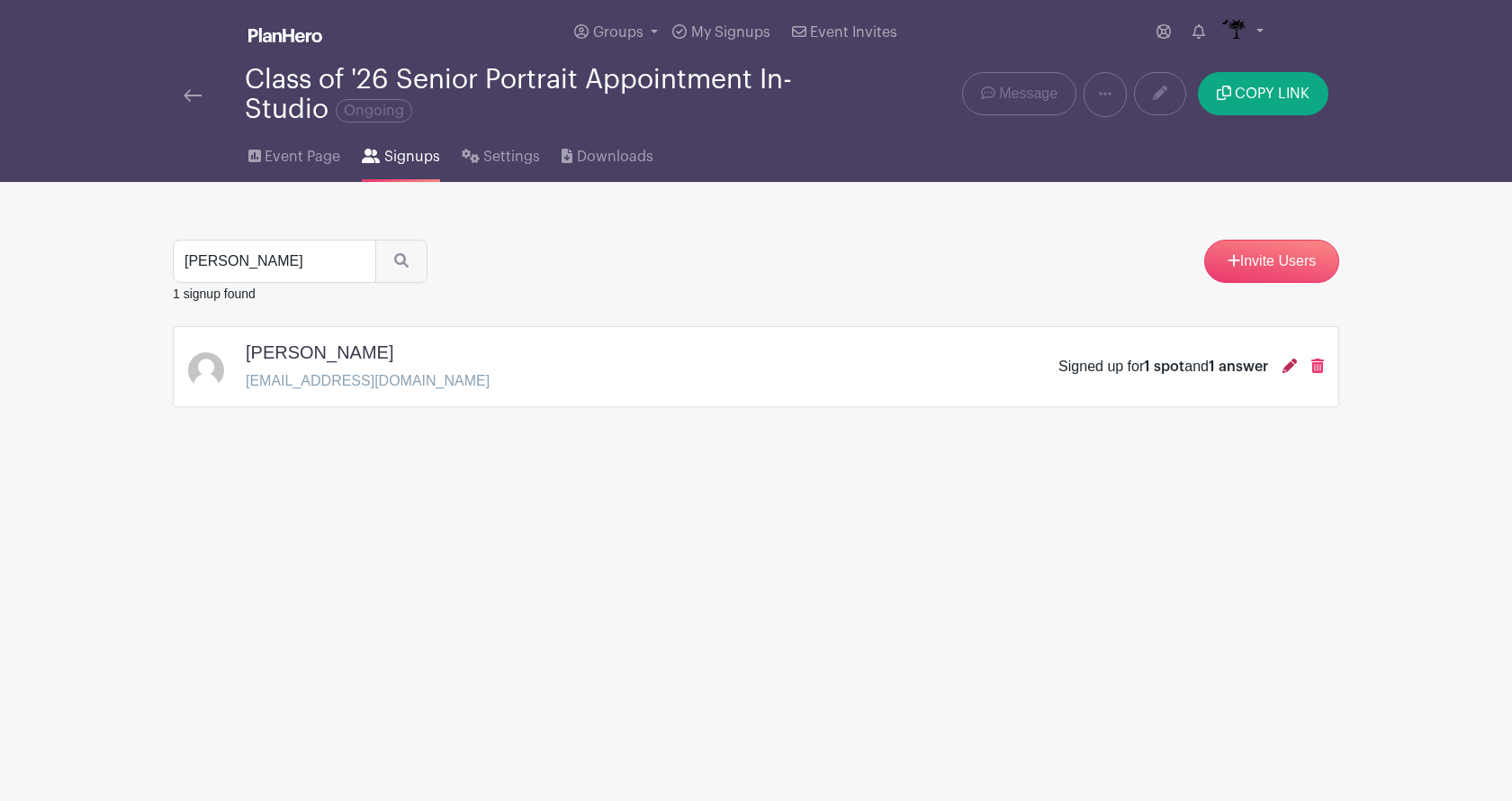
click at [1292, 372] on icon at bounding box center [1290, 366] width 15 height 15
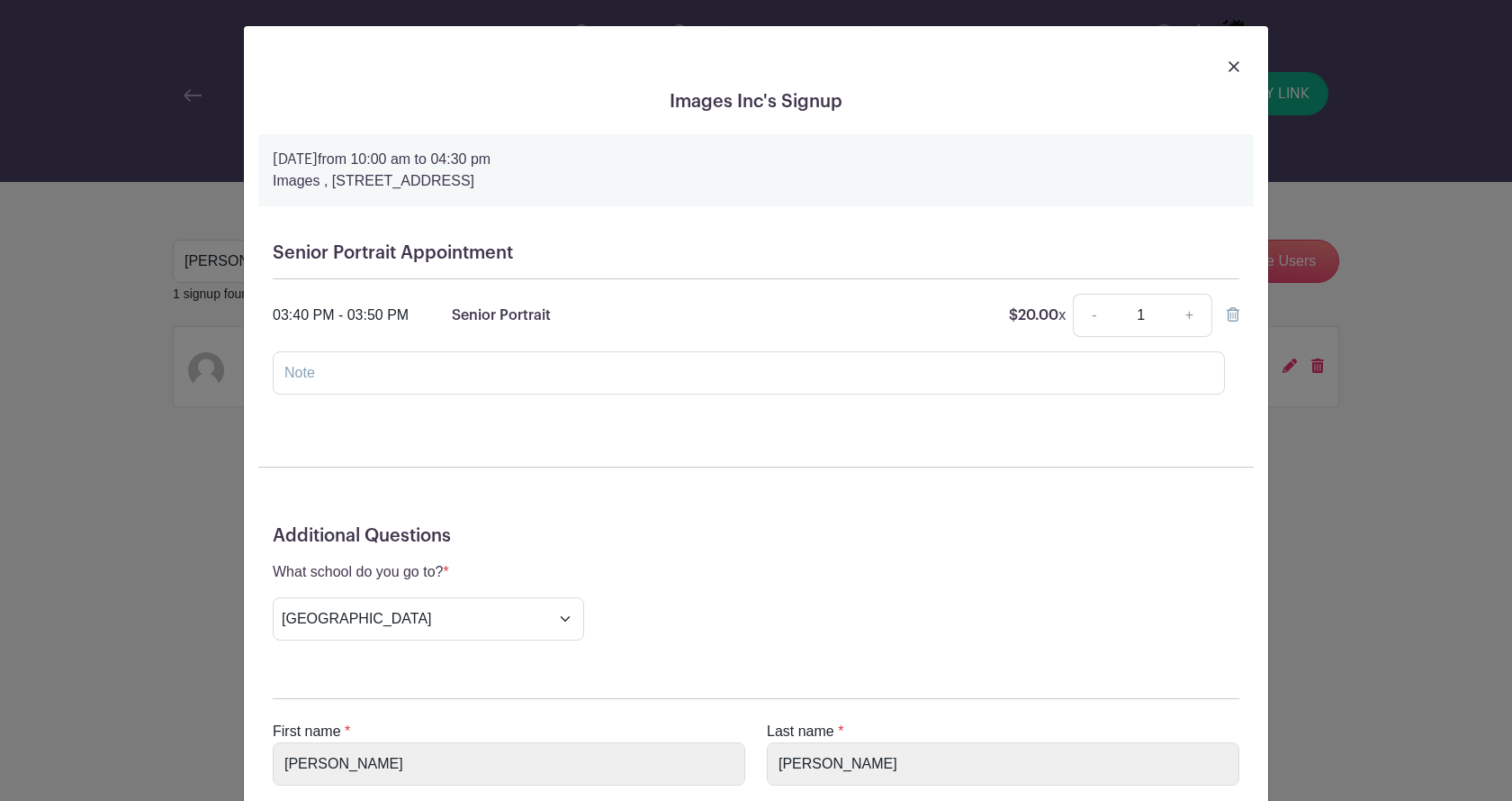
click at [1227, 316] on icon at bounding box center [1234, 315] width 13 height 15
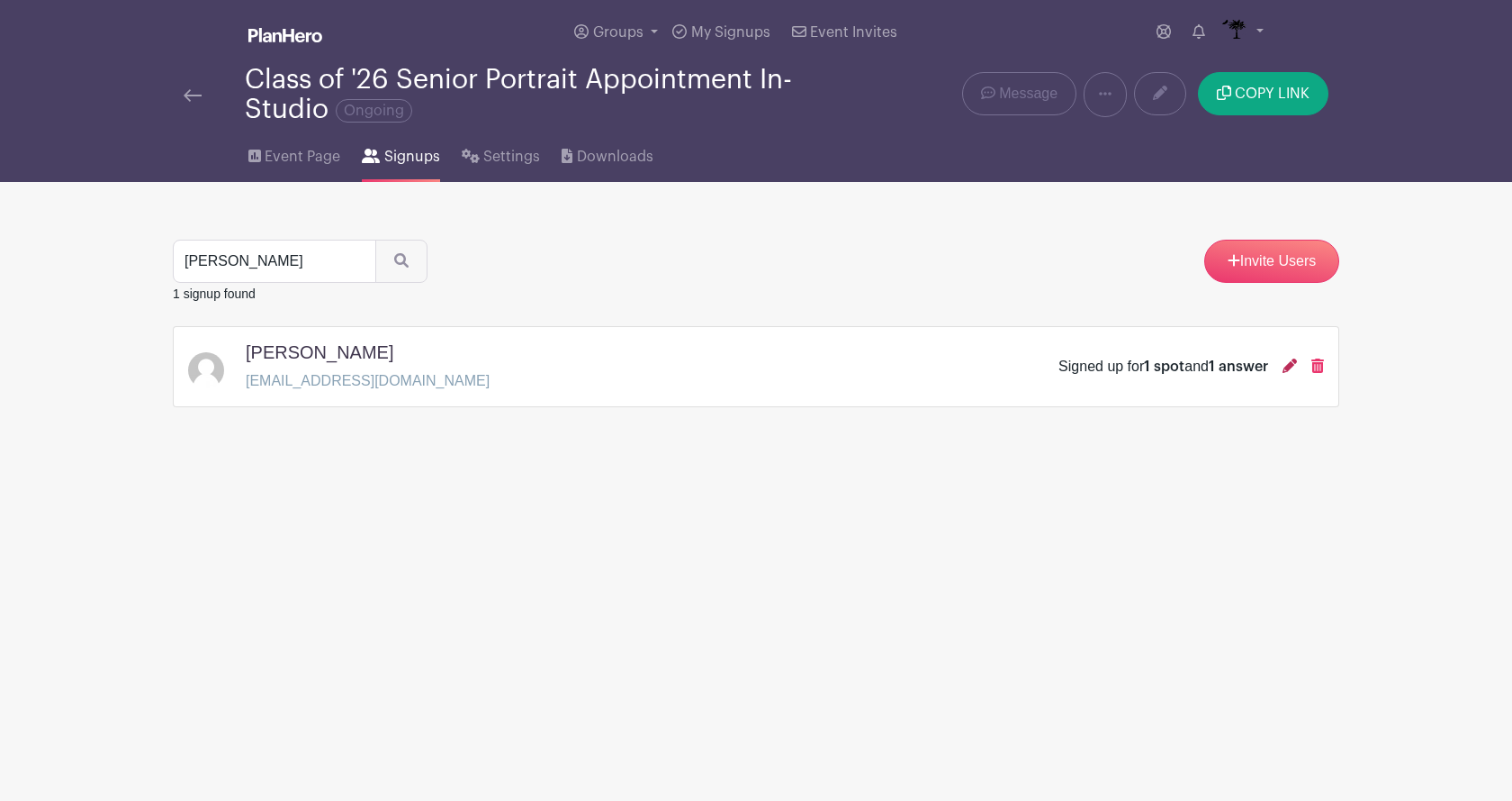
click at [1292, 368] on icon at bounding box center [1290, 366] width 15 height 15
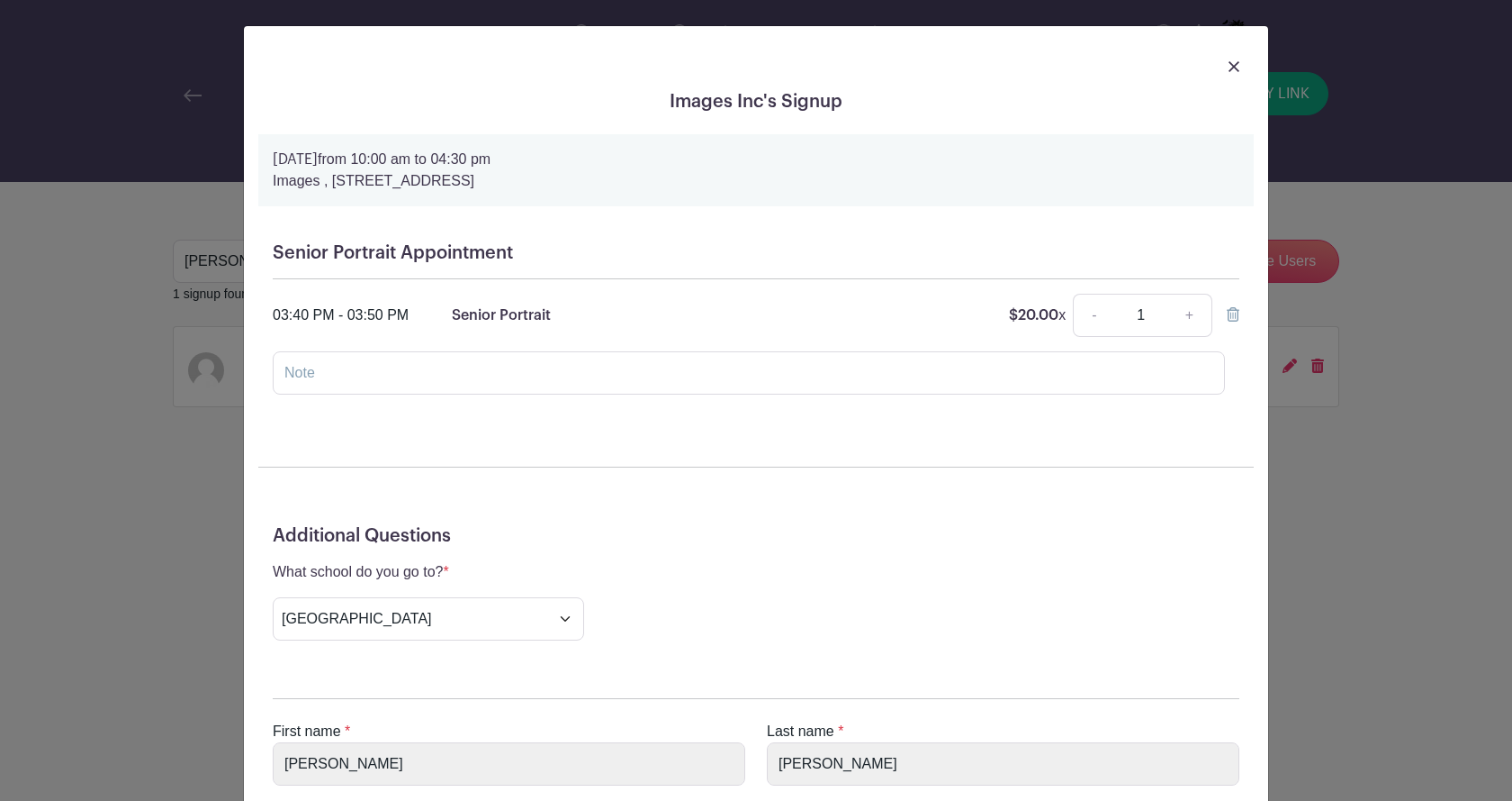
click at [1235, 316] on div "Senior Portrait Appointment 03:40 PM - 03:50 PM Senior Portrait $20.00 x - 1 + …" at bounding box center [756, 326] width 995 height 196
click at [1232, 316] on icon at bounding box center [1234, 315] width 13 height 15
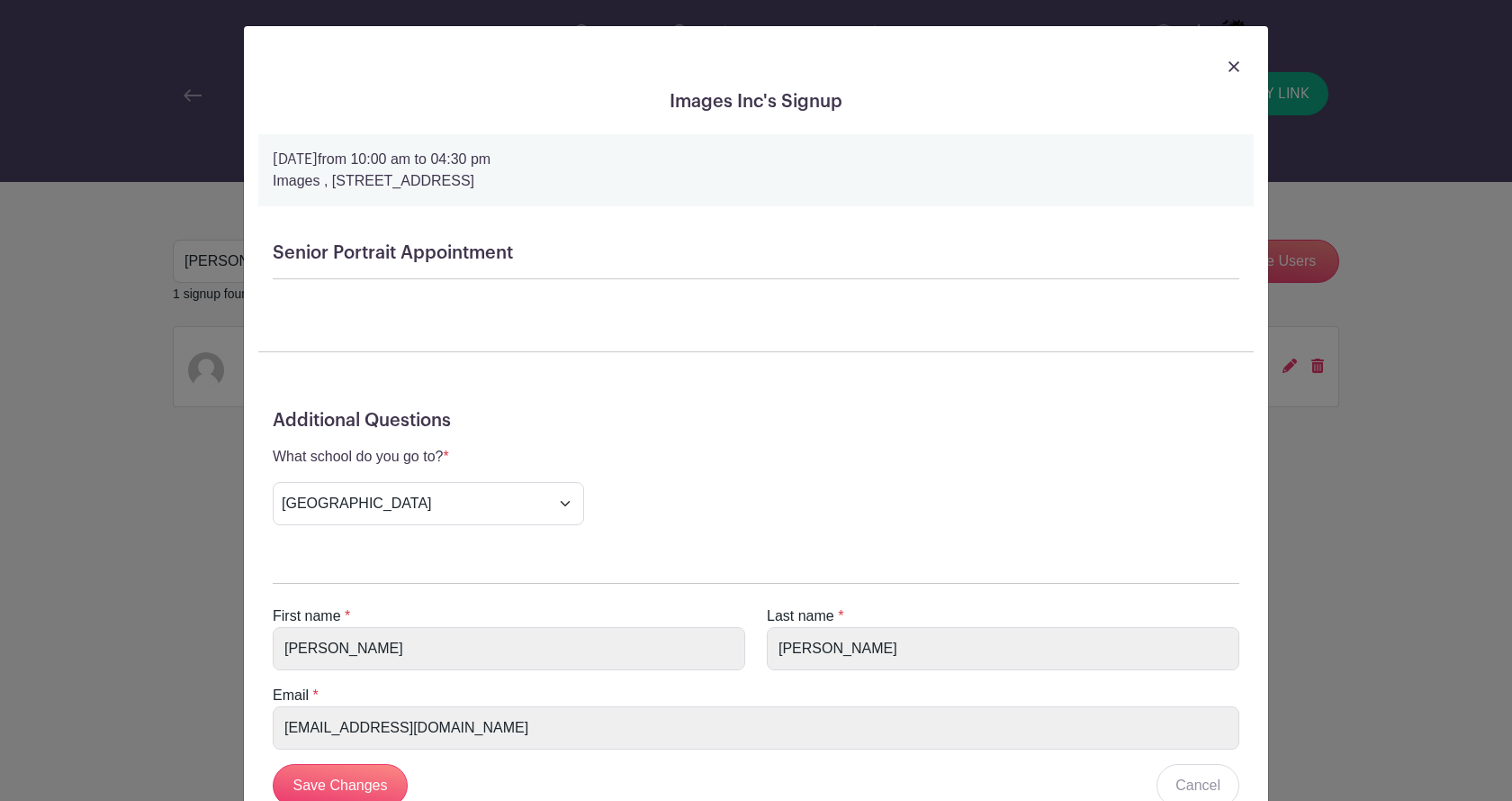
scroll to position [135, 0]
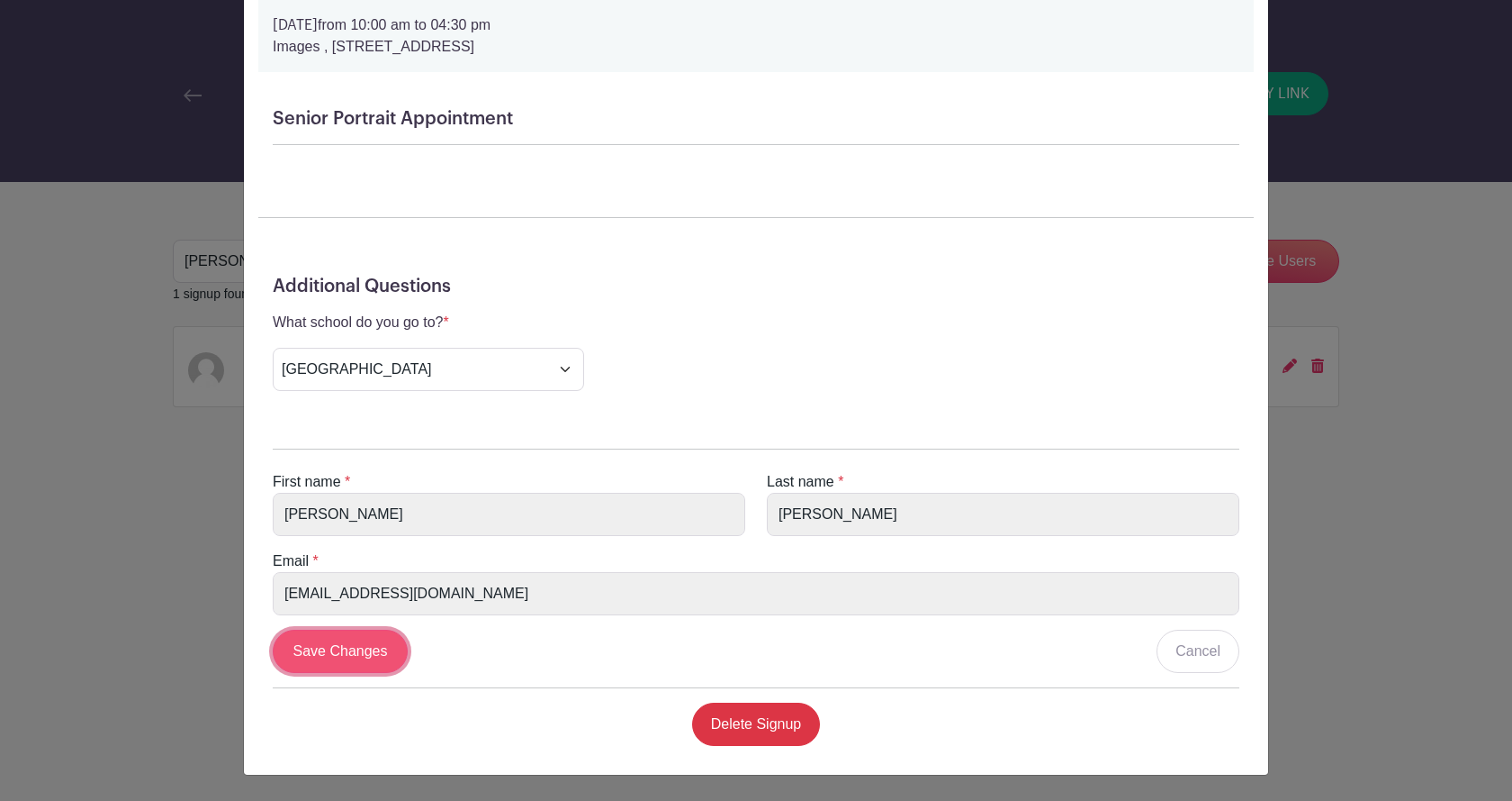
click at [351, 637] on input "Save Changes" at bounding box center [340, 651] width 135 height 44
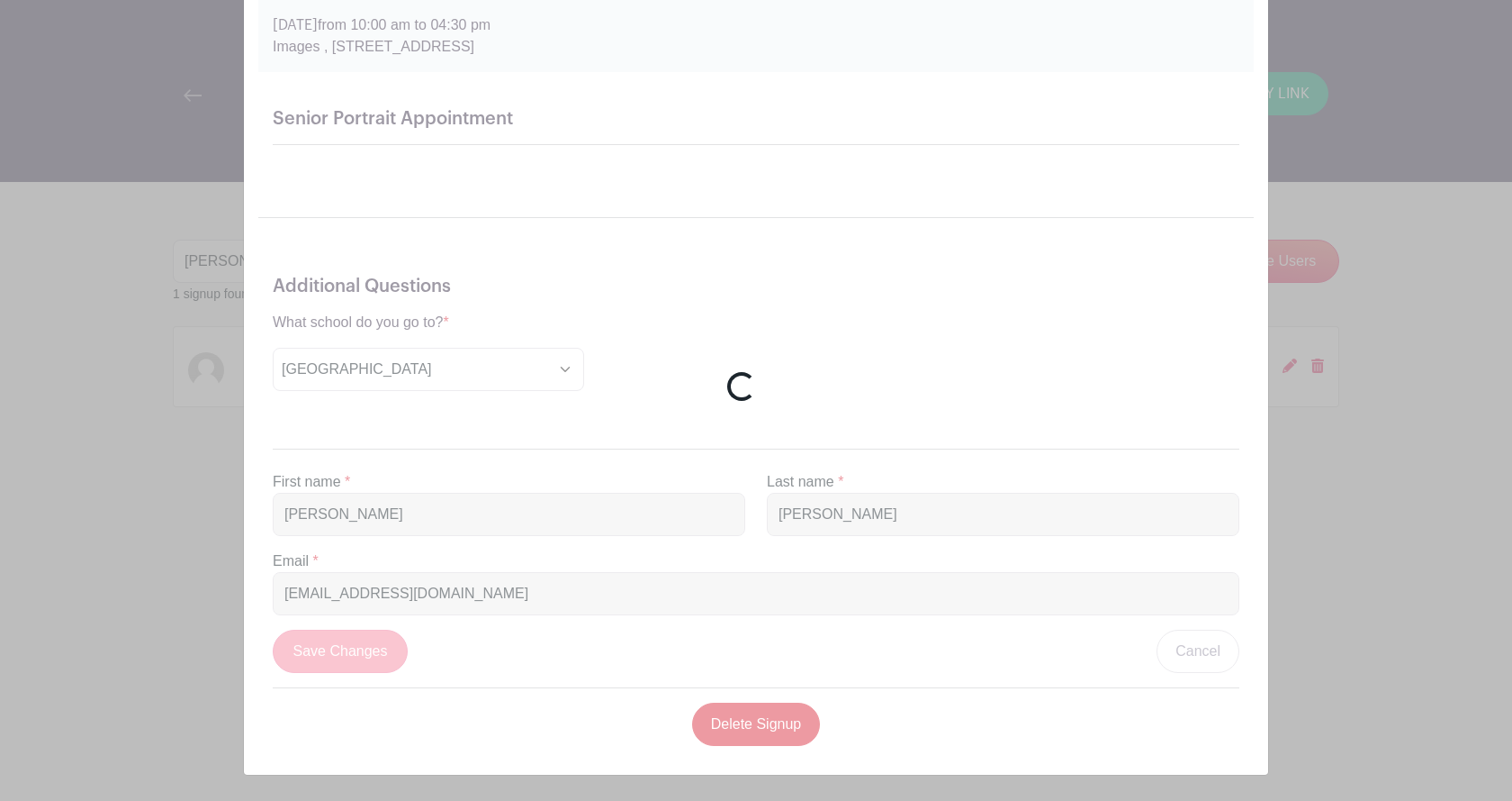
scroll to position [0, 0]
